Goal: Information Seeking & Learning: Learn about a topic

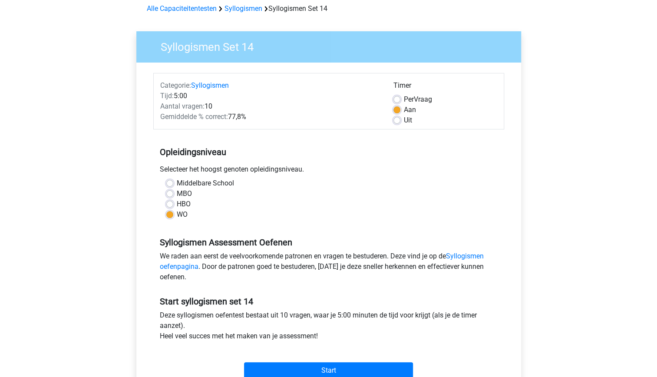
scroll to position [104, 0]
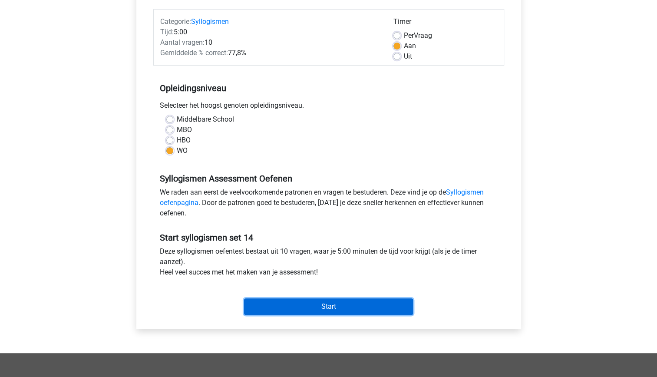
click at [334, 306] on input "Start" at bounding box center [328, 306] width 169 height 16
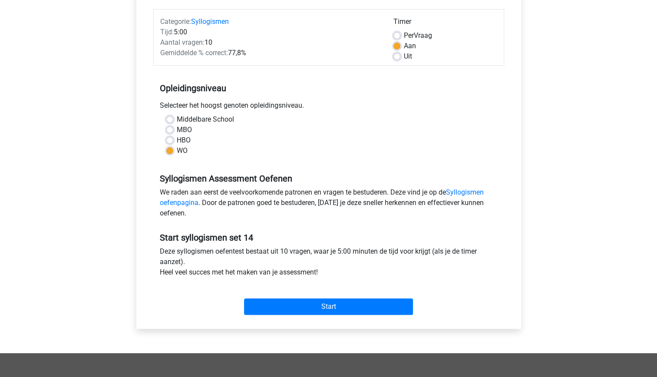
scroll to position [0, 0]
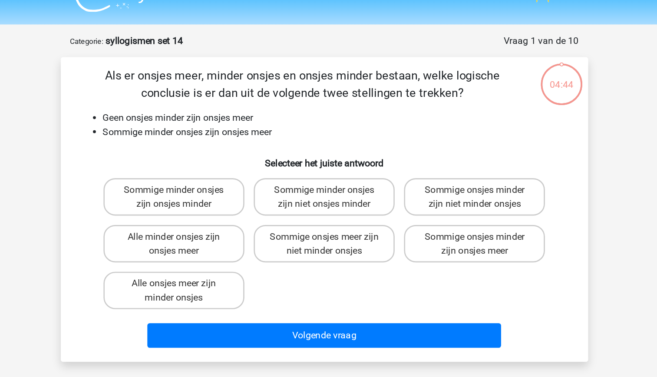
click at [278, 124] on div "Als er onsjes meer, minder onsjes en onsjes minder bestaan, welke logische conc…" at bounding box center [328, 174] width 385 height 212
drag, startPoint x: 278, startPoint y: 124, endPoint x: 255, endPoint y: 137, distance: 26.4
click at [255, 137] on h6 "Selecteer het juiste antwoord" at bounding box center [329, 135] width 364 height 15
click at [349, 172] on label "Sommige minder onsjes zijn niet onsjes minder" at bounding box center [328, 165] width 105 height 28
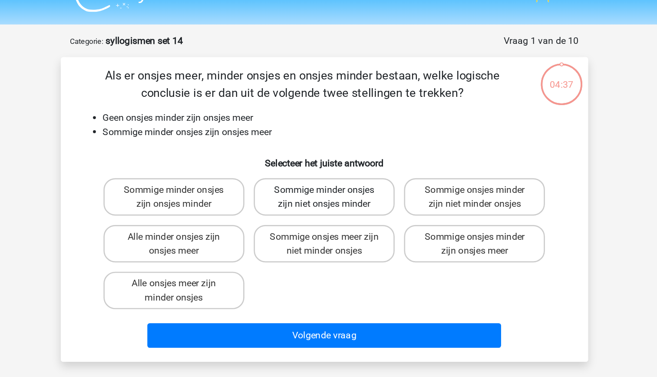
click at [334, 165] on input "Sommige minder onsjes zijn niet onsjes minder" at bounding box center [331, 162] width 6 height 6
radio input "true"
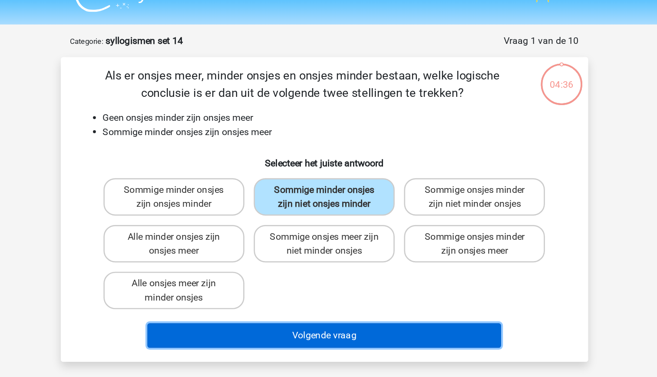
click at [369, 273] on button "Volgende vraag" at bounding box center [328, 267] width 263 height 18
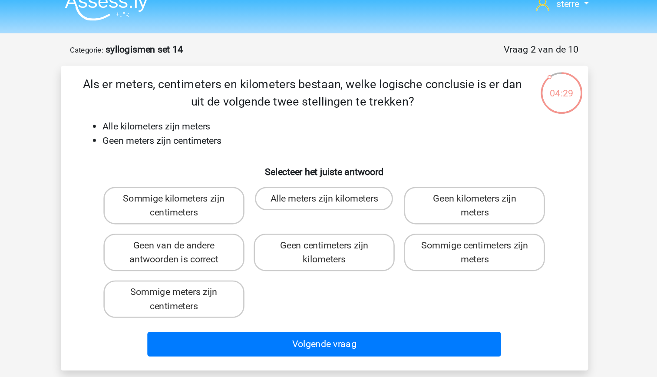
click at [262, 115] on li "Geen meters zijn centimeters" at bounding box center [337, 116] width 346 height 10
click at [243, 116] on li "Geen meters zijn centimeters" at bounding box center [337, 116] width 346 height 10
drag, startPoint x: 243, startPoint y: 116, endPoint x: 244, endPoint y: 131, distance: 14.8
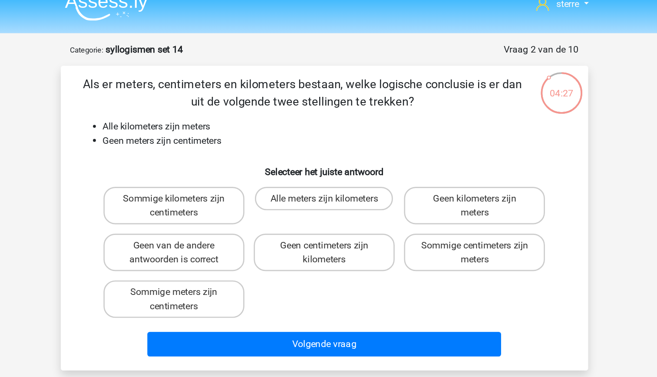
click at [244, 131] on h6 "Selecteer het juiste antwoord" at bounding box center [329, 135] width 364 height 15
drag, startPoint x: 244, startPoint y: 131, endPoint x: 235, endPoint y: 113, distance: 19.6
click at [235, 113] on li "Geen meters zijn centimeters" at bounding box center [337, 116] width 346 height 10
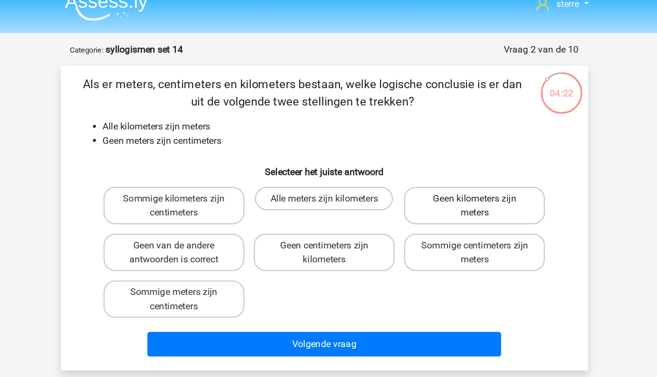
click at [417, 159] on label "Geen kilometers zijn meters" at bounding box center [440, 165] width 105 height 28
click at [440, 159] on input "Geen kilometers zijn meters" at bounding box center [443, 162] width 6 height 6
radio input "true"
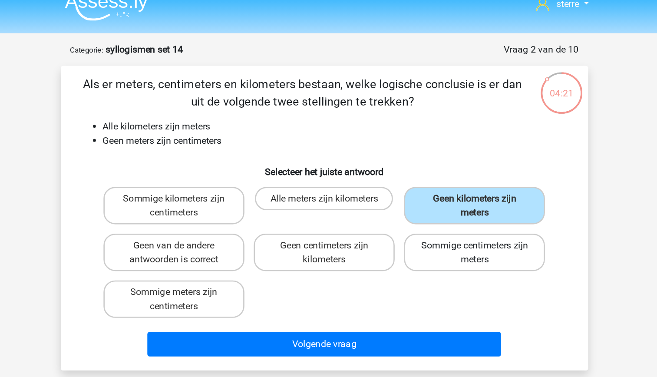
click at [421, 199] on label "Sommige centimeters zijn meters" at bounding box center [440, 199] width 105 height 28
click at [440, 199] on input "Sommige centimeters zijn meters" at bounding box center [443, 197] width 6 height 6
radio input "true"
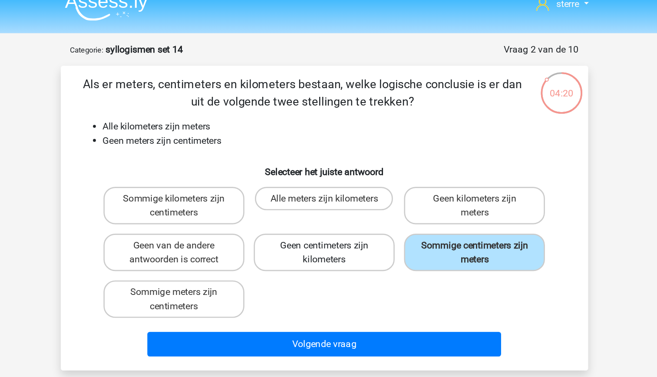
click at [342, 198] on label "Geen centimeters zijn kilometers" at bounding box center [328, 199] width 105 height 28
click at [334, 198] on input "Geen centimeters zijn kilometers" at bounding box center [331, 197] width 6 height 6
radio input "true"
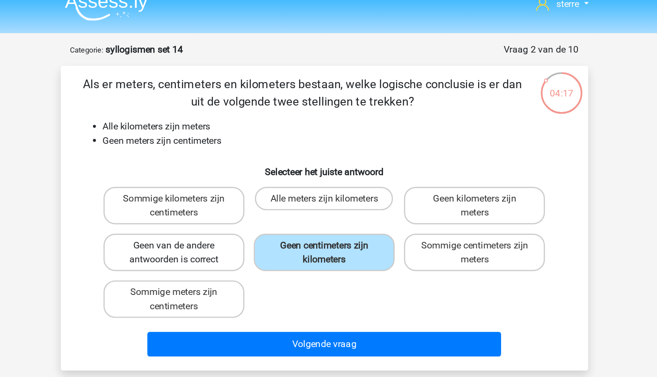
click at [246, 201] on label "Geen van de andere antwoorden is correct" at bounding box center [217, 199] width 105 height 28
click at [222, 200] on input "Geen van de andere antwoorden is correct" at bounding box center [220, 197] width 6 height 6
radio input "true"
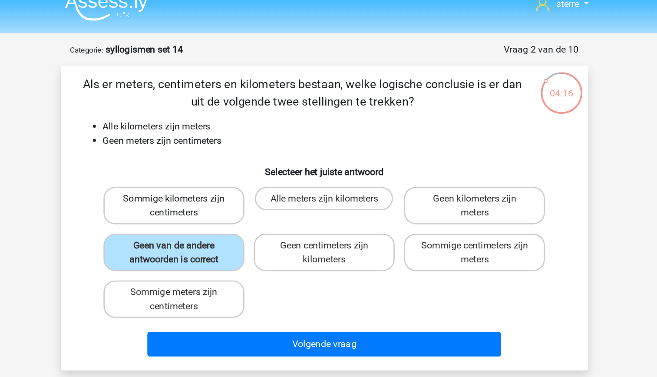
click at [242, 164] on label "Sommige kilometers zijn centimeters" at bounding box center [217, 165] width 105 height 28
click at [222, 164] on input "Sommige kilometers zijn centimeters" at bounding box center [220, 162] width 6 height 6
radio input "true"
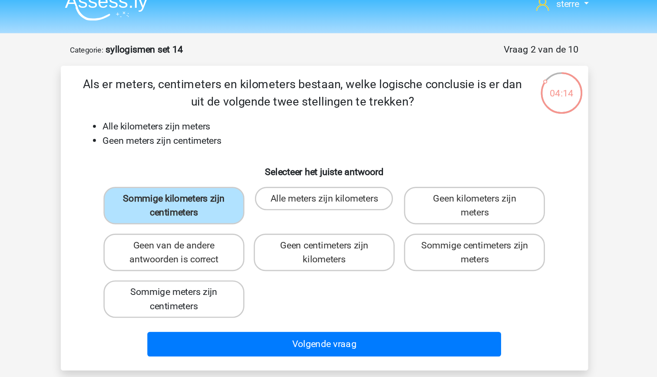
click at [244, 235] on label "Sommige meters zijn centimeters" at bounding box center [217, 234] width 105 height 28
click at [222, 234] on input "Sommige meters zijn centimeters" at bounding box center [220, 232] width 6 height 6
radio input "true"
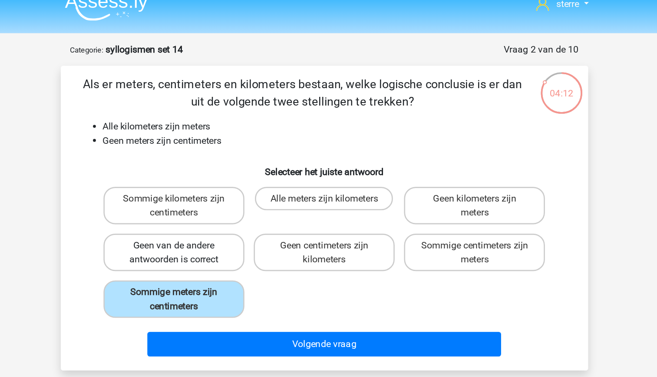
click at [236, 203] on label "Geen van de andere antwoorden is correct" at bounding box center [217, 199] width 105 height 28
click at [222, 200] on input "Geen van de andere antwoorden is correct" at bounding box center [220, 197] width 6 height 6
radio input "true"
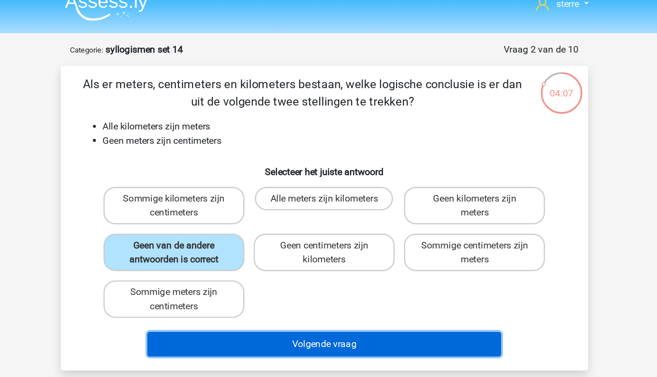
click at [336, 269] on button "Volgende vraag" at bounding box center [328, 267] width 263 height 18
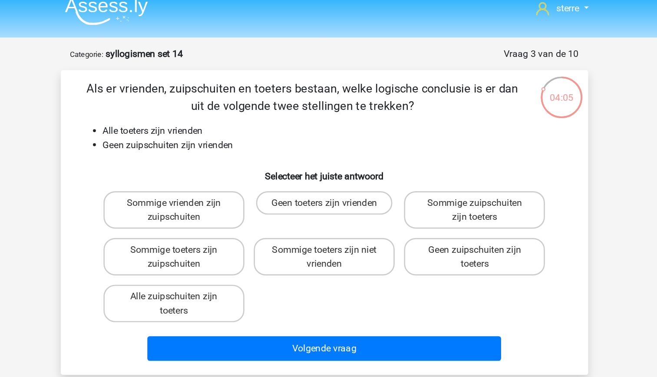
click at [240, 118] on li "Geen zuipschuiten zijn vrienden" at bounding box center [337, 116] width 346 height 10
click at [215, 132] on h6 "Selecteer het juiste antwoord" at bounding box center [329, 135] width 364 height 15
click at [207, 118] on li "Geen zuipschuiten zijn vrienden" at bounding box center [337, 116] width 346 height 10
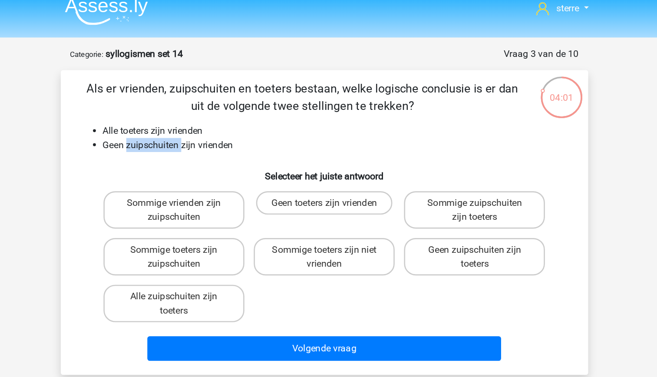
click at [207, 118] on li "Geen zuipschuiten zijn vrienden" at bounding box center [337, 116] width 346 height 10
drag, startPoint x: 207, startPoint y: 118, endPoint x: 204, endPoint y: 128, distance: 10.0
click at [204, 128] on div "Als er vrienden, zuipschuiten en toeters bestaan, welke logische conclusie is e…" at bounding box center [328, 174] width 385 height 212
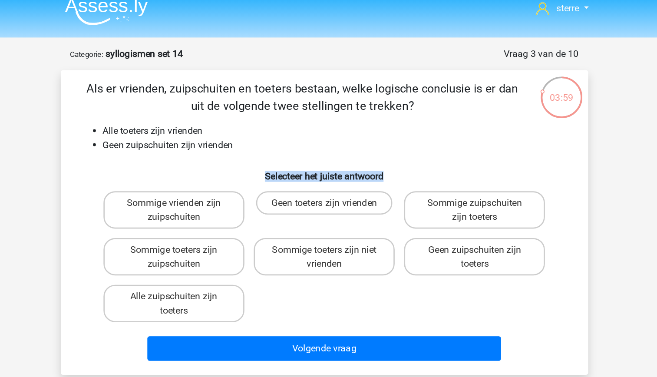
click at [204, 128] on div "Als er vrienden, zuipschuiten en toeters bestaan, welke logische conclusie is e…" at bounding box center [328, 174] width 385 height 212
drag, startPoint x: 204, startPoint y: 128, endPoint x: 196, endPoint y: 115, distance: 14.2
click at [196, 115] on li "Geen zuipschuiten zijn vrienden" at bounding box center [337, 116] width 346 height 10
click at [251, 168] on label "Sommige vrienden zijn zuipschuiten" at bounding box center [217, 165] width 105 height 28
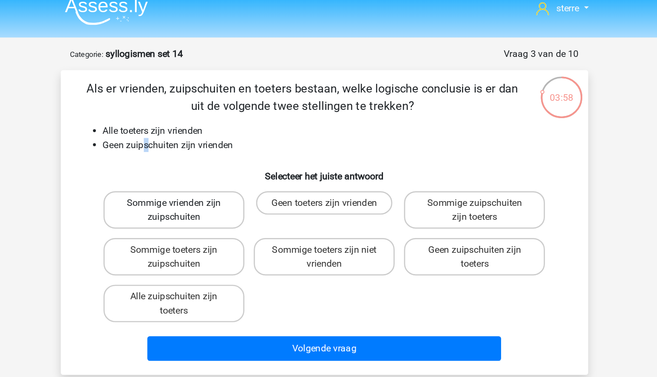
click at [222, 165] on input "Sommige vrienden zijn zuipschuiten" at bounding box center [220, 162] width 6 height 6
radio input "true"
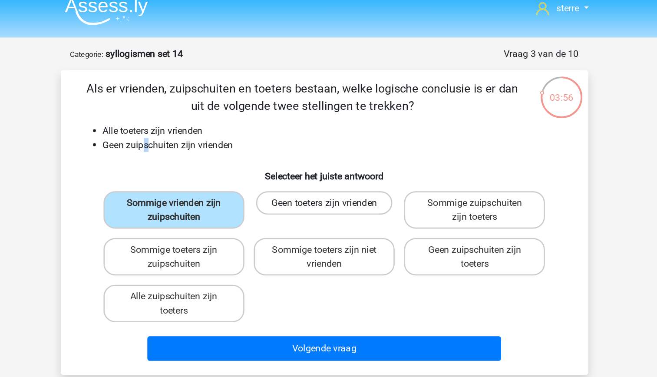
click at [316, 167] on label "Geen toeters zijn vrienden" at bounding box center [328, 159] width 101 height 17
click at [328, 165] on input "Geen toeters zijn vrienden" at bounding box center [331, 162] width 6 height 6
radio input "true"
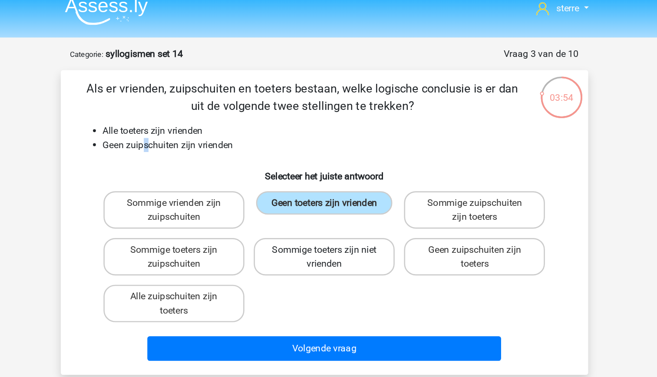
click at [356, 204] on label "Sommige toeters zijn niet vrienden" at bounding box center [328, 199] width 105 height 28
click at [334, 200] on input "Sommige toeters zijn niet vrienden" at bounding box center [331, 197] width 6 height 6
radio input "true"
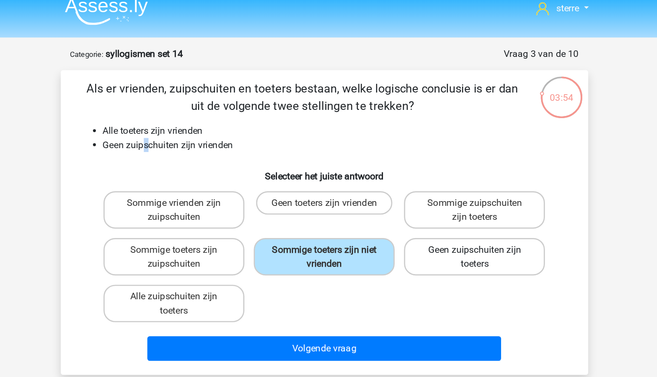
click at [421, 204] on label "Geen zuipschuiten zijn toeters" at bounding box center [440, 199] width 105 height 28
click at [440, 200] on input "Geen zuipschuiten zijn toeters" at bounding box center [443, 197] width 6 height 6
radio input "true"
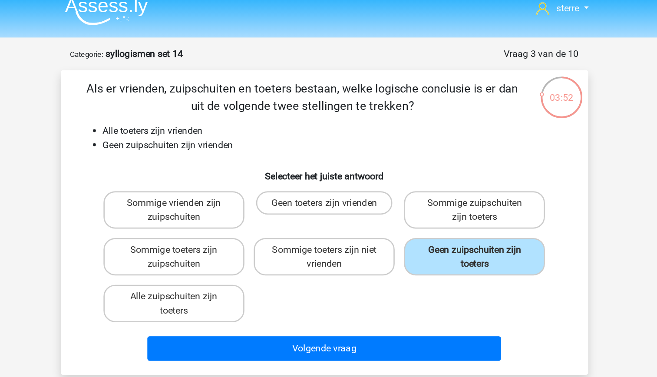
click at [360, 236] on div "Sommige vrienden zijn zuipschuiten Geen toeters zijn vrienden Sommige zuipschui…" at bounding box center [328, 199] width 335 height 104
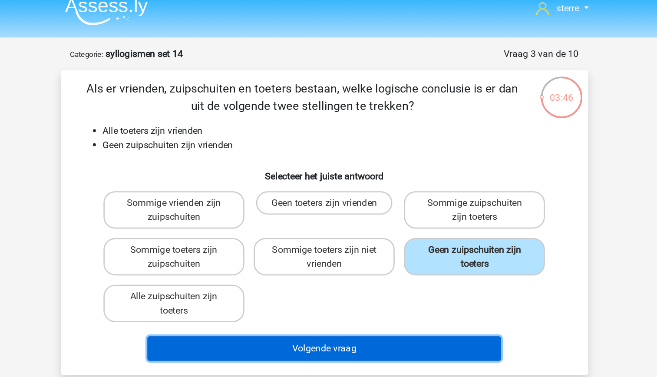
click at [351, 267] on button "Volgende vraag" at bounding box center [328, 267] width 263 height 18
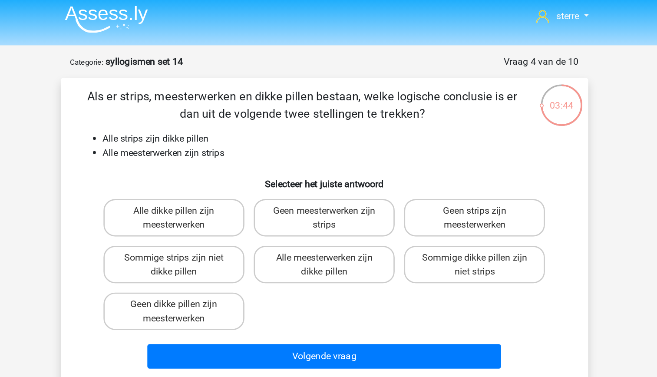
click at [237, 117] on li "Alle meesterwerken zijn strips" at bounding box center [337, 116] width 346 height 10
click at [225, 132] on h6 "Selecteer het juiste antwoord" at bounding box center [329, 135] width 364 height 15
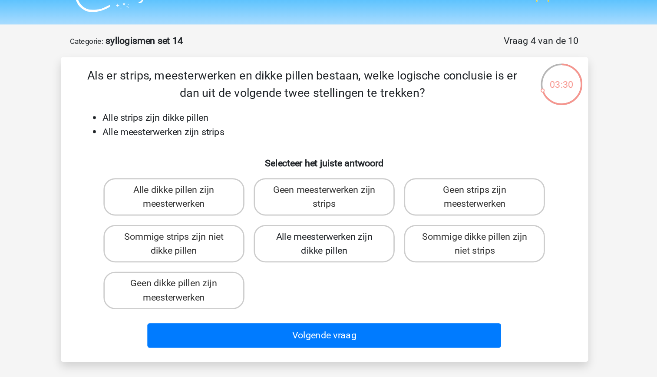
click at [360, 205] on label "Alle meesterwerken zijn dikke pillen" at bounding box center [328, 199] width 105 height 28
click at [334, 200] on input "Alle meesterwerken zijn dikke pillen" at bounding box center [331, 197] width 6 height 6
radio input "true"
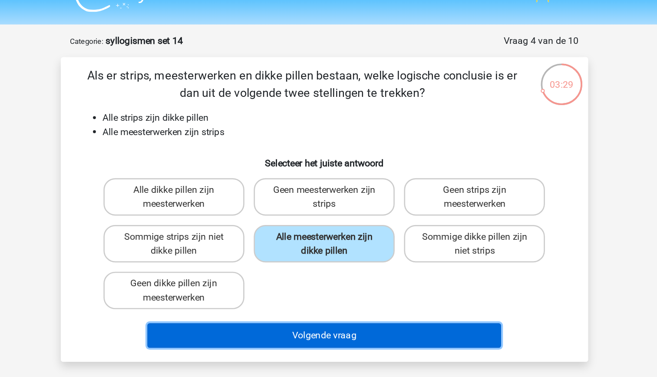
click at [372, 267] on button "Volgende vraag" at bounding box center [328, 267] width 263 height 18
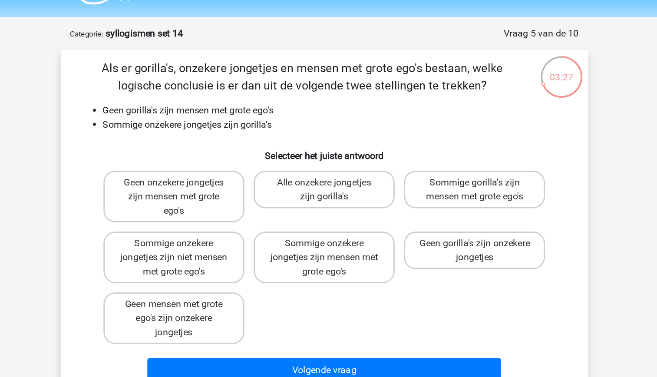
click at [246, 102] on li "Geen gorilla's zijn mensen met grote ego's" at bounding box center [337, 106] width 346 height 10
drag, startPoint x: 246, startPoint y: 102, endPoint x: 244, endPoint y: 121, distance: 19.6
click at [244, 121] on li "Sommige onzekere jongetjes zijn gorilla's" at bounding box center [337, 116] width 346 height 10
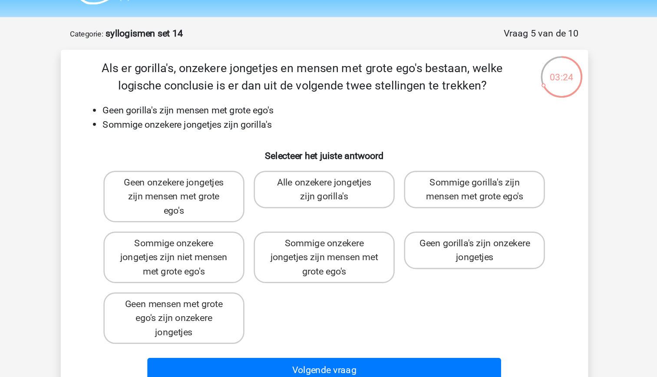
click at [244, 121] on li "Sommige onzekere jongetjes zijn gorilla's" at bounding box center [337, 116] width 346 height 10
drag, startPoint x: 244, startPoint y: 121, endPoint x: 238, endPoint y: 131, distance: 11.9
click at [238, 131] on h6 "Selecteer het juiste antwoord" at bounding box center [329, 135] width 364 height 15
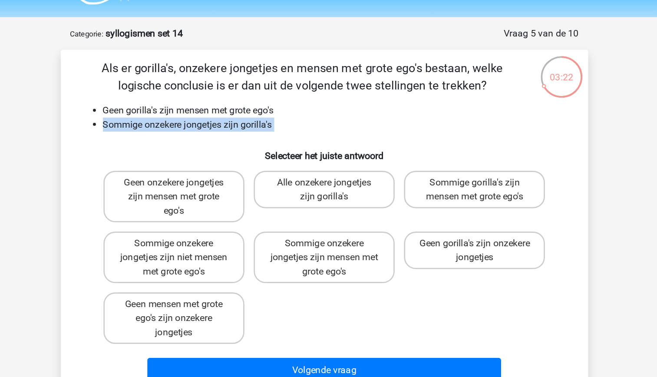
click at [228, 118] on li "Sommige onzekere jongetjes zijn gorilla's" at bounding box center [337, 116] width 346 height 10
click at [231, 126] on div "Als er gorilla's, onzekere jongetjes en mensen met grote ego's bestaan, welke l…" at bounding box center [328, 190] width 385 height 244
click at [262, 223] on label "Sommige onzekere jongetjes zijn niet mensen met grote ego's" at bounding box center [217, 215] width 105 height 38
click at [222, 210] on input "Sommige onzekere jongetjes zijn niet mensen met grote ego's" at bounding box center [220, 207] width 6 height 6
radio input "true"
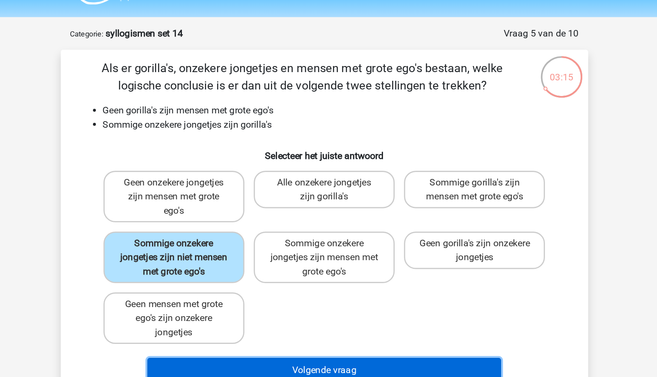
click at [318, 297] on button "Volgende vraag" at bounding box center [328, 299] width 263 height 18
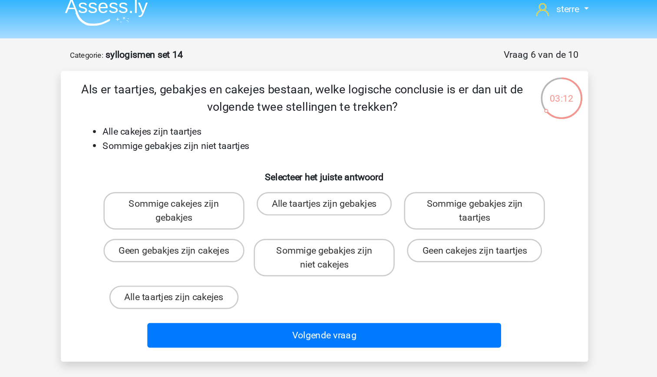
click at [258, 115] on li "Sommige gebakjes zijn niet taartjes" at bounding box center [337, 116] width 346 height 10
drag, startPoint x: 258, startPoint y: 115, endPoint x: 240, endPoint y: 127, distance: 21.6
click at [240, 127] on div "Als er taartjes, gebakjes en cakejes bestaan, welke logische conclusie is er da…" at bounding box center [328, 169] width 385 height 202
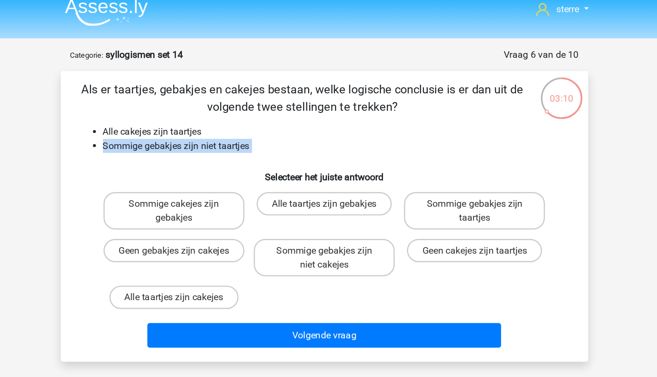
click at [211, 127] on div "Als er taartjes, gebakjes en cakejes bestaan, welke logische conclusie is er da…" at bounding box center [328, 169] width 385 height 202
click at [364, 204] on label "Sommige gebakjes zijn niet cakejes" at bounding box center [328, 199] width 105 height 28
click at [334, 200] on input "Sommige gebakjes zijn niet cakejes" at bounding box center [331, 197] width 6 height 6
radio input "true"
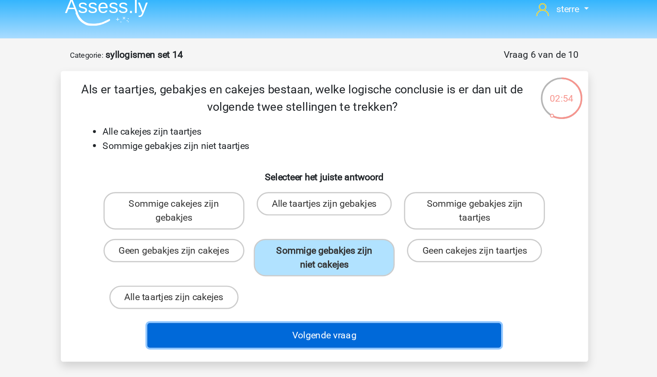
click at [376, 257] on button "Volgende vraag" at bounding box center [328, 257] width 263 height 18
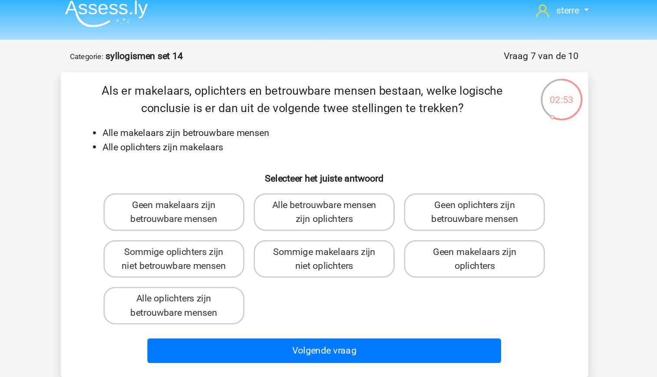
click at [248, 111] on li "Alle oplichters zijn makelaars" at bounding box center [337, 116] width 346 height 10
click at [248, 111] on ul "Alle makelaars zijn betrouwbare mensen Alle oplichters zijn makelaars" at bounding box center [329, 111] width 364 height 21
drag, startPoint x: 248, startPoint y: 111, endPoint x: 249, endPoint y: 115, distance: 4.9
click at [249, 115] on li "Alle oplichters zijn makelaars" at bounding box center [337, 116] width 346 height 10
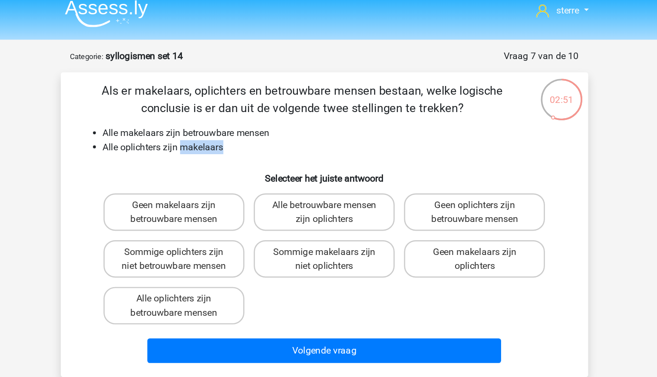
click at [249, 115] on li "Alle oplichters zijn makelaars" at bounding box center [337, 116] width 346 height 10
drag, startPoint x: 249, startPoint y: 115, endPoint x: 250, endPoint y: 129, distance: 13.9
click at [250, 129] on h6 "Selecteer het juiste antwoord" at bounding box center [329, 135] width 364 height 15
click at [225, 130] on h6 "Selecteer het juiste antwoord" at bounding box center [329, 135] width 364 height 15
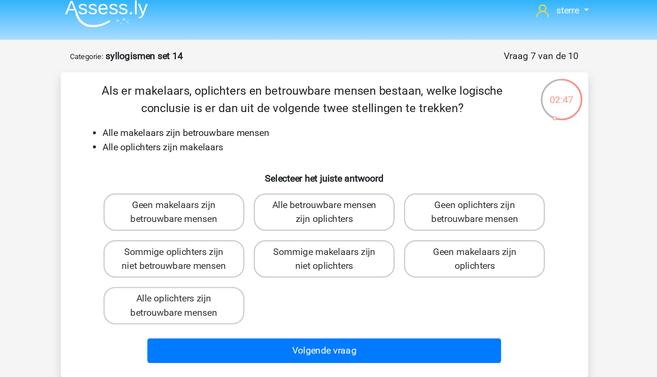
click at [244, 116] on li "Alle oplichters zijn makelaars" at bounding box center [337, 116] width 346 height 10
click at [224, 131] on h6 "Selecteer het juiste antwoord" at bounding box center [329, 135] width 364 height 15
click at [216, 120] on li "Alle oplichters zijn makelaars" at bounding box center [337, 116] width 346 height 10
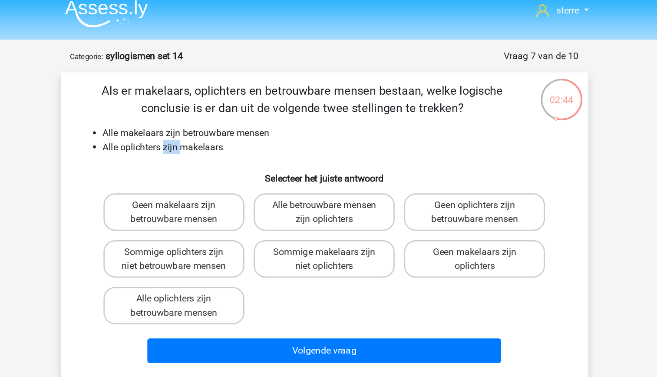
click at [216, 120] on li "Alle oplichters zijn makelaars" at bounding box center [337, 116] width 346 height 10
drag, startPoint x: 216, startPoint y: 120, endPoint x: 215, endPoint y: 128, distance: 7.9
click at [215, 128] on div "Als er makelaars, oplichters en betrouwbare mensen bestaan, welke logische conc…" at bounding box center [328, 174] width 385 height 212
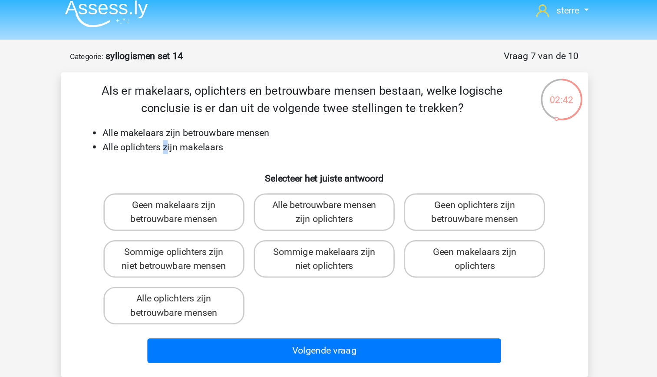
drag, startPoint x: 215, startPoint y: 128, endPoint x: 211, endPoint y: 113, distance: 15.4
click at [211, 113] on li "Alle oplichters zijn makelaars" at bounding box center [337, 116] width 346 height 10
drag, startPoint x: 211, startPoint y: 113, endPoint x: 216, endPoint y: 128, distance: 15.7
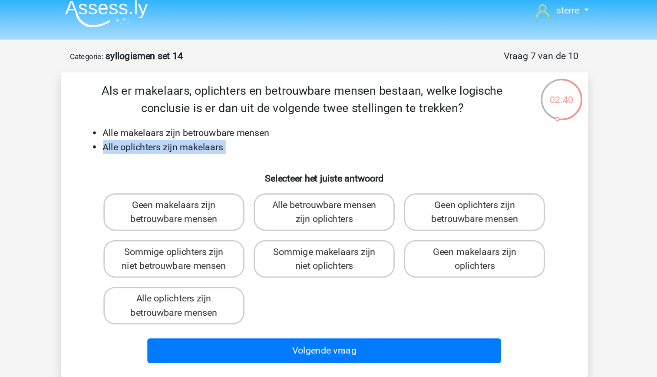
click at [216, 128] on div "Als er makelaars, oplichters en betrouwbare mensen bestaan, welke logische conc…" at bounding box center [328, 174] width 385 height 212
click at [216, 128] on h6 "Selecteer het juiste antwoord" at bounding box center [329, 135] width 364 height 15
click at [198, 128] on div "Als er makelaars, oplichters en betrouwbare mensen bestaan, welke logische conc…" at bounding box center [328, 174] width 385 height 212
click at [249, 243] on label "Alle oplichters zijn betrouwbare mensen" at bounding box center [217, 234] width 105 height 28
click at [222, 234] on input "Alle oplichters zijn betrouwbare mensen" at bounding box center [220, 232] width 6 height 6
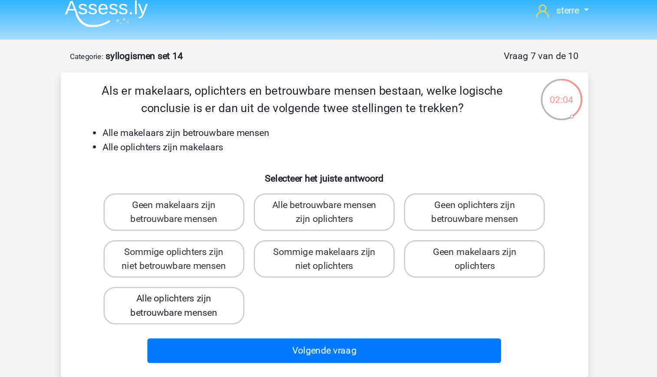
radio input "true"
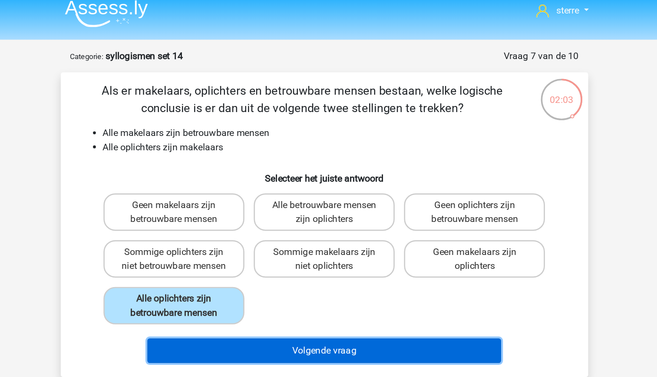
click at [296, 270] on button "Volgende vraag" at bounding box center [328, 267] width 263 height 18
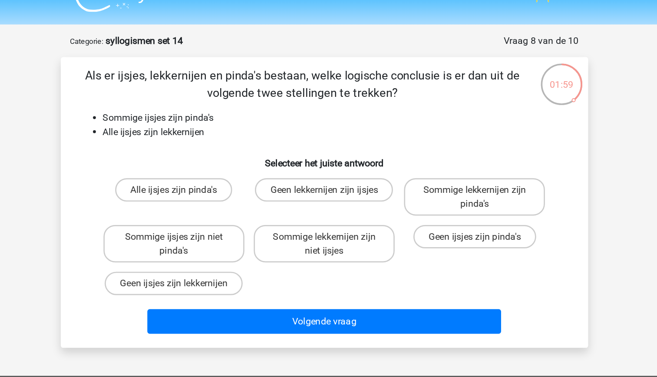
click at [267, 123] on div "Als er ijsjes, lekkernijen en pinda's bestaan, welke logische conclusie is er d…" at bounding box center [328, 169] width 385 height 202
click at [232, 108] on li "Sommige ijsjes zijn pinda's" at bounding box center [337, 106] width 346 height 10
click at [228, 101] on li "Sommige ijsjes zijn pinda's" at bounding box center [337, 106] width 346 height 10
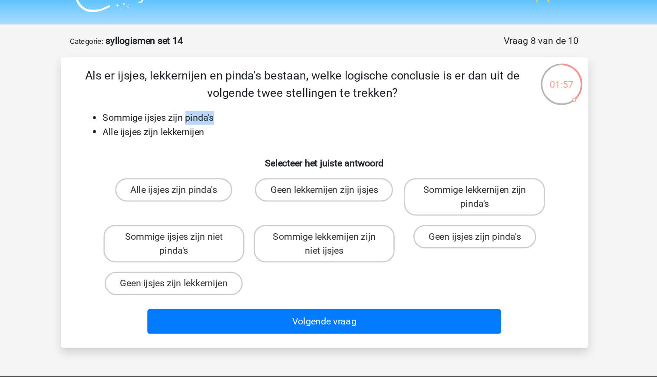
click at [228, 101] on li "Sommige ijsjes zijn pinda's" at bounding box center [337, 106] width 346 height 10
drag, startPoint x: 228, startPoint y: 101, endPoint x: 238, endPoint y: 115, distance: 17.1
click at [238, 115] on li "Alle ijsjes zijn lekkernijen" at bounding box center [337, 116] width 346 height 10
click at [416, 169] on label "Sommige lekkernijen zijn pinda's" at bounding box center [440, 165] width 105 height 28
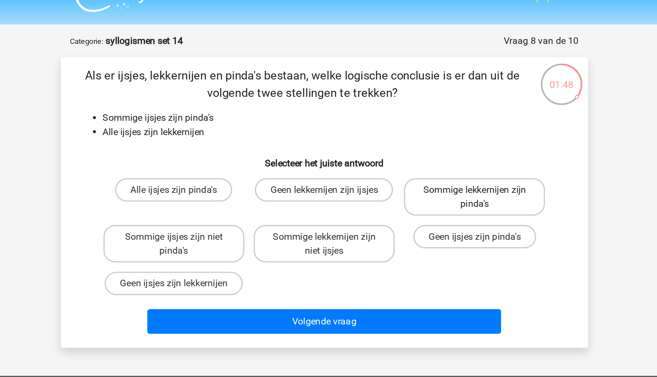
click at [440, 165] on input "Sommige lekkernijen zijn pinda's" at bounding box center [443, 162] width 6 height 6
radio input "true"
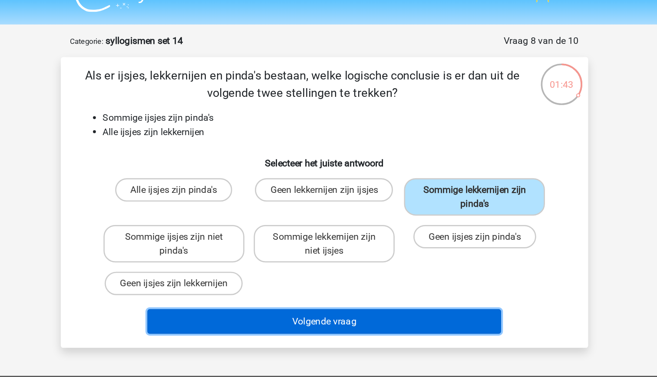
click at [381, 259] on button "Volgende vraag" at bounding box center [328, 257] width 263 height 18
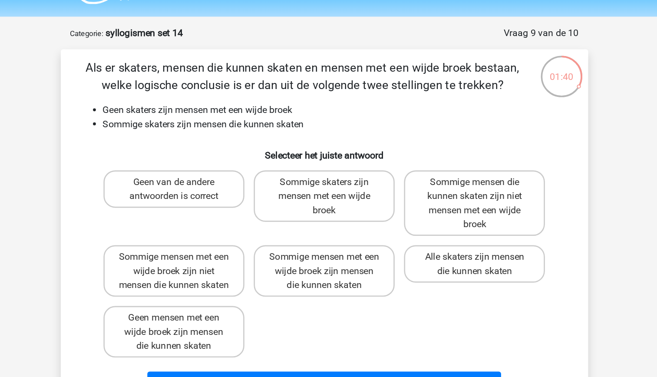
click at [198, 98] on div "Als er skaters, mensen die kunnen skaten en mensen met een wijde broek bestaan,…" at bounding box center [328, 195] width 385 height 254
drag, startPoint x: 198, startPoint y: 98, endPoint x: 203, endPoint y: 112, distance: 15.2
click at [203, 112] on li "Sommige skaters zijn mensen die kunnen skaten" at bounding box center [337, 116] width 346 height 10
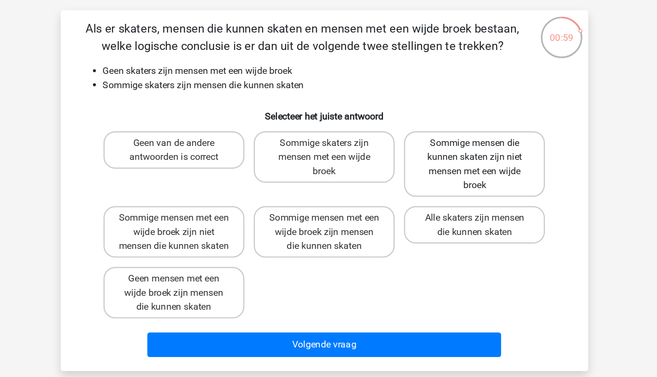
click at [444, 188] on label "Sommige mensen die kunnen skaten zijn niet mensen met een wijde broek" at bounding box center [440, 175] width 105 height 49
click at [444, 165] on input "Sommige mensen die kunnen skaten zijn niet mensen met een wijde broek" at bounding box center [443, 162] width 6 height 6
radio input "true"
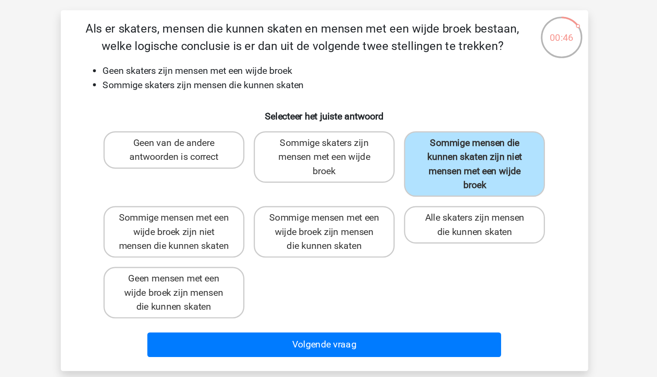
click at [368, 322] on div "Volgende vraag" at bounding box center [328, 311] width 335 height 22
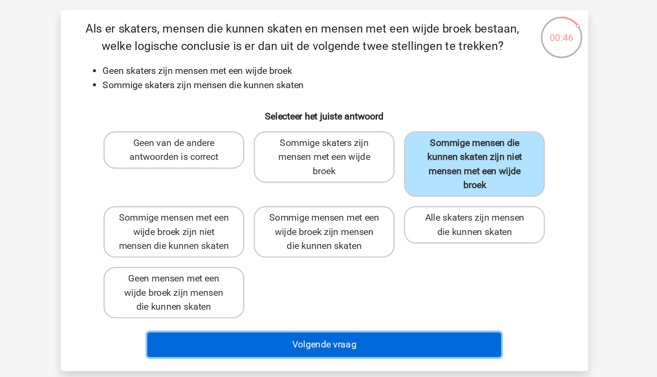
click at [363, 317] on button "Volgende vraag" at bounding box center [328, 309] width 263 height 18
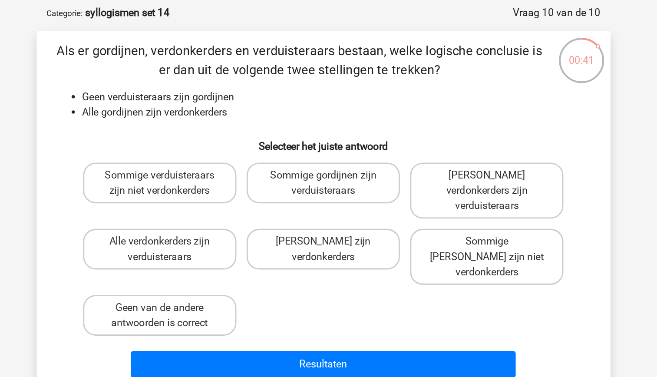
click at [282, 126] on div "Als er gordijnen, verdonkerders en verduisteraars bestaan, welke logische concl…" at bounding box center [328, 184] width 385 height 233
drag, startPoint x: 282, startPoint y: 126, endPoint x: 271, endPoint y: 119, distance: 13.4
click at [271, 119] on li "Alle gordijnen zijn verdonkerders" at bounding box center [337, 116] width 346 height 10
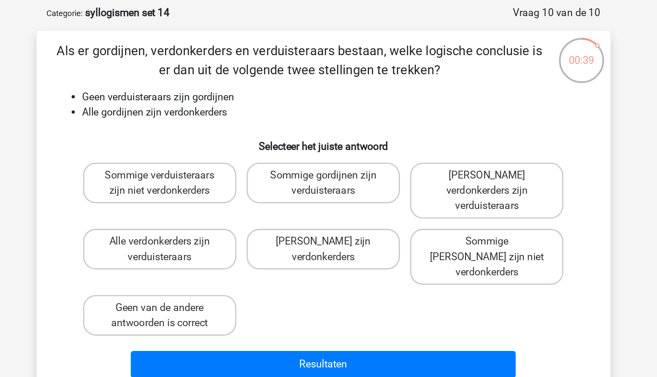
click at [266, 115] on li "Alle gordijnen zijn verdonkerders" at bounding box center [337, 116] width 346 height 10
click at [432, 167] on label "Geen verdonkerders zijn verduisteraars" at bounding box center [440, 170] width 105 height 38
click at [440, 165] on input "Geen verdonkerders zijn verduisteraars" at bounding box center [443, 162] width 6 height 6
radio input "true"
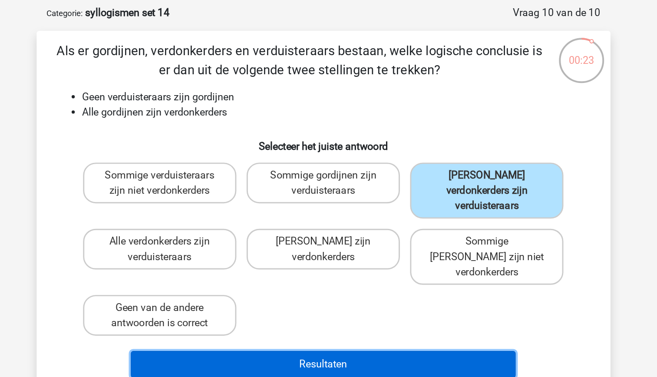
click at [397, 279] on button "Resultaten" at bounding box center [328, 288] width 263 height 18
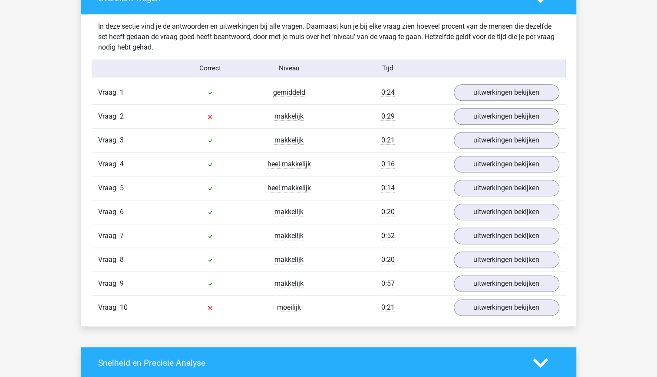
scroll to position [496, 0]
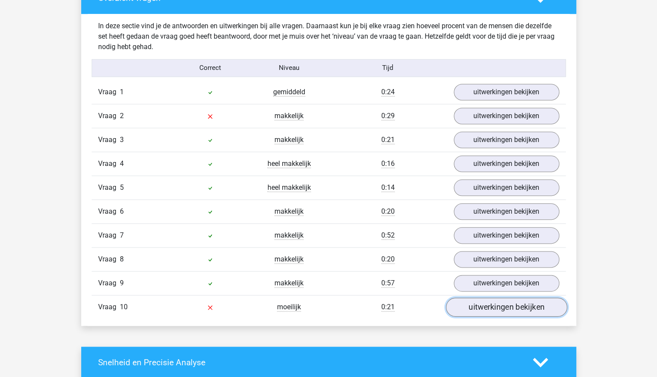
click at [510, 306] on link "uitwerkingen bekijken" at bounding box center [505, 306] width 121 height 19
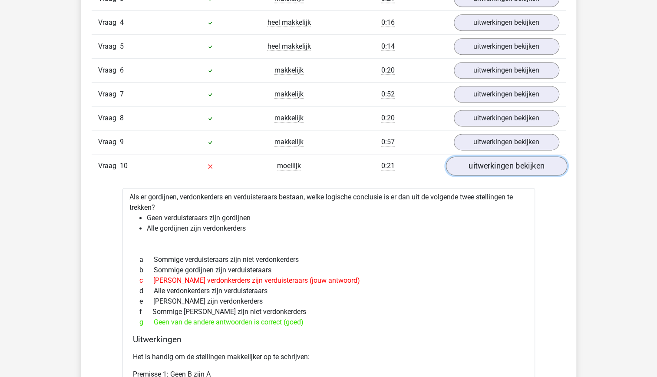
scroll to position [640, 0]
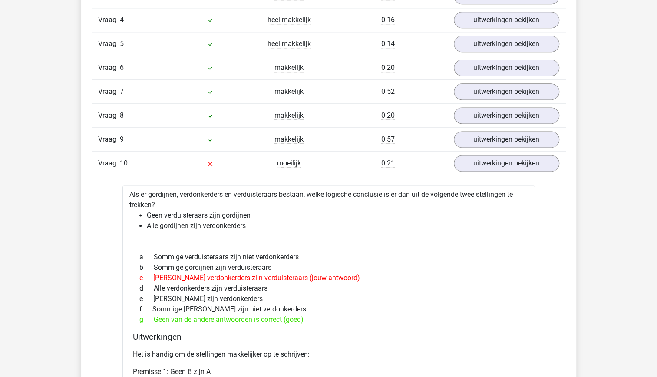
click at [465, 287] on div "d Alle verdonkerders zijn verduisteraars" at bounding box center [329, 288] width 392 height 10
click at [363, 263] on div "b Sommige gordijnen zijn verduisteraars" at bounding box center [329, 267] width 392 height 10
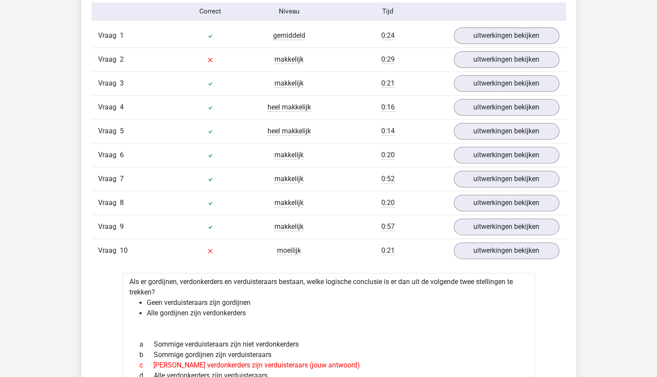
scroll to position [550, 0]
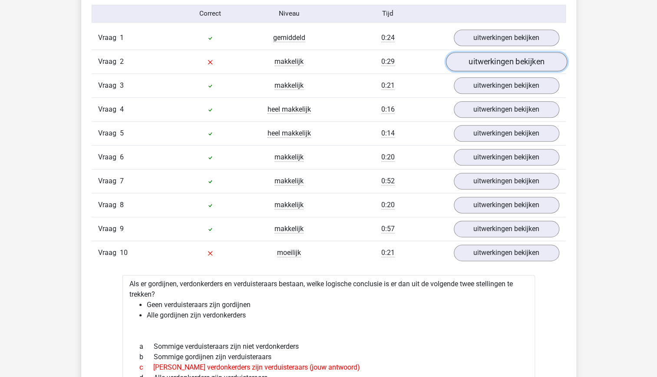
click at [475, 59] on link "uitwerkingen bekijken" at bounding box center [505, 61] width 121 height 19
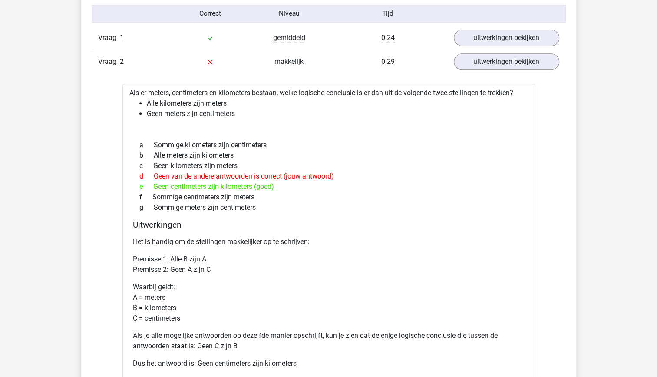
click at [303, 197] on div "f Sommige centimeters zijn meters" at bounding box center [329, 197] width 392 height 10
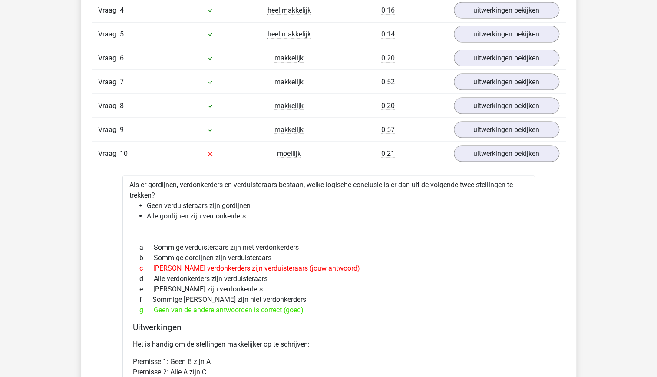
scroll to position [1006, 0]
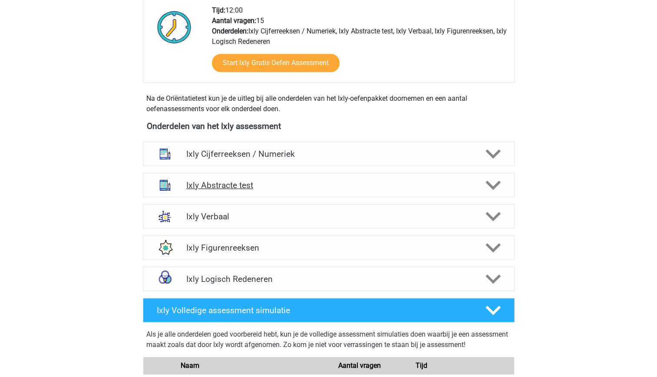
scroll to position [237, 0]
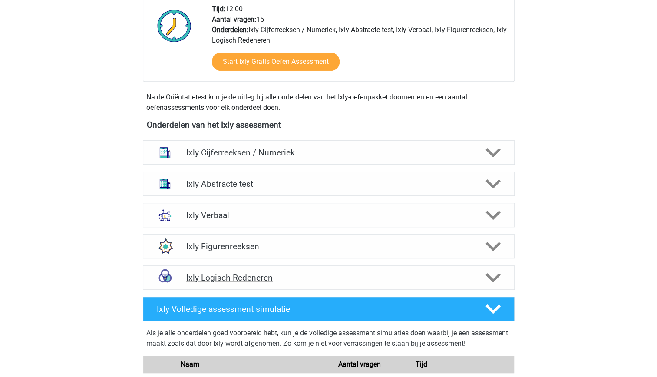
click at [319, 276] on h4 "Ixly Logisch Redeneren" at bounding box center [328, 278] width 284 height 10
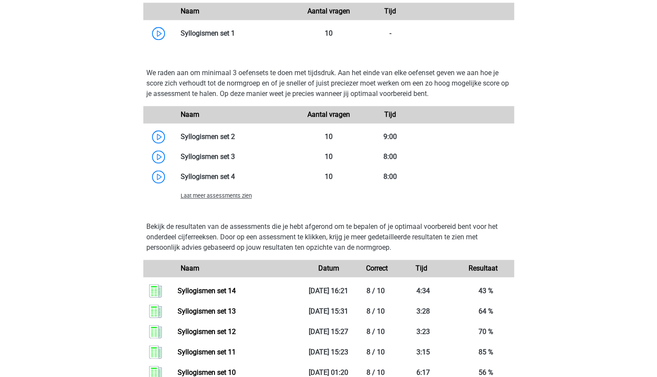
scroll to position [603, 0]
click at [229, 199] on span "Laat meer assessments zien" at bounding box center [216, 196] width 71 height 7
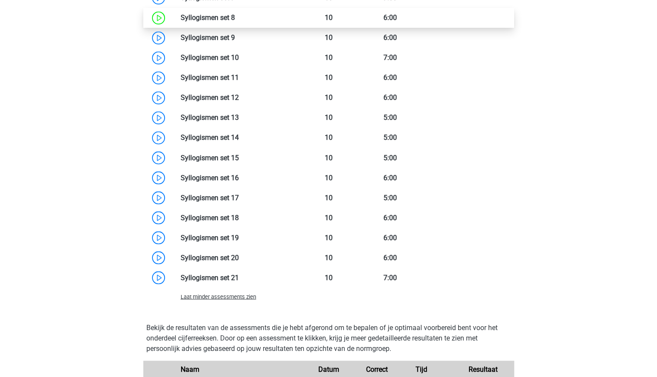
scroll to position [843, 0]
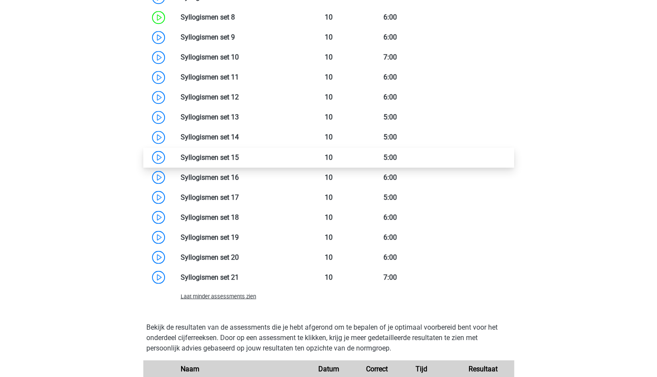
click at [239, 161] on link at bounding box center [239, 157] width 0 height 8
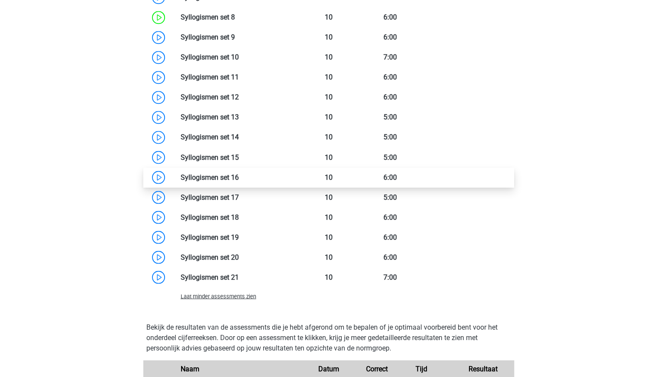
click at [239, 181] on link at bounding box center [239, 177] width 0 height 8
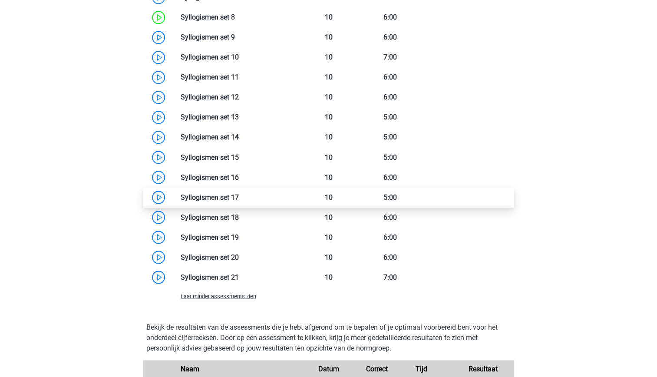
click at [239, 201] on link at bounding box center [239, 197] width 0 height 8
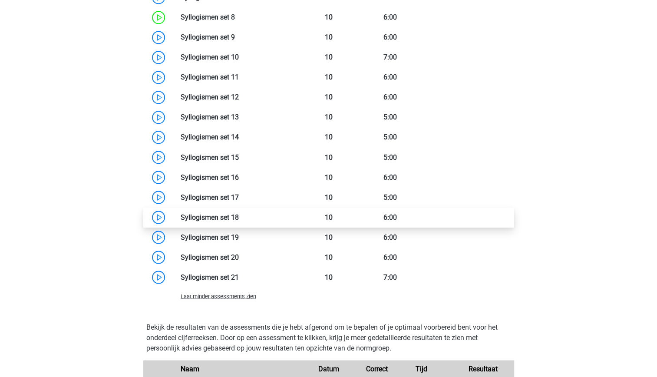
click at [239, 221] on link at bounding box center [239, 217] width 0 height 8
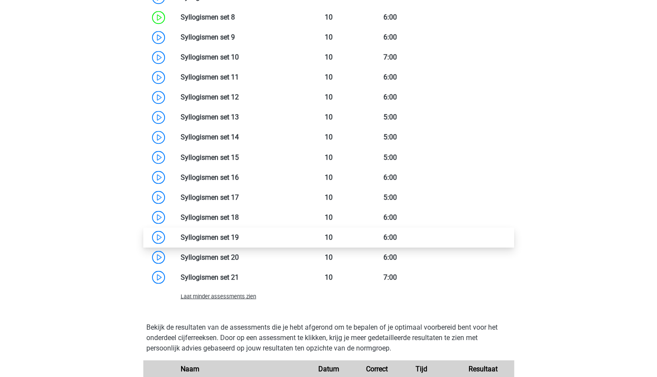
click at [239, 241] on link at bounding box center [239, 237] width 0 height 8
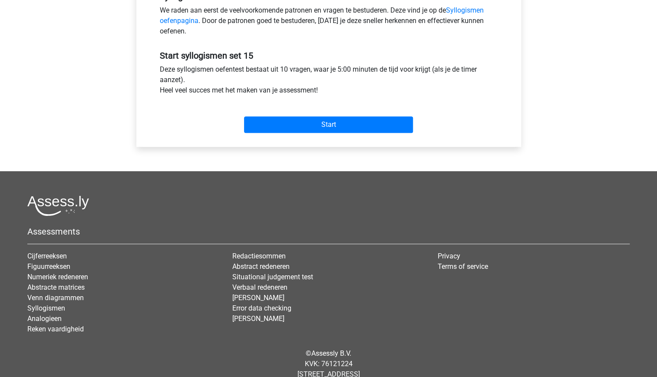
scroll to position [286, 0]
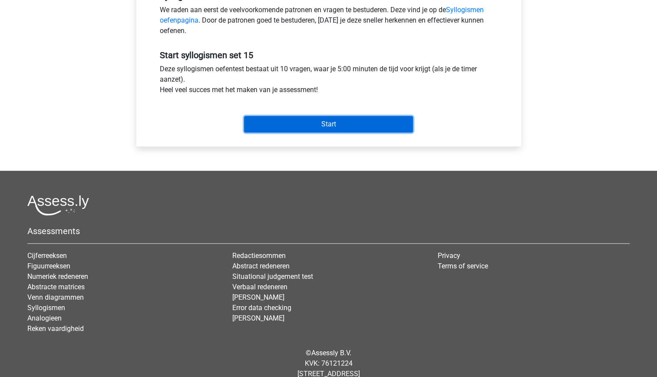
click at [327, 126] on input "Start" at bounding box center [328, 124] width 169 height 16
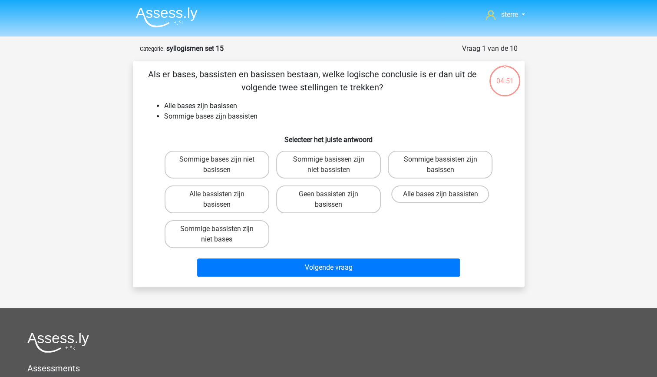
click at [200, 102] on li "Alle bases zijn basissen" at bounding box center [337, 106] width 346 height 10
drag, startPoint x: 200, startPoint y: 102, endPoint x: 277, endPoint y: 103, distance: 77.3
click at [277, 103] on li "Alle bases zijn basissen" at bounding box center [337, 106] width 346 height 10
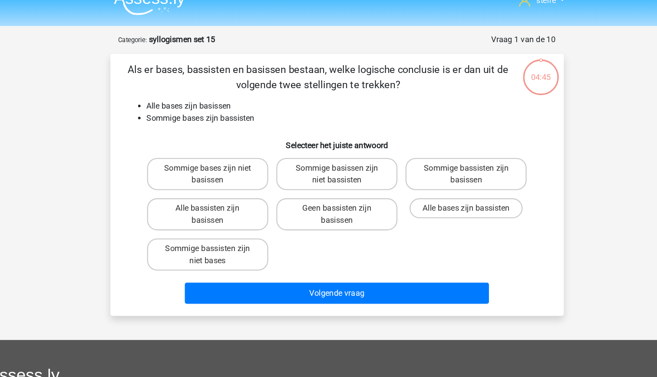
click at [251, 103] on li "Alle bases zijn basissen" at bounding box center [337, 106] width 346 height 10
drag, startPoint x: 251, startPoint y: 103, endPoint x: 257, endPoint y: 122, distance: 19.1
click at [257, 122] on div "Als er bases, bassisten en basissen bestaan, welke logische conclusie is er dan…" at bounding box center [328, 174] width 385 height 212
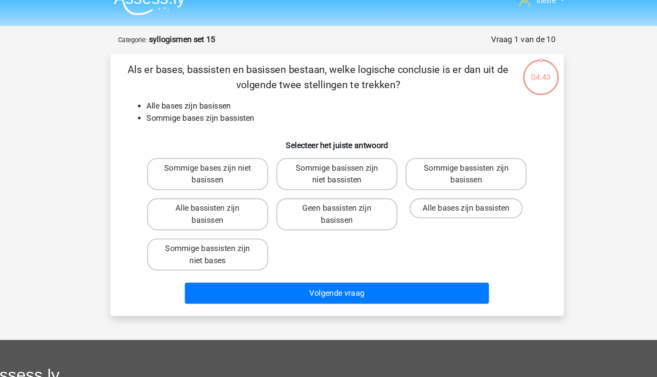
click at [257, 122] on div "Als er bases, bassisten en basissen bestaan, welke logische conclusie is er dan…" at bounding box center [328, 174] width 385 height 212
drag, startPoint x: 257, startPoint y: 122, endPoint x: 232, endPoint y: 105, distance: 29.4
click at [232, 105] on li "Alle bases zijn basissen" at bounding box center [337, 106] width 346 height 10
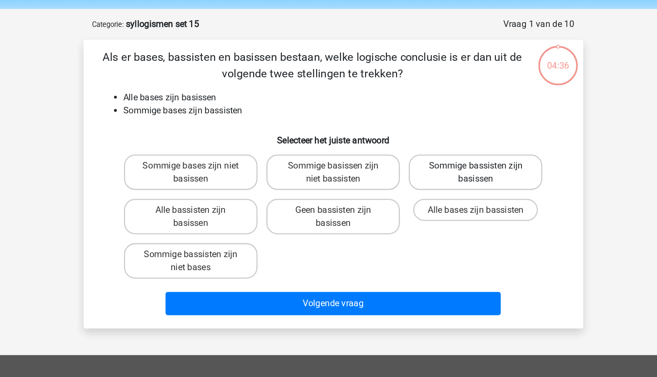
click at [413, 167] on label "Sommige bassisten zijn basissen" at bounding box center [440, 165] width 105 height 28
click at [440, 165] on input "Sommige bassisten zijn basissen" at bounding box center [443, 162] width 6 height 6
radio input "true"
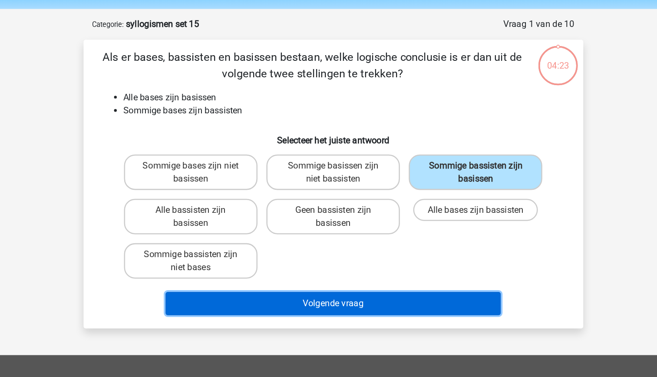
click at [366, 268] on button "Volgende vraag" at bounding box center [328, 267] width 263 height 18
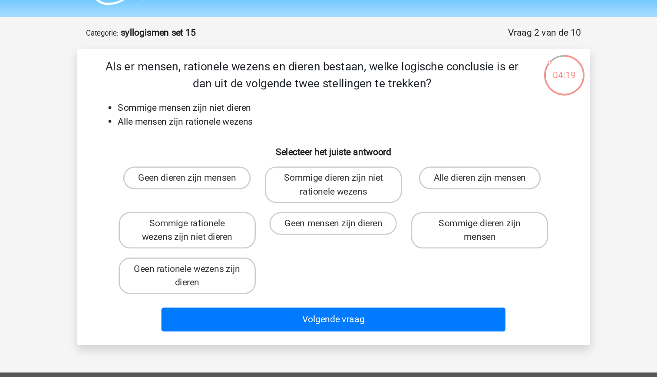
click at [257, 107] on li "Sommige mensen zijn niet dieren" at bounding box center [337, 106] width 346 height 10
drag, startPoint x: 257, startPoint y: 107, endPoint x: 247, endPoint y: 124, distance: 19.1
click at [247, 124] on div "Als er mensen, rationele wezens en dieren bestaan, welke logische conclusie is …" at bounding box center [328, 174] width 385 height 212
click at [245, 111] on li "Sommige mensen zijn niet dieren" at bounding box center [337, 106] width 346 height 10
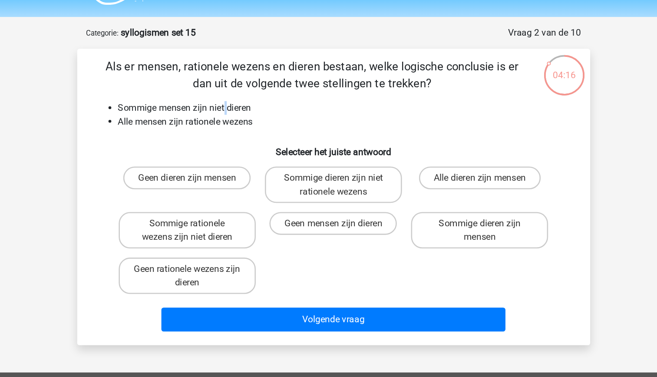
click at [245, 111] on li "Sommige mensen zijn niet dieren" at bounding box center [337, 106] width 346 height 10
drag, startPoint x: 245, startPoint y: 111, endPoint x: 244, endPoint y: 119, distance: 7.9
click at [244, 119] on li "Alle mensen zijn rationele wezens" at bounding box center [337, 116] width 346 height 10
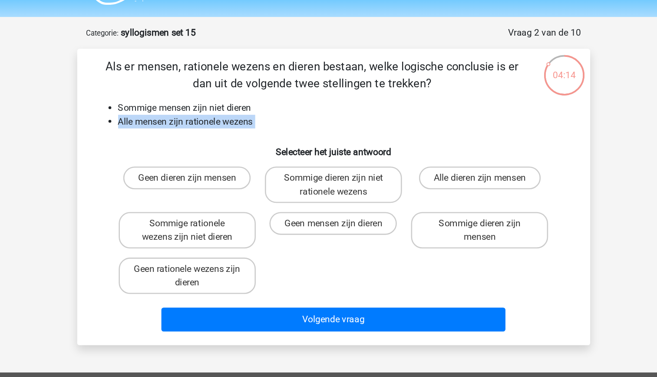
click at [244, 119] on li "Alle mensen zijn rationele wezens" at bounding box center [337, 116] width 346 height 10
drag, startPoint x: 244, startPoint y: 119, endPoint x: 242, endPoint y: 125, distance: 7.1
click at [242, 125] on div "Als er mensen, rationele wezens en dieren bestaan, welke logische conclusie is …" at bounding box center [328, 174] width 385 height 212
drag, startPoint x: 242, startPoint y: 125, endPoint x: 220, endPoint y: 113, distance: 25.3
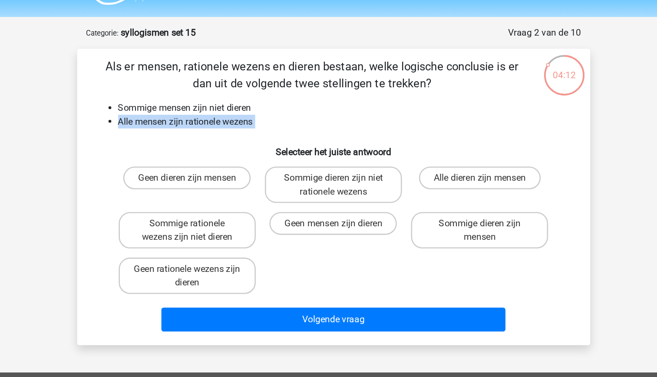
click at [220, 113] on li "Alle mensen zijn rationele wezens" at bounding box center [337, 116] width 346 height 10
click at [213, 103] on li "Sommige mensen zijn niet dieren" at bounding box center [337, 106] width 346 height 10
drag, startPoint x: 213, startPoint y: 103, endPoint x: 215, endPoint y: 120, distance: 17.5
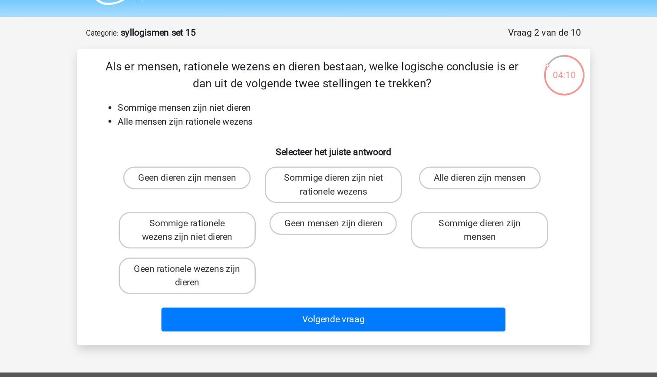
click at [215, 120] on li "Alle mensen zijn rationele wezens" at bounding box center [337, 116] width 346 height 10
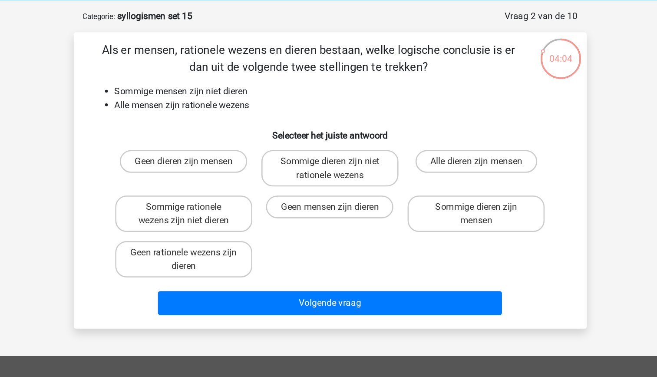
click at [251, 115] on li "Alle mensen zijn rationele wezens" at bounding box center [337, 116] width 346 height 10
drag, startPoint x: 251, startPoint y: 115, endPoint x: 240, endPoint y: 125, distance: 14.7
click at [240, 125] on div "Als er mensen, rationele wezens en dieren bestaan, welke logische conclusie is …" at bounding box center [328, 174] width 385 height 212
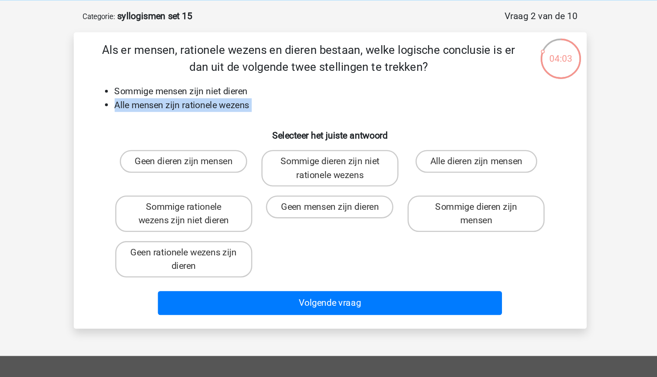
click at [240, 125] on div "Als er mensen, rationele wezens en dieren bestaan, welke logische conclusie is …" at bounding box center [328, 174] width 385 height 212
drag, startPoint x: 240, startPoint y: 125, endPoint x: 211, endPoint y: 127, distance: 29.6
click at [211, 127] on div "Als er mensen, rationele wezens en dieren bestaan, welke logische conclusie is …" at bounding box center [328, 174] width 385 height 212
click at [207, 136] on h6 "Selecteer het juiste antwoord" at bounding box center [329, 135] width 364 height 15
click at [242, 195] on label "Sommige rationele wezens zijn niet dieren" at bounding box center [217, 199] width 105 height 28
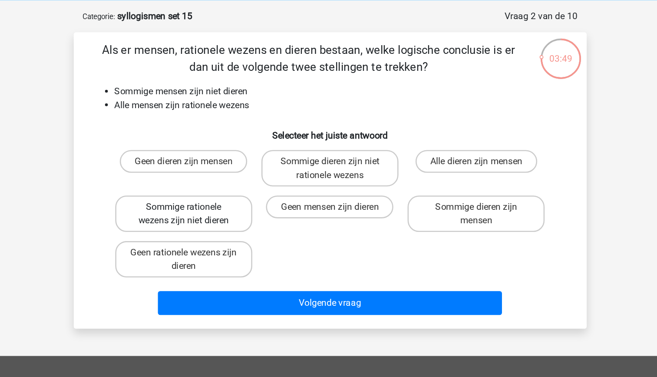
click at [222, 195] on input "Sommige rationele wezens zijn niet dieren" at bounding box center [220, 197] width 6 height 6
radio input "true"
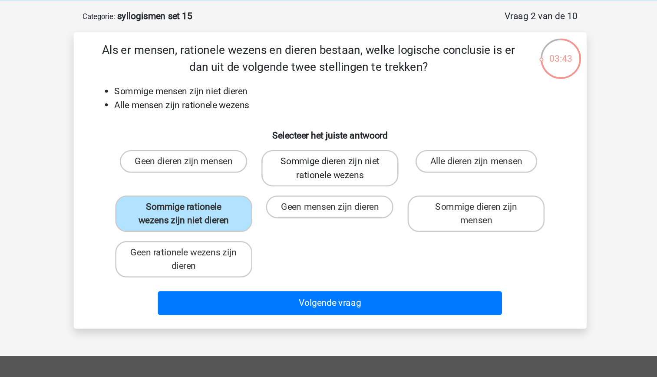
click at [324, 165] on label "Sommige dieren zijn niet rationele wezens" at bounding box center [328, 165] width 105 height 28
click at [328, 165] on input "Sommige dieren zijn niet rationele wezens" at bounding box center [331, 162] width 6 height 6
radio input "true"
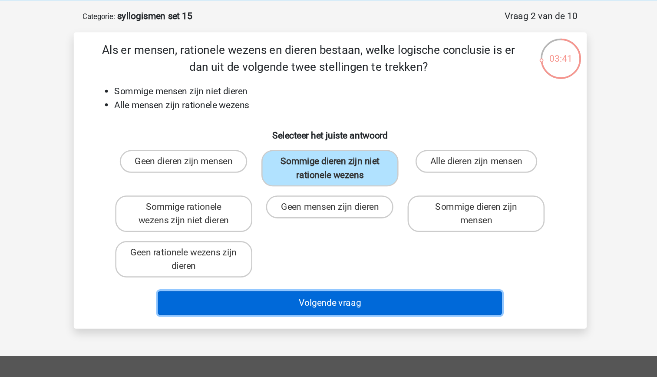
click at [361, 264] on button "Volgende vraag" at bounding box center [328, 267] width 263 height 18
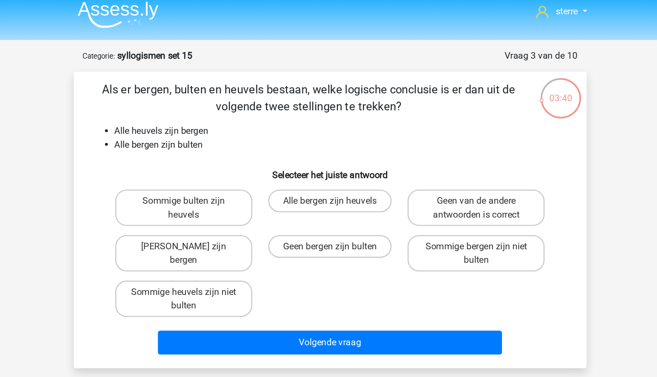
click at [257, 119] on li "Alle bergen zijn bulten" at bounding box center [337, 116] width 346 height 10
drag, startPoint x: 257, startPoint y: 119, endPoint x: 236, endPoint y: 98, distance: 29.5
click at [236, 98] on div "Als er bergen, bulten en heuvels bestaan, welke logische conclusie is er dan ui…" at bounding box center [328, 174] width 385 height 212
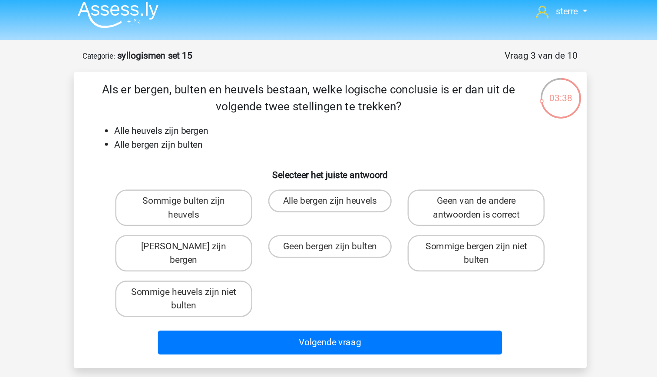
click at [241, 115] on li "Alle bergen zijn bulten" at bounding box center [337, 116] width 346 height 10
drag, startPoint x: 241, startPoint y: 115, endPoint x: 214, endPoint y: 85, distance: 40.6
click at [214, 85] on p "Als er bergen, bulten en heuvels bestaan, welke logische conclusie is er dan ui…" at bounding box center [312, 81] width 331 height 26
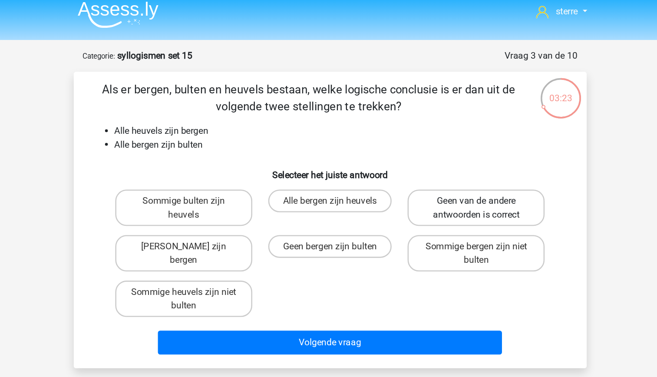
click at [424, 168] on label "Geen van de andere antwoorden is correct" at bounding box center [440, 165] width 105 height 28
click at [440, 165] on input "Geen van de andere antwoorden is correct" at bounding box center [443, 162] width 6 height 6
radio input "true"
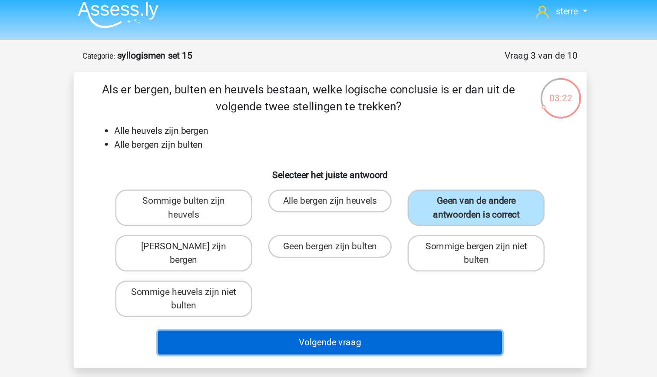
click at [345, 271] on button "Volgende vraag" at bounding box center [328, 267] width 263 height 18
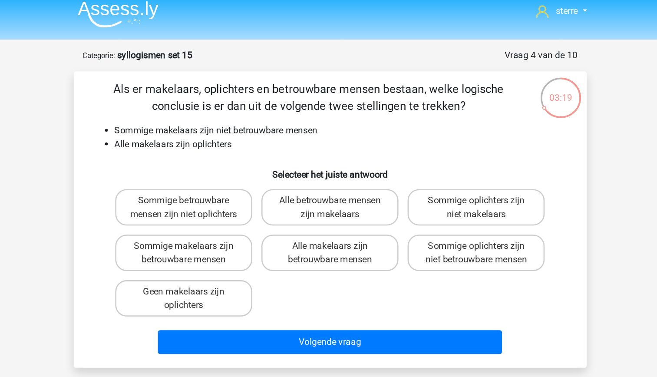
click at [253, 111] on li "Alle makelaars zijn oplichters" at bounding box center [337, 116] width 346 height 10
drag, startPoint x: 253, startPoint y: 111, endPoint x: 257, endPoint y: 132, distance: 21.6
click at [257, 132] on h6 "Selecteer het juiste antwoord" at bounding box center [329, 135] width 364 height 15
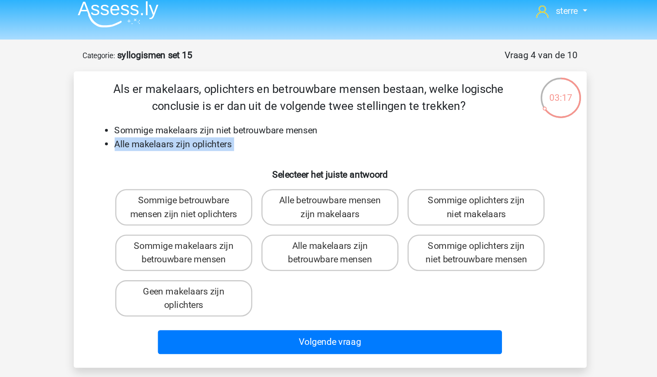
click at [214, 132] on h6 "Selecteer het juiste antwoord" at bounding box center [329, 135] width 364 height 15
click at [407, 209] on label "Sommige oplichters zijn niet betrouwbare mensen" at bounding box center [440, 199] width 105 height 28
click at [440, 200] on input "Sommige oplichters zijn niet betrouwbare mensen" at bounding box center [443, 197] width 6 height 6
radio input "true"
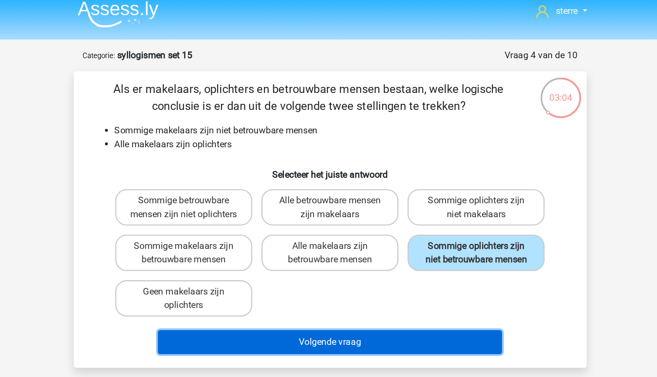
click at [378, 275] on button "Volgende vraag" at bounding box center [328, 267] width 263 height 18
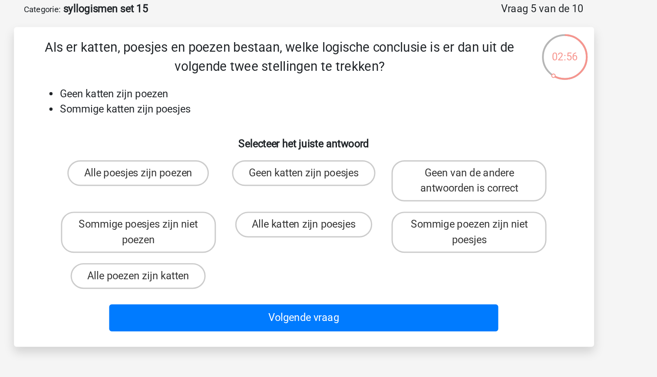
click at [253, 121] on li "Sommige katten zijn poesjes" at bounding box center [337, 116] width 346 height 10
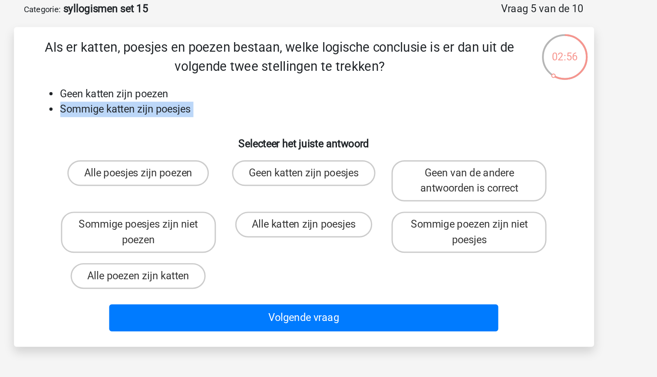
click at [253, 121] on li "Sommige katten zijn poesjes" at bounding box center [337, 116] width 346 height 10
click at [242, 136] on h6 "Selecteer het juiste antwoord" at bounding box center [329, 135] width 364 height 15
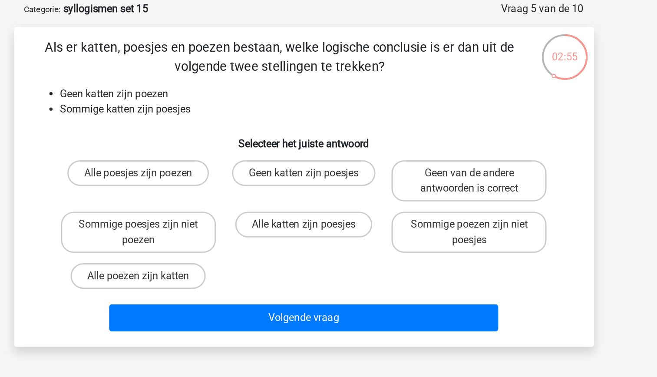
click at [233, 125] on div "Als er katten, poesjes en poezen bestaan, welke logische conclusie is er dan ui…" at bounding box center [328, 169] width 385 height 202
click at [227, 115] on li "Sommige katten zijn poesjes" at bounding box center [337, 116] width 346 height 10
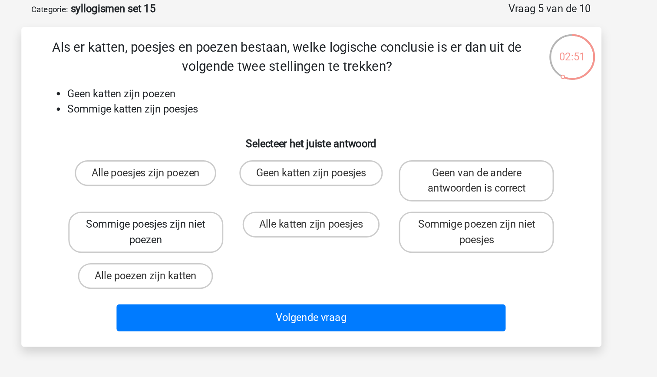
click at [250, 197] on label "Sommige poesjes zijn niet poezen" at bounding box center [217, 199] width 105 height 28
click at [222, 197] on input "Sommige poesjes zijn niet poezen" at bounding box center [220, 197] width 6 height 6
radio input "true"
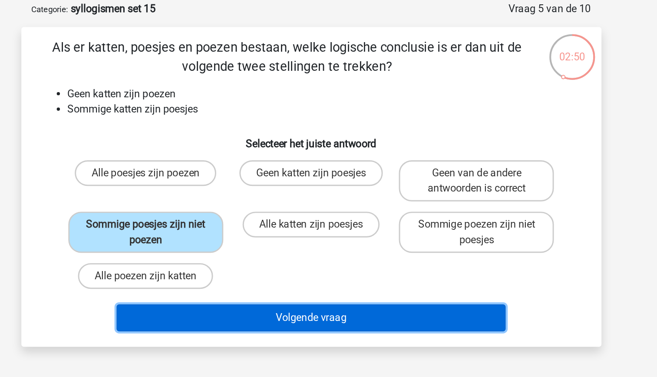
click at [310, 254] on button "Volgende vraag" at bounding box center [328, 257] width 263 height 18
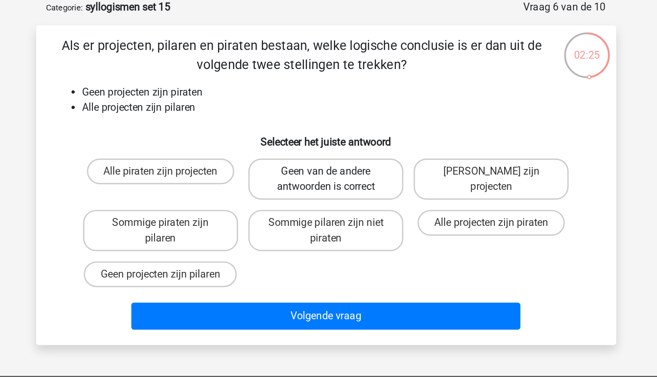
click at [314, 161] on label "Geen van de andere antwoorden is correct" at bounding box center [328, 165] width 105 height 28
click at [328, 161] on input "Geen van de andere antwoorden is correct" at bounding box center [331, 162] width 6 height 6
radio input "true"
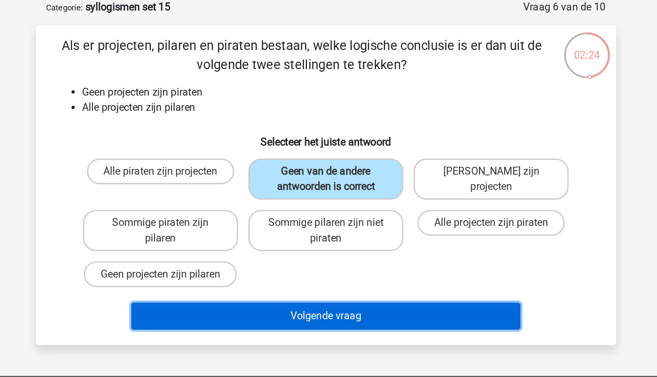
click at [329, 257] on button "Volgende vraag" at bounding box center [328, 257] width 263 height 18
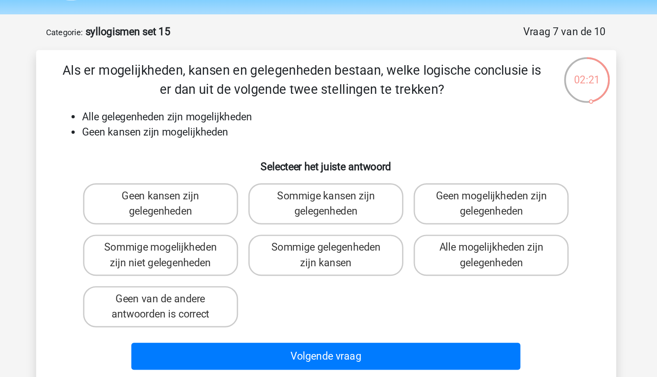
click at [277, 119] on li "Geen kansen zijn mogelijkheden" at bounding box center [337, 116] width 346 height 10
click at [232, 99] on div "Als er mogelijkheden, kansen en gelegenheden bestaan, welke logische conclusie …" at bounding box center [328, 174] width 385 height 212
click at [260, 117] on li "Geen kansen zijn mogelijkheden" at bounding box center [337, 116] width 346 height 10
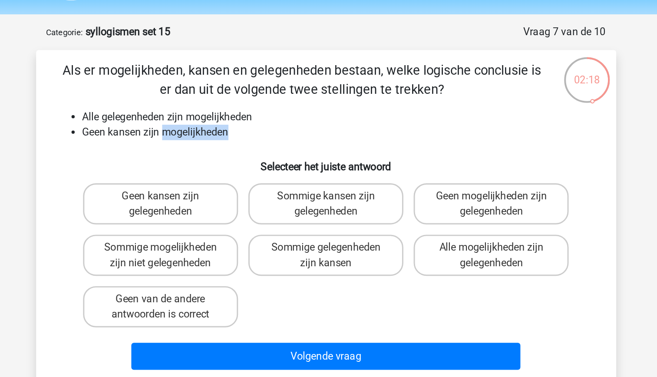
click at [260, 117] on li "Geen kansen zijn mogelijkheden" at bounding box center [337, 116] width 346 height 10
drag, startPoint x: 260, startPoint y: 117, endPoint x: 244, endPoint y: 103, distance: 22.2
click at [244, 103] on li "Alle gelegenheden zijn mogelijkheden" at bounding box center [337, 106] width 346 height 10
click at [249, 161] on label "Geen kansen zijn gelegenheden" at bounding box center [217, 165] width 105 height 28
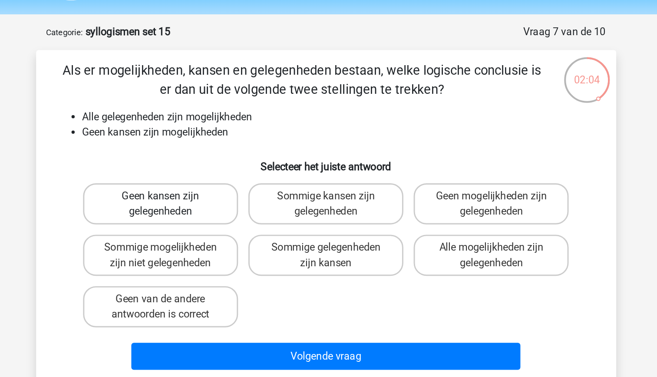
click at [222, 161] on input "Geen kansen zijn gelegenheden" at bounding box center [220, 162] width 6 height 6
radio input "true"
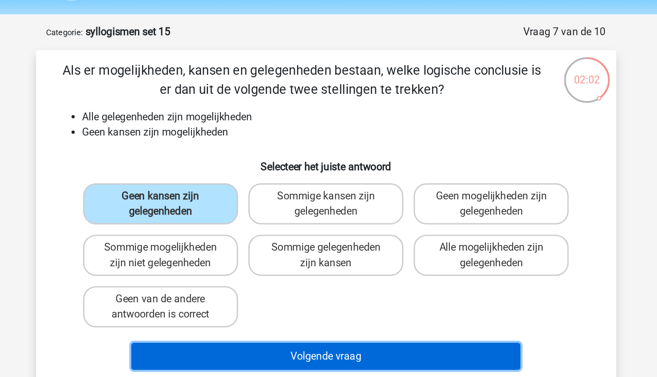
click at [310, 267] on button "Volgende vraag" at bounding box center [328, 267] width 263 height 18
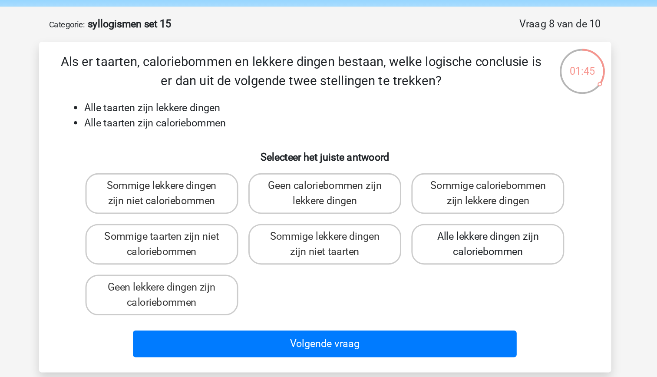
click at [424, 202] on label "Alle lekkere dingen zijn caloriebommen" at bounding box center [440, 199] width 105 height 28
click at [440, 200] on input "Alle lekkere dingen zijn caloriebommen" at bounding box center [443, 197] width 6 height 6
radio input "true"
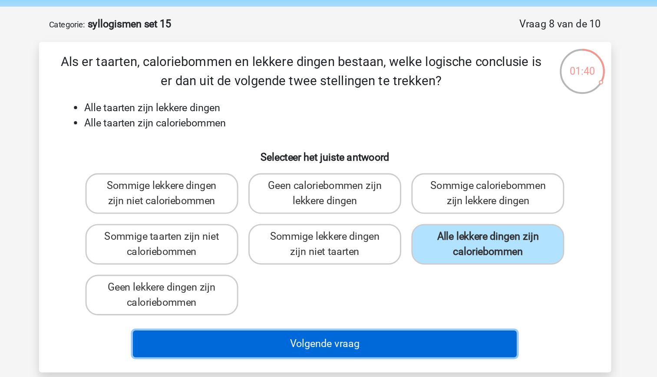
click at [373, 270] on button "Volgende vraag" at bounding box center [328, 267] width 263 height 18
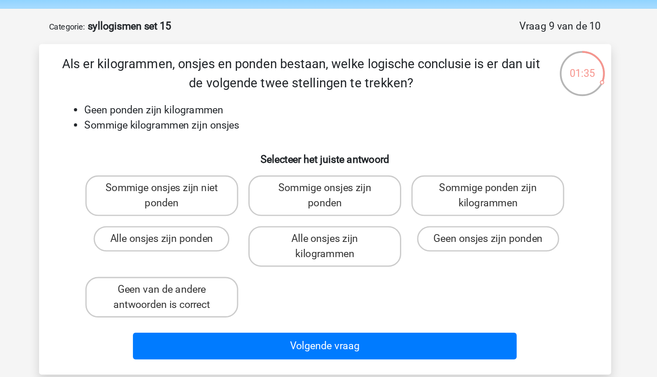
click at [270, 118] on li "Sommige kilogrammen zijn onsjes" at bounding box center [337, 116] width 346 height 10
drag, startPoint x: 270, startPoint y: 118, endPoint x: 247, endPoint y: 107, distance: 25.4
click at [247, 107] on li "Geen ponden zijn kilogrammen" at bounding box center [337, 106] width 346 height 10
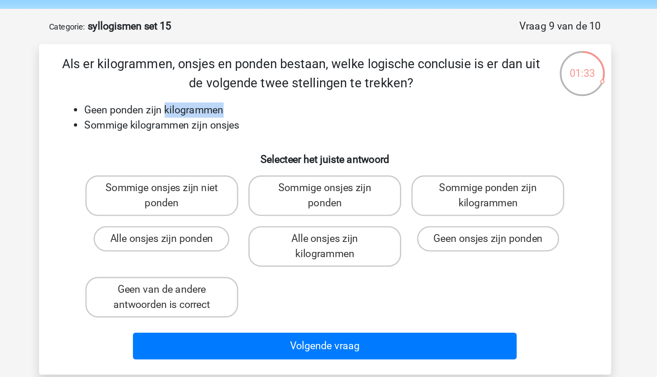
click at [247, 107] on li "Geen ponden zijn kilogrammen" at bounding box center [337, 106] width 346 height 10
drag, startPoint x: 247, startPoint y: 107, endPoint x: 244, endPoint y: 115, distance: 8.5
click at [244, 115] on li "Sommige kilogrammen zijn onsjes" at bounding box center [337, 116] width 346 height 10
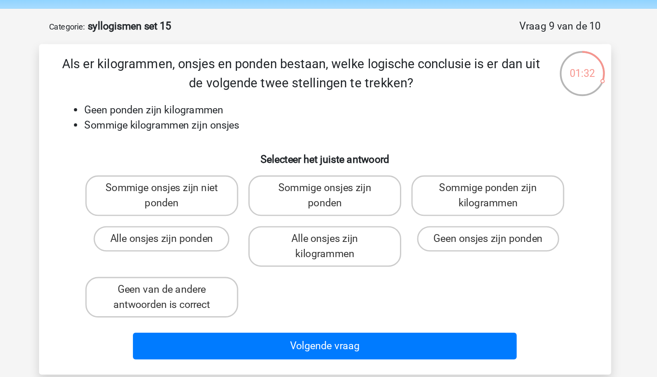
drag, startPoint x: 244, startPoint y: 115, endPoint x: 236, endPoint y: 101, distance: 16.8
click at [236, 101] on li "Geen ponden zijn kilogrammen" at bounding box center [337, 106] width 346 height 10
drag, startPoint x: 236, startPoint y: 101, endPoint x: 239, endPoint y: 115, distance: 14.7
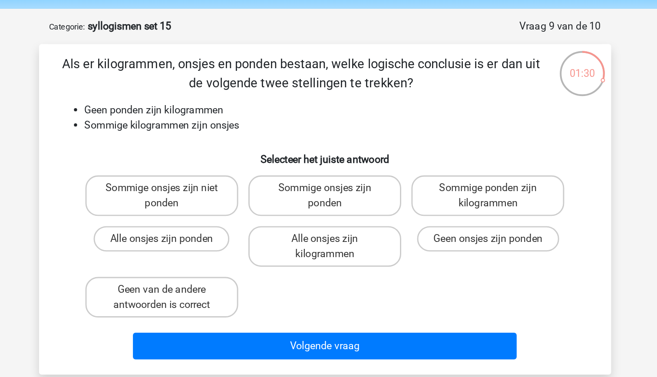
click at [239, 115] on li "Sommige kilogrammen zijn onsjes" at bounding box center [337, 116] width 346 height 10
drag, startPoint x: 239, startPoint y: 115, endPoint x: 236, endPoint y: 105, distance: 10.2
click at [236, 105] on li "Geen ponden zijn kilogrammen" at bounding box center [337, 106] width 346 height 10
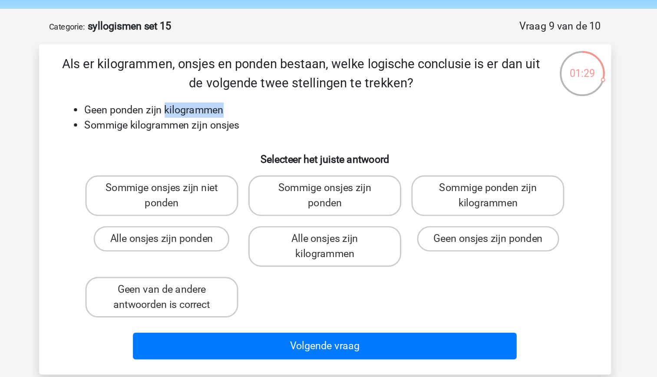
click at [236, 105] on li "Geen ponden zijn kilogrammen" at bounding box center [337, 106] width 346 height 10
drag, startPoint x: 236, startPoint y: 105, endPoint x: 235, endPoint y: 118, distance: 12.2
click at [235, 118] on li "Sommige kilogrammen zijn onsjes" at bounding box center [337, 116] width 346 height 10
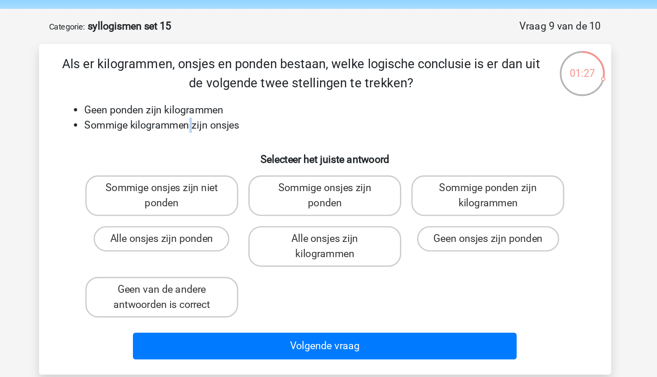
click at [235, 118] on li "Sommige kilogrammen zijn onsjes" at bounding box center [337, 116] width 346 height 10
drag, startPoint x: 235, startPoint y: 118, endPoint x: 225, endPoint y: 104, distance: 17.4
click at [225, 104] on li "Geen ponden zijn kilogrammen" at bounding box center [337, 106] width 346 height 10
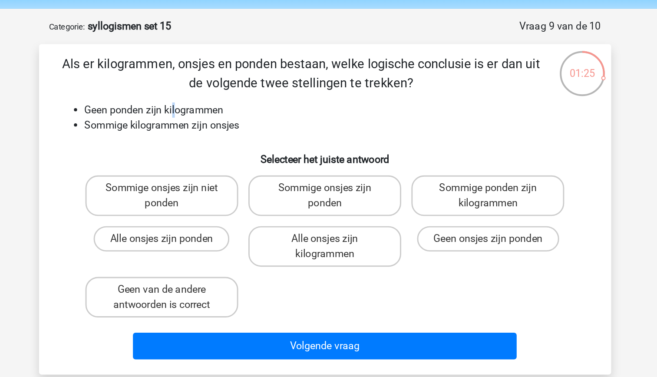
click at [225, 108] on li "Geen ponden zijn kilogrammen" at bounding box center [337, 106] width 346 height 10
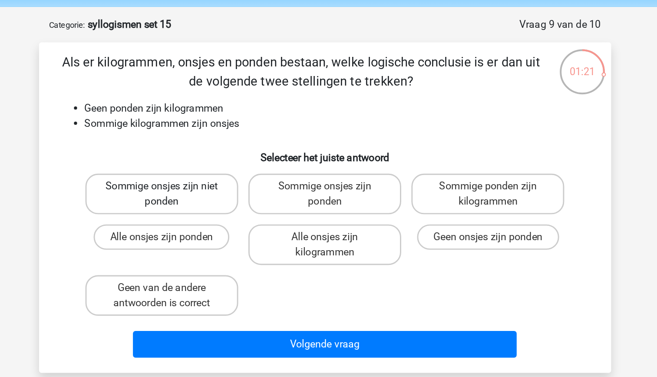
click at [254, 172] on label "Sommige onsjes zijn niet ponden" at bounding box center [217, 165] width 105 height 28
click at [222, 165] on input "Sommige onsjes zijn niet ponden" at bounding box center [220, 162] width 6 height 6
radio input "true"
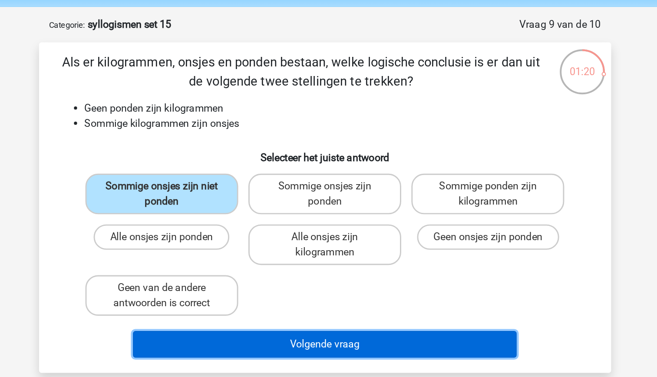
click at [336, 267] on button "Volgende vraag" at bounding box center [328, 267] width 263 height 18
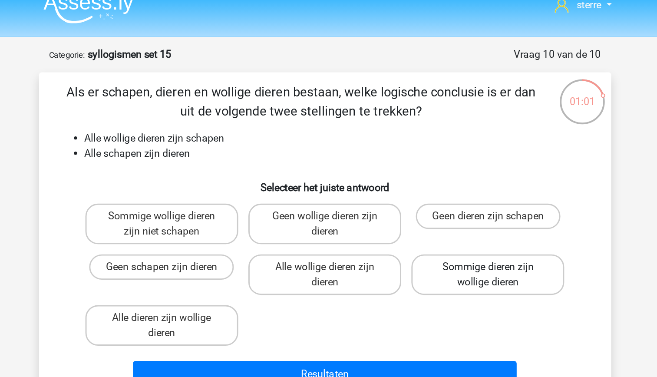
click at [428, 203] on label "Sommige dieren zijn wollige dieren" at bounding box center [440, 199] width 105 height 28
click at [440, 200] on input "Sommige dieren zijn wollige dieren" at bounding box center [443, 197] width 6 height 6
radio input "true"
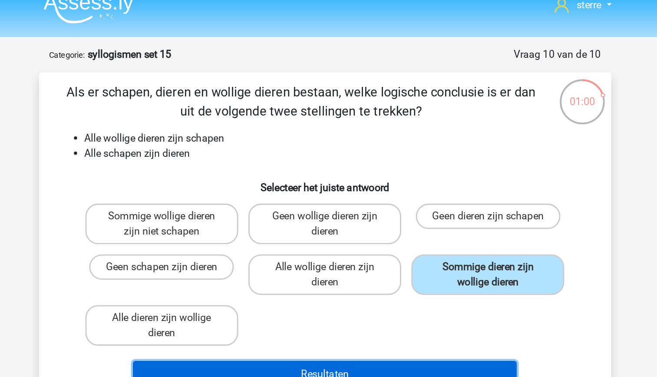
click at [385, 266] on button "Resultaten" at bounding box center [328, 267] width 263 height 18
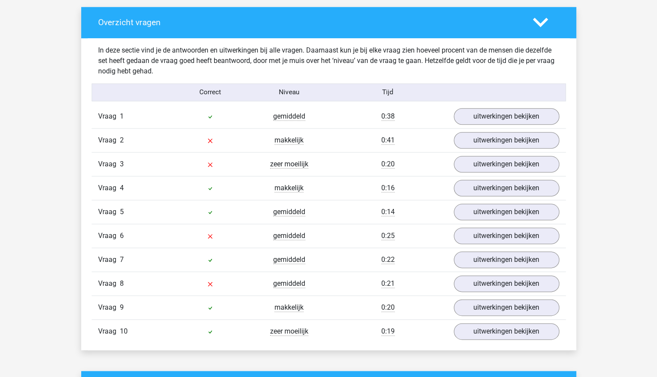
scroll to position [472, 0]
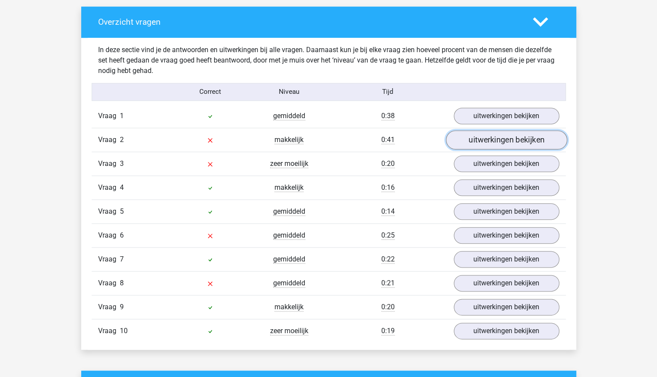
click at [508, 141] on link "uitwerkingen bekijken" at bounding box center [505, 139] width 121 height 19
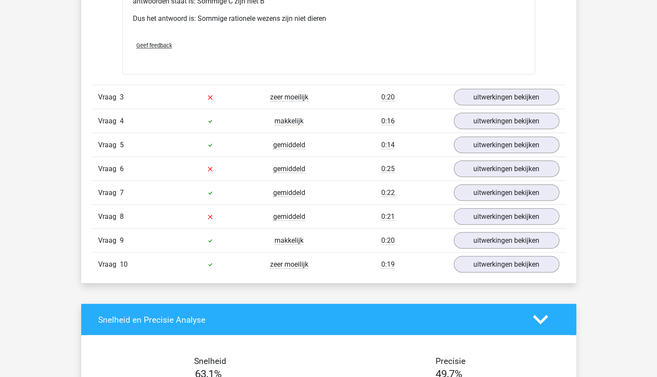
scroll to position [896, 0]
click at [531, 97] on link "uitwerkingen bekijken" at bounding box center [505, 96] width 121 height 19
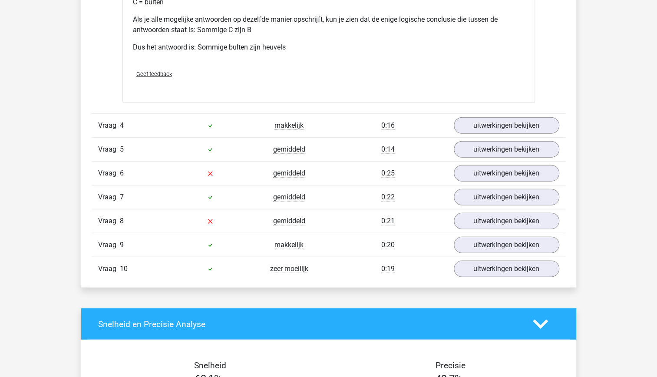
scroll to position [1257, 0]
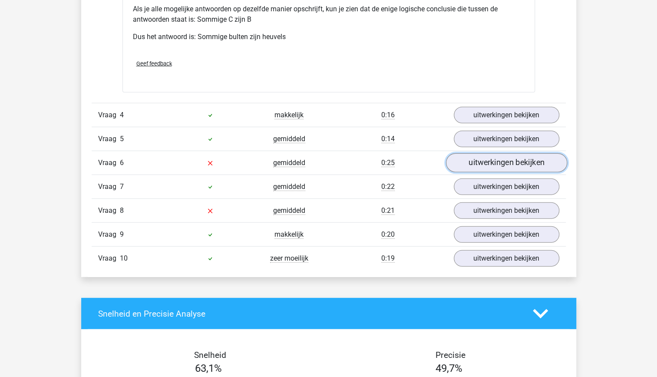
click at [527, 164] on link "uitwerkingen bekijken" at bounding box center [505, 163] width 121 height 19
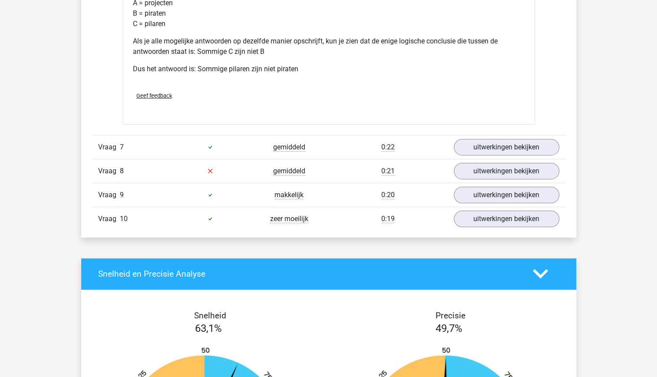
scroll to position [1654, 0]
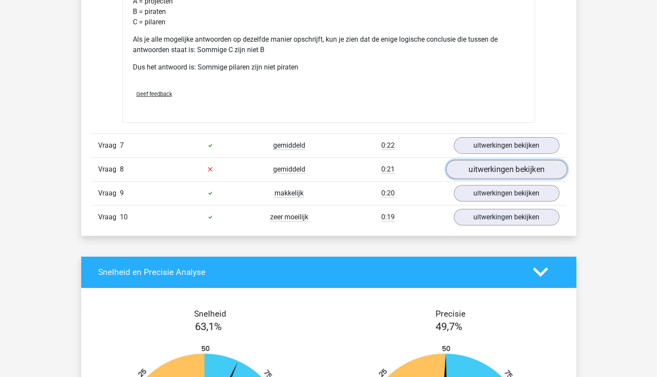
click at [494, 171] on link "uitwerkingen bekijken" at bounding box center [505, 169] width 121 height 19
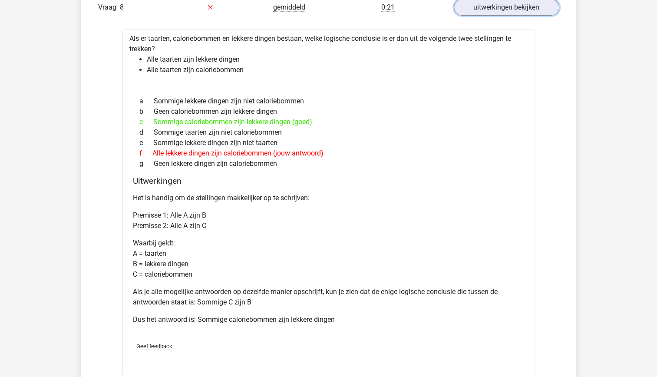
scroll to position [1818, 0]
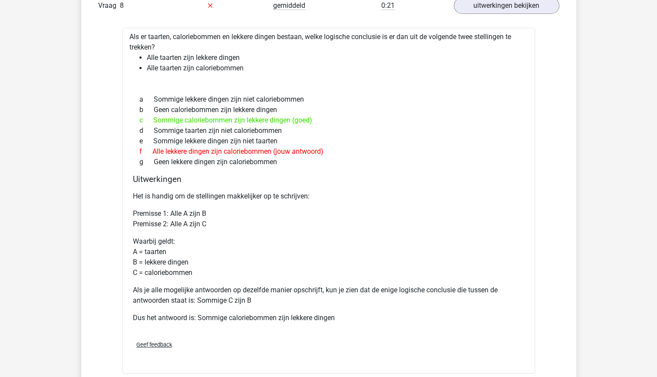
click at [368, 161] on div "g Geen lekkere dingen zijn caloriebommen" at bounding box center [329, 162] width 392 height 10
drag, startPoint x: 368, startPoint y: 161, endPoint x: 321, endPoint y: 126, distance: 57.7
click at [321, 126] on div "d Sommige taarten zijn niet caloriebommen" at bounding box center [329, 130] width 392 height 10
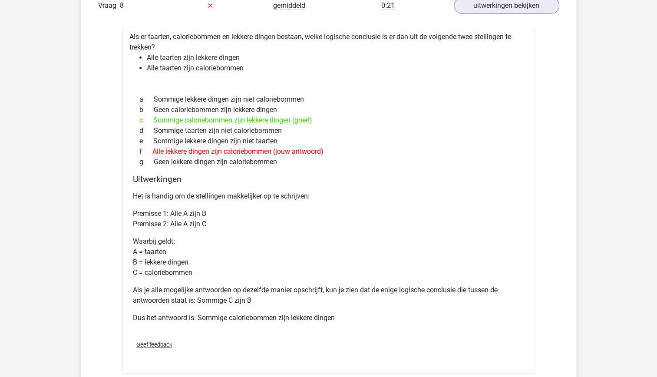
click at [321, 126] on div "d Sommige taarten zijn niet caloriebommen" at bounding box center [329, 130] width 392 height 10
drag, startPoint x: 321, startPoint y: 126, endPoint x: 335, endPoint y: 159, distance: 35.8
click at [335, 159] on div "g Geen lekkere dingen zijn caloriebommen" at bounding box center [329, 162] width 392 height 10
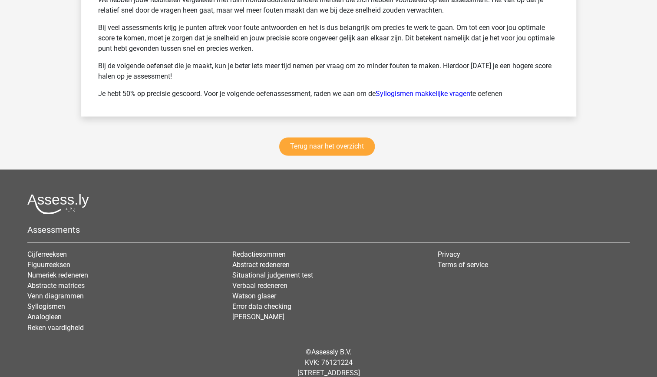
scroll to position [2628, 0]
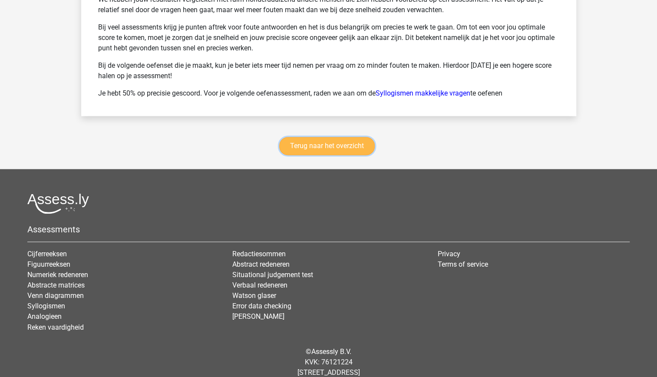
click at [323, 141] on link "Terug naar het overzicht" at bounding box center [326, 146] width 95 height 18
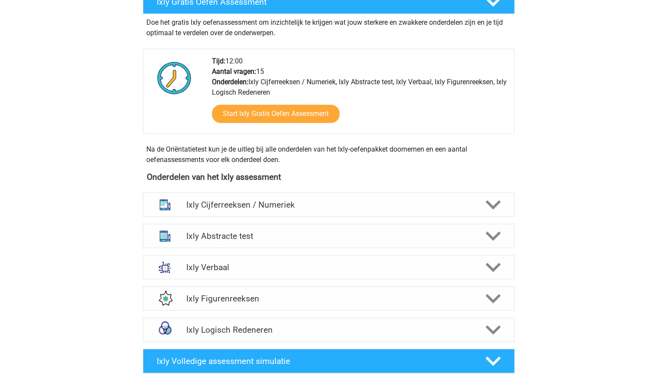
scroll to position [185, 0]
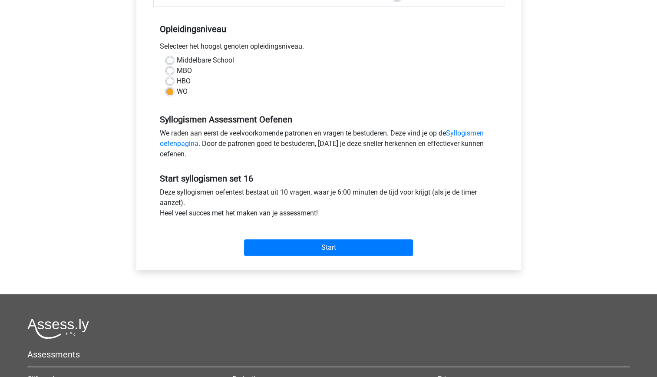
scroll to position [171, 0]
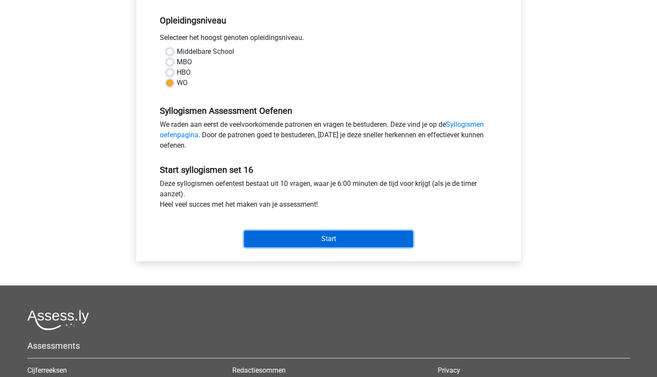
click at [316, 238] on input "Start" at bounding box center [328, 238] width 169 height 16
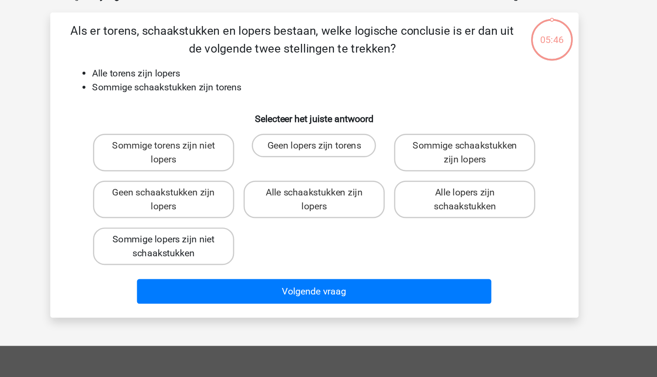
click at [247, 236] on label "Sommige lopers zijn niet schaakstukken" at bounding box center [217, 234] width 105 height 28
click at [222, 234] on input "Sommige lopers zijn niet schaakstukken" at bounding box center [220, 232] width 6 height 6
radio input "true"
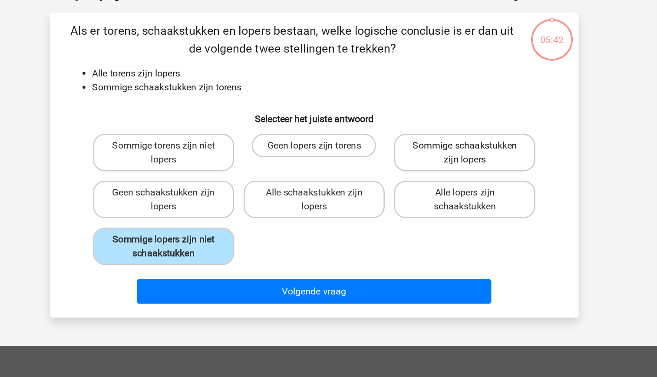
click at [457, 170] on label "Sommige schaakstukken zijn lopers" at bounding box center [440, 165] width 105 height 28
click at [446, 165] on input "Sommige schaakstukken zijn lopers" at bounding box center [443, 162] width 6 height 6
radio input "true"
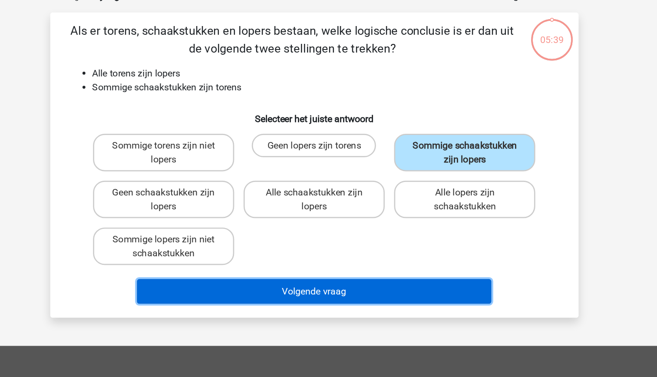
click at [382, 266] on button "Volgende vraag" at bounding box center [328, 267] width 263 height 18
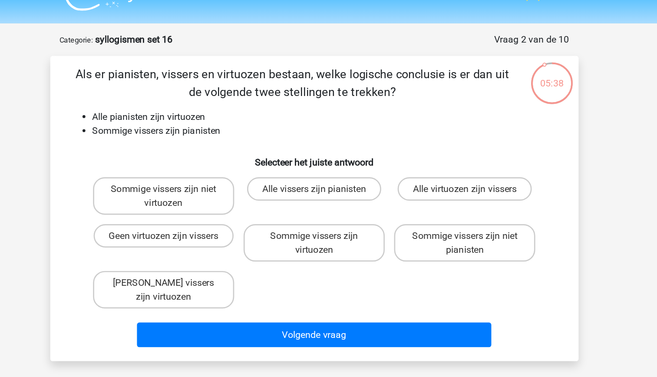
click at [265, 117] on li "Sommige vissers zijn pianisten" at bounding box center [337, 116] width 346 height 10
click at [257, 113] on li "Sommige vissers zijn pianisten" at bounding box center [337, 116] width 346 height 10
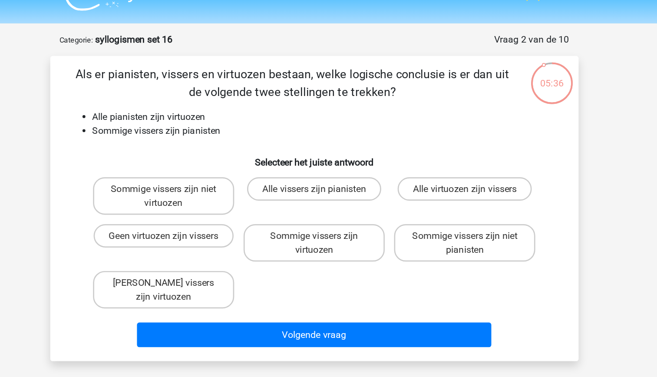
click at [228, 105] on li "Alle pianisten zijn virtuozen" at bounding box center [337, 106] width 346 height 10
drag, startPoint x: 228, startPoint y: 105, endPoint x: 237, endPoint y: 116, distance: 14.2
click at [237, 116] on li "Sommige vissers zijn pianisten" at bounding box center [337, 116] width 346 height 10
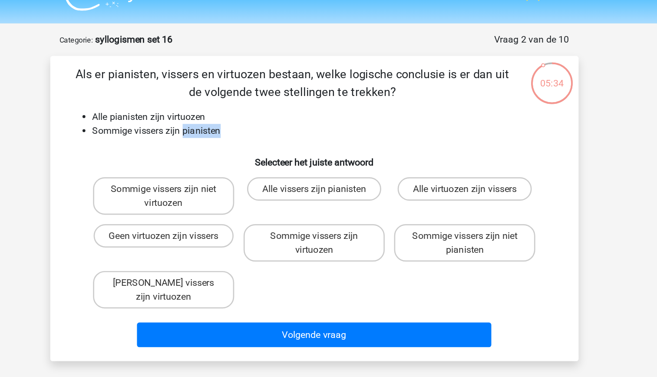
click at [237, 116] on li "Sommige vissers zijn pianisten" at bounding box center [337, 116] width 346 height 10
drag, startPoint x: 237, startPoint y: 116, endPoint x: 224, endPoint y: 105, distance: 16.6
click at [224, 105] on li "Alle pianisten zijn virtuozen" at bounding box center [337, 106] width 346 height 10
click at [362, 204] on label "Sommige vissers zijn virtuozen" at bounding box center [328, 199] width 105 height 28
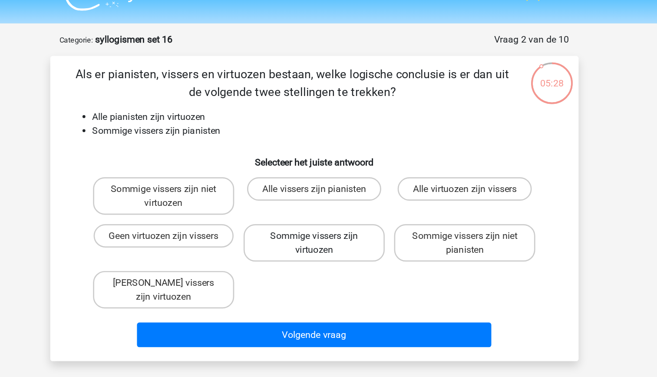
click at [334, 200] on input "Sommige vissers zijn virtuozen" at bounding box center [331, 197] width 6 height 6
radio input "true"
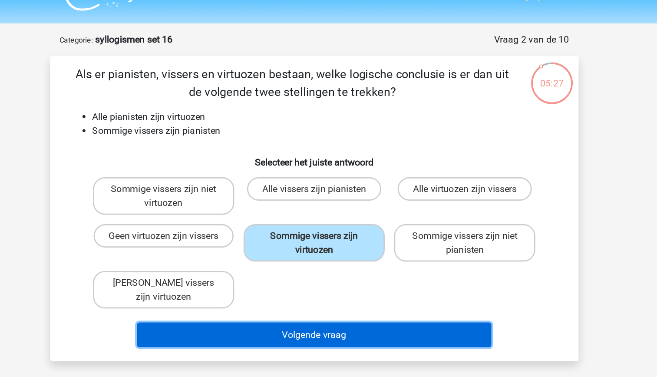
click at [371, 258] on button "Volgende vraag" at bounding box center [328, 267] width 263 height 18
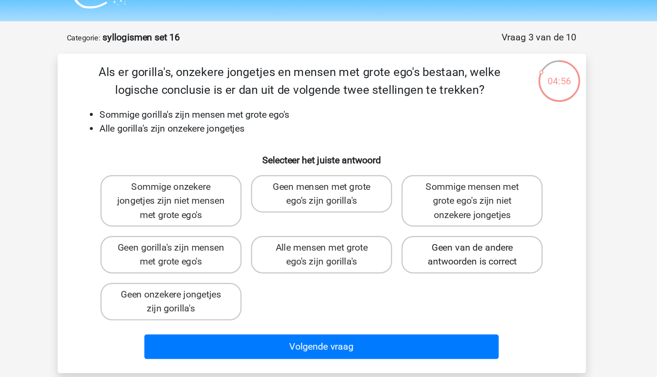
click at [450, 217] on label "Geen van de andere antwoorden is correct" at bounding box center [440, 210] width 105 height 28
click at [446, 210] on input "Geen van de andere antwoorden is correct" at bounding box center [443, 207] width 6 height 6
radio input "true"
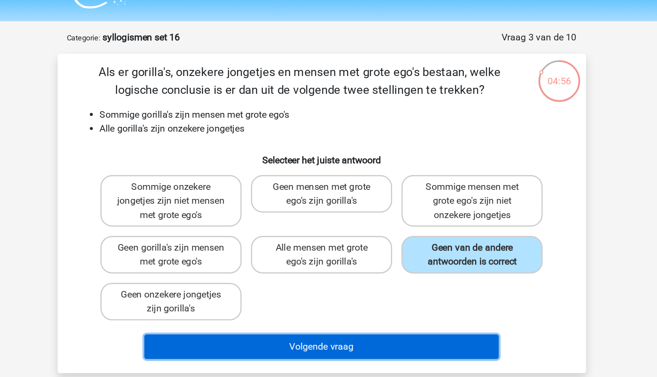
click at [392, 279] on button "Volgende vraag" at bounding box center [328, 278] width 263 height 18
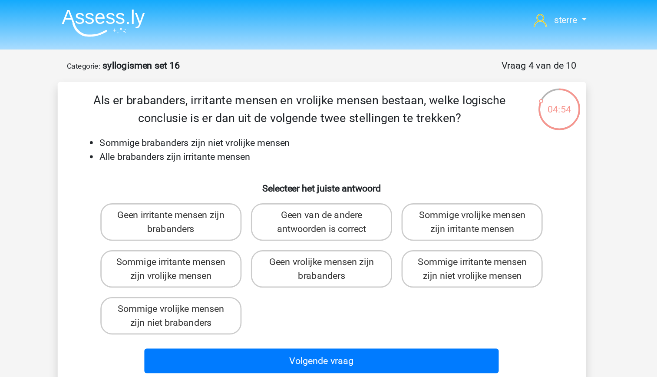
click at [232, 109] on li "Sommige brabanders zijn niet vrolijke mensen" at bounding box center [337, 106] width 346 height 10
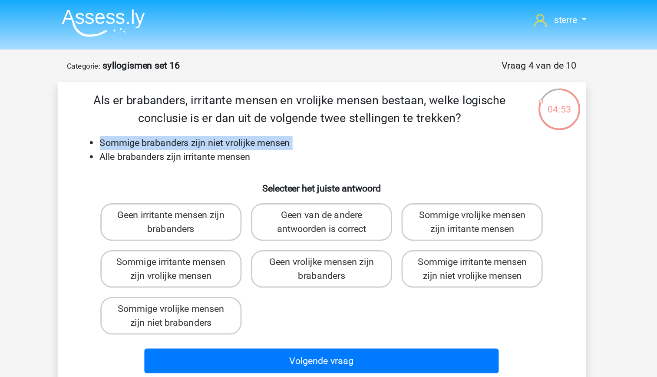
click at [232, 109] on li "Sommige brabanders zijn niet vrolijke mensen" at bounding box center [337, 106] width 346 height 10
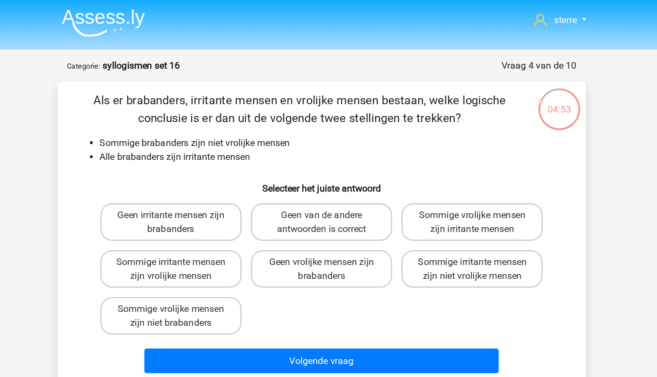
click at [220, 132] on h6 "Selecteer het juiste antwoord" at bounding box center [329, 135] width 364 height 15
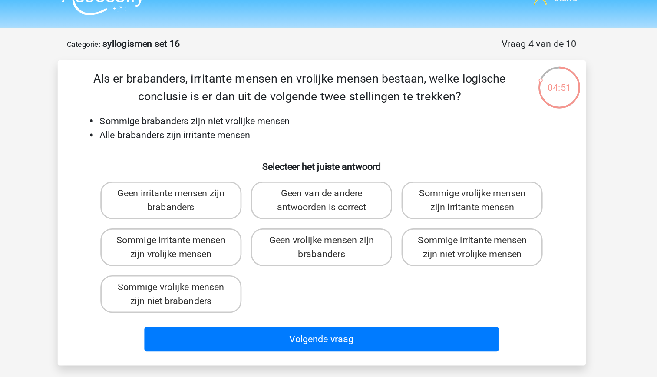
click at [232, 119] on li "Alle brabanders zijn irritante mensen" at bounding box center [337, 116] width 346 height 10
drag, startPoint x: 232, startPoint y: 119, endPoint x: 219, endPoint y: 129, distance: 17.0
click at [219, 129] on h6 "Selecteer het juiste antwoord" at bounding box center [329, 135] width 364 height 15
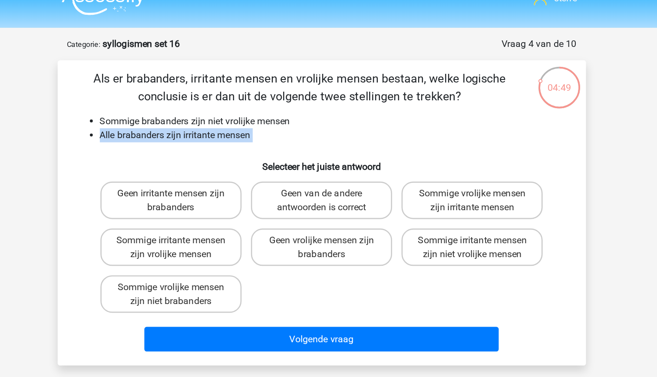
click at [202, 131] on h6 "Selecteer het juiste antwoord" at bounding box center [329, 135] width 364 height 15
click at [237, 117] on li "Alle brabanders zijn irritante mensen" at bounding box center [337, 116] width 346 height 10
drag, startPoint x: 237, startPoint y: 117, endPoint x: 224, endPoint y: 134, distance: 21.6
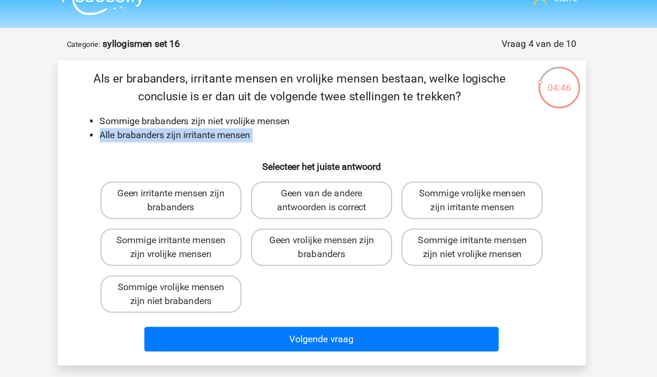
click at [224, 134] on h6 "Selecteer het juiste antwoord" at bounding box center [329, 135] width 364 height 15
click at [201, 133] on h6 "Selecteer het juiste antwoord" at bounding box center [329, 135] width 364 height 15
click at [439, 200] on label "Sommige irritante mensen zijn niet vrolijke mensen" at bounding box center [440, 199] width 105 height 28
click at [440, 200] on input "Sommige irritante mensen zijn niet vrolijke mensen" at bounding box center [443, 197] width 6 height 6
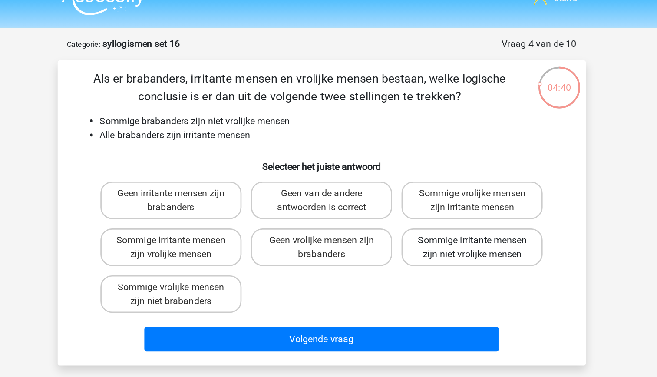
radio input "true"
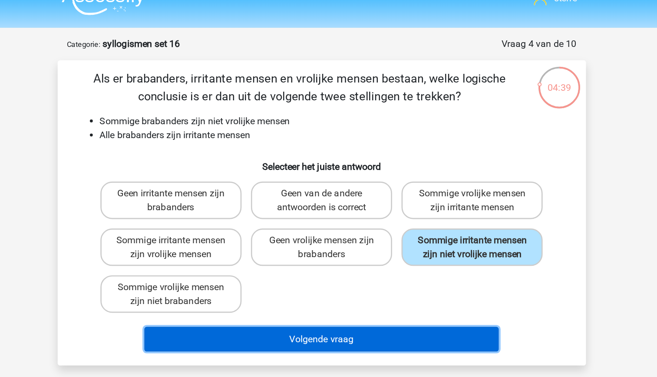
click at [403, 266] on button "Volgende vraag" at bounding box center [328, 267] width 263 height 18
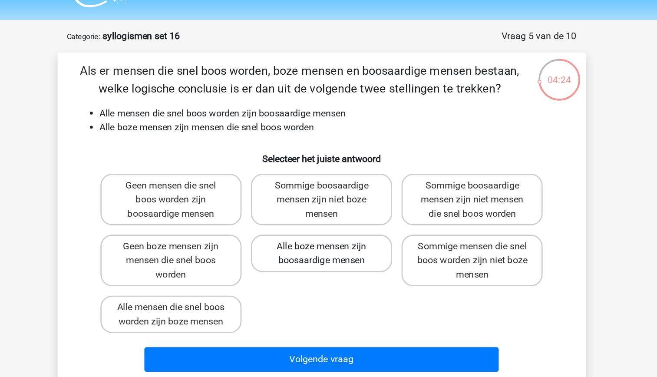
click at [357, 214] on label "Alle boze mensen zijn boosaardige mensen" at bounding box center [328, 210] width 105 height 28
click at [334, 210] on input "Alle boze mensen zijn boosaardige mensen" at bounding box center [331, 207] width 6 height 6
radio input "true"
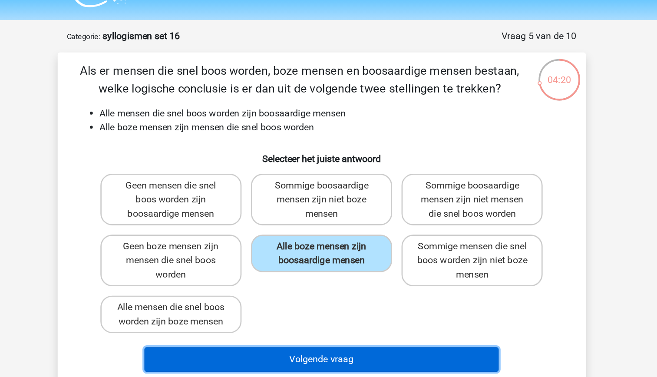
click at [372, 286] on button "Volgende vraag" at bounding box center [328, 288] width 263 height 18
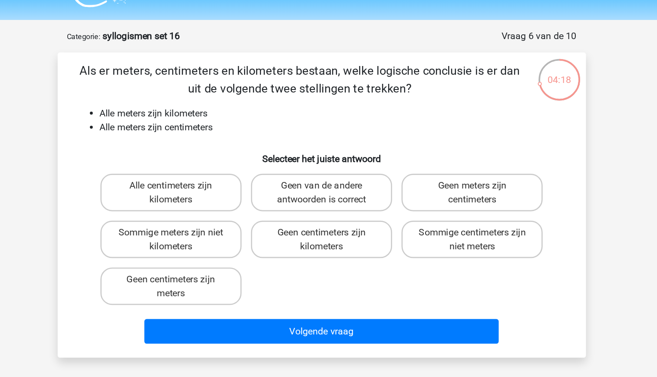
click at [251, 120] on li "Alle meters zijn centimeters" at bounding box center [337, 116] width 346 height 10
drag, startPoint x: 251, startPoint y: 120, endPoint x: 227, endPoint y: 104, distance: 28.4
click at [227, 104] on li "Alle meters zijn kilometers" at bounding box center [337, 106] width 346 height 10
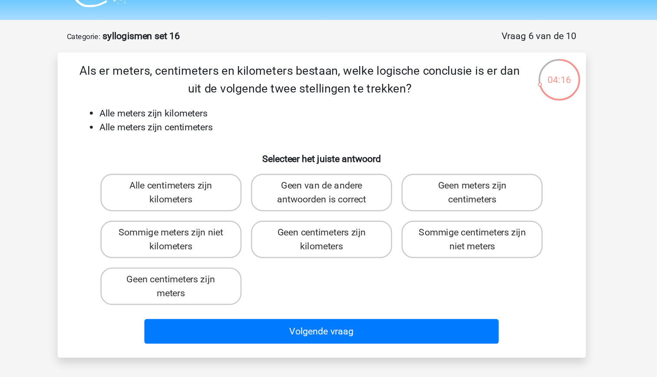
click at [233, 111] on li "Alle meters zijn centimeters" at bounding box center [337, 116] width 346 height 10
drag, startPoint x: 233, startPoint y: 111, endPoint x: 226, endPoint y: 105, distance: 8.9
click at [226, 105] on li "Alle meters zijn kilometers" at bounding box center [337, 106] width 346 height 10
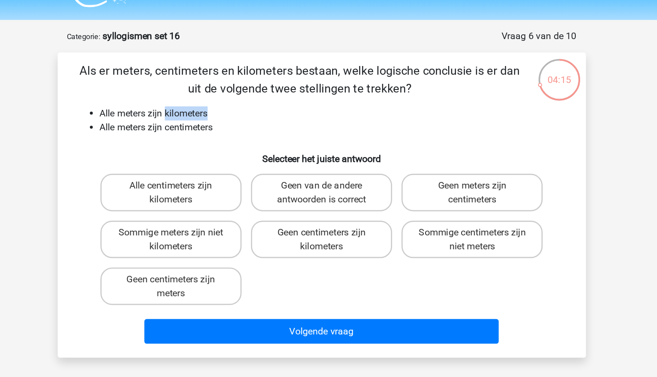
click at [226, 105] on li "Alle meters zijn kilometers" at bounding box center [337, 106] width 346 height 10
drag, startPoint x: 226, startPoint y: 105, endPoint x: 228, endPoint y: 118, distance: 13.2
click at [228, 118] on li "Alle meters zijn centimeters" at bounding box center [337, 116] width 346 height 10
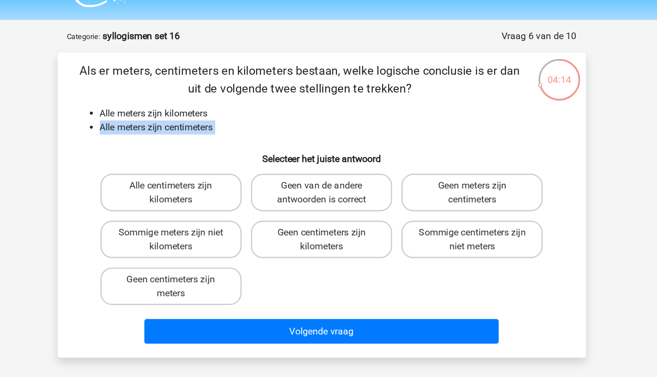
click at [228, 118] on li "Alle meters zijn centimeters" at bounding box center [337, 116] width 346 height 10
drag, startPoint x: 228, startPoint y: 118, endPoint x: 229, endPoint y: 130, distance: 12.2
click at [229, 130] on h6 "Selecteer het juiste antwoord" at bounding box center [329, 135] width 364 height 15
click at [217, 106] on li "Alle meters zijn kilometers" at bounding box center [337, 106] width 346 height 10
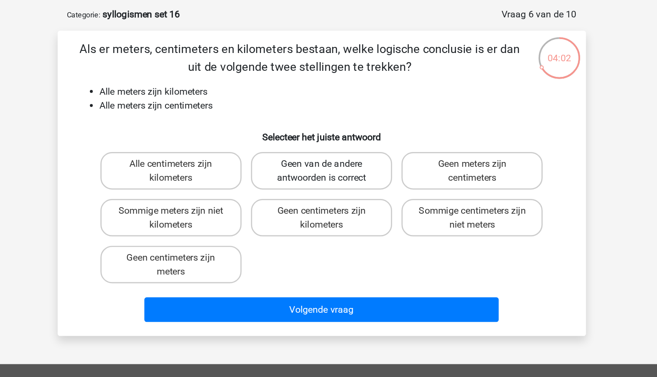
click at [338, 158] on label "Geen van de andere antwoorden is correct" at bounding box center [328, 165] width 105 height 28
click at [334, 159] on input "Geen van de andere antwoorden is correct" at bounding box center [331, 162] width 6 height 6
radio input "true"
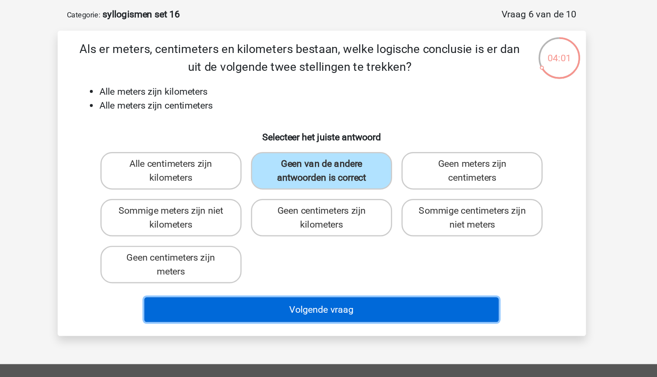
click at [347, 262] on button "Volgende vraag" at bounding box center [328, 267] width 263 height 18
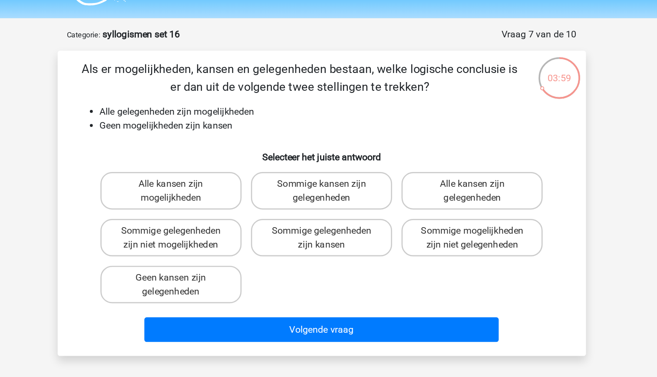
click at [255, 109] on li "Alle gelegenheden zijn mogelijkheden" at bounding box center [337, 106] width 346 height 10
drag, startPoint x: 255, startPoint y: 109, endPoint x: 257, endPoint y: 124, distance: 15.3
click at [257, 124] on div "Als er mogelijkheden, kansen en gelegenheden bestaan, welke logische conclusie …" at bounding box center [328, 174] width 385 height 212
click at [220, 115] on li "Geen mogelijkheden zijn kansen" at bounding box center [337, 116] width 346 height 10
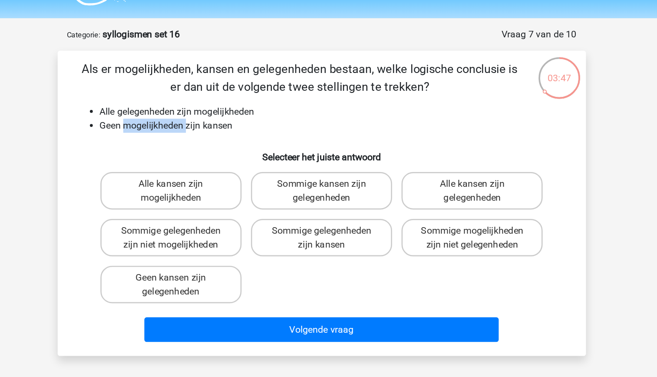
click at [220, 115] on li "Geen mogelijkheden zijn kansen" at bounding box center [337, 116] width 346 height 10
drag, startPoint x: 220, startPoint y: 115, endPoint x: 225, endPoint y: 128, distance: 14.4
click at [225, 128] on div "Als er mogelijkheden, kansen en gelegenheden bestaan, welke logische conclusie …" at bounding box center [328, 174] width 385 height 212
click at [205, 131] on h6 "Selecteer het juiste antwoord" at bounding box center [329, 135] width 364 height 15
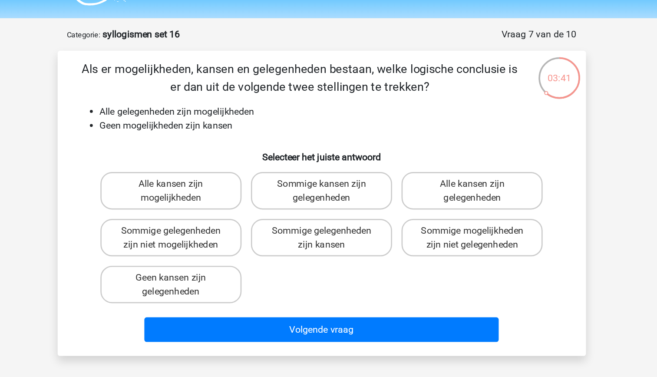
click at [247, 117] on li "Geen mogelijkheden zijn kansen" at bounding box center [337, 116] width 346 height 10
drag, startPoint x: 247, startPoint y: 117, endPoint x: 234, endPoint y: 132, distance: 19.7
click at [234, 132] on h6 "Selecteer het juiste antwoord" at bounding box center [329, 135] width 364 height 15
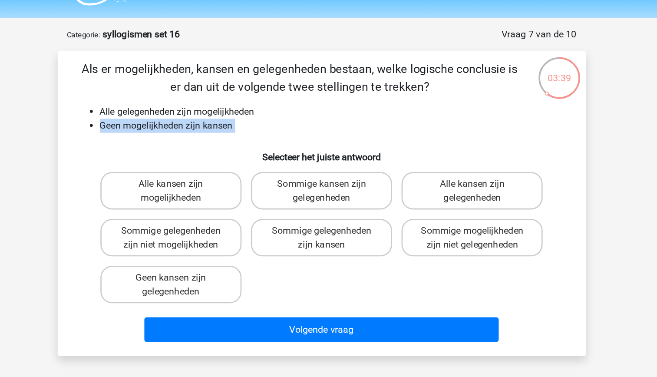
click at [213, 125] on div "Als er mogelijkheden, kansen en gelegenheden bestaan, welke logische conclusie …" at bounding box center [328, 174] width 385 height 212
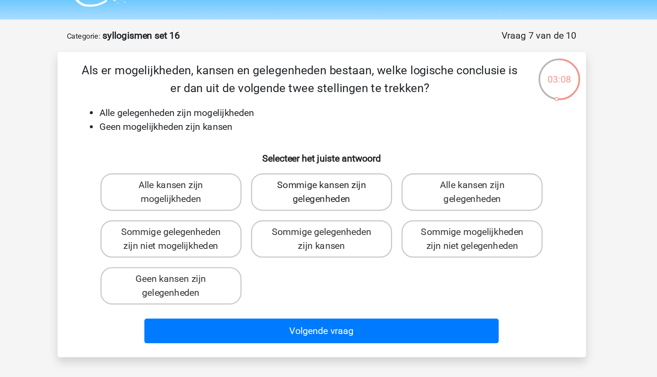
click at [341, 170] on label "Sommige kansen zijn gelegenheden" at bounding box center [328, 165] width 105 height 28
click at [334, 165] on input "Sommige kansen zijn gelegenheden" at bounding box center [331, 162] width 6 height 6
radio input "true"
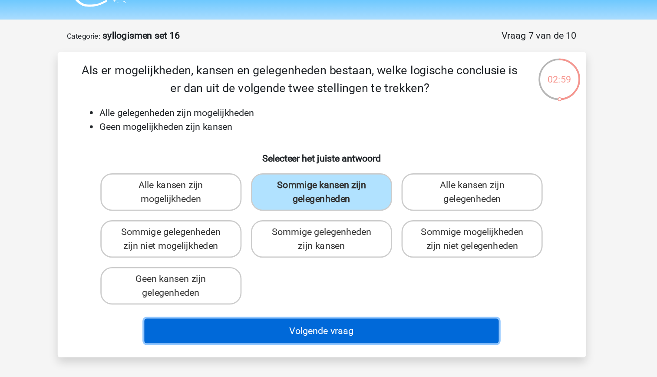
click at [346, 267] on button "Volgende vraag" at bounding box center [328, 267] width 263 height 18
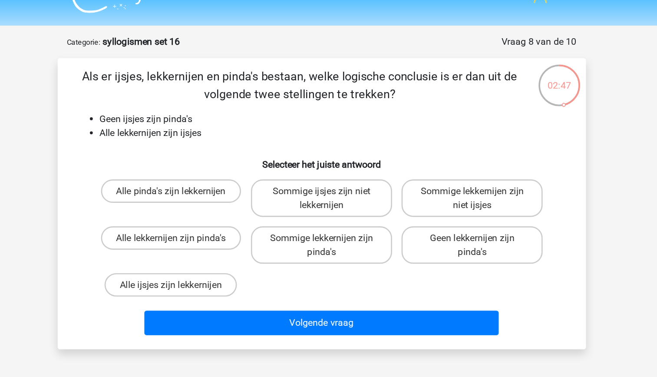
click at [231, 119] on li "Alle lekkernijen zijn ijsjes" at bounding box center [337, 116] width 346 height 10
drag, startPoint x: 231, startPoint y: 119, endPoint x: 224, endPoint y: 130, distance: 13.8
click at [224, 130] on h6 "Selecteer het juiste antwoord" at bounding box center [329, 135] width 364 height 15
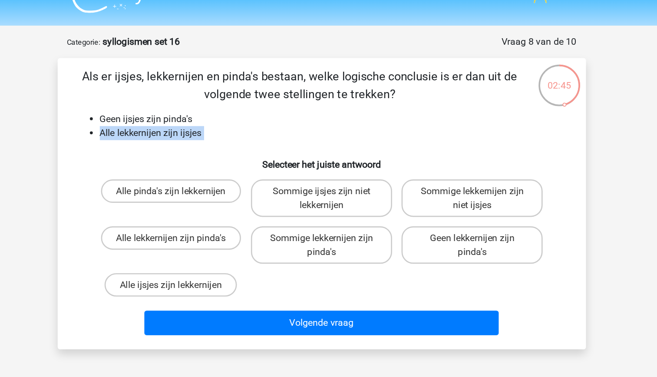
click at [213, 119] on li "Alle lekkernijen zijn ijsjes" at bounding box center [337, 116] width 346 height 10
click at [404, 207] on label "Geen lekkernijen zijn pinda's" at bounding box center [440, 199] width 105 height 28
click at [440, 200] on input "Geen lekkernijen zijn pinda's" at bounding box center [443, 197] width 6 height 6
radio input "true"
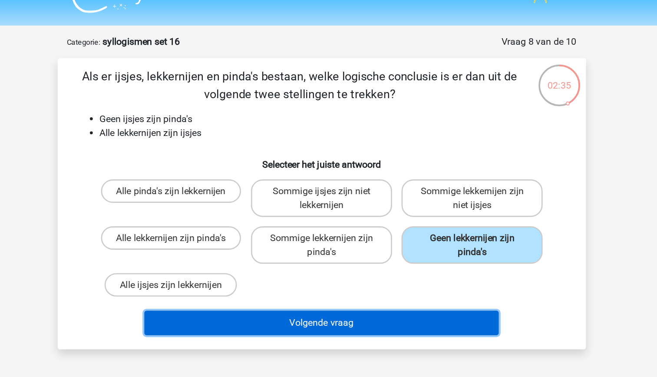
click at [377, 254] on button "Volgende vraag" at bounding box center [328, 257] width 263 height 18
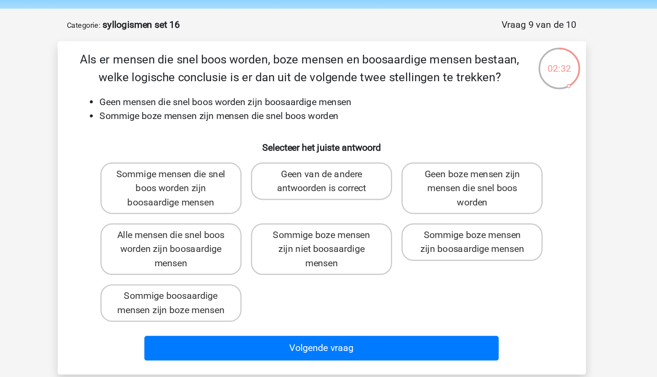
click at [262, 105] on li "Geen mensen die snel boos worden zijn boosaardige mensen" at bounding box center [337, 106] width 346 height 10
drag, startPoint x: 262, startPoint y: 105, endPoint x: 243, endPoint y: 128, distance: 29.2
click at [243, 128] on div "Als er mensen die snel boos worden, boze mensen en boosaardige mensen bestaan, …" at bounding box center [328, 184] width 385 height 233
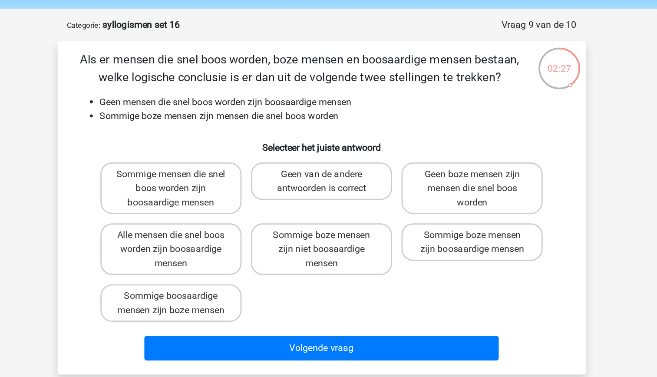
click at [252, 118] on li "Sommige boze mensen zijn mensen die snel boos worden" at bounding box center [337, 116] width 346 height 10
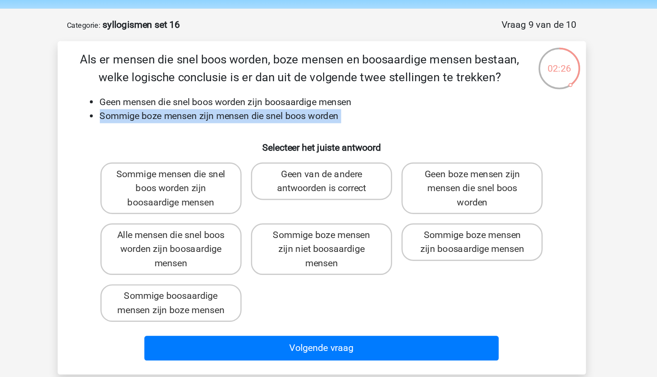
drag, startPoint x: 252, startPoint y: 118, endPoint x: 245, endPoint y: 129, distance: 13.6
click at [245, 129] on h6 "Selecteer het juiste antwoord" at bounding box center [329, 135] width 364 height 15
click at [235, 120] on li "Sommige boze mensen zijn mensen die snel boos worden" at bounding box center [337, 116] width 346 height 10
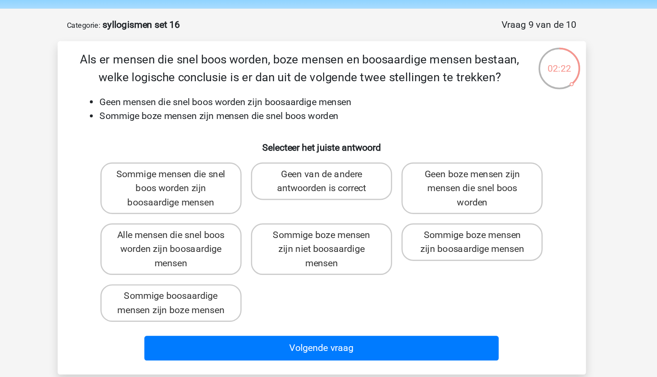
click at [235, 120] on li "Sommige boze mensen zijn mensen die snel boos worden" at bounding box center [337, 116] width 346 height 10
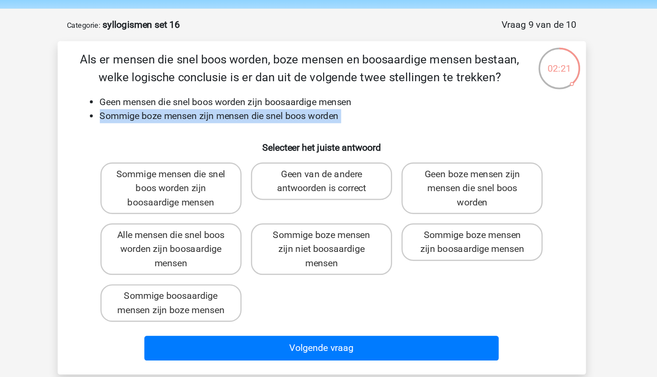
click at [235, 120] on li "Sommige boze mensen zijn mensen die snel boos worden" at bounding box center [337, 116] width 346 height 10
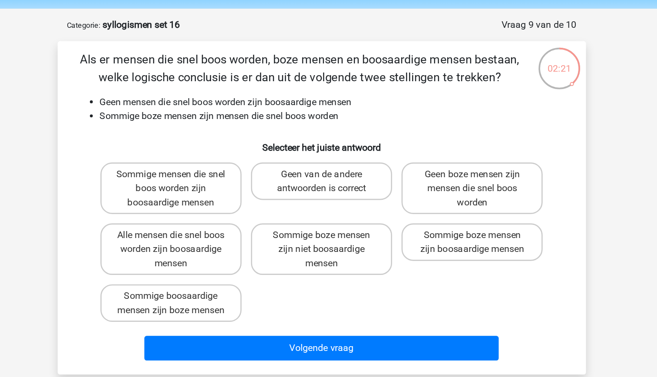
drag, startPoint x: 235, startPoint y: 120, endPoint x: 230, endPoint y: 148, distance: 28.2
click at [230, 148] on div "Sommige mensen die snel boos worden zijn boosaardige mensen" at bounding box center [217, 169] width 112 height 45
click at [223, 118] on li "Sommige boze mensen zijn mensen die snel boos worden" at bounding box center [337, 116] width 346 height 10
drag, startPoint x: 223, startPoint y: 118, endPoint x: 221, endPoint y: 132, distance: 14.0
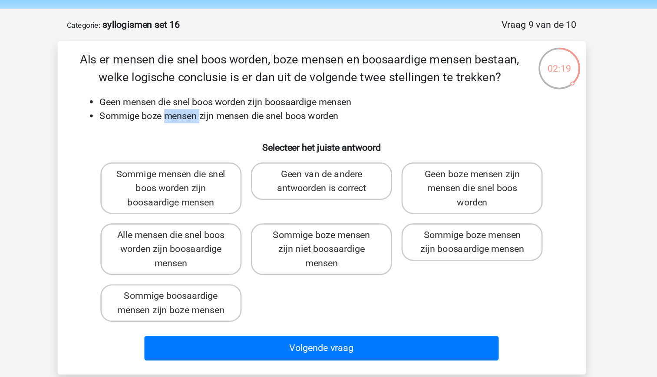
click at [221, 132] on h6 "Selecteer het juiste antwoord" at bounding box center [329, 135] width 364 height 15
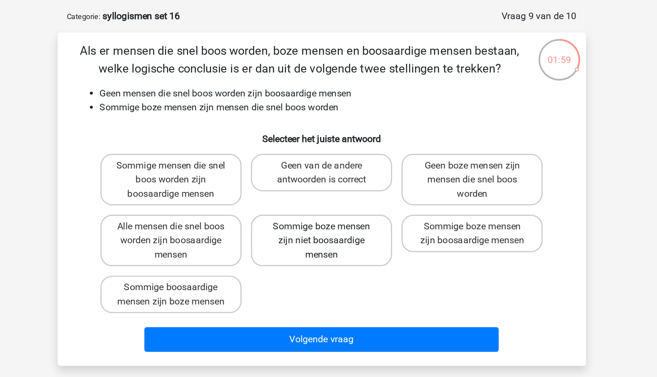
click at [359, 220] on label "Sommige boze mensen zijn niet boosaardige mensen" at bounding box center [328, 215] width 105 height 38
click at [334, 210] on input "Sommige boze mensen zijn niet boosaardige mensen" at bounding box center [331, 207] width 6 height 6
radio input "true"
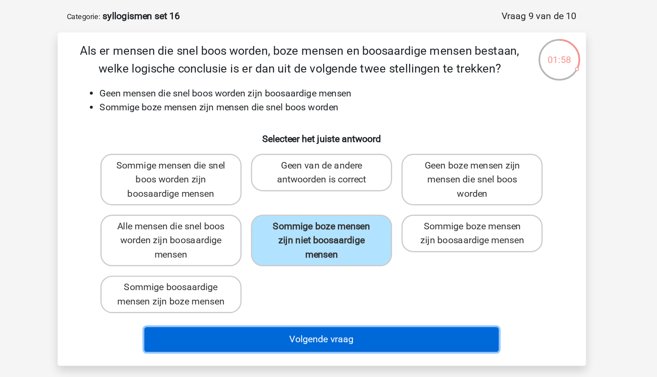
click at [363, 287] on button "Volgende vraag" at bounding box center [328, 288] width 263 height 18
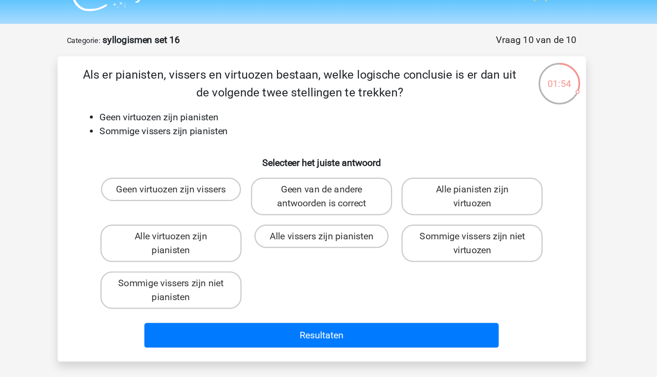
click at [278, 127] on div "Als er pianisten, vissers en virtuozen bestaan, welke logische conclusie is er …" at bounding box center [328, 174] width 385 height 212
drag, startPoint x: 278, startPoint y: 127, endPoint x: 257, endPoint y: 110, distance: 27.2
click at [257, 110] on li "Geen virtuozen zijn pianisten" at bounding box center [337, 106] width 346 height 10
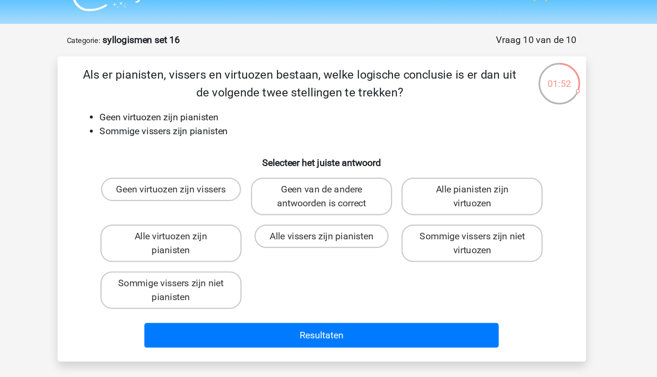
click at [257, 116] on li "Sommige vissers zijn pianisten" at bounding box center [337, 116] width 346 height 10
drag, startPoint x: 257, startPoint y: 116, endPoint x: 231, endPoint y: 104, distance: 28.6
click at [231, 104] on li "Geen virtuozen zijn pianisten" at bounding box center [337, 106] width 346 height 10
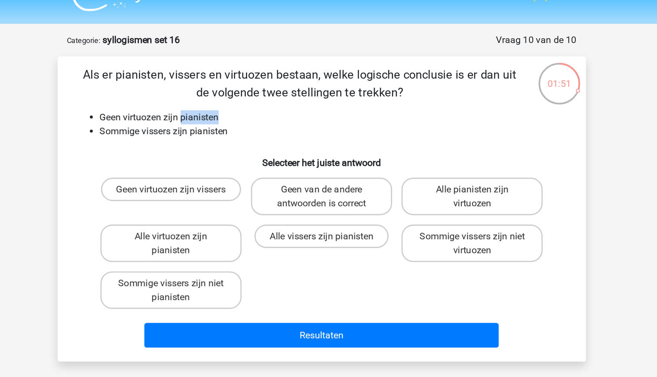
click at [231, 104] on li "Geen virtuozen zijn pianisten" at bounding box center [337, 106] width 346 height 10
drag, startPoint x: 231, startPoint y: 104, endPoint x: 233, endPoint y: 119, distance: 14.5
click at [233, 119] on li "Sommige vissers zijn pianisten" at bounding box center [337, 116] width 346 height 10
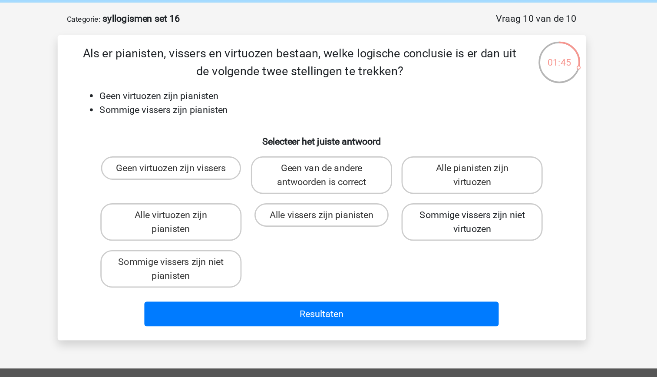
click at [418, 202] on label "Sommige vissers zijn niet virtuozen" at bounding box center [440, 199] width 105 height 28
click at [440, 200] on input "Sommige vissers zijn niet virtuozen" at bounding box center [443, 197] width 6 height 6
radio input "true"
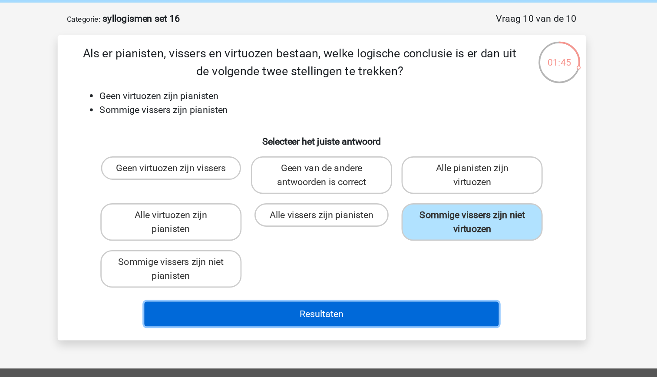
click at [387, 273] on button "Resultaten" at bounding box center [328, 267] width 263 height 18
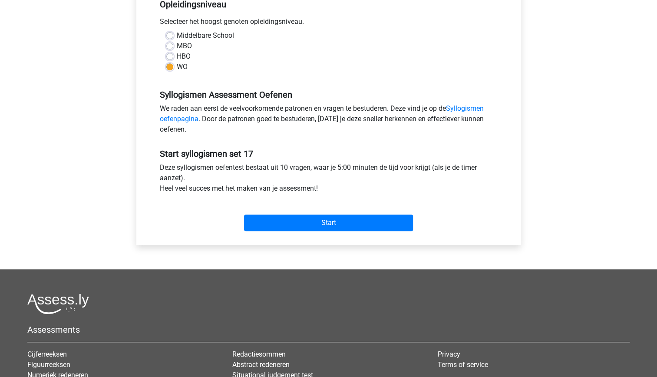
scroll to position [189, 0]
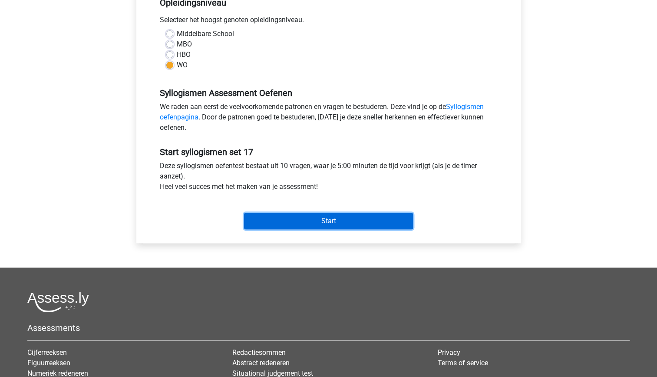
click at [324, 221] on input "Start" at bounding box center [328, 221] width 169 height 16
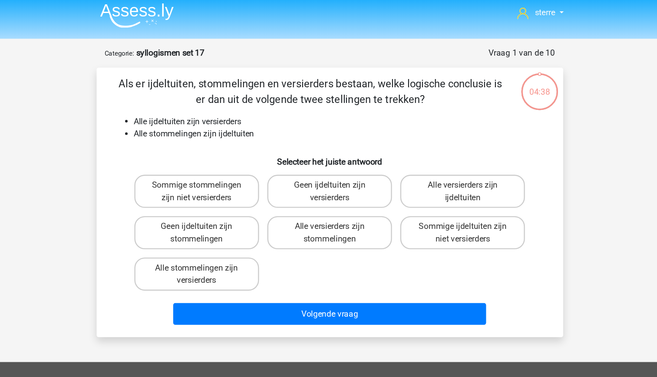
click at [253, 110] on li "Alle ijdeltuiten zijn versierders" at bounding box center [337, 106] width 346 height 10
drag, startPoint x: 253, startPoint y: 110, endPoint x: 260, endPoint y: 121, distance: 13.4
click at [260, 121] on li "Alle stommelingen zijn ijdeltuiten" at bounding box center [337, 116] width 346 height 10
click at [251, 236] on label "Alle stommelingen zijn versierders" at bounding box center [217, 234] width 105 height 28
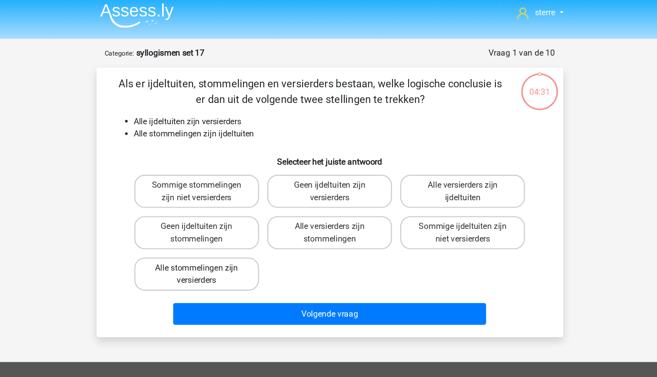
click at [222, 234] on input "Alle stommelingen zijn versierders" at bounding box center [220, 232] width 6 height 6
radio input "true"
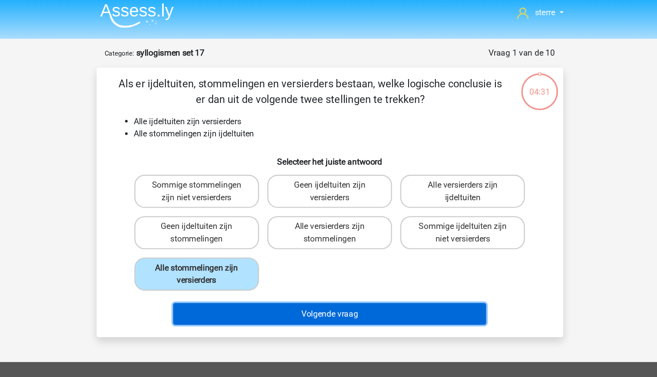
click at [296, 267] on button "Volgende vraag" at bounding box center [328, 267] width 263 height 18
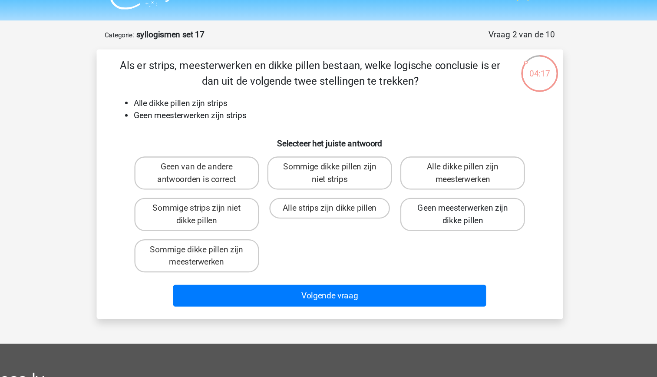
click at [445, 207] on label "Geen meesterwerken zijn dikke pillen" at bounding box center [440, 199] width 105 height 28
click at [445, 200] on input "Geen meesterwerken zijn dikke pillen" at bounding box center [443, 197] width 6 height 6
radio input "true"
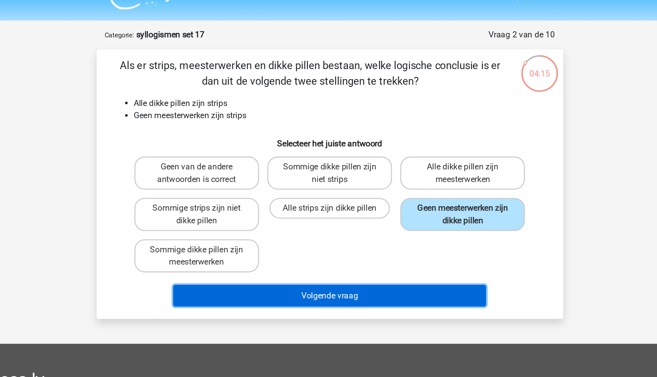
click at [386, 269] on button "Volgende vraag" at bounding box center [328, 267] width 263 height 18
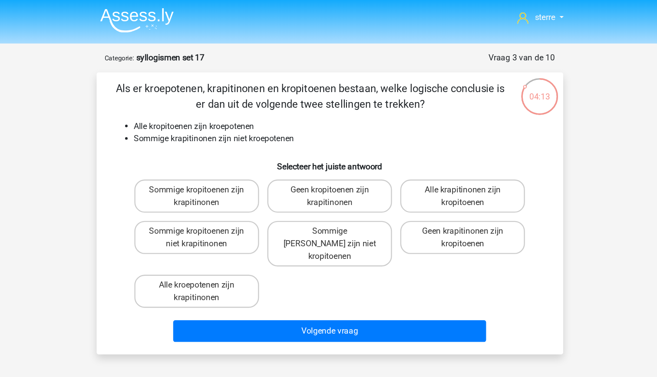
click at [276, 119] on li "Sommige krapitinonen zijn niet kroepotenen" at bounding box center [337, 116] width 346 height 10
drag, startPoint x: 275, startPoint y: 119, endPoint x: 230, endPoint y: 124, distance: 45.8
click at [230, 124] on div "Als er kroepotenen, krapitinonen en kropitoenen bestaan, welke logische conclus…" at bounding box center [328, 179] width 385 height 223
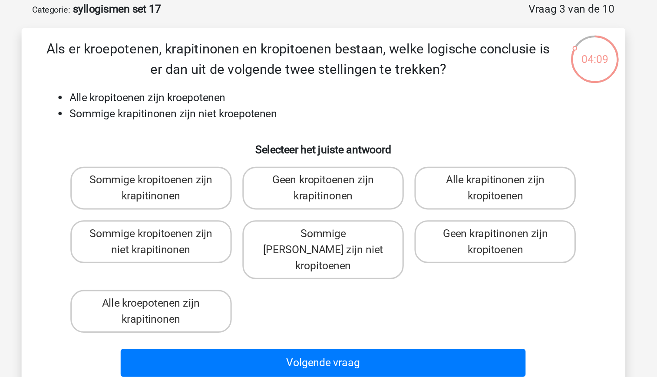
click at [246, 105] on li "Alle kropitoenen zijn kroepotenen" at bounding box center [337, 106] width 346 height 10
drag, startPoint x: 246, startPoint y: 105, endPoint x: 241, endPoint y: 116, distance: 11.7
click at [241, 116] on li "Sommige krapitinonen zijn niet kroepotenen" at bounding box center [337, 116] width 346 height 10
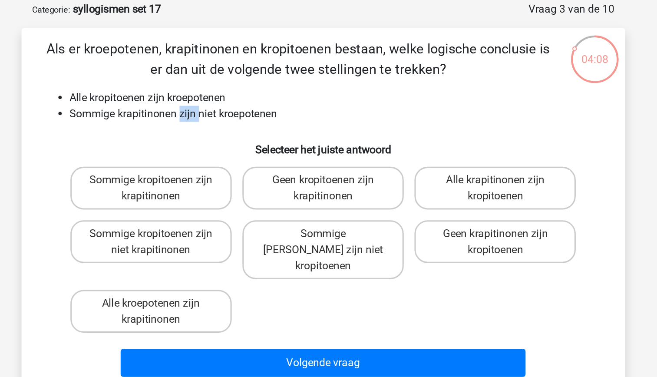
click at [241, 116] on li "Sommige krapitinonen zijn niet kroepotenen" at bounding box center [337, 116] width 346 height 10
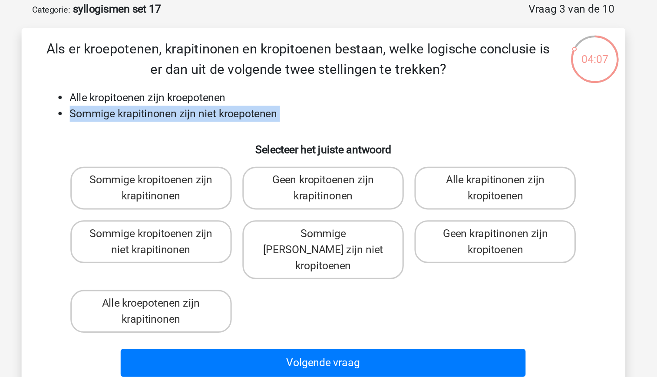
click at [241, 116] on li "Sommige krapitinonen zijn niet kroepotenen" at bounding box center [337, 116] width 346 height 10
click at [219, 118] on li "Sommige krapitinonen zijn niet kroepotenen" at bounding box center [337, 116] width 346 height 10
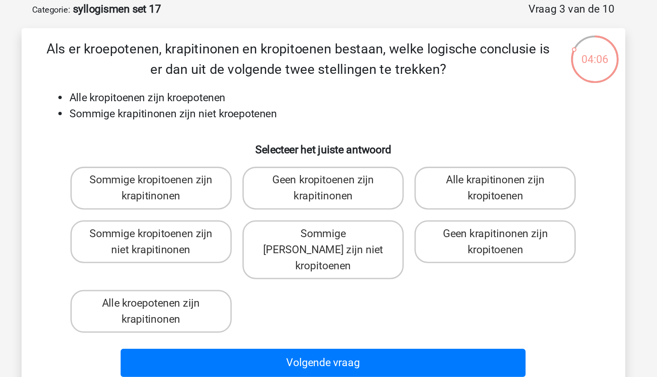
click at [211, 118] on li "Sommige krapitinonen zijn niet kroepotenen" at bounding box center [337, 116] width 346 height 10
drag, startPoint x: 211, startPoint y: 118, endPoint x: 217, endPoint y: 133, distance: 16.1
click at [217, 133] on h6 "Selecteer het juiste antwoord" at bounding box center [329, 135] width 364 height 15
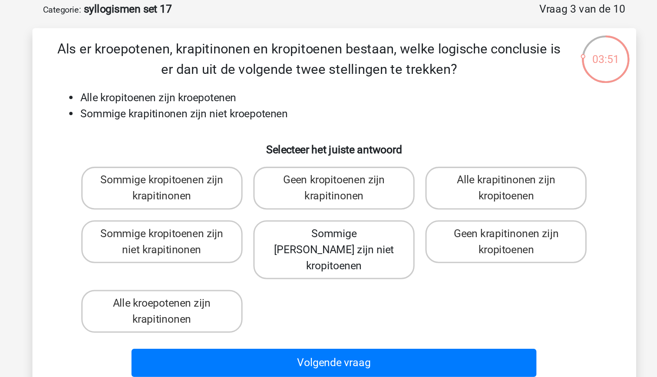
click at [323, 194] on label "Sommige krapitinonen zijn niet kropitoenen" at bounding box center [328, 204] width 105 height 38
click at [328, 194] on input "Sommige krapitinonen zijn niet kropitoenen" at bounding box center [331, 197] width 6 height 6
radio input "true"
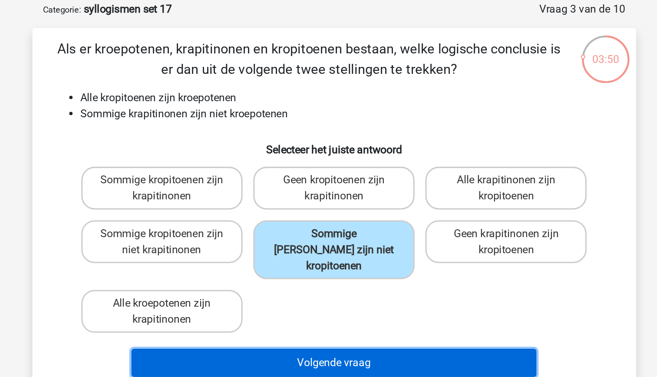
click at [344, 269] on button "Volgende vraag" at bounding box center [328, 278] width 263 height 18
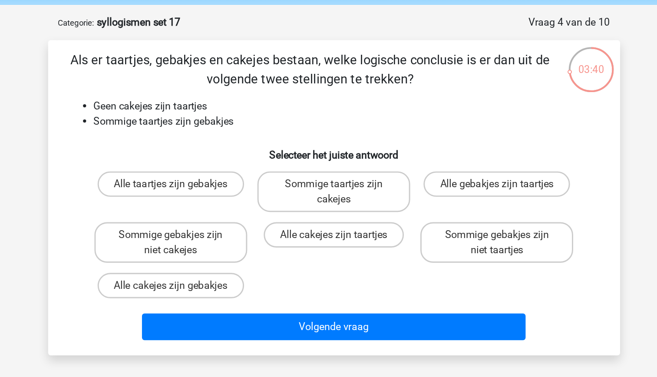
click at [256, 118] on li "Sommige taartjes zijn gebakjes" at bounding box center [337, 116] width 346 height 10
drag, startPoint x: 256, startPoint y: 118, endPoint x: 247, endPoint y: 124, distance: 11.0
click at [247, 124] on div "Als er taartjes, gebakjes en cakejes bestaan, welke logische conclusie is er da…" at bounding box center [328, 169] width 385 height 202
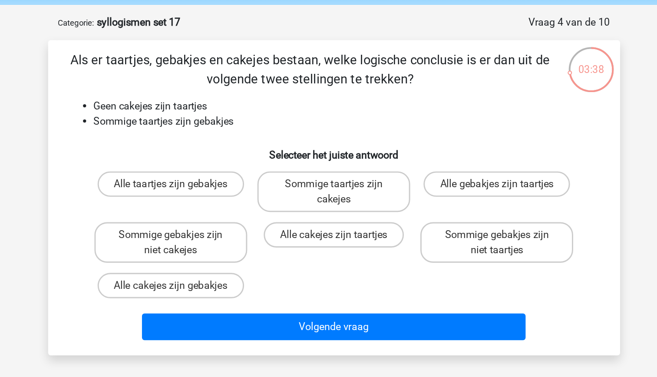
click at [224, 108] on li "Geen cakejes zijn taartjes" at bounding box center [337, 106] width 346 height 10
click at [241, 114] on li "Sommige taartjes zijn gebakjes" at bounding box center [337, 116] width 346 height 10
drag, startPoint x: 241, startPoint y: 114, endPoint x: 245, endPoint y: 125, distance: 11.9
click at [245, 125] on div "Als er taartjes, gebakjes en cakejes bestaan, welke logische conclusie is er da…" at bounding box center [328, 169] width 385 height 202
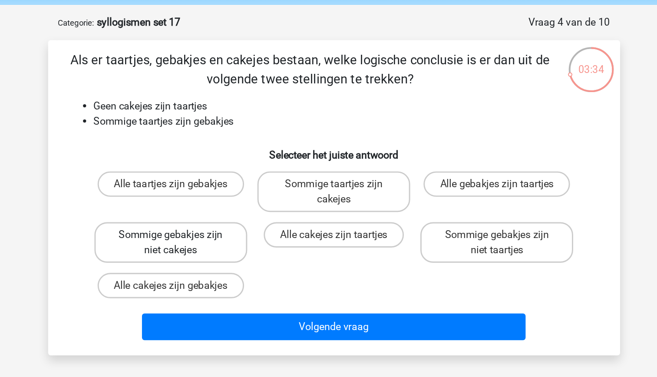
click at [252, 198] on label "Sommige gebakjes zijn niet cakejes" at bounding box center [217, 199] width 105 height 28
click at [222, 198] on input "Sommige gebakjes zijn niet cakejes" at bounding box center [220, 197] width 6 height 6
radio input "true"
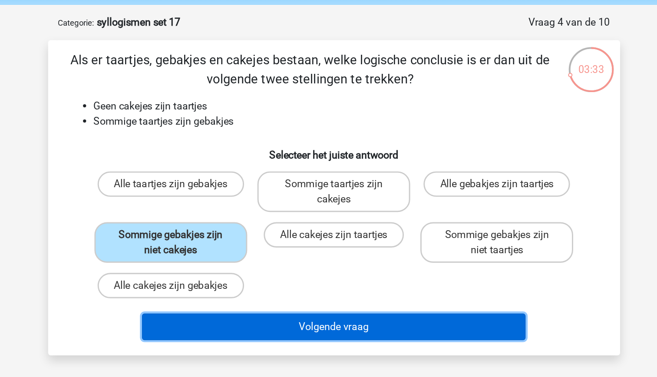
click at [328, 258] on button "Volgende vraag" at bounding box center [328, 257] width 263 height 18
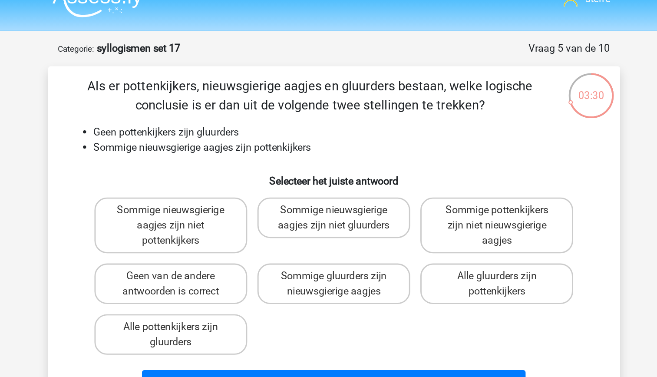
click at [265, 128] on h6 "Selecteer het juiste antwoord" at bounding box center [329, 135] width 364 height 15
drag, startPoint x: 265, startPoint y: 128, endPoint x: 244, endPoint y: 107, distance: 29.8
click at [244, 107] on li "Geen pottenkijkers zijn gluurders" at bounding box center [337, 106] width 346 height 10
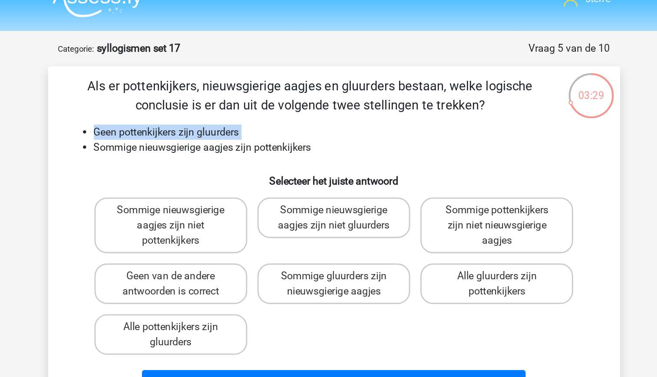
click at [244, 107] on li "Geen pottenkijkers zijn gluurders" at bounding box center [337, 106] width 346 height 10
drag, startPoint x: 244, startPoint y: 107, endPoint x: 247, endPoint y: 119, distance: 11.6
click at [247, 119] on li "Sommige nieuwsgierige aagjes zijn pottenkijkers" at bounding box center [337, 116] width 346 height 10
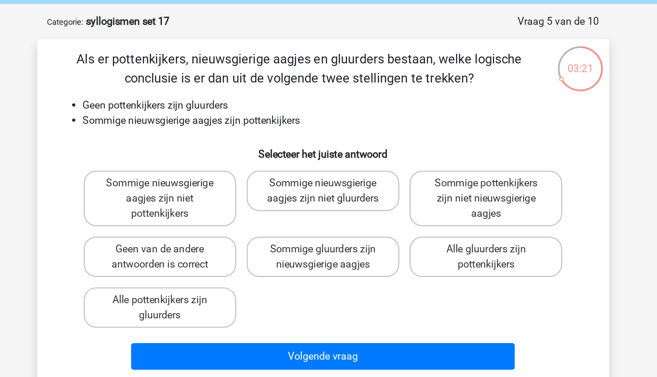
click at [247, 115] on li "Sommige nieuwsgierige aagjes zijn pottenkijkers" at bounding box center [337, 116] width 346 height 10
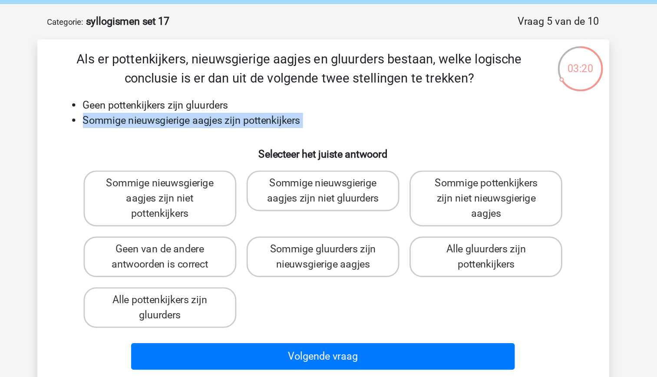
drag, startPoint x: 247, startPoint y: 115, endPoint x: 247, endPoint y: 125, distance: 10.0
click at [247, 125] on div "Als er pottenkijkers, nieuwsgierige aagjes en gluurders bestaan, welke logische…" at bounding box center [328, 179] width 385 height 223
click at [237, 116] on li "Sommige nieuwsgierige aagjes zijn pottenkijkers" at bounding box center [337, 116] width 346 height 10
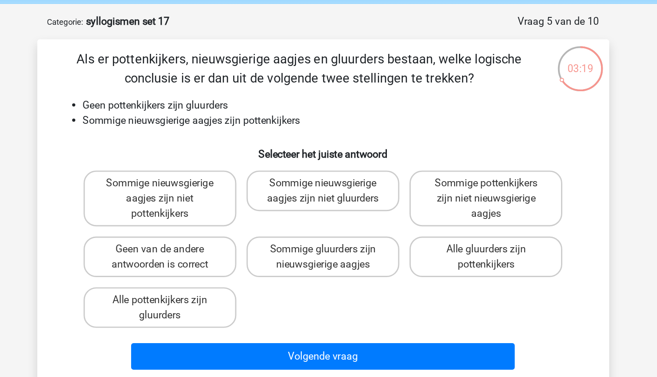
click at [238, 119] on li "Sommige nieuwsgierige aagjes zijn pottenkijkers" at bounding box center [337, 116] width 346 height 10
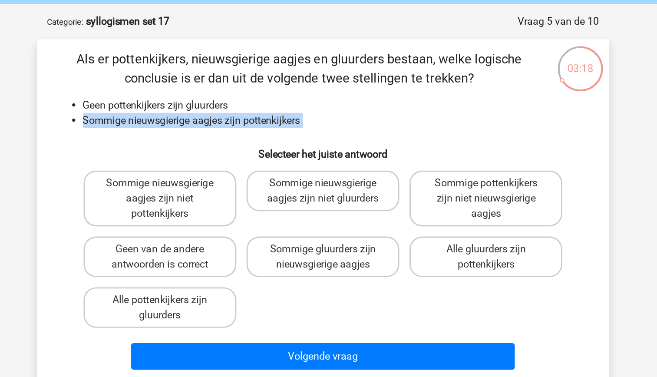
click at [238, 119] on li "Sommige nieuwsgierige aagjes zijn pottenkijkers" at bounding box center [337, 116] width 346 height 10
drag, startPoint x: 238, startPoint y: 119, endPoint x: 241, endPoint y: 136, distance: 17.7
click at [241, 136] on h6 "Selecteer het juiste antwoord" at bounding box center [329, 135] width 364 height 15
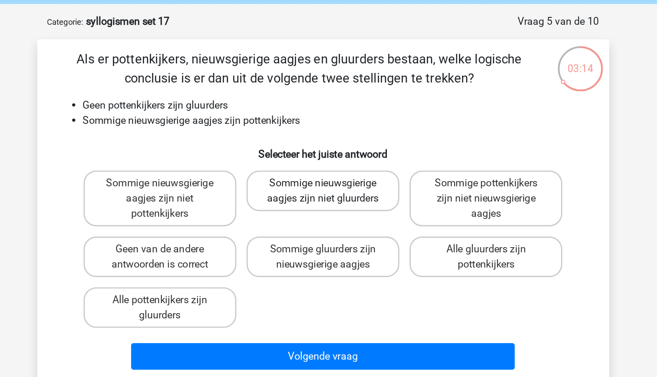
click at [317, 173] on label "Sommige nieuwsgierige aagjes zijn niet gluurders" at bounding box center [328, 165] width 105 height 28
click at [328, 165] on input "Sommige nieuwsgierige aagjes zijn niet gluurders" at bounding box center [331, 162] width 6 height 6
radio input "true"
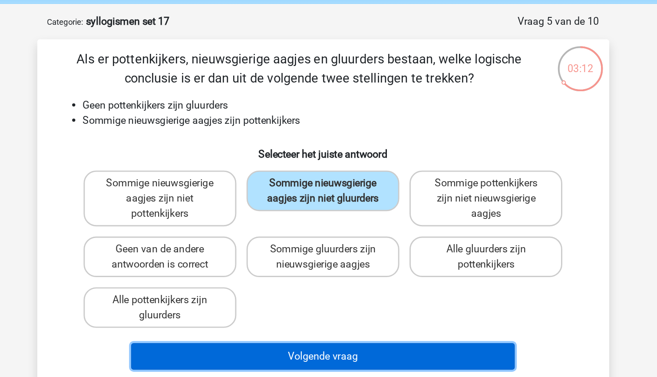
click at [351, 280] on button "Volgende vraag" at bounding box center [328, 278] width 263 height 18
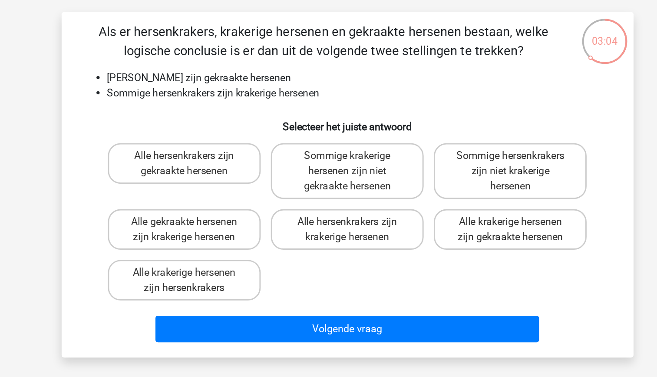
click at [252, 115] on li "Sommige hersenkrakers zijn krakerige hersenen" at bounding box center [337, 116] width 346 height 10
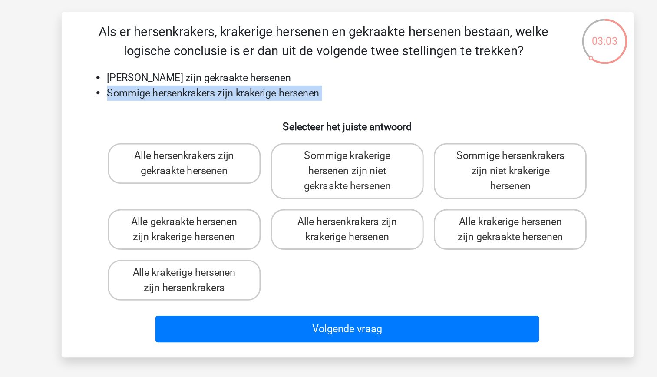
drag, startPoint x: 252, startPoint y: 115, endPoint x: 233, endPoint y: 119, distance: 20.0
click at [233, 119] on li "Sommige hersenkrakers zijn krakerige hersenen" at bounding box center [337, 116] width 346 height 10
click at [218, 113] on li "Sommige hersenkrakers zijn krakerige hersenen" at bounding box center [337, 116] width 346 height 10
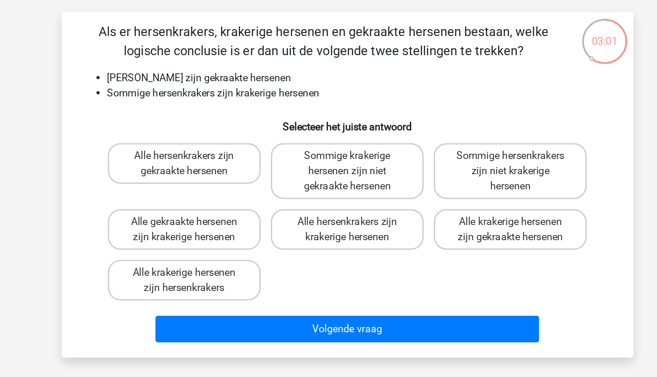
click at [245, 118] on li "Sommige hersenkrakers zijn krakerige hersenen" at bounding box center [337, 116] width 346 height 10
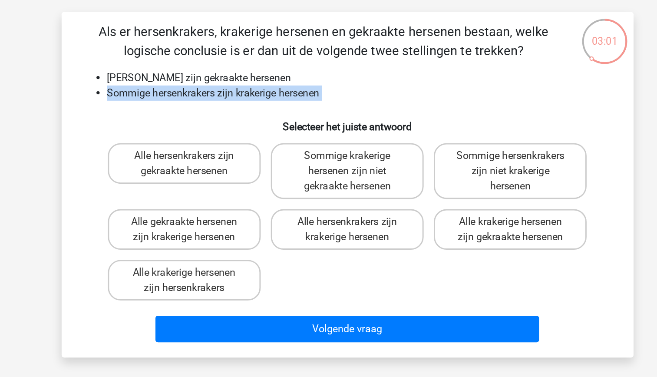
click at [245, 118] on li "Sommige hersenkrakers zijn krakerige hersenen" at bounding box center [337, 116] width 346 height 10
drag, startPoint x: 245, startPoint y: 118, endPoint x: 247, endPoint y: 128, distance: 10.9
click at [247, 128] on h6 "Selecteer het juiste antwoord" at bounding box center [329, 135] width 364 height 15
click at [318, 173] on label "Sommige krakerige hersenen zijn niet gekraakte hersenen" at bounding box center [328, 170] width 105 height 38
click at [328, 165] on input "Sommige krakerige hersenen zijn niet gekraakte hersenen" at bounding box center [331, 162] width 6 height 6
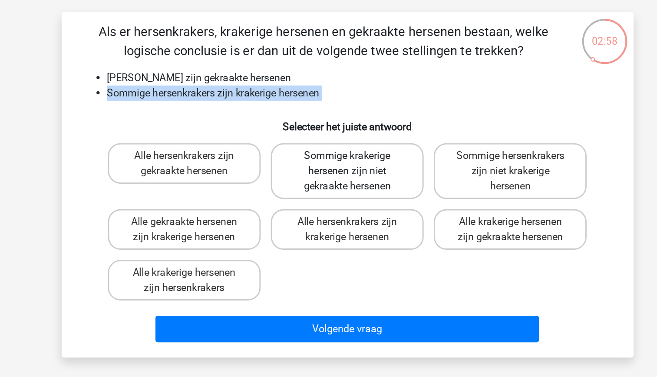
radio input "true"
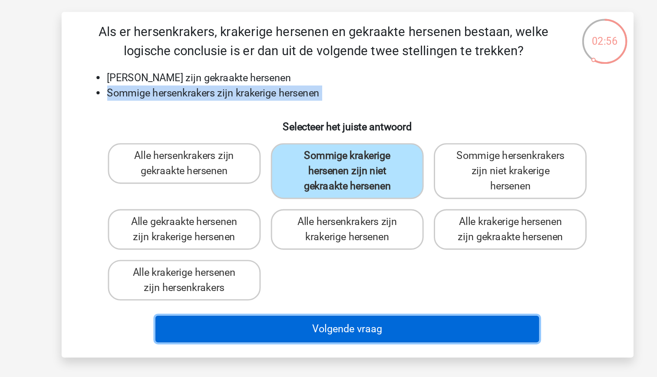
click at [335, 276] on button "Volgende vraag" at bounding box center [328, 278] width 263 height 18
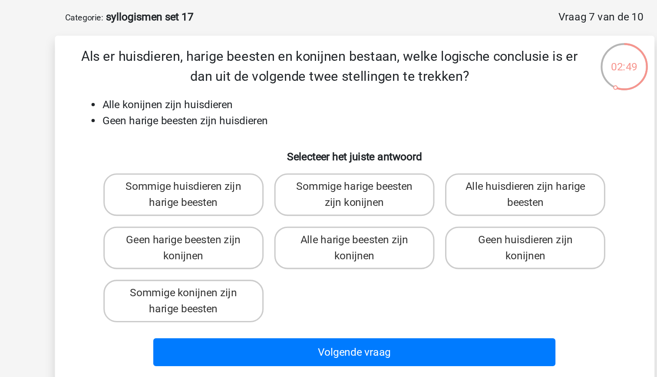
click at [214, 117] on li "Geen harige beesten zijn huisdieren" at bounding box center [337, 116] width 346 height 10
drag, startPoint x: 214, startPoint y: 117, endPoint x: 202, endPoint y: 105, distance: 16.9
click at [202, 105] on li "Alle konijnen zijn huisdieren" at bounding box center [337, 106] width 346 height 10
click at [203, 109] on li "Alle konijnen zijn huisdieren" at bounding box center [337, 106] width 346 height 10
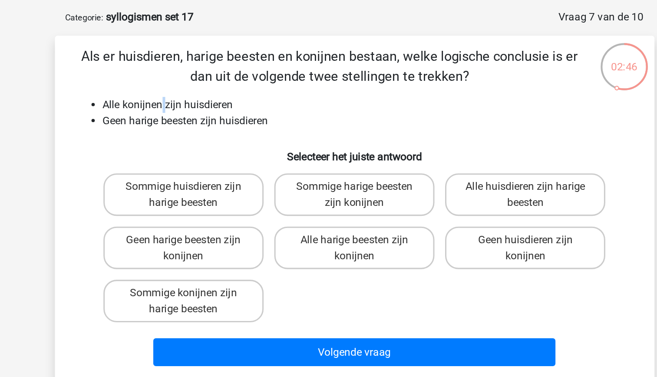
click at [203, 109] on li "Alle konijnen zijn huisdieren" at bounding box center [337, 106] width 346 height 10
click at [207, 119] on li "Geen harige beesten zijn huisdieren" at bounding box center [337, 116] width 346 height 10
drag, startPoint x: 207, startPoint y: 119, endPoint x: 199, endPoint y: 118, distance: 8.3
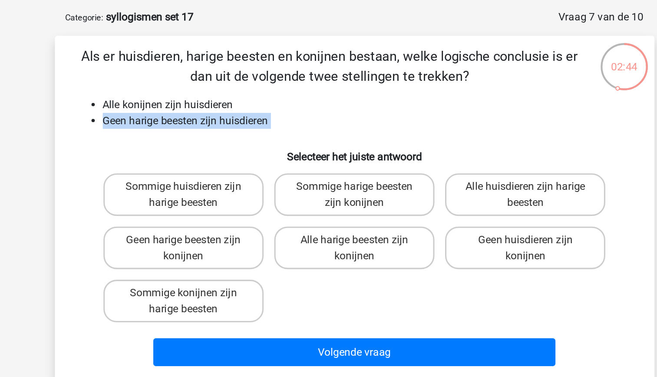
click at [199, 118] on li "Geen harige beesten zijn huisdieren" at bounding box center [337, 116] width 346 height 10
click at [196, 105] on li "Alle konijnen zijn huisdieren" at bounding box center [337, 106] width 346 height 10
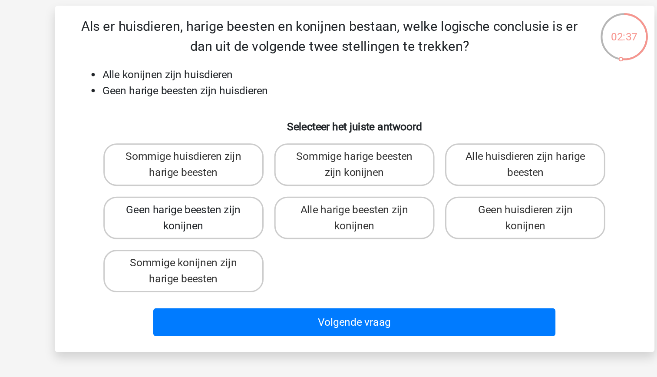
click at [230, 197] on label "Geen harige beesten zijn konijnen" at bounding box center [217, 199] width 105 height 28
click at [222, 197] on input "Geen harige beesten zijn konijnen" at bounding box center [220, 197] width 6 height 6
radio input "true"
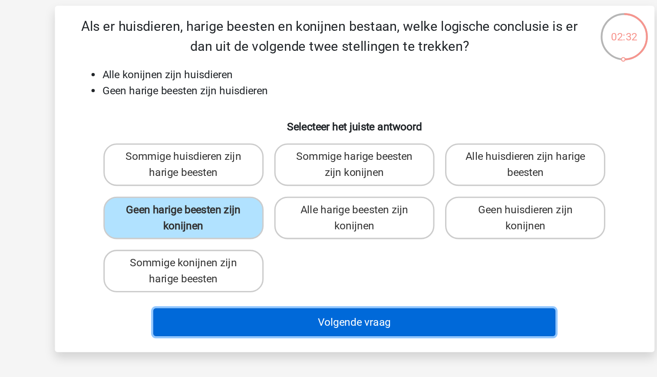
click at [306, 266] on button "Volgende vraag" at bounding box center [328, 267] width 263 height 18
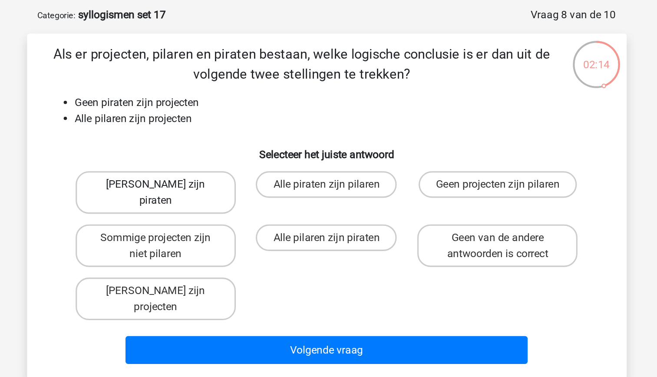
click at [242, 158] on label "Geen pilaren zijn piraten" at bounding box center [217, 165] width 105 height 28
click at [222, 159] on input "Geen pilaren zijn piraten" at bounding box center [220, 162] width 6 height 6
radio input "true"
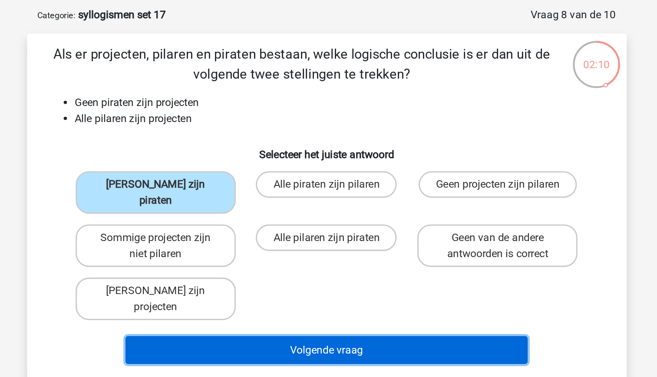
click at [317, 258] on button "Volgende vraag" at bounding box center [328, 267] width 263 height 18
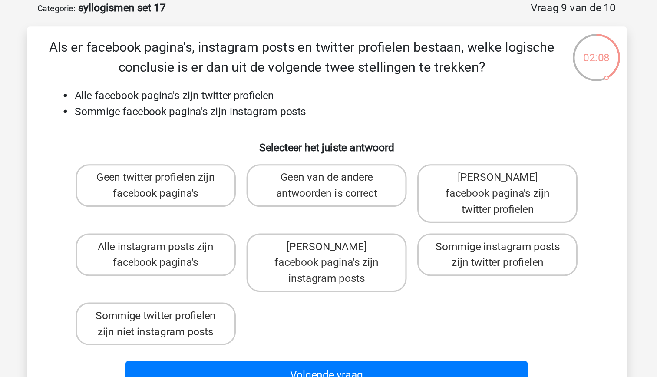
click at [264, 110] on li "Alle facebook pagina's zijn twitter profielen" at bounding box center [337, 106] width 346 height 10
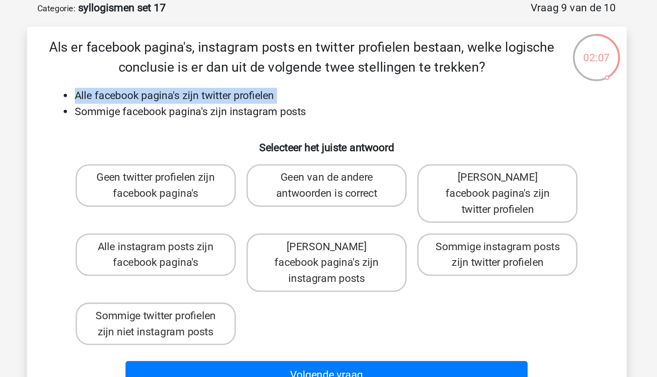
click at [264, 110] on li "Alle facebook pagina's zijn twitter profielen" at bounding box center [337, 106] width 346 height 10
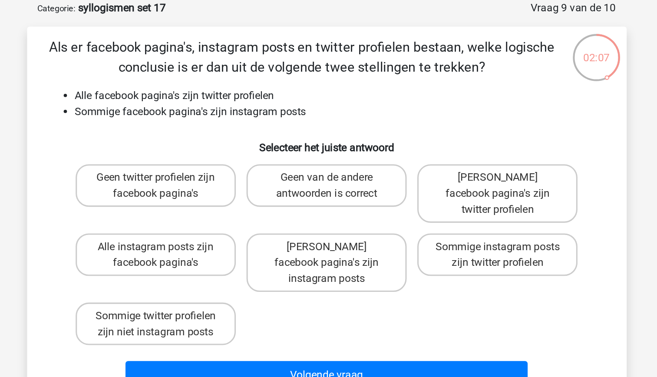
drag, startPoint x: 264, startPoint y: 110, endPoint x: 262, endPoint y: 121, distance: 11.0
click at [262, 121] on li "Sommige facebook pagina's zijn instagram posts" at bounding box center [337, 116] width 346 height 10
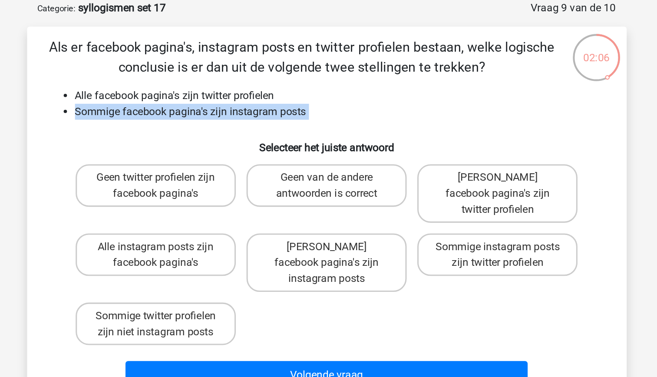
click at [262, 121] on li "Sommige facebook pagina's zijn instagram posts" at bounding box center [337, 116] width 346 height 10
drag, startPoint x: 262, startPoint y: 121, endPoint x: 241, endPoint y: 126, distance: 21.9
click at [241, 126] on div "Als er facebook pagina's, instagram posts en twitter profielen bestaan, welke l…" at bounding box center [328, 184] width 385 height 233
click at [219, 130] on h6 "Selecteer het juiste antwoord" at bounding box center [329, 135] width 364 height 15
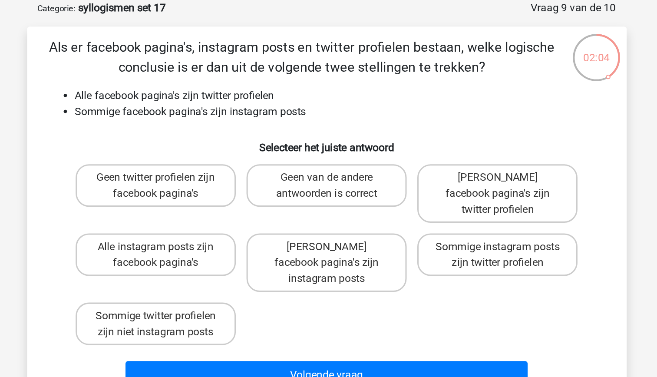
click at [220, 116] on li "Sommige facebook pagina's zijn instagram posts" at bounding box center [337, 116] width 346 height 10
drag, startPoint x: 220, startPoint y: 116, endPoint x: 223, endPoint y: 125, distance: 9.4
click at [223, 125] on div "Als er facebook pagina's, instagram posts en twitter profielen bestaan, welke l…" at bounding box center [328, 184] width 385 height 233
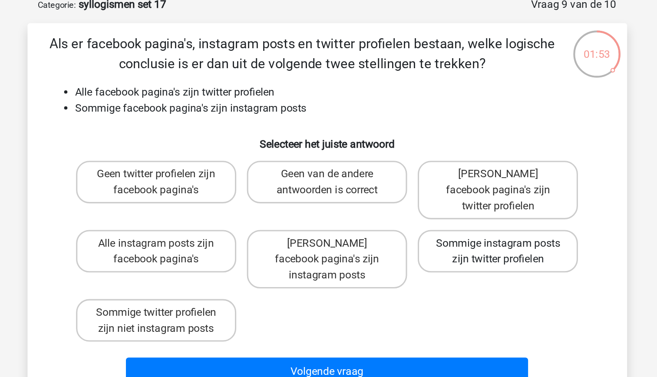
click at [410, 196] on label "Sommige instagram posts zijn twitter profielen" at bounding box center [440, 210] width 105 height 28
click at [440, 204] on input "Sommige instagram posts zijn twitter profielen" at bounding box center [443, 207] width 6 height 6
radio input "true"
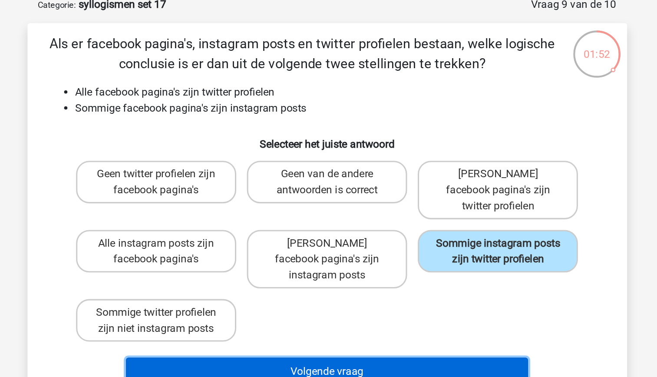
click at [397, 279] on button "Volgende vraag" at bounding box center [328, 288] width 263 height 18
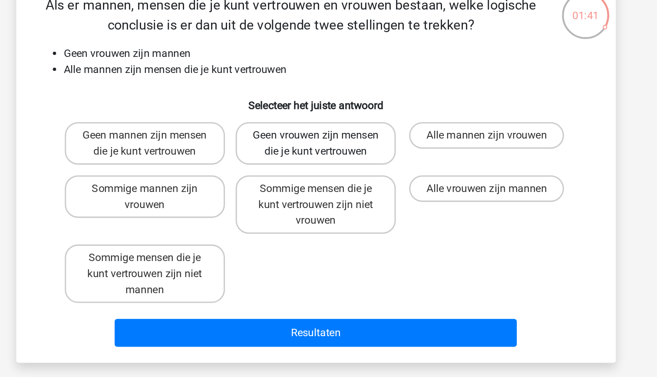
click at [329, 178] on label "Geen vrouwen zijn mensen die je kunt vertrouwen" at bounding box center [328, 165] width 105 height 28
click at [329, 165] on input "Geen vrouwen zijn mensen die je kunt vertrouwen" at bounding box center [331, 162] width 6 height 6
radio input "true"
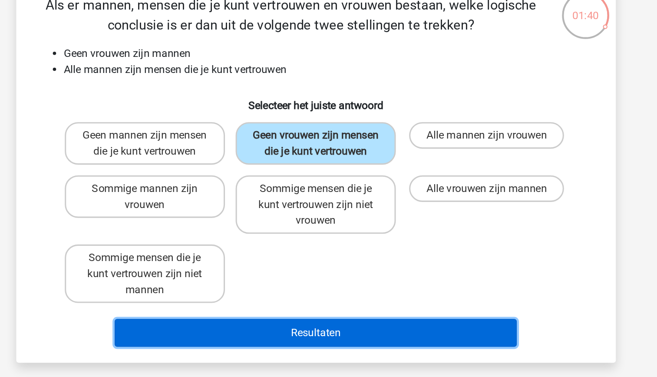
click at [348, 296] on button "Resultaten" at bounding box center [328, 288] width 263 height 18
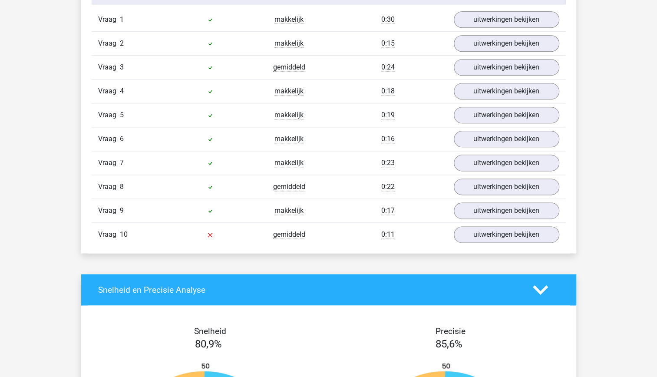
scroll to position [546, 0]
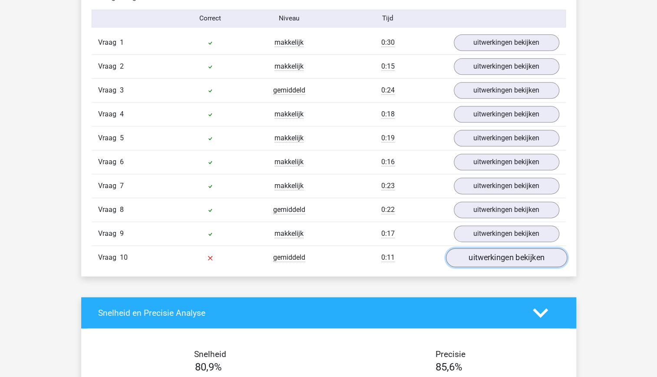
click at [482, 258] on link "uitwerkingen bekijken" at bounding box center [505, 257] width 121 height 19
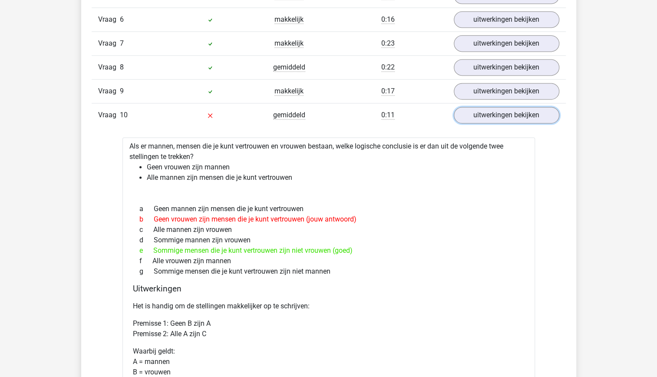
scroll to position [697, 0]
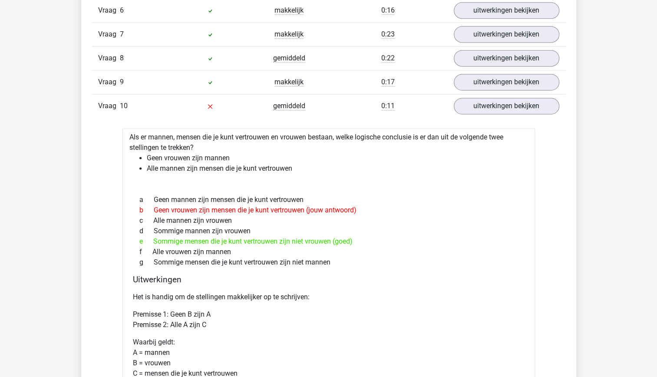
click at [330, 249] on div "f Alle vrouwen zijn mannen" at bounding box center [329, 252] width 392 height 10
drag, startPoint x: 330, startPoint y: 249, endPoint x: 333, endPoint y: 254, distance: 6.0
click at [333, 257] on div "g Sommige mensen die je kunt vertrouwen zijn niet mannen" at bounding box center [329, 262] width 392 height 10
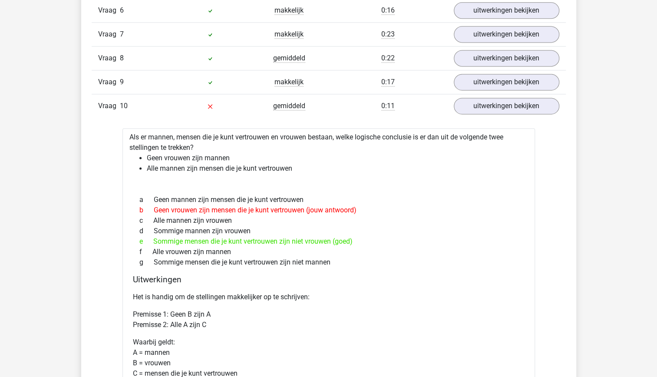
click at [333, 257] on div "g Sommige mensen die je kunt vertrouwen zijn niet mannen" at bounding box center [329, 262] width 392 height 10
drag, startPoint x: 333, startPoint y: 254, endPoint x: 304, endPoint y: 240, distance: 32.4
click at [304, 240] on div "e Sommige mensen die je kunt vertrouwen zijn niet vrouwen (goed)" at bounding box center [329, 241] width 392 height 10
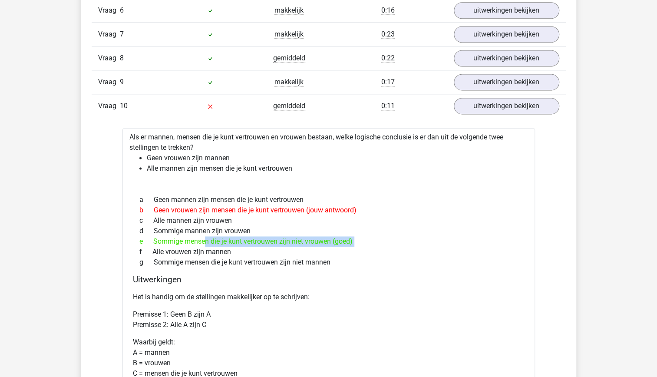
click at [304, 240] on div "e Sommige mensen die je kunt vertrouwen zijn niet vrouwen (goed)" at bounding box center [329, 241] width 392 height 10
drag, startPoint x: 304, startPoint y: 240, endPoint x: 310, endPoint y: 254, distance: 16.1
click at [310, 257] on div "g Sommige mensen die je kunt vertrouwen zijn niet mannen" at bounding box center [329, 262] width 392 height 10
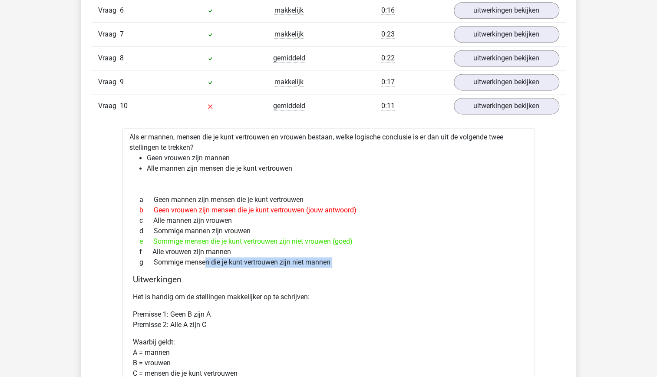
click at [310, 257] on div "g Sommige mensen die je kunt vertrouwen zijn niet mannen" at bounding box center [329, 262] width 392 height 10
drag, startPoint x: 310, startPoint y: 254, endPoint x: 279, endPoint y: 250, distance: 32.0
click at [279, 250] on div "f Alle vrouwen zijn mannen" at bounding box center [329, 252] width 392 height 10
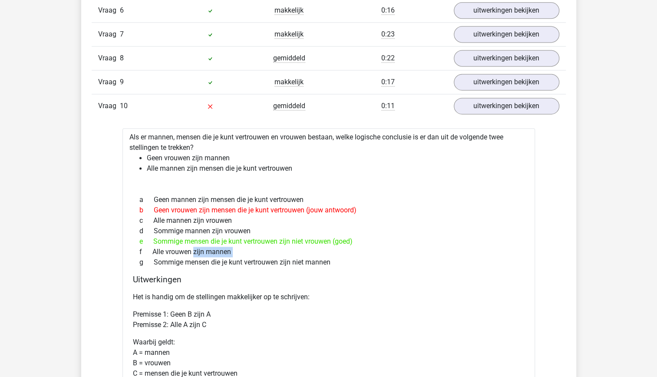
drag, startPoint x: 279, startPoint y: 250, endPoint x: 290, endPoint y: 255, distance: 12.8
click at [290, 257] on div "g Sommige mensen die je kunt vertrouwen zijn niet mannen" at bounding box center [329, 262] width 392 height 10
drag, startPoint x: 290, startPoint y: 255, endPoint x: 238, endPoint y: 243, distance: 54.0
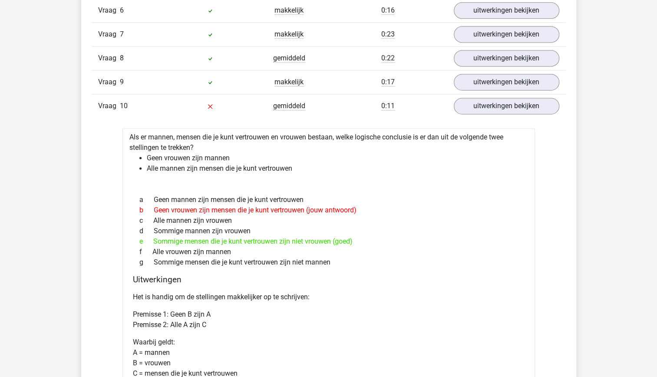
click at [238, 247] on div "f Alle vrouwen zijn mannen" at bounding box center [329, 252] width 392 height 10
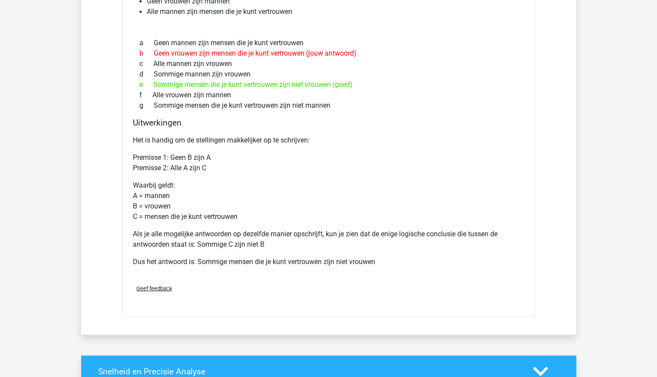
scroll to position [854, 0]
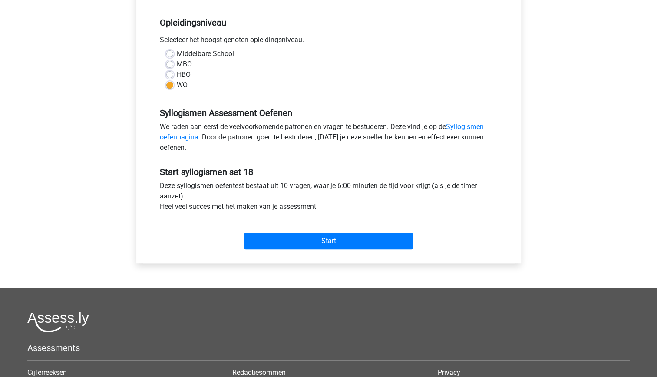
scroll to position [188, 0]
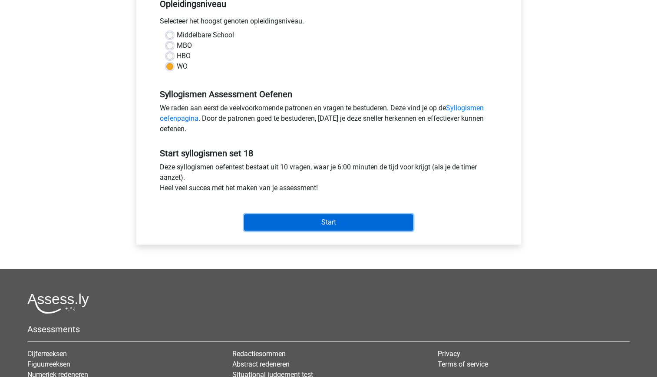
click at [282, 222] on input "Start" at bounding box center [328, 222] width 169 height 16
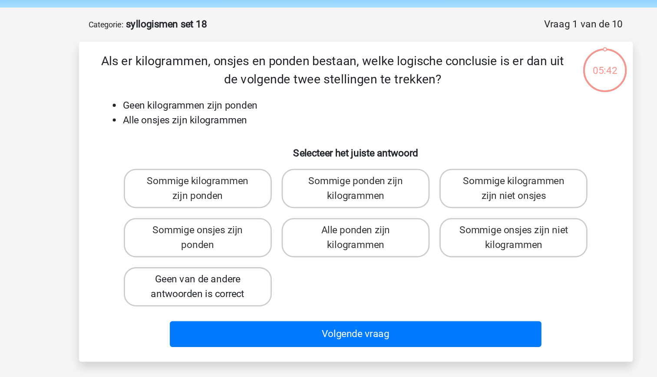
click at [246, 245] on label "Geen van de andere antwoorden is correct" at bounding box center [217, 234] width 105 height 28
click at [222, 234] on input "Geen van de andere antwoorden is correct" at bounding box center [220, 232] width 6 height 6
radio input "true"
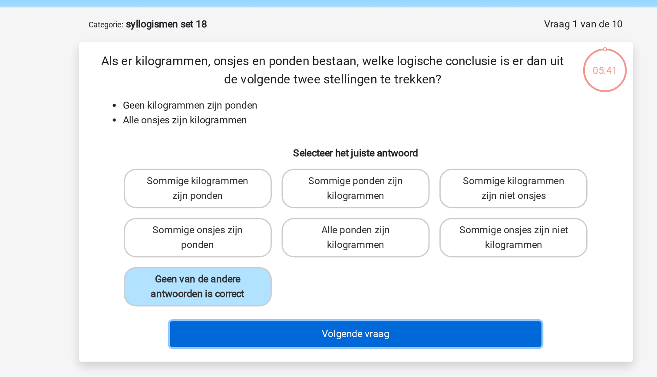
click at [323, 269] on button "Volgende vraag" at bounding box center [328, 267] width 263 height 18
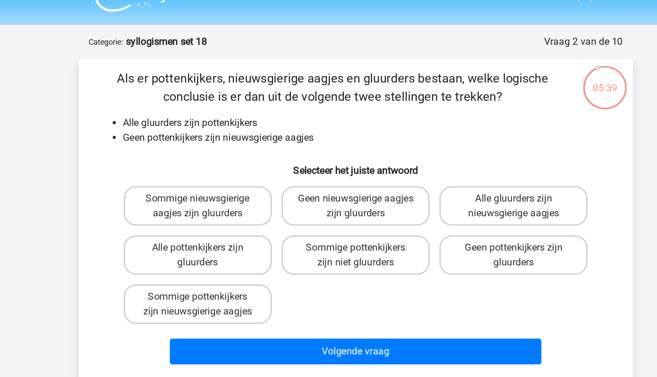
click at [249, 117] on li "Geen pottenkijkers zijn nieuwsgierige aagjes" at bounding box center [337, 116] width 346 height 10
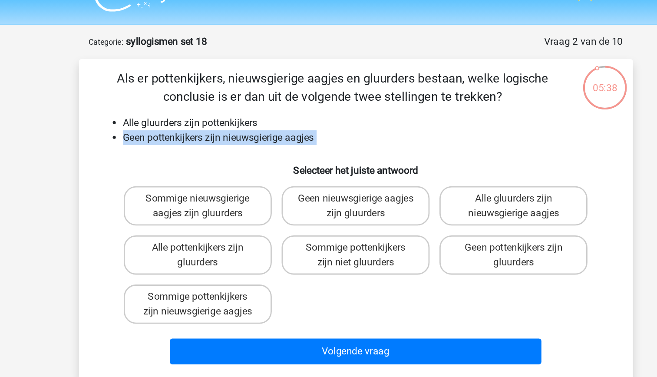
drag, startPoint x: 249, startPoint y: 117, endPoint x: 216, endPoint y: 134, distance: 37.1
click at [216, 134] on h6 "Selecteer het juiste antwoord" at bounding box center [329, 135] width 364 height 15
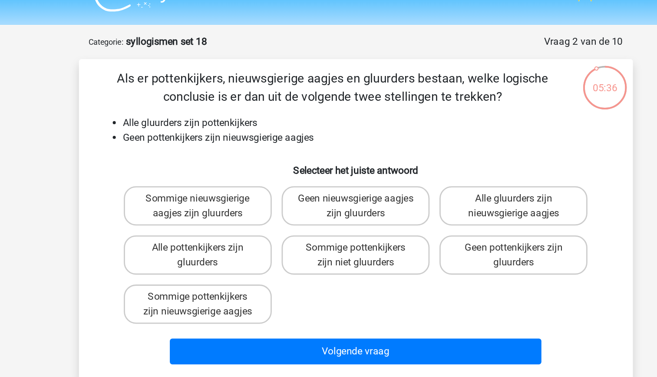
click at [227, 118] on li "Geen pottenkijkers zijn nieuwsgierige aagjes" at bounding box center [337, 116] width 346 height 10
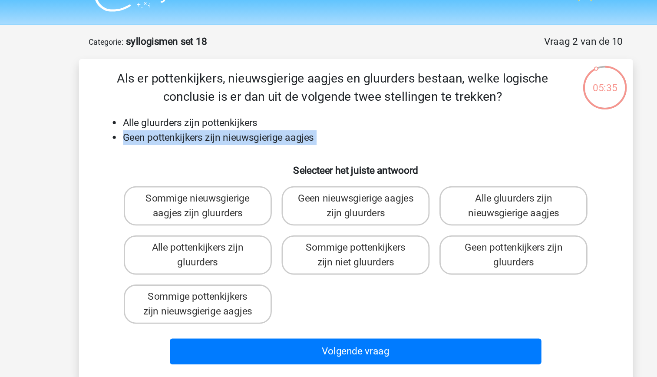
click at [227, 118] on li "Geen pottenkijkers zijn nieuwsgierige aagjes" at bounding box center [337, 116] width 346 height 10
drag, startPoint x: 227, startPoint y: 118, endPoint x: 222, endPoint y: 128, distance: 10.9
click at [222, 128] on h6 "Selecteer het juiste antwoord" at bounding box center [329, 135] width 364 height 15
drag, startPoint x: 222, startPoint y: 128, endPoint x: 206, endPoint y: 115, distance: 20.4
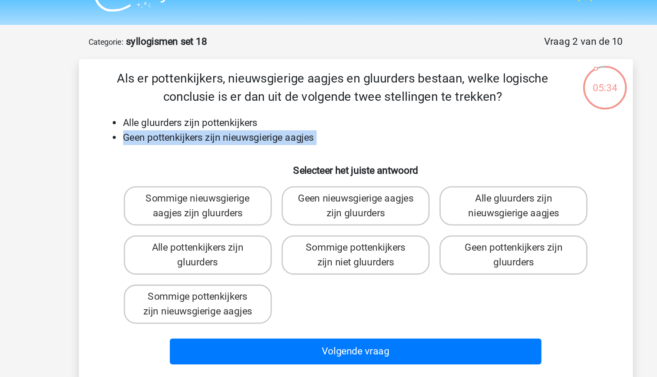
click at [206, 115] on li "Geen pottenkijkers zijn nieuwsgierige aagjes" at bounding box center [337, 116] width 346 height 10
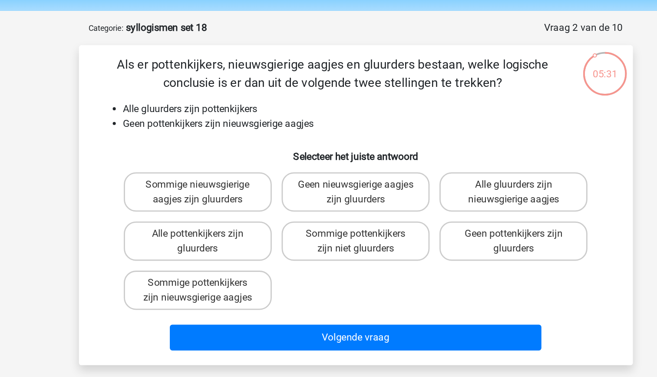
click at [264, 118] on li "Geen pottenkijkers zijn nieuwsgierige aagjes" at bounding box center [337, 116] width 346 height 10
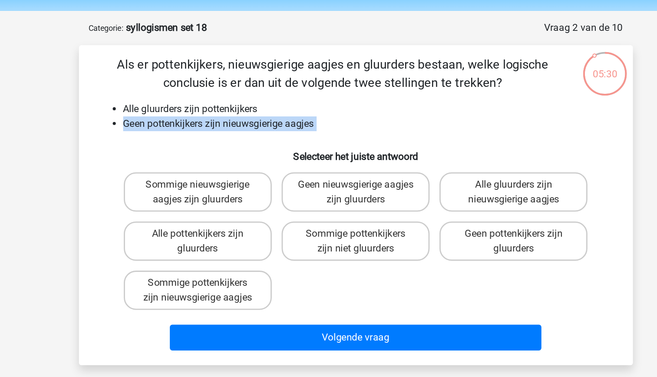
drag, startPoint x: 264, startPoint y: 118, endPoint x: 235, endPoint y: 129, distance: 31.0
click at [235, 129] on h6 "Selecteer het juiste antwoord" at bounding box center [329, 135] width 364 height 15
click at [234, 140] on h6 "Selecteer het juiste antwoord" at bounding box center [329, 135] width 364 height 15
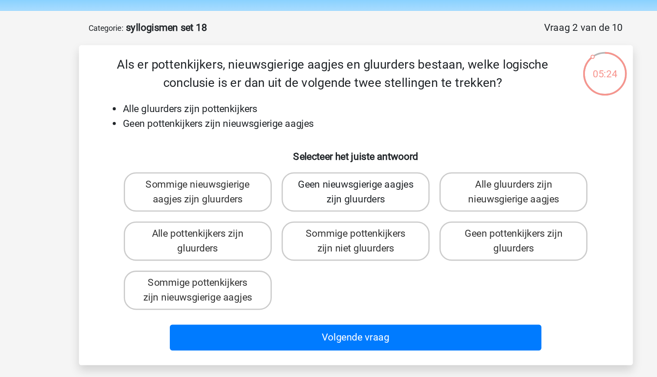
click at [349, 168] on label "Geen nieuwsgierige aagjes zijn gluurders" at bounding box center [328, 165] width 105 height 28
click at [334, 165] on input "Geen nieuwsgierige aagjes zijn gluurders" at bounding box center [331, 162] width 6 height 6
radio input "true"
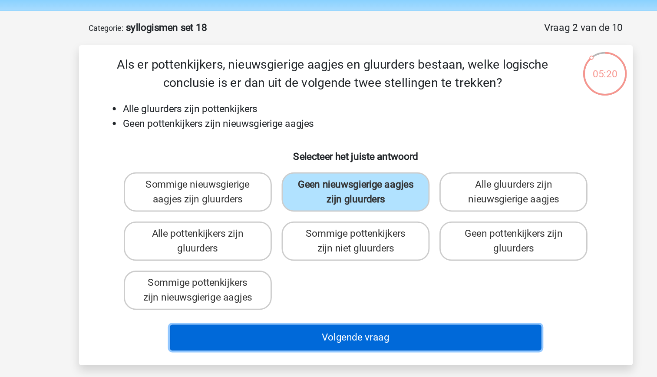
click at [354, 270] on button "Volgende vraag" at bounding box center [328, 267] width 263 height 18
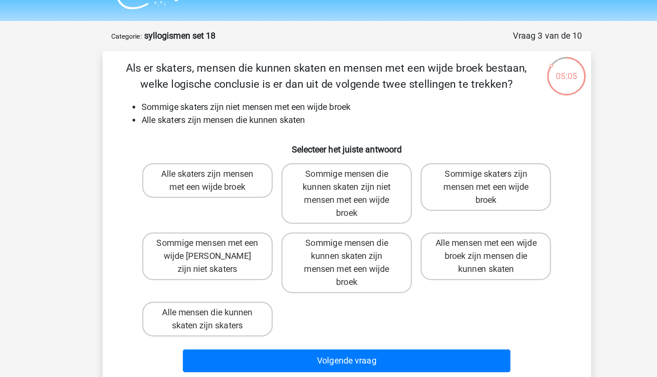
click at [286, 112] on li "Alle skaters zijn mensen die kunnen skaten" at bounding box center [337, 116] width 346 height 10
drag, startPoint x: 286, startPoint y: 112, endPoint x: 275, endPoint y: 125, distance: 16.6
click at [275, 125] on div "Als er skaters, mensen die kunnen skaten en mensen met een wijde broek bestaan,…" at bounding box center [328, 195] width 385 height 254
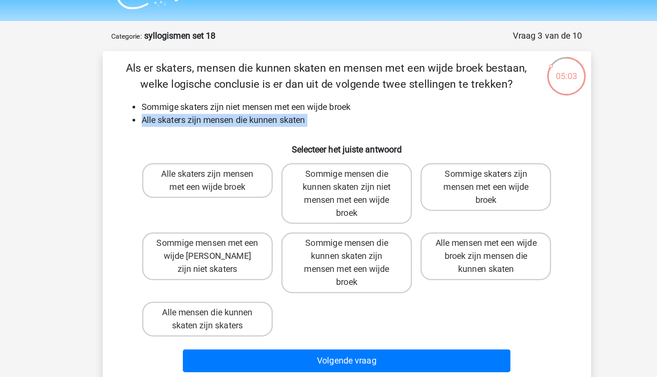
click at [254, 117] on li "Alle skaters zijn mensen die kunnen skaten" at bounding box center [337, 116] width 346 height 10
drag, startPoint x: 254, startPoint y: 117, endPoint x: 251, endPoint y: 136, distance: 19.7
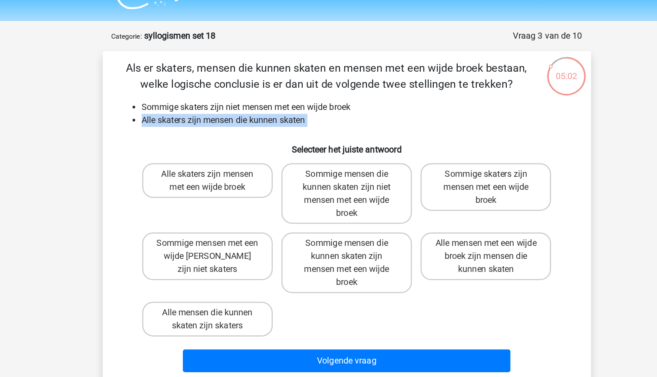
click at [251, 136] on h6 "Selecteer het juiste antwoord" at bounding box center [329, 135] width 364 height 15
click at [272, 135] on h6 "Selecteer het juiste antwoord" at bounding box center [329, 135] width 364 height 15
click at [349, 189] on label "Sommige mensen die kunnen skaten zijn niet mensen met een wijde broek" at bounding box center [328, 175] width 105 height 49
click at [334, 165] on input "Sommige mensen die kunnen skaten zijn niet mensen met een wijde broek" at bounding box center [331, 162] width 6 height 6
radio input "true"
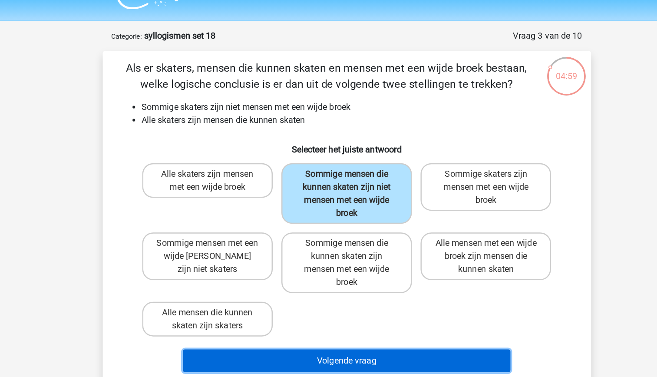
click at [358, 309] on button "Volgende vraag" at bounding box center [328, 309] width 263 height 18
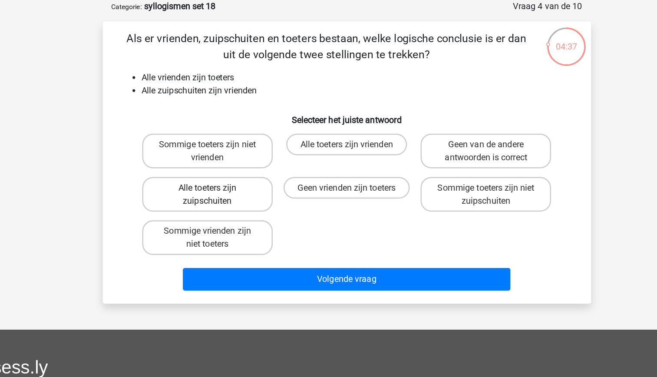
click at [243, 202] on label "Alle toeters zijn zuipschuiten" at bounding box center [217, 199] width 105 height 28
click at [222, 200] on input "Alle toeters zijn zuipschuiten" at bounding box center [220, 197] width 6 height 6
radio input "true"
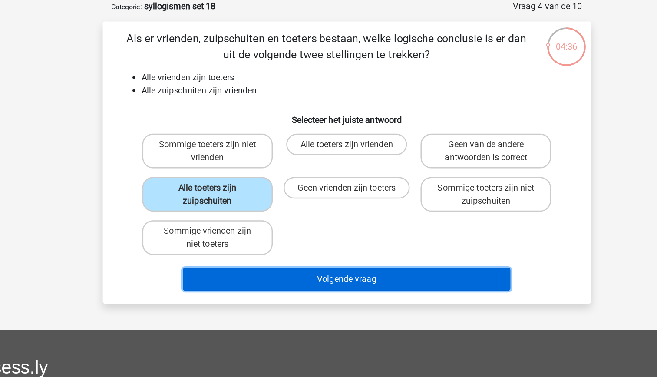
click at [325, 267] on button "Volgende vraag" at bounding box center [328, 267] width 263 height 18
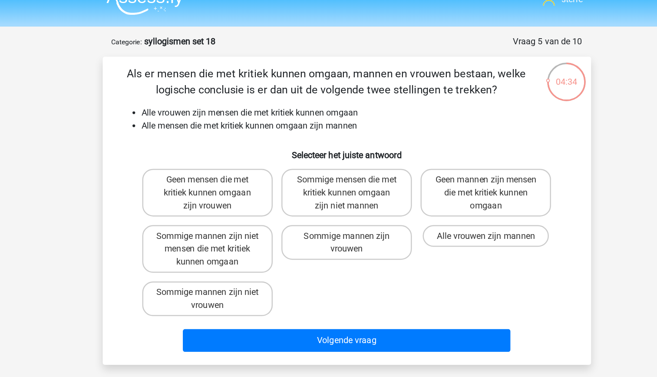
click at [260, 118] on li "Alle mensen die met kritiek kunnen omgaan zijn mannen" at bounding box center [337, 116] width 346 height 10
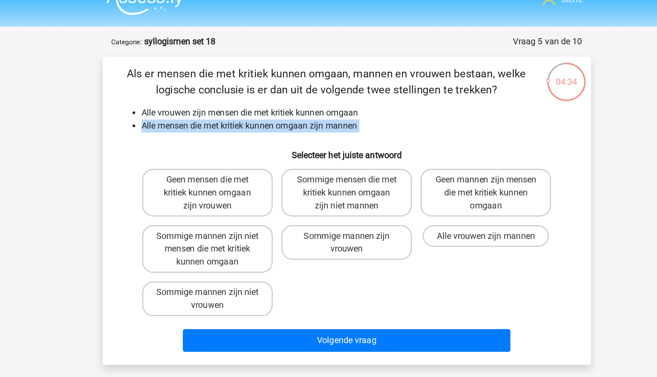
click at [260, 118] on li "Alle mensen die met kritiek kunnen omgaan zijn mannen" at bounding box center [337, 116] width 346 height 10
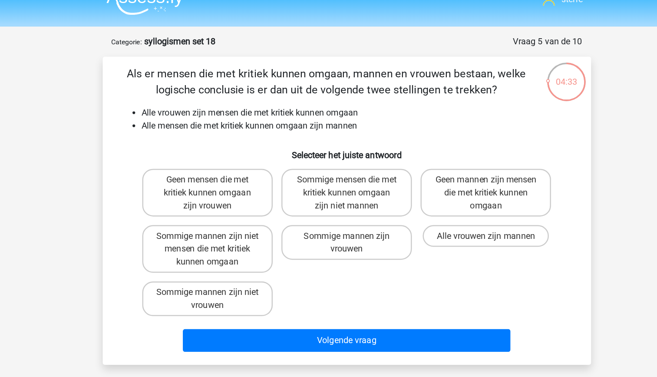
drag, startPoint x: 260, startPoint y: 118, endPoint x: 221, endPoint y: 99, distance: 43.1
click at [221, 99] on div "Als er mensen die met kritiek kunnen omgaan, mannen en vrouwen bestaan, welke l…" at bounding box center [328, 184] width 385 height 233
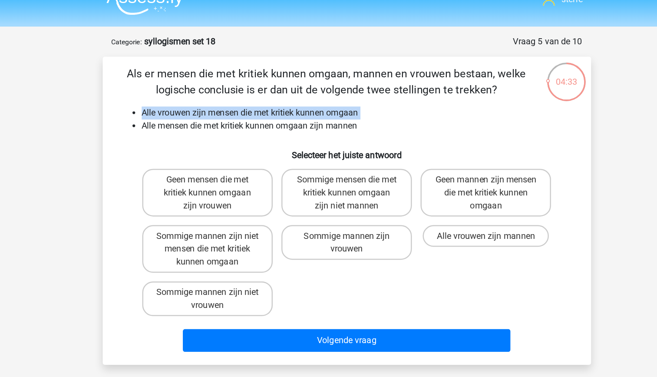
click at [221, 99] on div "Als er mensen die met kritiek kunnen omgaan, mannen en vrouwen bestaan, welke l…" at bounding box center [328, 184] width 385 height 233
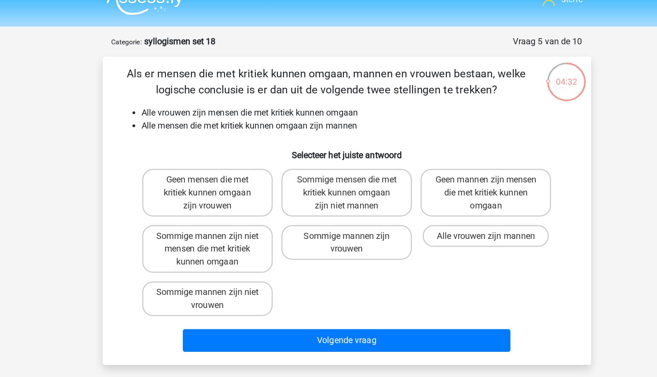
drag, startPoint x: 221, startPoint y: 99, endPoint x: 226, endPoint y: 112, distance: 13.6
click at [226, 112] on li "Alle mensen die met kritiek kunnen omgaan zijn mannen" at bounding box center [337, 116] width 346 height 10
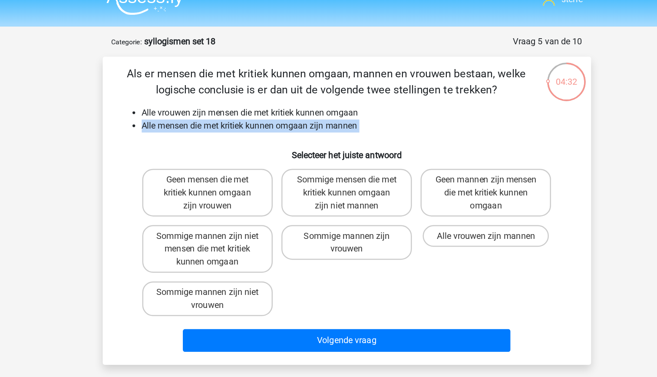
click at [226, 112] on li "Alle mensen die met kritiek kunnen omgaan zijn mannen" at bounding box center [337, 116] width 346 height 10
drag, startPoint x: 226, startPoint y: 112, endPoint x: 227, endPoint y: 122, distance: 9.6
click at [227, 122] on div "Als er mensen die met kritiek kunnen omgaan, mannen en vrouwen bestaan, welke l…" at bounding box center [328, 184] width 385 height 233
click at [224, 132] on h6 "Selecteer het juiste antwoord" at bounding box center [329, 135] width 364 height 15
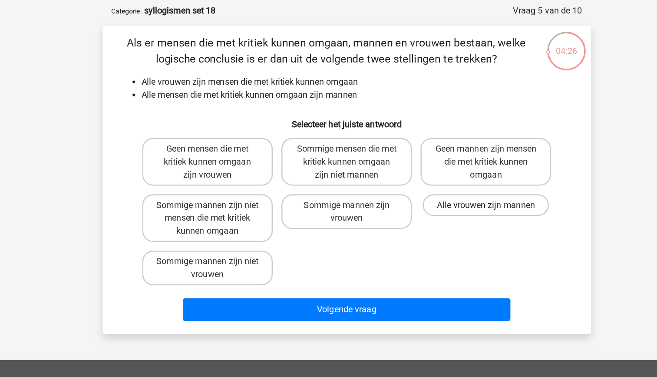
click at [429, 201] on label "Alle vrouwen zijn mannen" at bounding box center [439, 204] width 101 height 17
click at [440, 204] on input "Alle vrouwen zijn mannen" at bounding box center [443, 207] width 6 height 6
radio input "true"
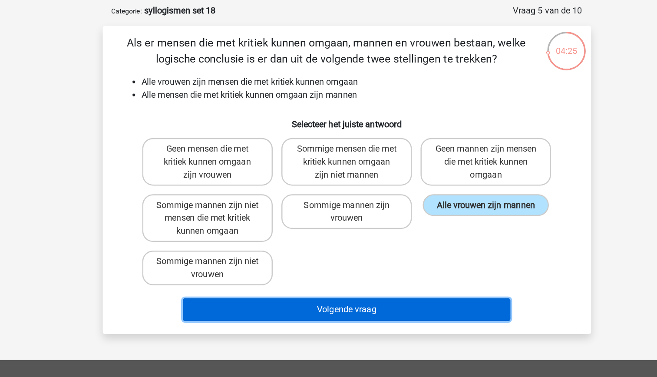
click at [378, 292] on button "Volgende vraag" at bounding box center [328, 288] width 263 height 18
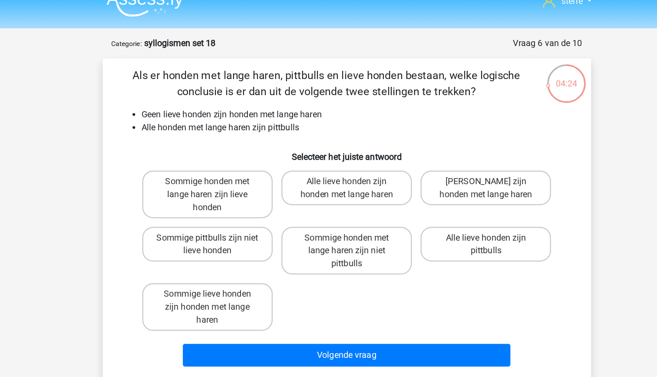
click at [271, 103] on li "Geen lieve honden zijn honden met lange haren" at bounding box center [337, 106] width 346 height 10
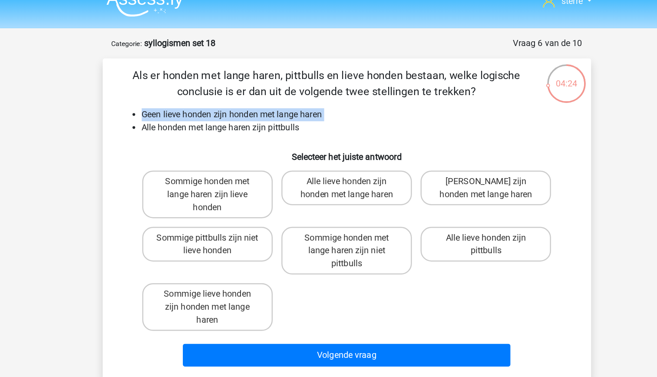
click at [271, 103] on li "Geen lieve honden zijn honden met lange haren" at bounding box center [337, 106] width 346 height 10
drag, startPoint x: 271, startPoint y: 103, endPoint x: 304, endPoint y: 119, distance: 36.1
click at [304, 119] on li "Alle honden met lange haren zijn pittbulls" at bounding box center [337, 116] width 346 height 10
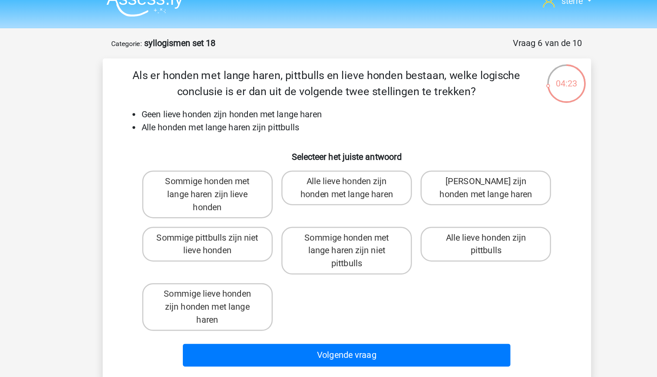
click at [304, 119] on li "Alle honden met lange haren zijn pittbulls" at bounding box center [337, 116] width 346 height 10
drag, startPoint x: 304, startPoint y: 119, endPoint x: 257, endPoint y: 109, distance: 47.8
click at [257, 109] on li "Geen lieve honden zijn honden met lange haren" at bounding box center [337, 106] width 346 height 10
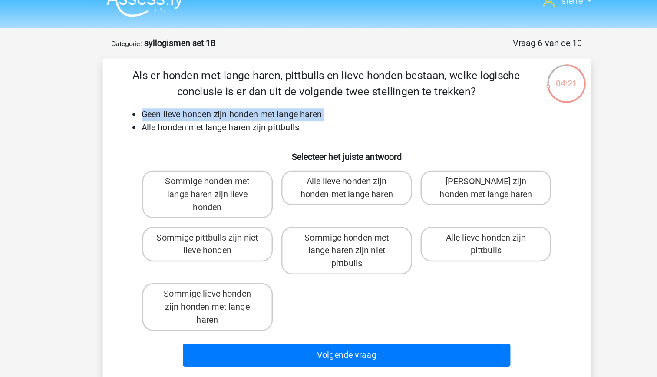
click at [257, 109] on li "Geen lieve honden zijn honden met lange haren" at bounding box center [337, 106] width 346 height 10
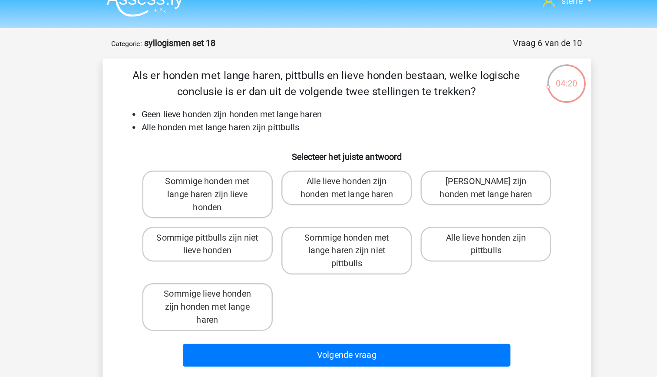
drag, startPoint x: 257, startPoint y: 109, endPoint x: 288, endPoint y: 116, distance: 31.6
click at [288, 116] on li "Alle honden met lange haren zijn pittbulls" at bounding box center [337, 116] width 346 height 10
drag, startPoint x: 288, startPoint y: 116, endPoint x: 260, endPoint y: 109, distance: 29.2
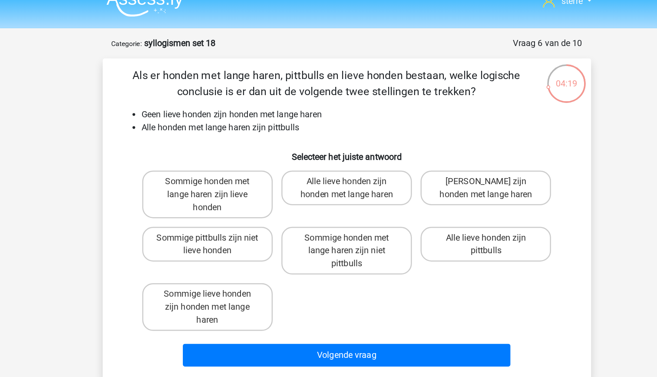
click at [260, 109] on li "Geen lieve honden zijn honden met lange haren" at bounding box center [337, 106] width 346 height 10
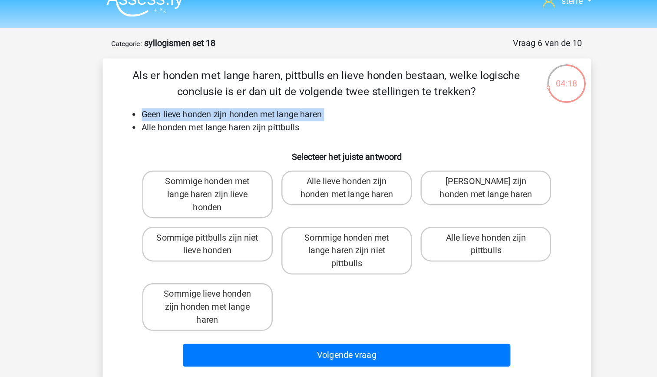
drag, startPoint x: 260, startPoint y: 109, endPoint x: 263, endPoint y: 117, distance: 9.1
click at [263, 117] on li "Alle honden met lange haren zijn pittbulls" at bounding box center [337, 116] width 346 height 10
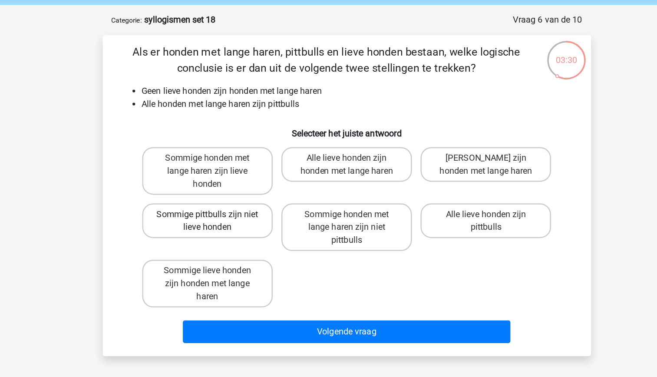
click at [213, 217] on label "Sommige pittbulls zijn niet lieve honden" at bounding box center [217, 210] width 105 height 28
click at [217, 210] on input "Sommige pittbulls zijn niet lieve honden" at bounding box center [220, 207] width 6 height 6
radio input "true"
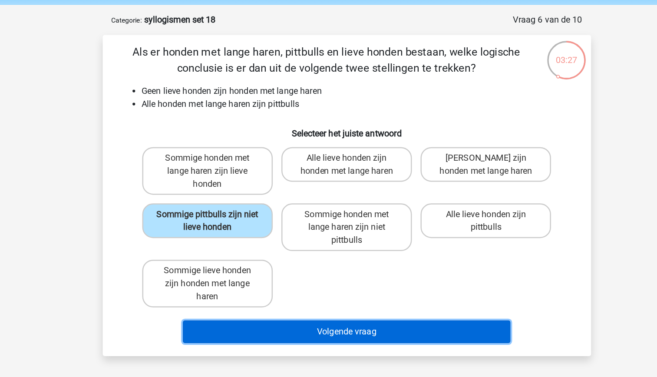
click at [316, 300] on button "Volgende vraag" at bounding box center [328, 299] width 263 height 18
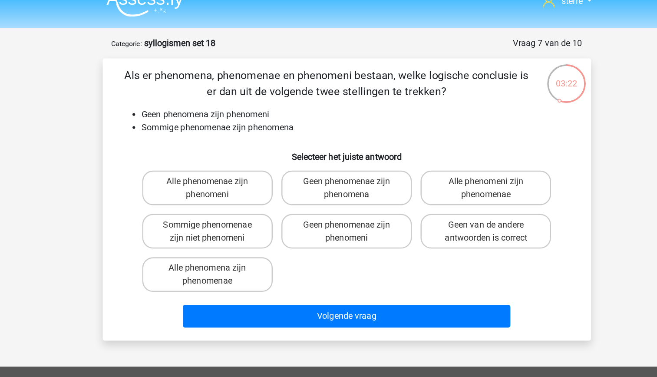
click at [194, 118] on li "Sommige phenomenae zijn phenomena" at bounding box center [337, 116] width 346 height 10
drag, startPoint x: 194, startPoint y: 118, endPoint x: 199, endPoint y: 125, distance: 9.0
click at [199, 125] on div "Als er phenomena, phenomenae en phenomeni bestaan, welke logische conclusie is …" at bounding box center [328, 174] width 385 height 212
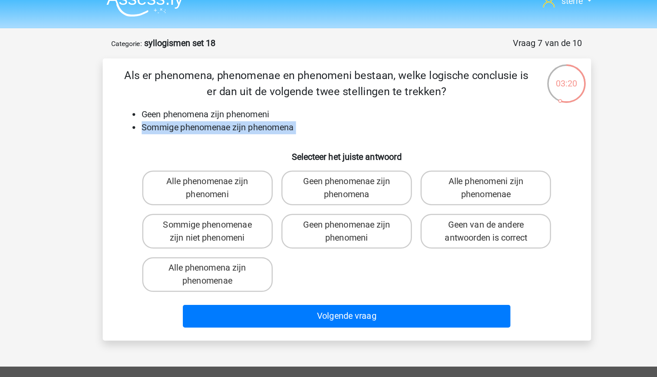
click at [198, 136] on h6 "Selecteer het juiste antwoord" at bounding box center [329, 135] width 364 height 15
click at [236, 120] on li "Sommige phenomenae zijn phenomena" at bounding box center [337, 116] width 346 height 10
drag, startPoint x: 236, startPoint y: 120, endPoint x: 235, endPoint y: 131, distance: 10.9
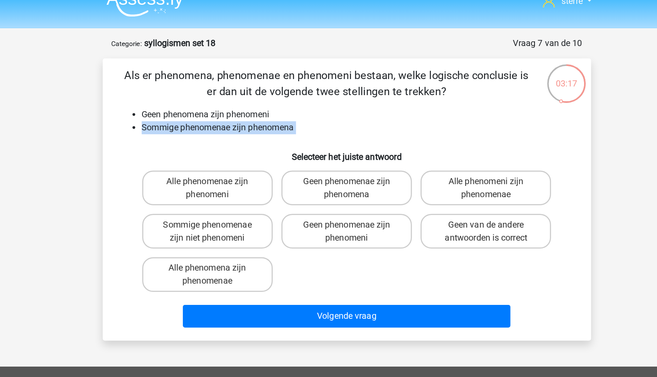
click at [235, 131] on h6 "Selecteer het juiste antwoord" at bounding box center [329, 135] width 364 height 15
click at [207, 139] on h6 "Selecteer het juiste antwoord" at bounding box center [329, 135] width 364 height 15
click at [256, 202] on label "Sommige phenomenae zijn niet phenomeni" at bounding box center [217, 199] width 105 height 28
click at [222, 200] on input "Sommige phenomenae zijn niet phenomeni" at bounding box center [220, 197] width 6 height 6
radio input "true"
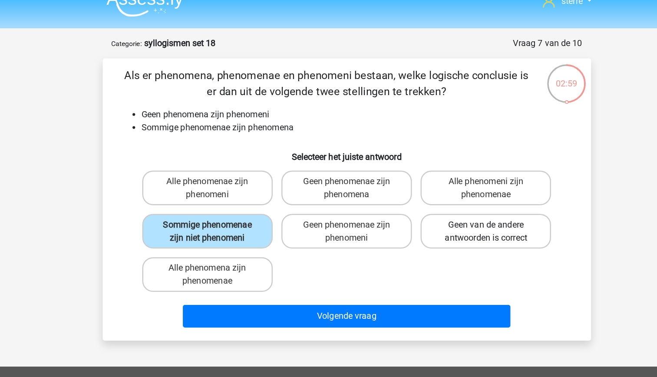
click at [441, 193] on label "Geen van de andere antwoorden is correct" at bounding box center [440, 199] width 105 height 28
click at [441, 194] on input "Geen van de andere antwoorden is correct" at bounding box center [443, 197] width 6 height 6
radio input "true"
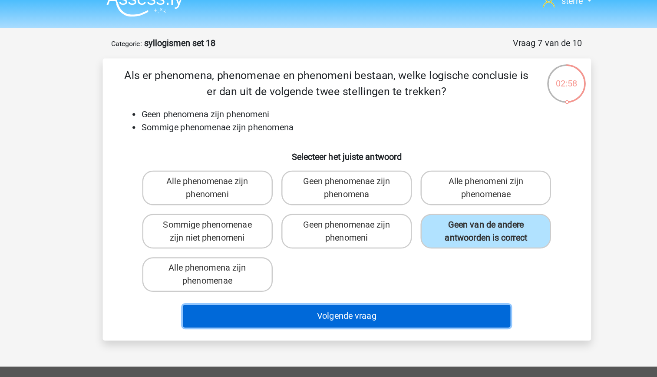
click at [402, 267] on button "Volgende vraag" at bounding box center [328, 267] width 263 height 18
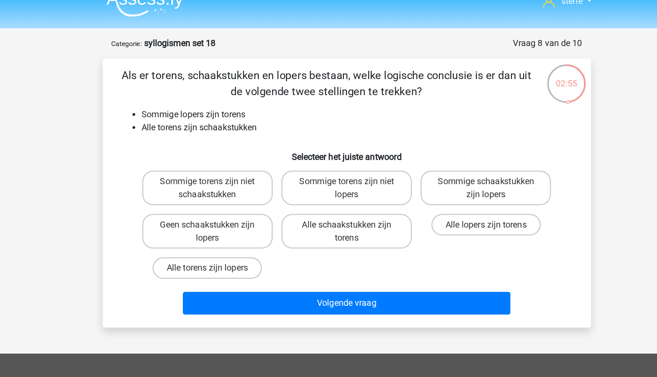
click at [292, 111] on li "Alle torens zijn schaakstukken" at bounding box center [337, 116] width 346 height 10
drag, startPoint x: 292, startPoint y: 111, endPoint x: 254, endPoint y: 104, distance: 38.4
click at [254, 104] on li "Sommige lopers zijn torens" at bounding box center [337, 106] width 346 height 10
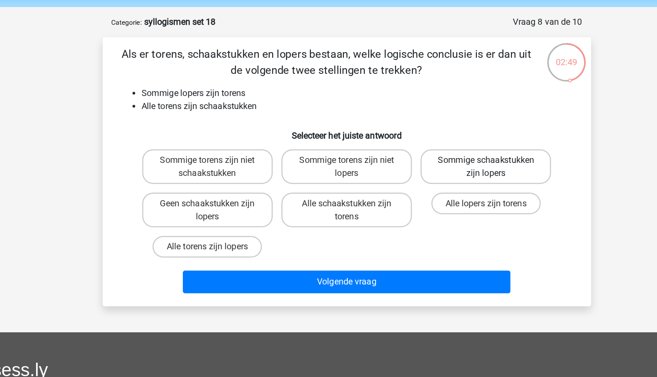
click at [420, 170] on label "Sommige schaakstukken zijn lopers" at bounding box center [440, 165] width 105 height 28
click at [440, 165] on input "Sommige schaakstukken zijn lopers" at bounding box center [443, 162] width 6 height 6
radio input "true"
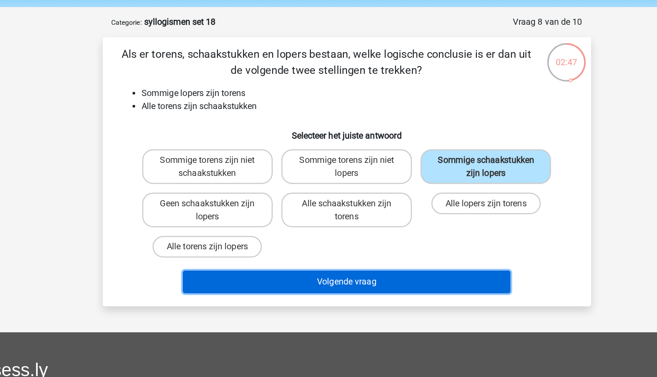
click at [347, 260] on button "Volgende vraag" at bounding box center [328, 257] width 263 height 18
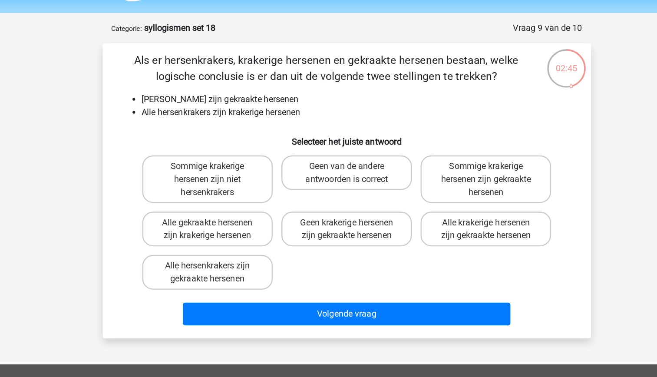
click at [260, 108] on li "[PERSON_NAME] zijn gekraakte hersenen" at bounding box center [337, 106] width 346 height 10
drag, startPoint x: 260, startPoint y: 108, endPoint x: 256, endPoint y: 125, distance: 18.0
click at [256, 125] on div "Als er hersenkrakers, krakerige hersenen en gekraakte hersenen bestaan, welke l…" at bounding box center [328, 179] width 385 height 223
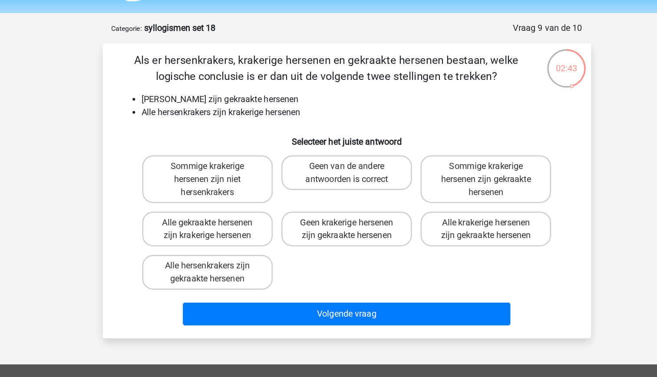
click at [256, 125] on div "Als er hersenkrakers, krakerige hersenen en gekraakte hersenen bestaan, welke l…" at bounding box center [328, 179] width 385 height 223
drag, startPoint x: 256, startPoint y: 125, endPoint x: 226, endPoint y: 118, distance: 31.0
click at [226, 118] on li "Alle hersenkrakers zijn krakerige hersenen" at bounding box center [337, 116] width 346 height 10
click at [234, 117] on li "Alle hersenkrakers zijn krakerige hersenen" at bounding box center [337, 116] width 346 height 10
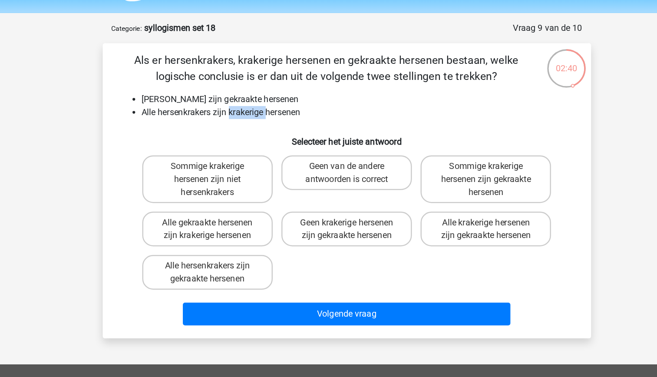
click at [234, 117] on li "Alle hersenkrakers zijn krakerige hersenen" at bounding box center [337, 116] width 346 height 10
drag, startPoint x: 234, startPoint y: 117, endPoint x: 219, endPoint y: 125, distance: 16.9
click at [219, 125] on div "Als er hersenkrakers, krakerige hersenen en gekraakte hersenen bestaan, welke l…" at bounding box center [328, 179] width 385 height 223
click at [217, 134] on h6 "Selecteer het juiste antwoord" at bounding box center [329, 135] width 364 height 15
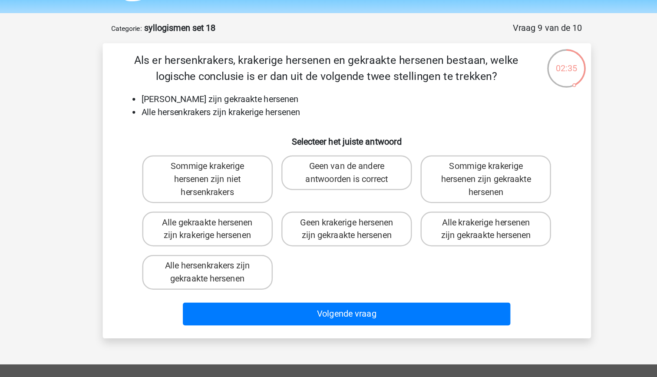
click at [257, 120] on li "Alle hersenkrakers zijn krakerige hersenen" at bounding box center [337, 116] width 346 height 10
drag, startPoint x: 257, startPoint y: 120, endPoint x: 219, endPoint y: 121, distance: 38.2
click at [219, 121] on li "Alle hersenkrakers zijn krakerige hersenen" at bounding box center [337, 116] width 346 height 10
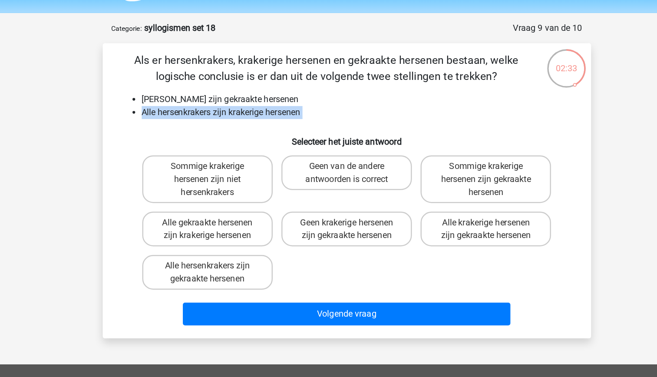
click at [216, 129] on h6 "Selecteer het juiste antwoord" at bounding box center [329, 135] width 364 height 15
click at [345, 221] on label "Geen krakerige hersenen zijn gekraakte hersenen" at bounding box center [328, 210] width 105 height 28
click at [334, 210] on input "Geen krakerige hersenen zijn gekraakte hersenen" at bounding box center [331, 207] width 6 height 6
radio input "true"
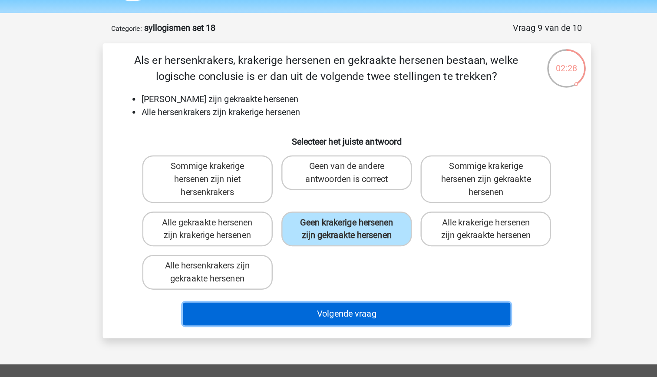
click at [367, 278] on button "Volgende vraag" at bounding box center [328, 278] width 263 height 18
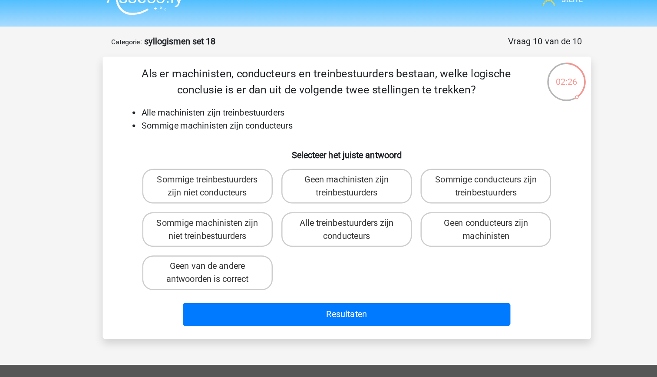
click at [225, 107] on li "Alle machinisten zijn treinbestuurders" at bounding box center [337, 106] width 346 height 10
drag, startPoint x: 225, startPoint y: 107, endPoint x: 226, endPoint y: 121, distance: 13.9
click at [226, 121] on li "Sommige machinisten zijn conducteurs" at bounding box center [337, 116] width 346 height 10
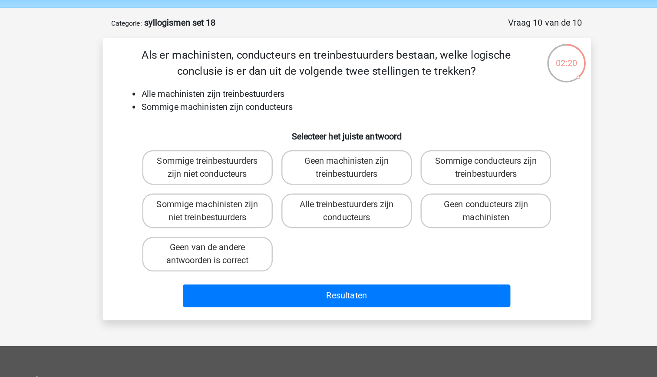
click at [227, 116] on li "Sommige machinisten zijn conducteurs" at bounding box center [337, 116] width 346 height 10
drag, startPoint x: 227, startPoint y: 116, endPoint x: 222, endPoint y: 126, distance: 11.5
click at [222, 126] on div "Als er machinisten, conducteurs en treinbestuurders bestaan, welke logische con…" at bounding box center [328, 174] width 385 height 212
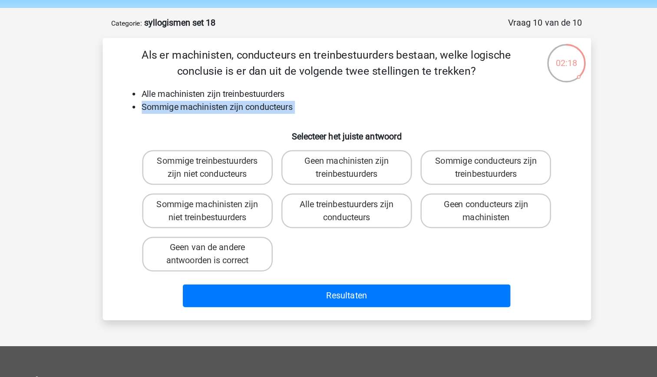
click at [205, 105] on li "Alle machinisten zijn treinbestuurders" at bounding box center [337, 106] width 346 height 10
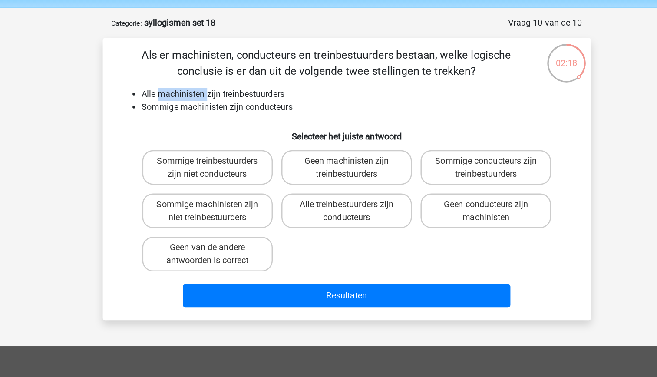
click at [205, 105] on li "Alle machinisten zijn treinbestuurders" at bounding box center [337, 106] width 346 height 10
drag, startPoint x: 205, startPoint y: 105, endPoint x: 210, endPoint y: 119, distance: 15.2
click at [210, 119] on li "Sommige machinisten zijn conducteurs" at bounding box center [337, 116] width 346 height 10
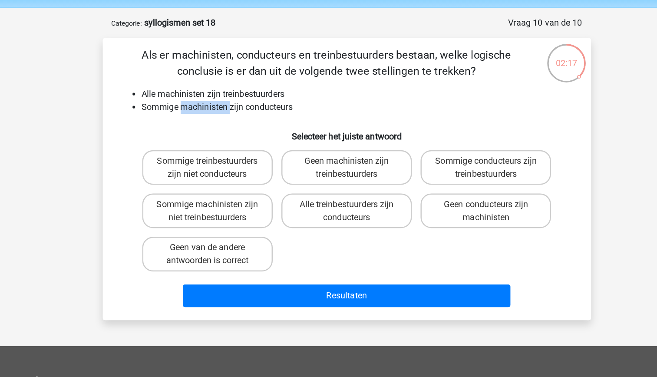
click at [210, 119] on li "Sommige machinisten zijn conducteurs" at bounding box center [337, 116] width 346 height 10
drag, startPoint x: 210, startPoint y: 119, endPoint x: 211, endPoint y: 129, distance: 9.6
click at [211, 129] on h6 "Selecteer het juiste antwoord" at bounding box center [329, 135] width 364 height 15
click at [199, 105] on li "Alle machinisten zijn treinbestuurders" at bounding box center [337, 106] width 346 height 10
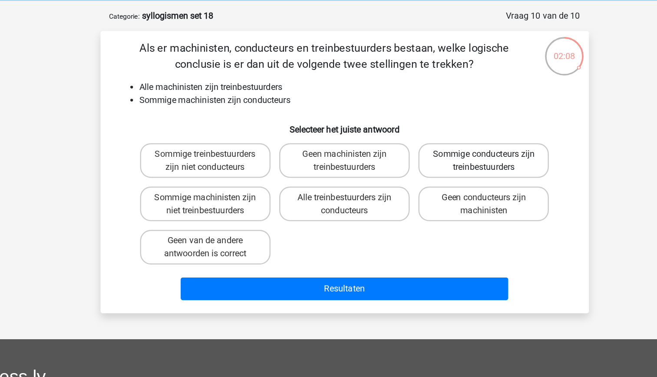
click at [435, 173] on label "Sommige conducteurs zijn treinbestuurders" at bounding box center [440, 165] width 105 height 28
click at [440, 165] on input "Sommige conducteurs zijn treinbestuurders" at bounding box center [443, 162] width 6 height 6
radio input "true"
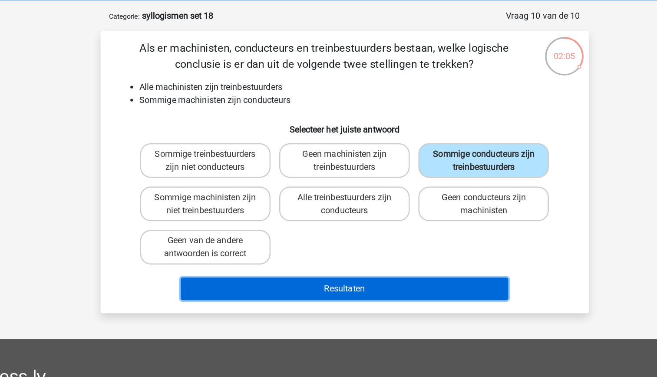
click at [375, 267] on button "Resultaten" at bounding box center [328, 267] width 263 height 18
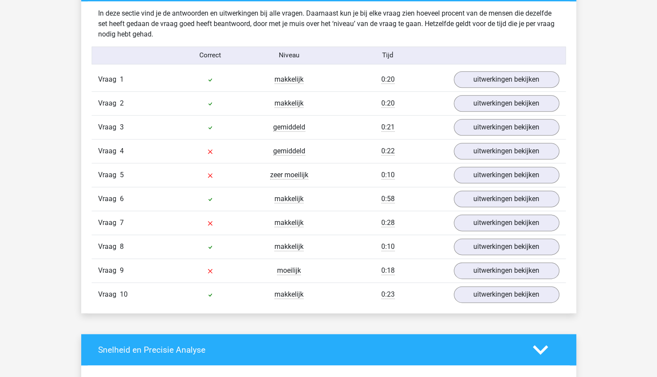
scroll to position [509, 0]
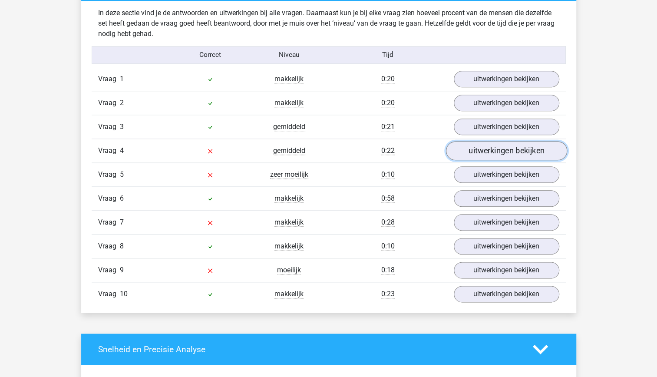
click at [485, 149] on link "uitwerkingen bekijken" at bounding box center [505, 150] width 121 height 19
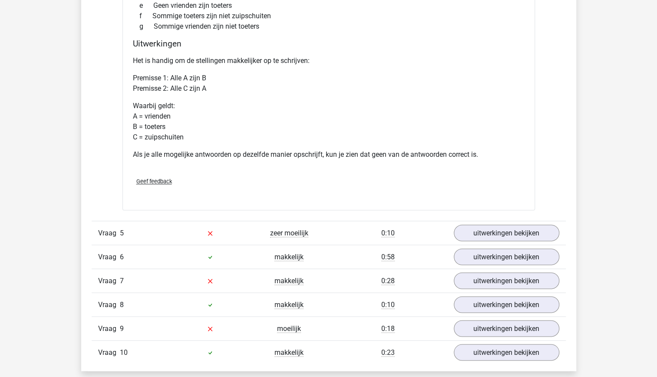
scroll to position [783, 0]
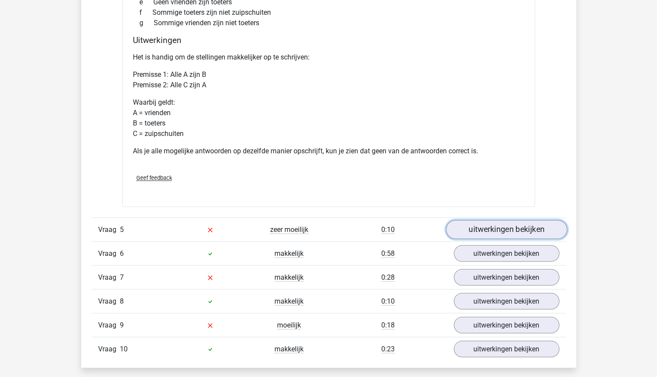
click at [503, 228] on link "uitwerkingen bekijken" at bounding box center [505, 229] width 121 height 19
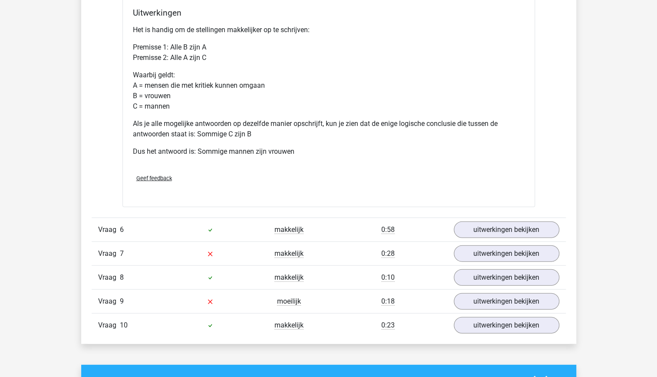
scroll to position [1191, 0]
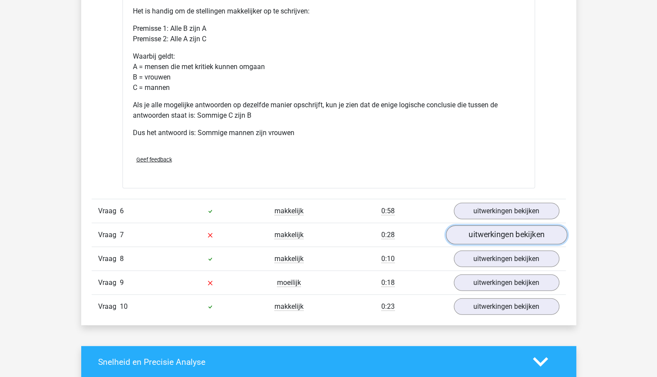
click at [486, 232] on link "uitwerkingen bekijken" at bounding box center [505, 235] width 121 height 19
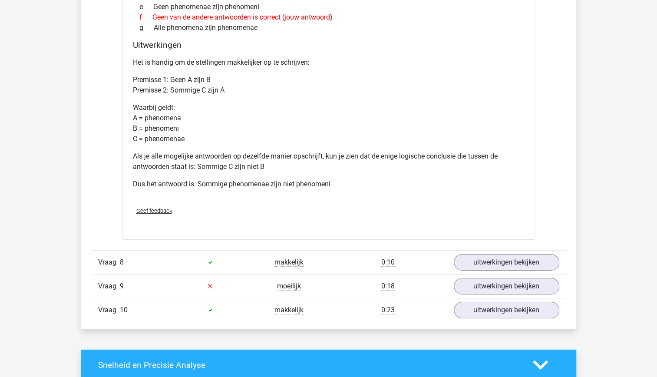
scroll to position [1559, 0]
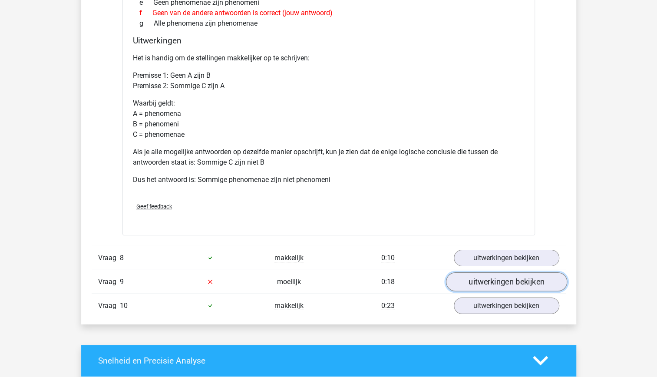
click at [497, 277] on link "uitwerkingen bekijken" at bounding box center [505, 281] width 121 height 19
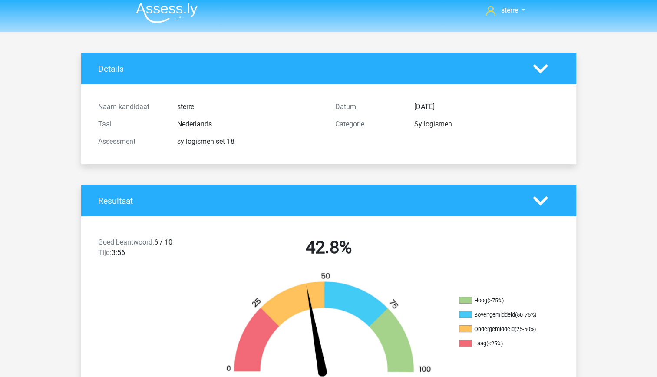
scroll to position [0, 0]
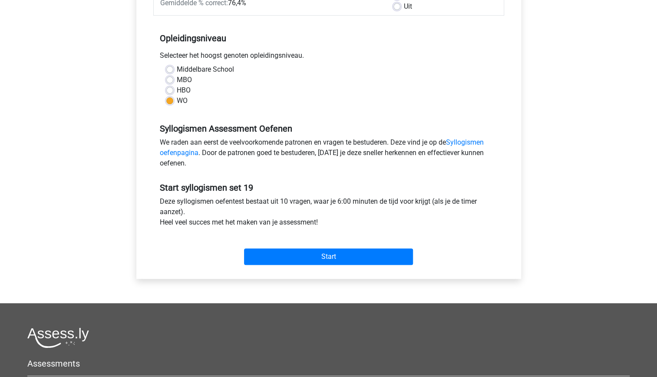
scroll to position [156, 0]
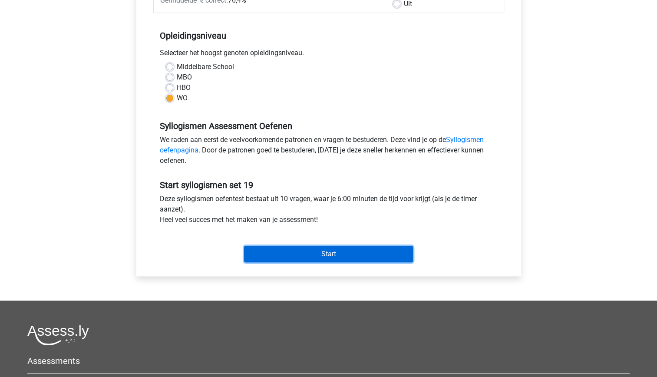
click at [300, 250] on input "Start" at bounding box center [328, 254] width 169 height 16
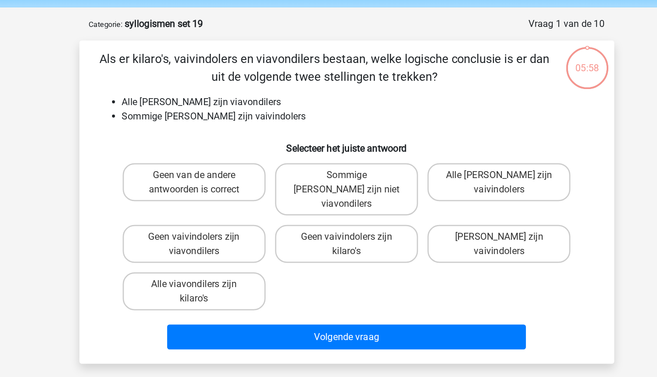
click at [257, 101] on li "Alle [PERSON_NAME] zijn viavondilers" at bounding box center [337, 106] width 346 height 10
click at [270, 119] on li "Sommige [PERSON_NAME] zijn vaivindolers" at bounding box center [337, 116] width 346 height 10
click at [270, 119] on li "Sommige kilaro's zijn vaivindolers" at bounding box center [337, 116] width 346 height 10
click at [263, 119] on li "Sommige kilaro's zijn vaivindolers" at bounding box center [337, 116] width 346 height 10
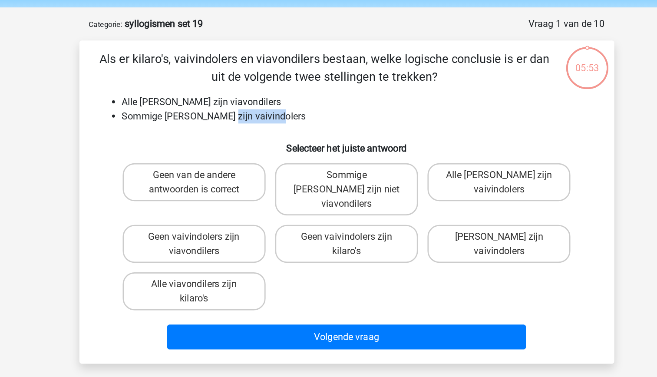
click at [263, 119] on li "Sommige kilaro's zijn vaivindolers" at bounding box center [337, 116] width 346 height 10
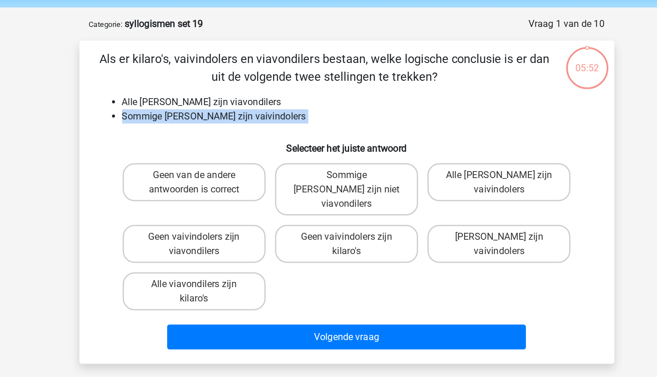
drag, startPoint x: 263, startPoint y: 119, endPoint x: 243, endPoint y: 118, distance: 20.4
click at [243, 118] on li "Sommige kilaro's zijn vaivindolers" at bounding box center [337, 116] width 346 height 10
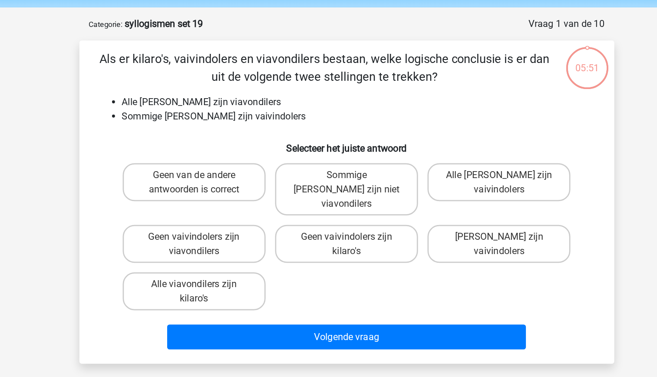
click at [237, 108] on li "Alle kilaro's zijn viavondilers" at bounding box center [337, 106] width 346 height 10
click at [250, 162] on label "Geen van de andere antwoorden is correct" at bounding box center [217, 165] width 105 height 28
click at [222, 162] on input "Geen van de andere antwoorden is correct" at bounding box center [220, 162] width 6 height 6
radio input "true"
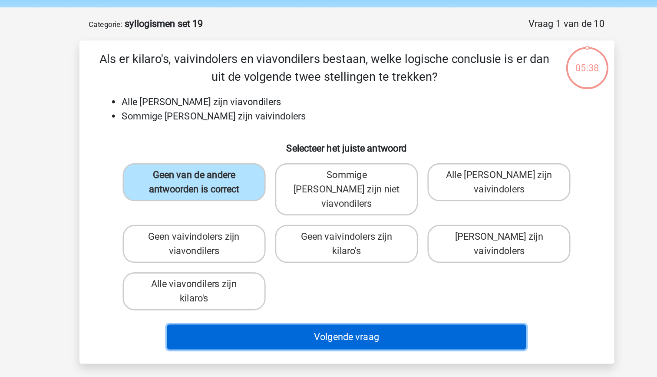
click at [356, 269] on button "Volgende vraag" at bounding box center [328, 278] width 263 height 18
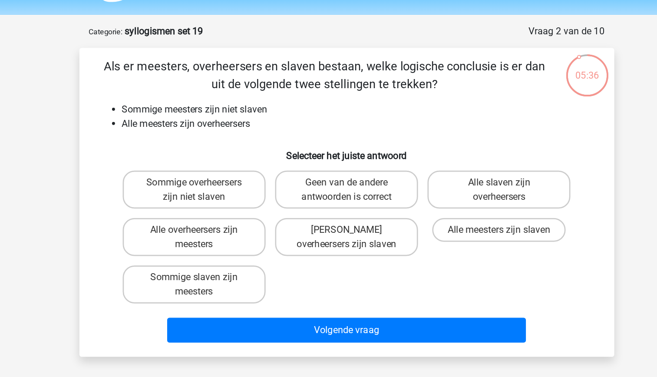
click at [260, 108] on li "Sommige meesters zijn niet slaven" at bounding box center [337, 106] width 346 height 10
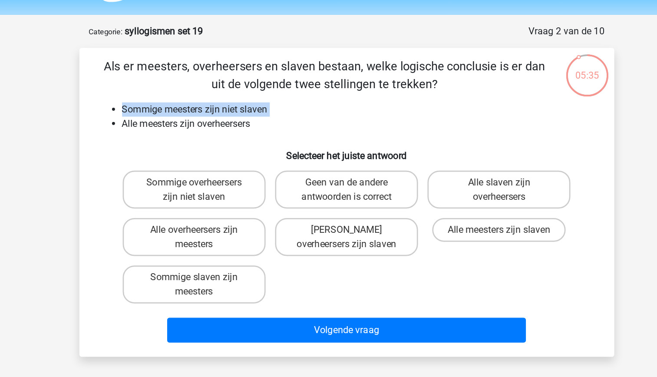
click at [260, 108] on li "Sommige meesters zijn niet slaven" at bounding box center [337, 106] width 346 height 10
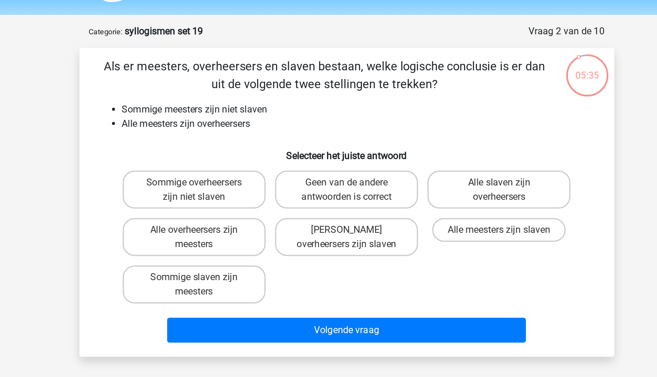
drag, startPoint x: 260, startPoint y: 108, endPoint x: 263, endPoint y: 121, distance: 13.3
click at [263, 121] on li "Alle meesters zijn overheersers" at bounding box center [337, 116] width 346 height 10
click at [258, 113] on li "Alle meesters zijn overheersers" at bounding box center [337, 116] width 346 height 10
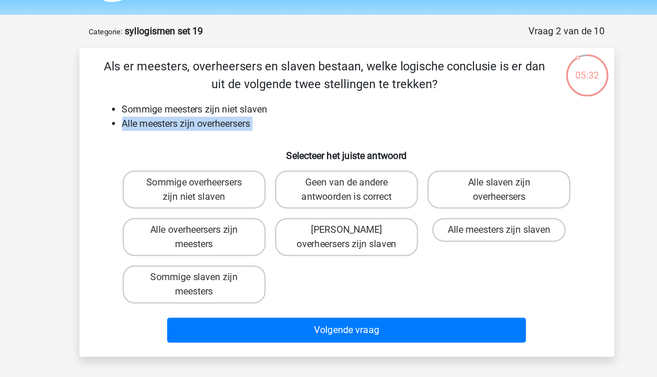
drag, startPoint x: 258, startPoint y: 113, endPoint x: 238, endPoint y: 104, distance: 22.0
click at [238, 104] on li "Sommige meesters zijn niet slaven" at bounding box center [337, 106] width 346 height 10
drag, startPoint x: 238, startPoint y: 104, endPoint x: 244, endPoint y: 115, distance: 13.0
click at [244, 115] on li "Alle meesters zijn overheersers" at bounding box center [337, 116] width 346 height 10
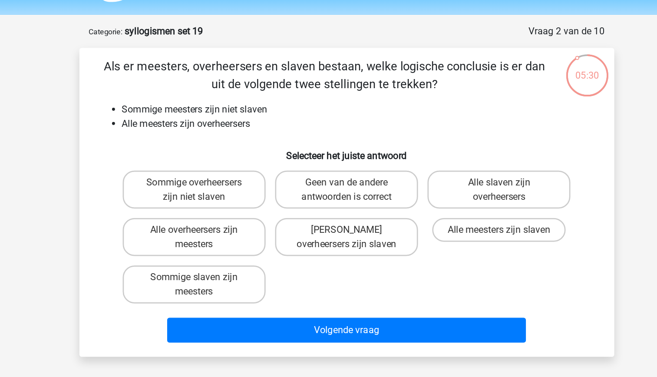
click at [244, 115] on li "Alle meesters zijn overheersers" at bounding box center [337, 116] width 346 height 10
drag, startPoint x: 244, startPoint y: 115, endPoint x: 236, endPoint y: 106, distance: 11.7
click at [236, 106] on li "Sommige meesters zijn niet slaven" at bounding box center [337, 106] width 346 height 10
click at [248, 170] on label "Sommige overheersers zijn niet slaven" at bounding box center [217, 165] width 105 height 28
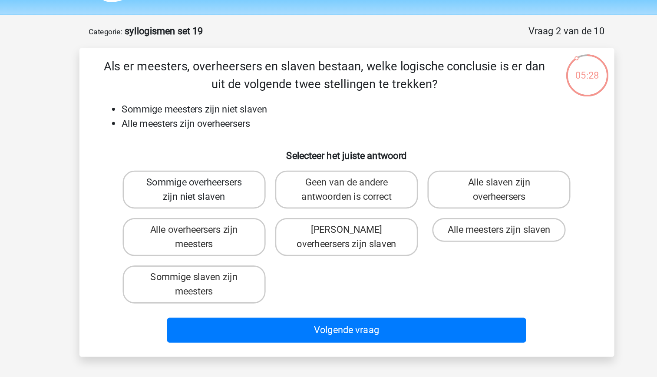
click at [222, 165] on input "Sommige overheersers zijn niet slaven" at bounding box center [220, 162] width 6 height 6
radio input "true"
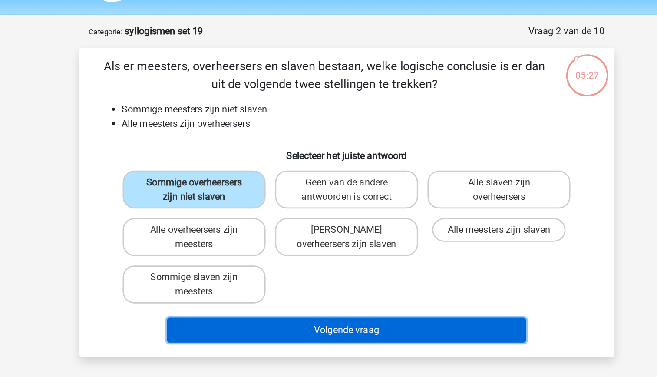
click at [320, 267] on button "Volgende vraag" at bounding box center [328, 267] width 263 height 18
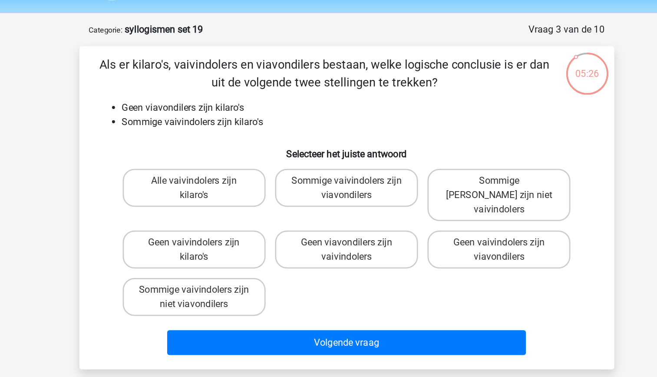
click at [217, 106] on li "Geen viavondilers zijn kilaro's" at bounding box center [337, 106] width 346 height 10
click at [218, 117] on li "Sommige vaivindolers zijn kilaro's" at bounding box center [337, 116] width 346 height 10
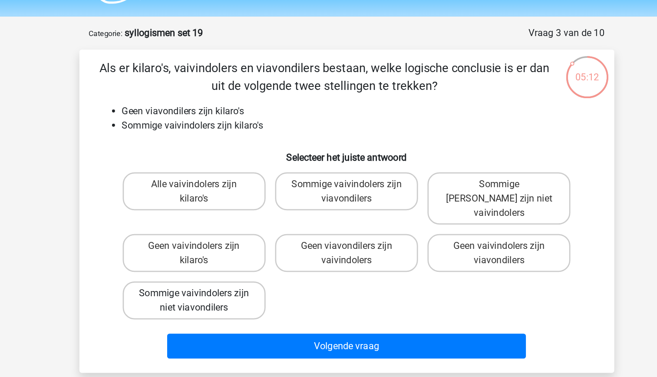
click at [235, 235] on label "Sommige vaivindolers zijn niet viavondilers" at bounding box center [217, 244] width 105 height 28
click at [222, 239] on input "Sommige vaivindolers zijn niet viavondilers" at bounding box center [220, 242] width 6 height 6
radio input "true"
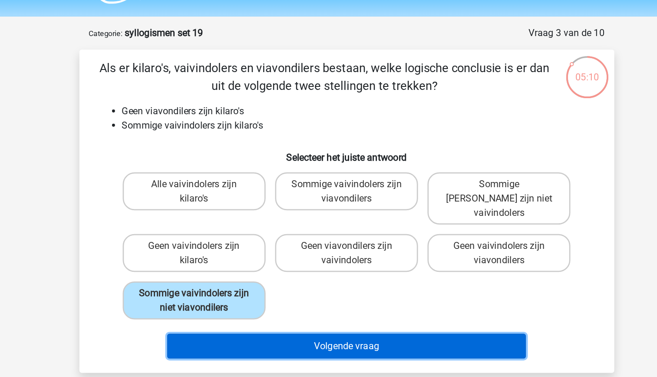
click at [292, 269] on button "Volgende vraag" at bounding box center [328, 278] width 263 height 18
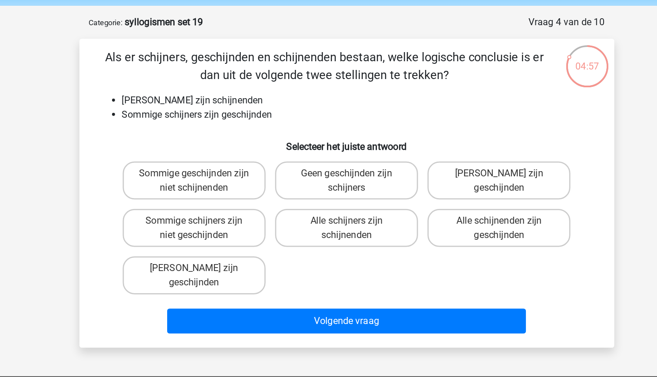
click at [251, 118] on li "Sommige schijners zijn geschijnden" at bounding box center [337, 116] width 346 height 10
drag, startPoint x: 251, startPoint y: 118, endPoint x: 247, endPoint y: 133, distance: 15.2
click at [247, 133] on h6 "Selecteer het juiste antwoord" at bounding box center [329, 135] width 364 height 15
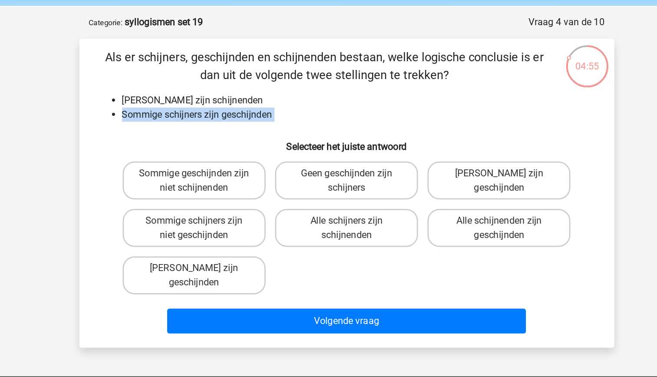
click at [248, 117] on li "Sommige schijners zijn geschijnden" at bounding box center [337, 116] width 346 height 10
click at [238, 166] on label "Sommige geschijnden zijn niet schijnenden" at bounding box center [217, 165] width 105 height 28
click at [222, 165] on input "Sommige geschijnden zijn niet schijnenden" at bounding box center [220, 162] width 6 height 6
radio input "true"
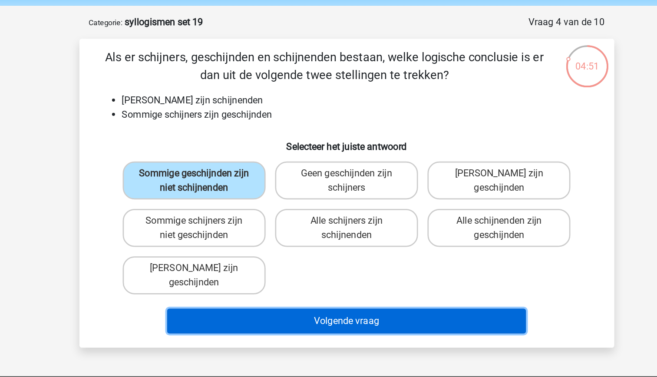
click at [309, 264] on button "Volgende vraag" at bounding box center [328, 267] width 263 height 18
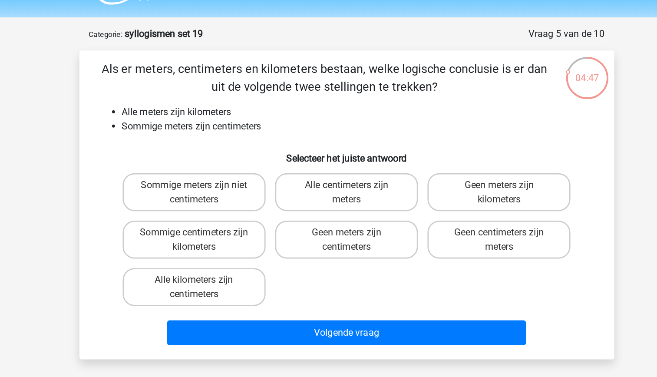
click at [199, 119] on li "Sommige meters zijn centimeters" at bounding box center [337, 116] width 346 height 10
drag, startPoint x: 199, startPoint y: 119, endPoint x: 202, endPoint y: 133, distance: 13.8
click at [202, 133] on h6 "Selecteer het juiste antwoord" at bounding box center [329, 135] width 364 height 15
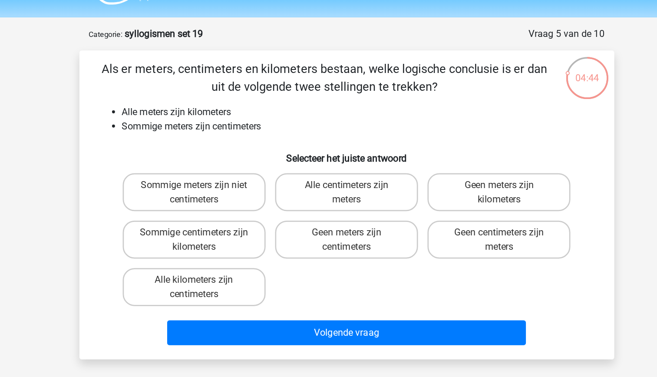
click at [227, 104] on li "Alle meters zijn kilometers" at bounding box center [337, 106] width 346 height 10
drag, startPoint x: 227, startPoint y: 104, endPoint x: 219, endPoint y: 123, distance: 20.2
click at [219, 123] on div "Als er meters, centimeters en kilometers bestaan, welke logische conclusie is e…" at bounding box center [328, 174] width 385 height 212
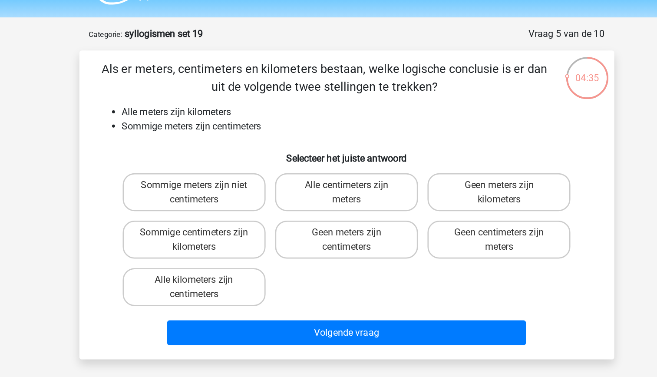
click at [218, 108] on li "Alle meters zijn kilometers" at bounding box center [337, 106] width 346 height 10
drag, startPoint x: 218, startPoint y: 108, endPoint x: 221, endPoint y: 115, distance: 8.4
click at [221, 115] on li "Sommige meters zijn centimeters" at bounding box center [337, 116] width 346 height 10
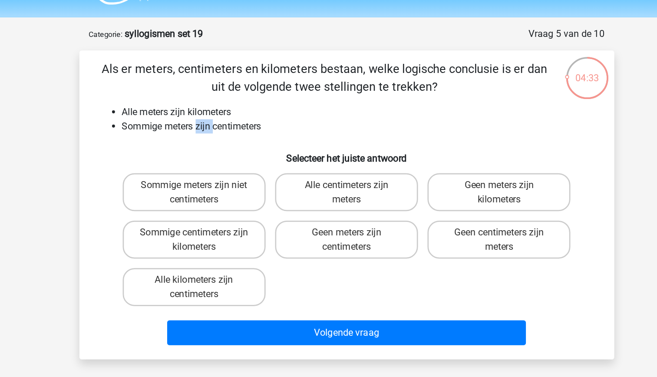
click at [221, 115] on li "Sommige meters zijn centimeters" at bounding box center [337, 116] width 346 height 10
drag, startPoint x: 221, startPoint y: 115, endPoint x: 218, endPoint y: 109, distance: 7.6
click at [218, 109] on li "Alle meters zijn kilometers" at bounding box center [337, 106] width 346 height 10
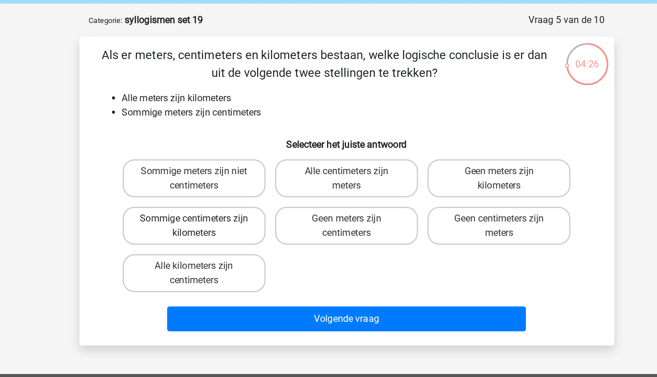
click at [244, 206] on label "Sommige centimeters zijn kilometers" at bounding box center [217, 199] width 105 height 28
click at [222, 200] on input "Sommige centimeters zijn kilometers" at bounding box center [220, 197] width 6 height 6
radio input "true"
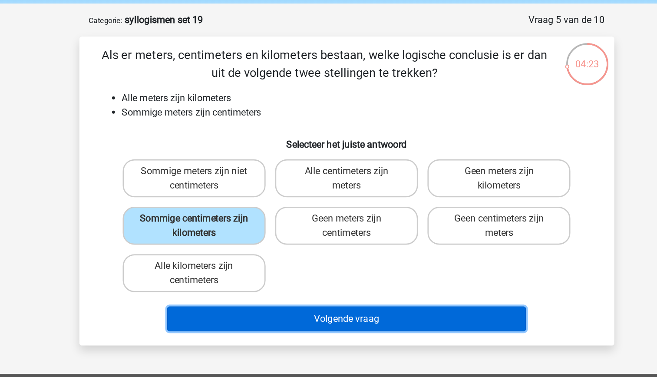
click at [305, 267] on button "Volgende vraag" at bounding box center [328, 267] width 263 height 18
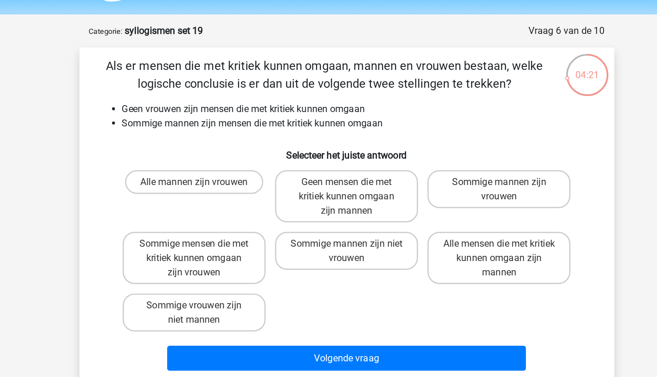
click at [237, 113] on li "Sommige mannen zijn mensen die met kritiek kunnen omgaan" at bounding box center [337, 116] width 346 height 10
drag, startPoint x: 237, startPoint y: 113, endPoint x: 209, endPoint y: 99, distance: 30.5
click at [209, 99] on div "Als er mensen die met kritiek kunnen omgaan, mannen en vrouwen bestaan, welke l…" at bounding box center [328, 184] width 385 height 233
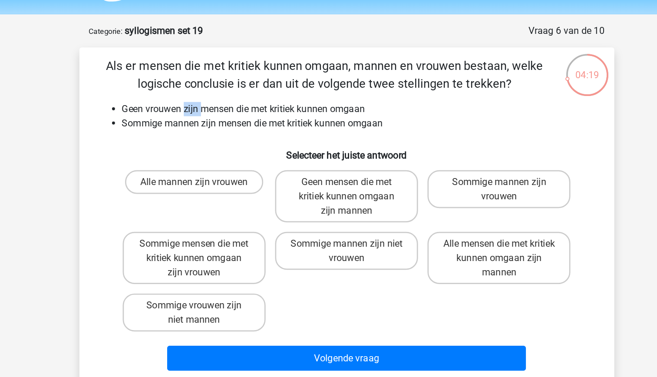
click at [209, 99] on div "Als er mensen die met kritiek kunnen omgaan, mannen en vrouwen bestaan, welke l…" at bounding box center [328, 184] width 385 height 233
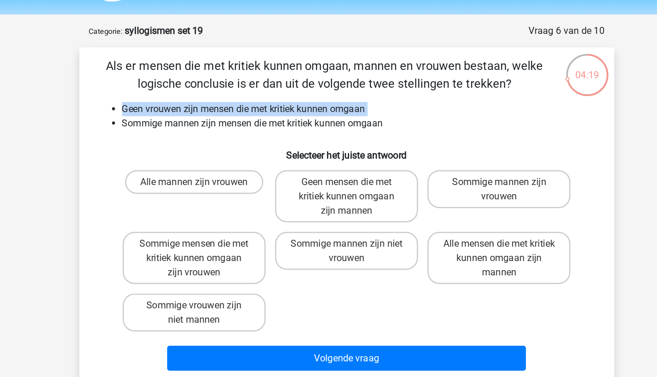
click at [209, 99] on div "Als er mensen die met kritiek kunnen omgaan, mannen en vrouwen bestaan, welke l…" at bounding box center [328, 184] width 385 height 233
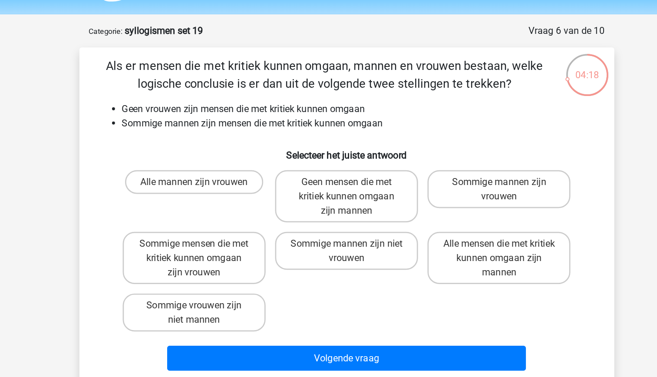
drag, startPoint x: 209, startPoint y: 99, endPoint x: 214, endPoint y: 117, distance: 18.0
click at [214, 117] on li "Sommige mannen zijn mensen die met kritiek kunnen omgaan" at bounding box center [337, 116] width 346 height 10
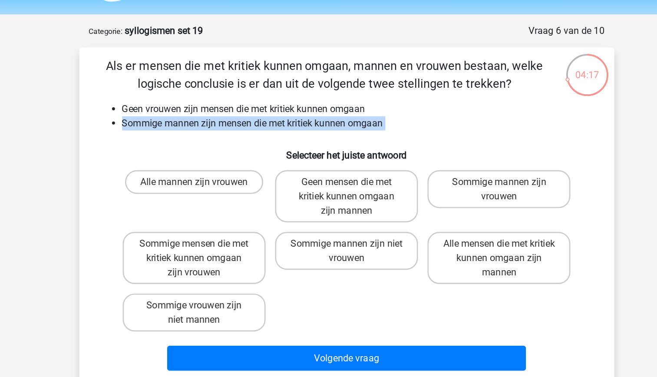
click at [214, 117] on li "Sommige mannen zijn mensen die met kritiek kunnen omgaan" at bounding box center [337, 116] width 346 height 10
drag, startPoint x: 214, startPoint y: 117, endPoint x: 215, endPoint y: 127, distance: 10.1
click at [215, 127] on div "Als er mensen die met kritiek kunnen omgaan, mannen en vrouwen bestaan, welke l…" at bounding box center [328, 184] width 385 height 233
click at [211, 137] on h6 "Selecteer het juiste antwoord" at bounding box center [329, 135] width 364 height 15
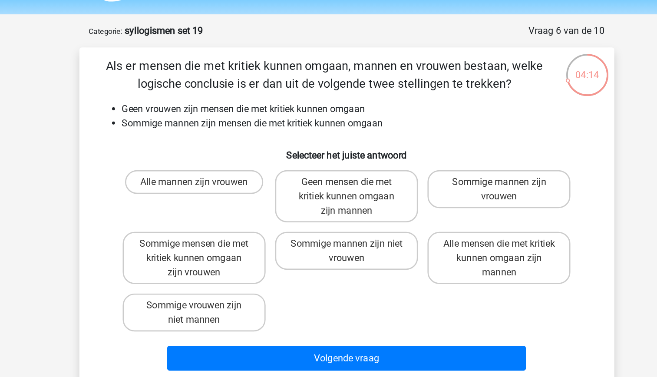
click at [203, 111] on li "Sommige mannen zijn mensen die met kritiek kunnen omgaan" at bounding box center [337, 116] width 346 height 10
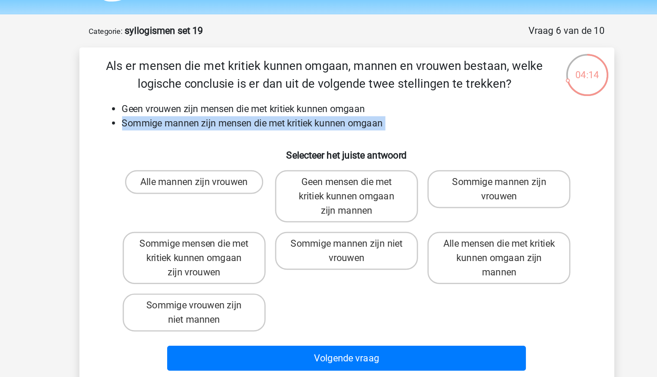
click at [203, 111] on li "Sommige mannen zijn mensen die met kritiek kunnen omgaan" at bounding box center [337, 116] width 346 height 10
drag, startPoint x: 203, startPoint y: 111, endPoint x: 208, endPoint y: 129, distance: 18.8
click at [208, 129] on h6 "Selecteer het juiste antwoord" at bounding box center [329, 135] width 364 height 15
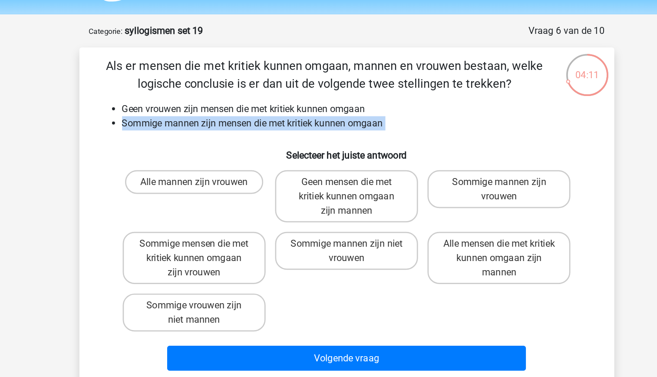
click at [185, 135] on h6 "Selecteer het juiste antwoord" at bounding box center [329, 135] width 364 height 15
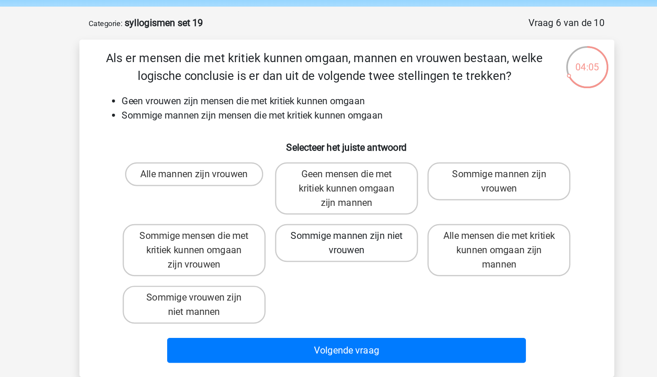
click at [346, 215] on label "Sommige mannen zijn niet vrouwen" at bounding box center [328, 210] width 105 height 28
click at [334, 210] on input "Sommige mannen zijn niet vrouwen" at bounding box center [331, 207] width 6 height 6
radio input "true"
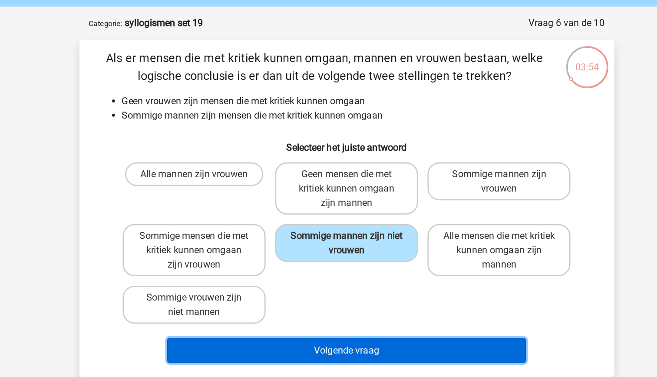
click at [349, 285] on button "Volgende vraag" at bounding box center [328, 288] width 263 height 18
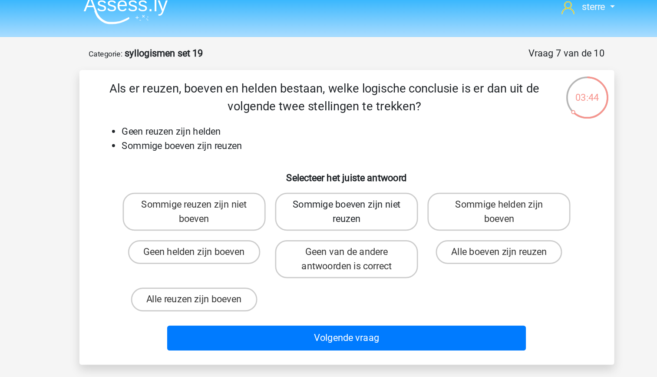
click at [347, 169] on label "Sommige boeven zijn niet reuzen" at bounding box center [328, 165] width 105 height 28
click at [334, 165] on input "Sommige boeven zijn niet reuzen" at bounding box center [331, 162] width 6 height 6
radio input "true"
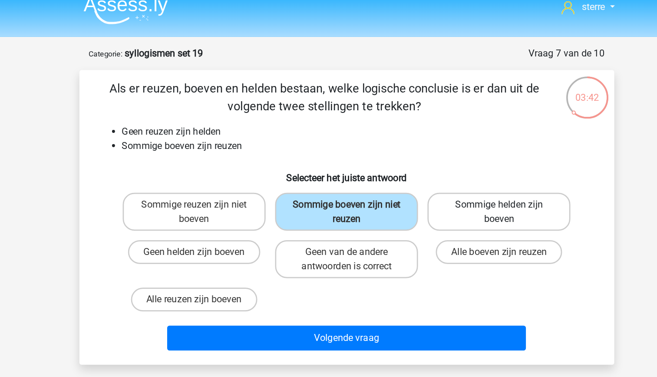
click at [421, 168] on label "Sommige helden zijn boeven" at bounding box center [440, 165] width 105 height 28
click at [440, 165] on input "Sommige helden zijn boeven" at bounding box center [443, 162] width 6 height 6
radio input "true"
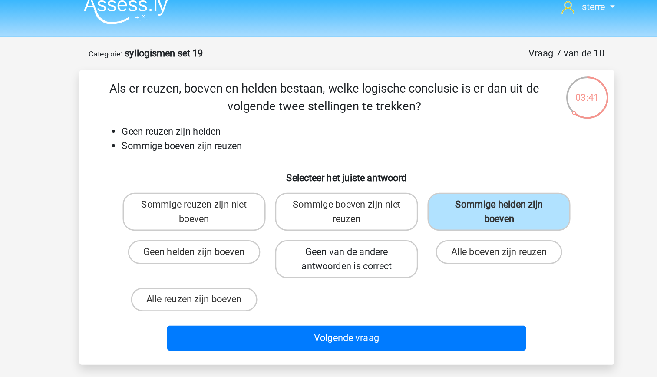
click at [349, 201] on label "Geen van de andere antwoorden is correct" at bounding box center [328, 199] width 105 height 28
click at [334, 200] on input "Geen van de andere antwoorden is correct" at bounding box center [331, 197] width 6 height 6
radio input "true"
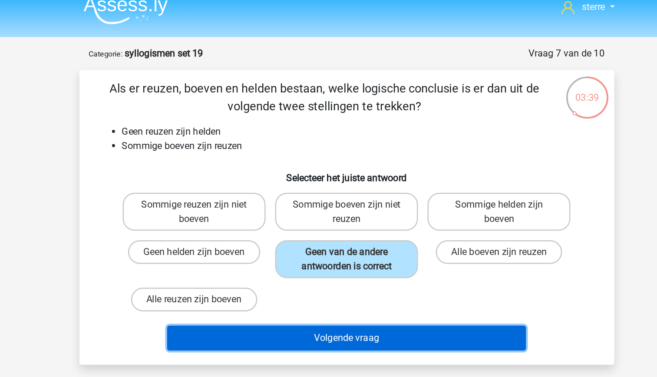
click at [337, 258] on button "Volgende vraag" at bounding box center [328, 257] width 263 height 18
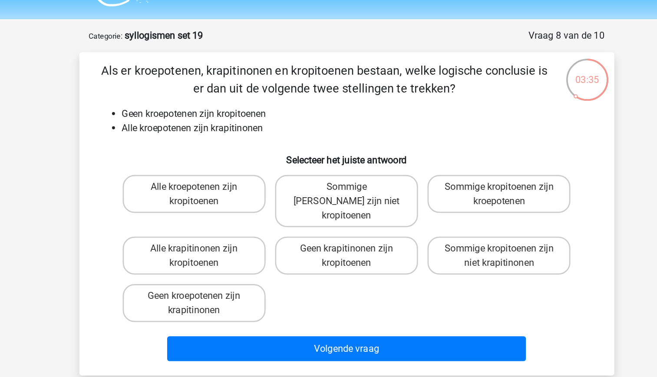
click at [270, 118] on li "Alle kroepotenen zijn krapitinonen" at bounding box center [337, 116] width 346 height 10
drag, startPoint x: 270, startPoint y: 118, endPoint x: 239, endPoint y: 119, distance: 30.4
click at [239, 119] on li "Alle kroepotenen zijn krapitinonen" at bounding box center [337, 116] width 346 height 10
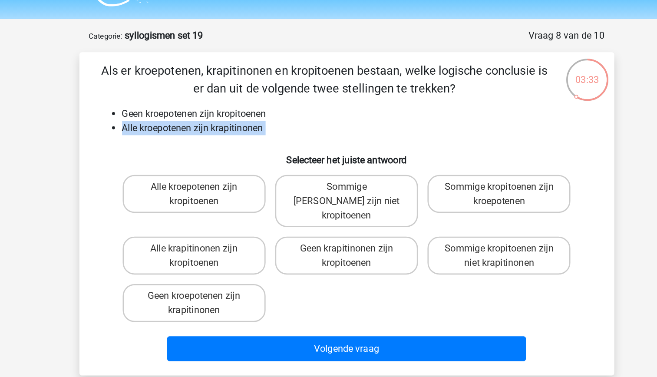
click at [227, 132] on h6 "Selecteer het juiste antwoord" at bounding box center [329, 135] width 364 height 15
click at [261, 121] on li "Alle kroepotenen zijn krapitinonen" at bounding box center [337, 116] width 346 height 10
drag, startPoint x: 261, startPoint y: 121, endPoint x: 244, endPoint y: 126, distance: 18.4
click at [244, 126] on div "Als er kroepotenen, krapitinonen en kropitoenen bestaan, welke logische conclus…" at bounding box center [328, 179] width 385 height 223
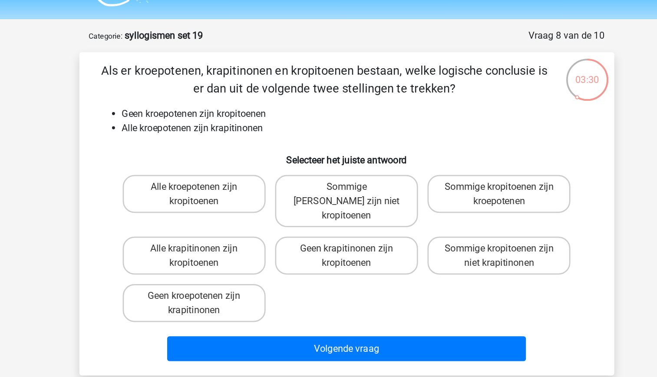
click at [243, 119] on li "Alle kroepotenen zijn krapitinonen" at bounding box center [337, 116] width 346 height 10
click at [322, 198] on label "Geen krapitinonen zijn kropitoenen" at bounding box center [328, 210] width 105 height 28
click at [328, 204] on input "Geen krapitinonen zijn kropitoenen" at bounding box center [331, 207] width 6 height 6
radio input "true"
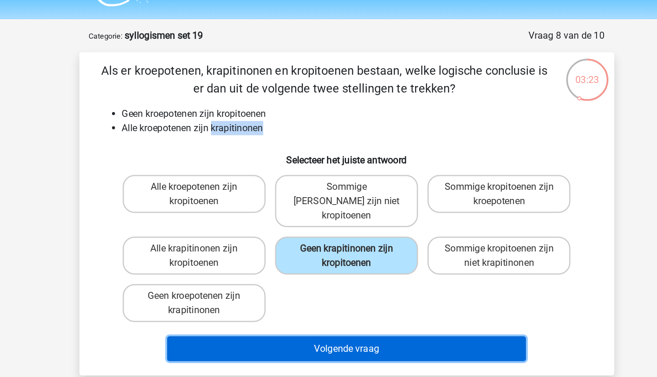
click at [346, 272] on button "Volgende vraag" at bounding box center [328, 278] width 263 height 18
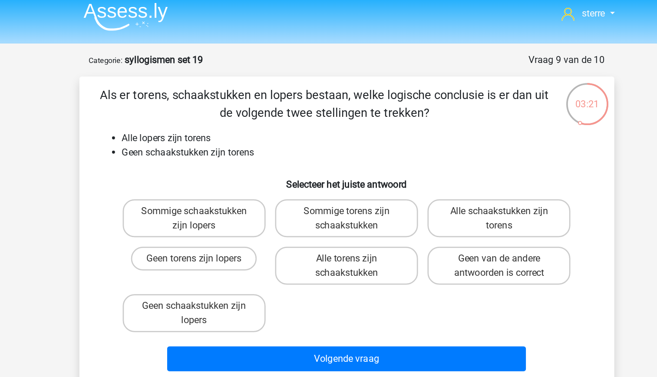
click at [227, 114] on li "Geen schaakstukken zijn torens" at bounding box center [337, 116] width 346 height 10
drag, startPoint x: 227, startPoint y: 114, endPoint x: 221, endPoint y: 132, distance: 19.2
click at [221, 132] on h6 "Selecteer het juiste antwoord" at bounding box center [329, 135] width 364 height 15
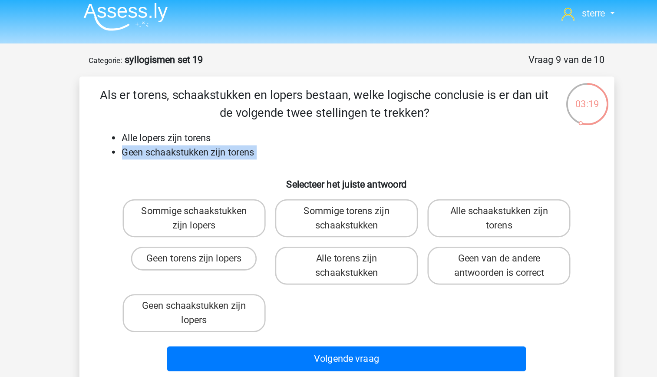
click at [194, 127] on div "Als er torens, schaakstukken en lopers bestaan, welke logische conclusie is er …" at bounding box center [328, 174] width 385 height 212
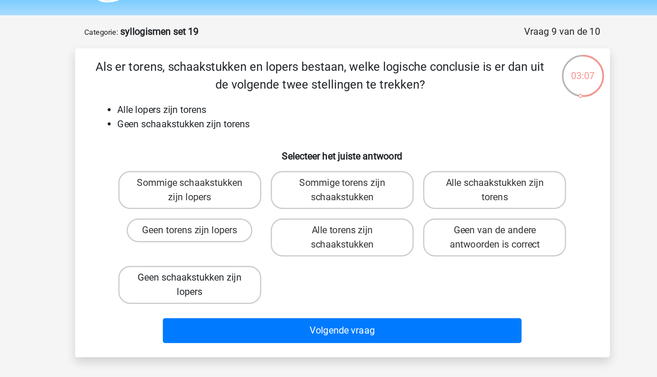
click at [242, 236] on label "Geen schaakstukken zijn lopers" at bounding box center [217, 234] width 105 height 28
click at [222, 234] on input "Geen schaakstukken zijn lopers" at bounding box center [220, 232] width 6 height 6
radio input "true"
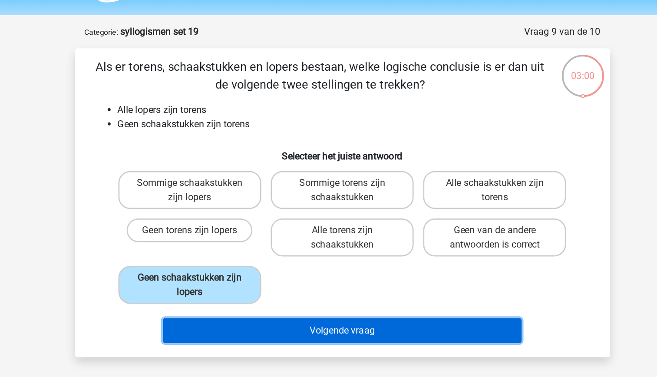
click at [323, 268] on button "Volgende vraag" at bounding box center [328, 267] width 263 height 18
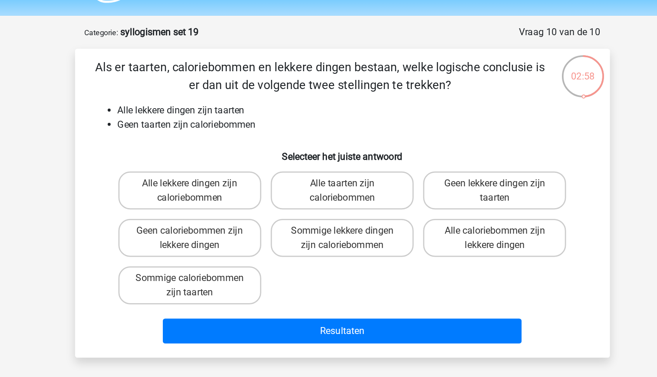
click at [255, 111] on li "Geen taarten zijn caloriebommen" at bounding box center [337, 116] width 346 height 10
click at [255, 111] on ul "Alle lekkere dingen zijn taarten Geen taarten zijn caloriebommen" at bounding box center [329, 111] width 364 height 21
drag, startPoint x: 255, startPoint y: 111, endPoint x: 253, endPoint y: 116, distance: 5.9
click at [253, 116] on li "Geen taarten zijn caloriebommen" at bounding box center [337, 116] width 346 height 10
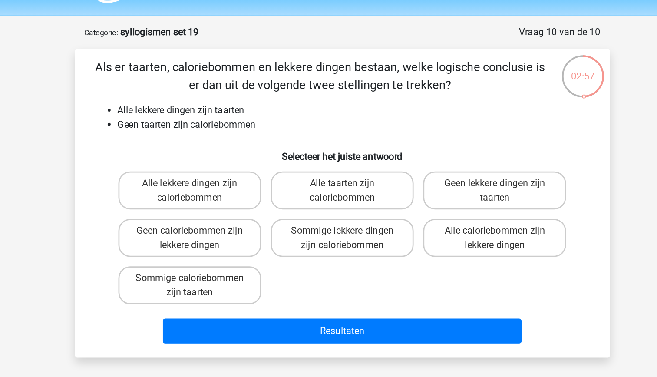
click at [253, 116] on li "Geen taarten zijn caloriebommen" at bounding box center [337, 116] width 346 height 10
drag, startPoint x: 253, startPoint y: 116, endPoint x: 233, endPoint y: 118, distance: 20.5
click at [233, 118] on li "Geen taarten zijn caloriebommen" at bounding box center [337, 116] width 346 height 10
click at [207, 117] on li "Geen taarten zijn caloriebommen" at bounding box center [337, 116] width 346 height 10
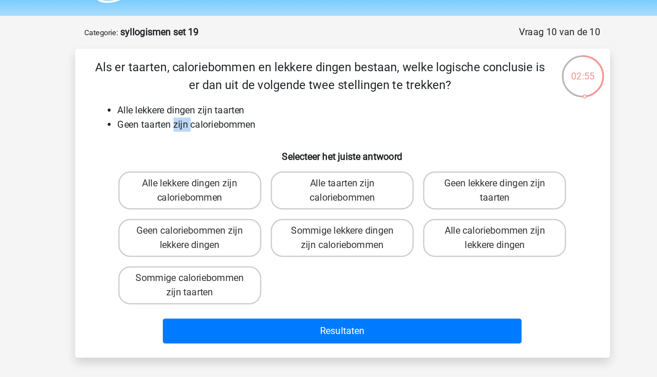
click at [207, 117] on li "Geen taarten zijn caloriebommen" at bounding box center [337, 116] width 346 height 10
drag, startPoint x: 207, startPoint y: 117, endPoint x: 210, endPoint y: 134, distance: 17.2
click at [210, 134] on h6 "Selecteer het juiste antwoord" at bounding box center [329, 135] width 364 height 15
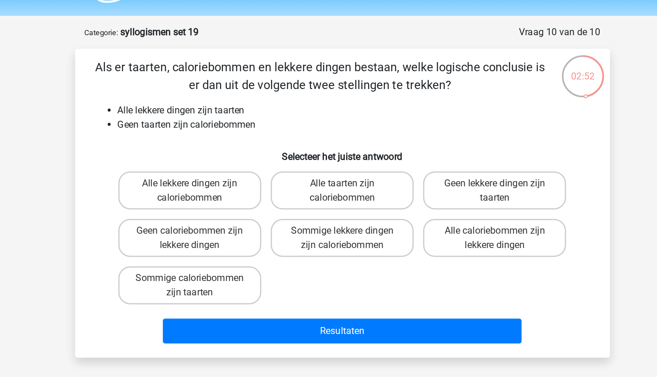
drag, startPoint x: 210, startPoint y: 134, endPoint x: 194, endPoint y: 111, distance: 27.8
click at [194, 111] on li "Alle lekkere dingen zijn taarten" at bounding box center [337, 106] width 346 height 10
click at [240, 200] on label "Geen caloriebommen zijn lekkere dingen" at bounding box center [217, 199] width 105 height 28
click at [222, 200] on input "Geen caloriebommen zijn lekkere dingen" at bounding box center [220, 197] width 6 height 6
radio input "true"
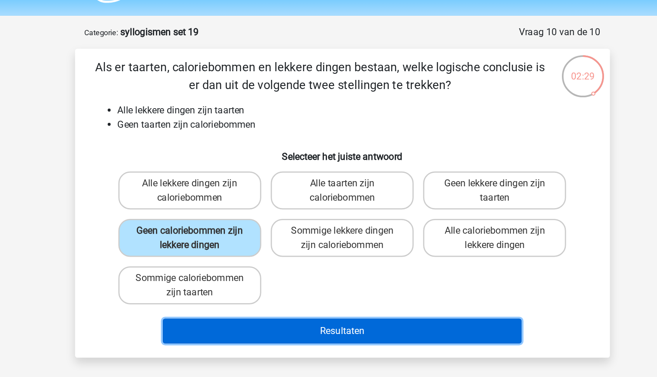
click at [280, 263] on button "Resultaten" at bounding box center [328, 267] width 263 height 18
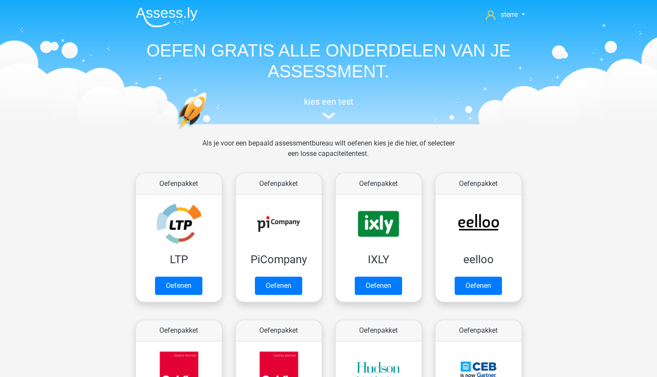
scroll to position [138, 0]
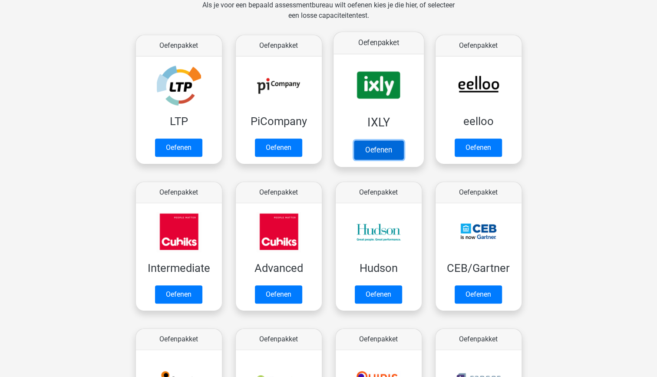
click at [391, 140] on link "Oefenen" at bounding box center [377, 149] width 49 height 19
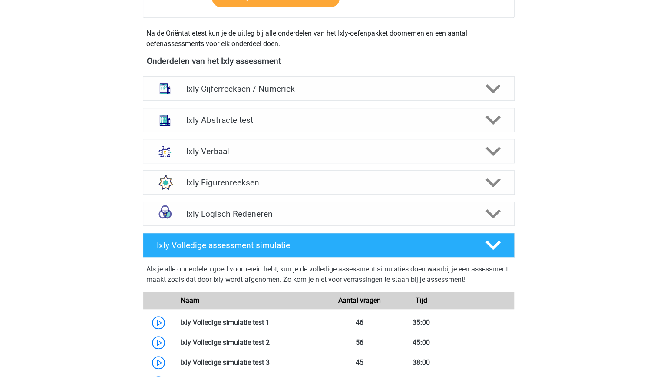
scroll to position [302, 0]
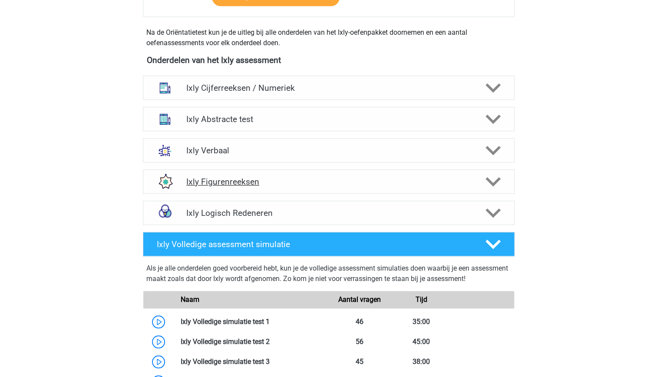
click at [396, 189] on div "Ixly Figurenreeksen" at bounding box center [329, 181] width 372 height 24
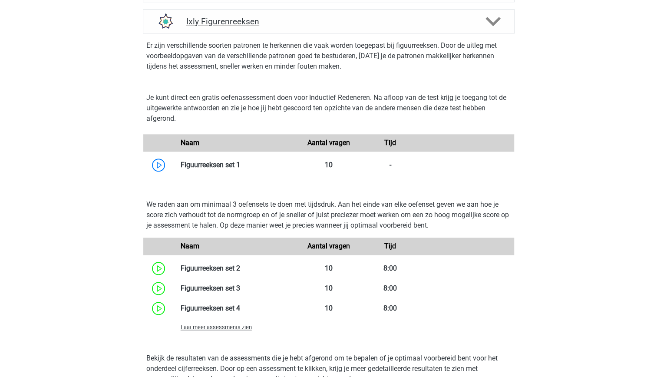
scroll to position [472, 0]
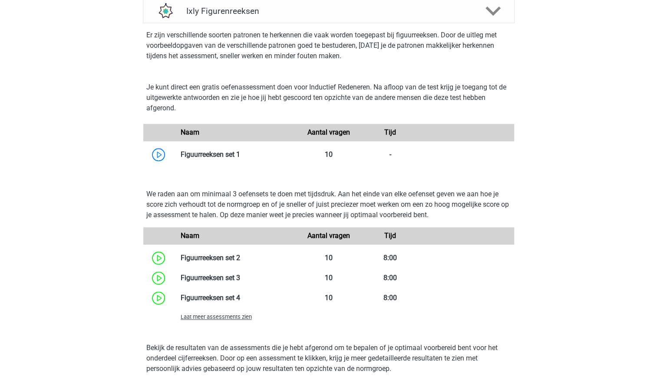
click at [240, 315] on span "Laat meer assessments zien" at bounding box center [216, 316] width 71 height 7
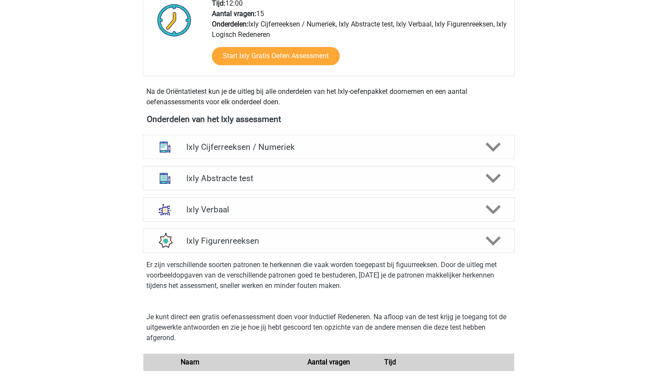
scroll to position [259, 0]
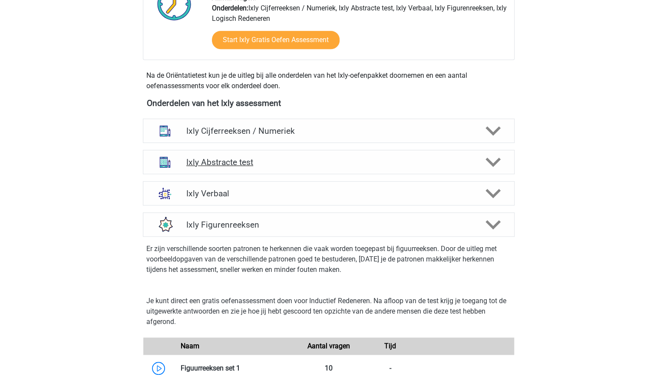
click at [330, 164] on h4 "Ixly Abstracte test" at bounding box center [328, 162] width 284 height 10
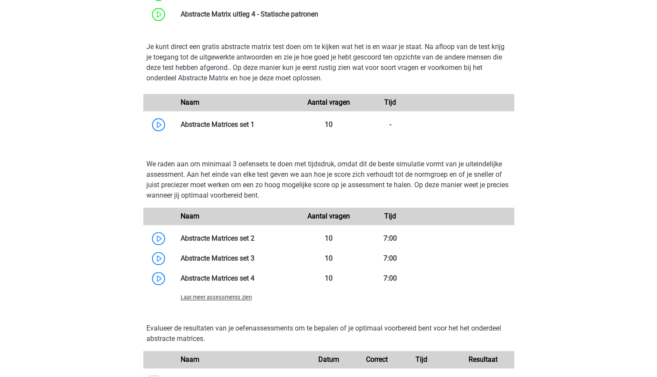
scroll to position [535, 0]
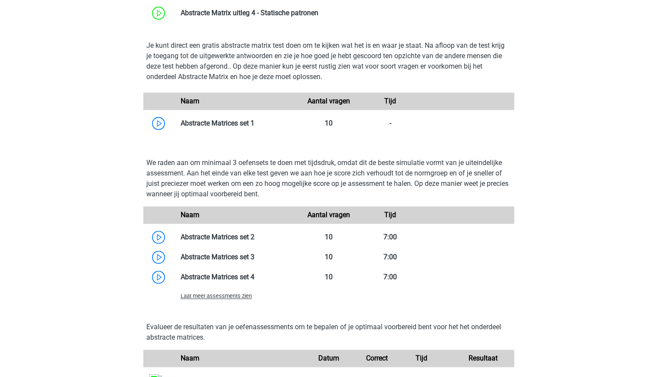
click at [234, 297] on span "Laat meer assessments zien" at bounding box center [216, 296] width 71 height 7
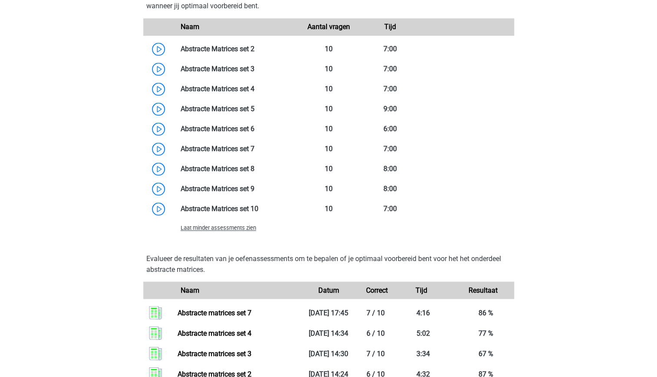
scroll to position [723, 0]
click at [254, 111] on link at bounding box center [254, 108] width 0 height 8
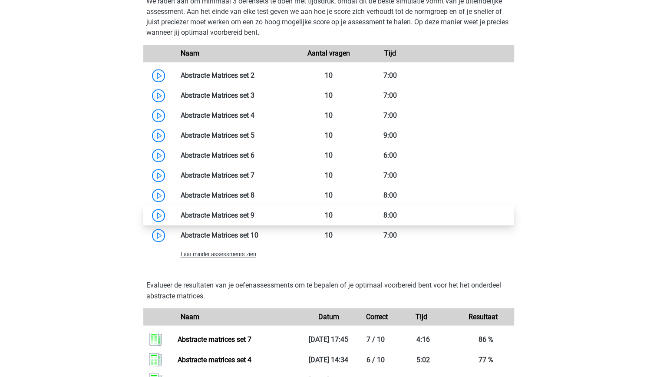
scroll to position [694, 0]
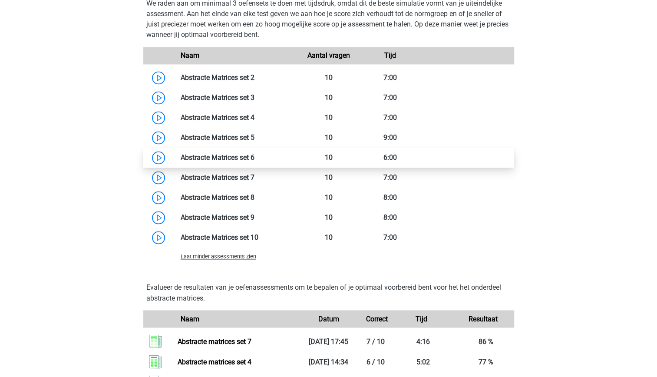
click at [254, 161] on link at bounding box center [254, 157] width 0 height 8
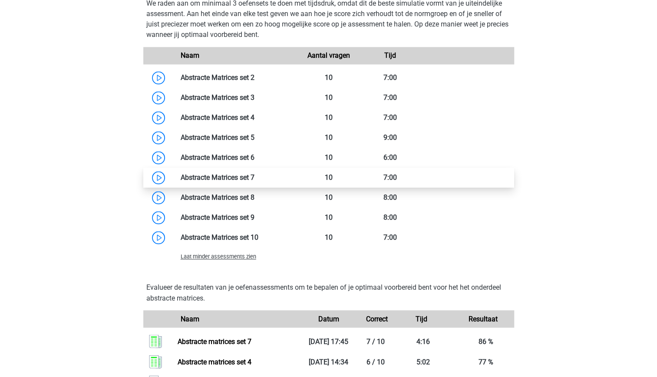
click at [254, 181] on link at bounding box center [254, 177] width 0 height 8
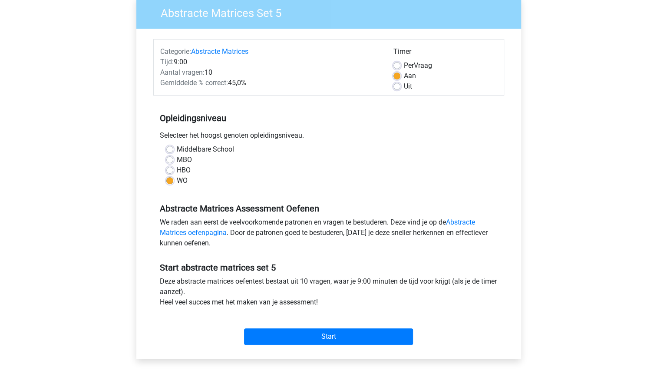
scroll to position [76, 0]
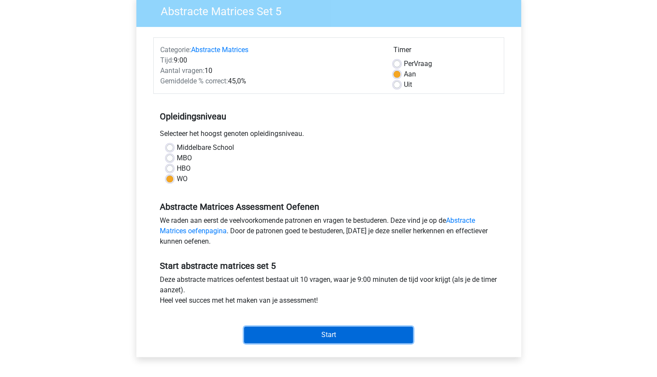
click at [328, 334] on input "Start" at bounding box center [328, 334] width 169 height 16
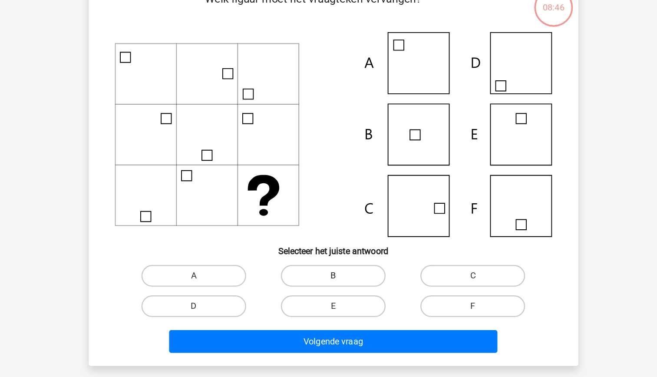
scroll to position [1, 0]
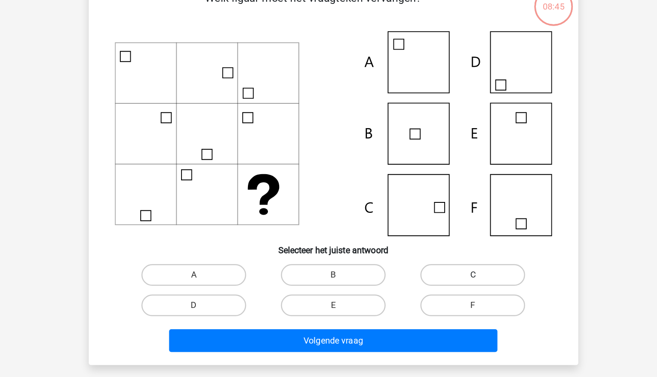
click at [454, 293] on label "C" at bounding box center [440, 294] width 84 height 17
click at [446, 295] on input "C" at bounding box center [443, 298] width 6 height 6
radio input "true"
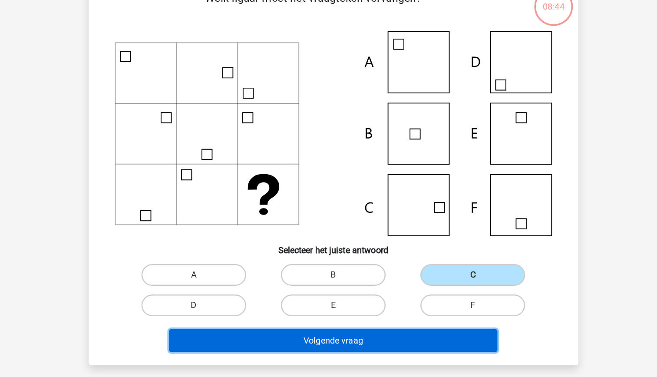
click at [384, 348] on button "Volgende vraag" at bounding box center [328, 347] width 263 height 18
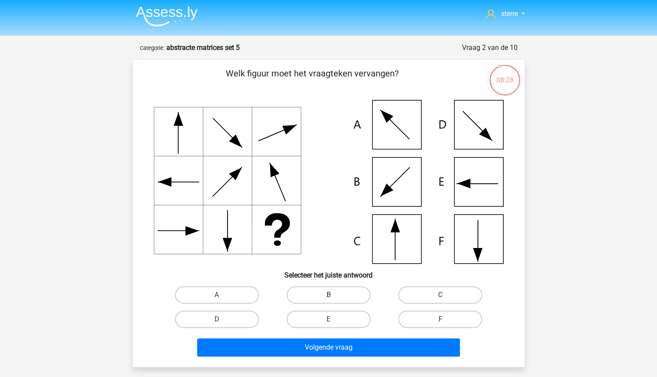
click at [324, 299] on label "B" at bounding box center [328, 294] width 84 height 17
click at [328, 299] on input "B" at bounding box center [331, 298] width 6 height 6
radio input "true"
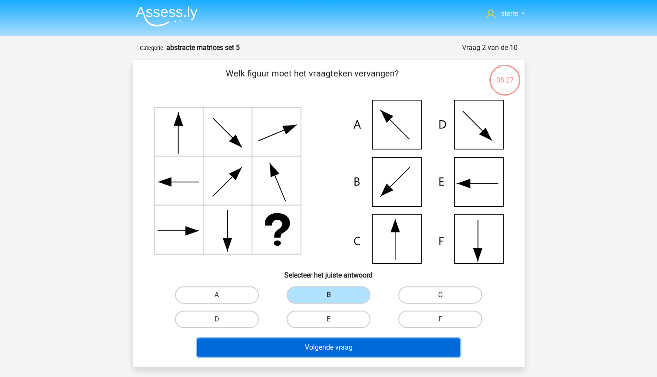
click at [353, 346] on button "Volgende vraag" at bounding box center [328, 347] width 263 height 18
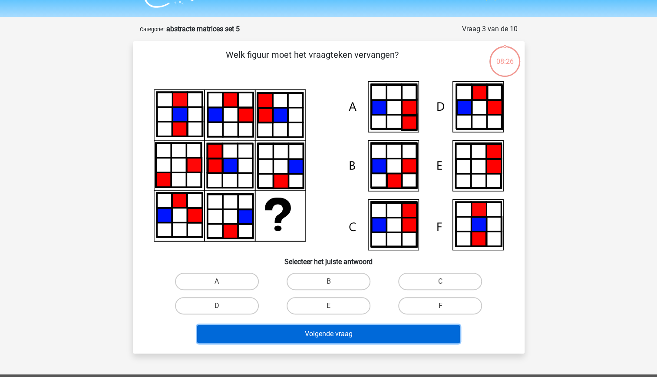
click at [353, 343] on button "Volgende vraag" at bounding box center [328, 334] width 263 height 18
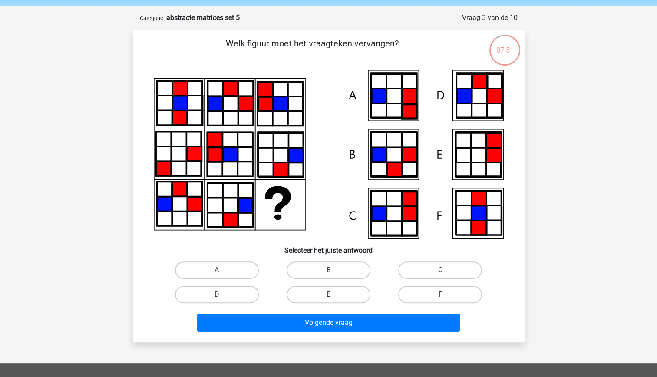
scroll to position [31, 0]
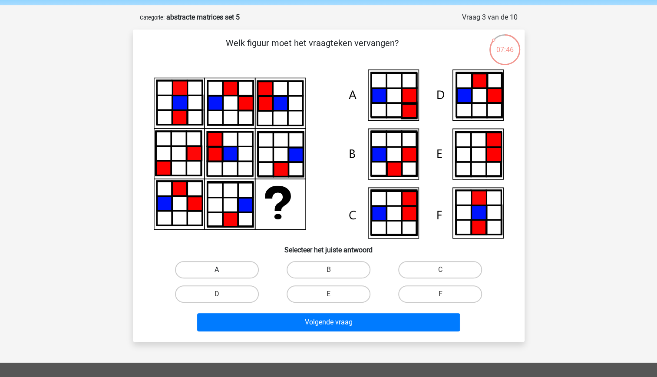
click at [226, 270] on label "A" at bounding box center [217, 269] width 84 height 17
click at [222, 270] on input "A" at bounding box center [220, 273] width 6 height 6
radio input "true"
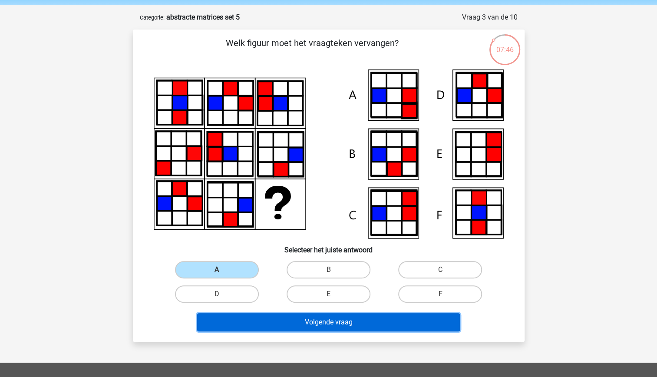
click at [275, 314] on button "Volgende vraag" at bounding box center [328, 322] width 263 height 18
click at [330, 323] on button "Volgende vraag" at bounding box center [328, 322] width 263 height 18
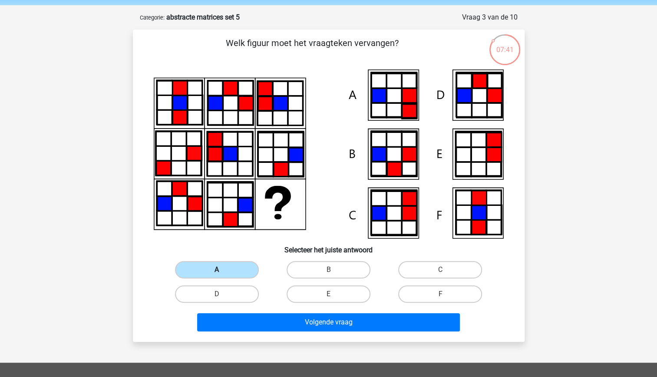
click at [229, 267] on label "A" at bounding box center [217, 269] width 84 height 17
click at [222, 270] on input "A" at bounding box center [220, 273] width 6 height 6
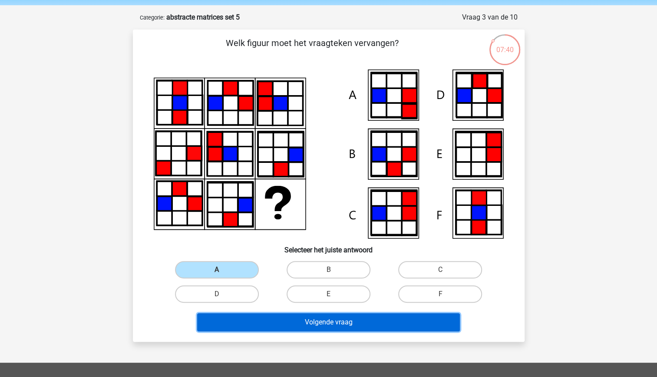
click at [305, 323] on button "Volgende vraag" at bounding box center [328, 322] width 263 height 18
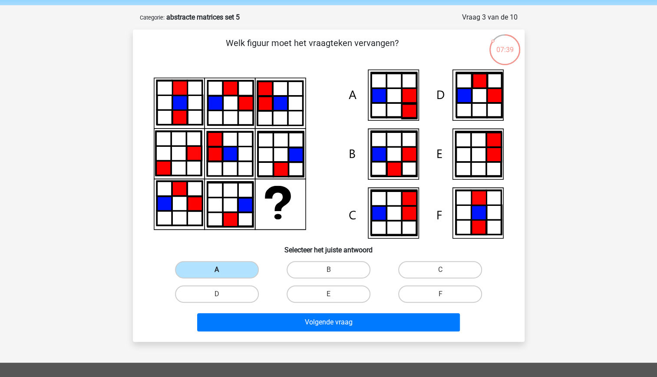
click at [223, 262] on label "A" at bounding box center [217, 269] width 84 height 17
click at [222, 270] on input "A" at bounding box center [220, 273] width 6 height 6
click at [223, 262] on label "A" at bounding box center [217, 269] width 84 height 17
click at [222, 270] on input "A" at bounding box center [220, 273] width 6 height 6
click at [319, 225] on icon at bounding box center [329, 153] width 350 height 169
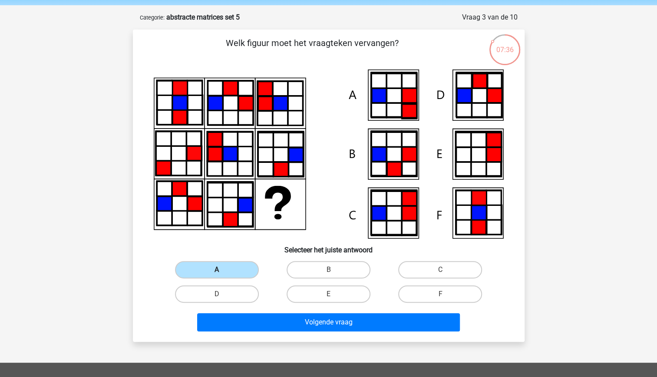
click at [225, 270] on label "A" at bounding box center [217, 269] width 84 height 17
click at [222, 270] on input "A" at bounding box center [220, 273] width 6 height 6
click at [421, 275] on label "C" at bounding box center [440, 269] width 84 height 17
click at [440, 275] on input "C" at bounding box center [443, 273] width 6 height 6
radio input "true"
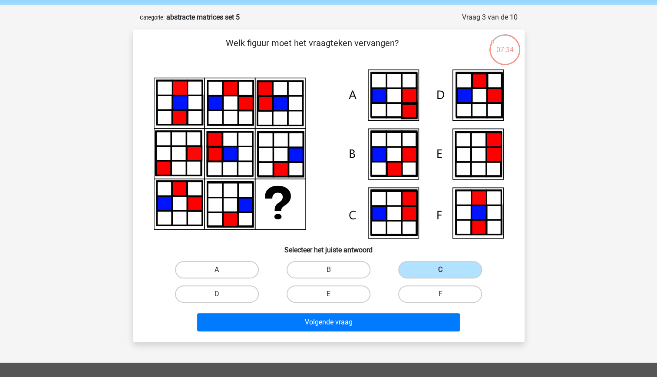
click at [215, 267] on label "A" at bounding box center [217, 269] width 84 height 17
click at [217, 270] on input "A" at bounding box center [220, 273] width 6 height 6
radio input "true"
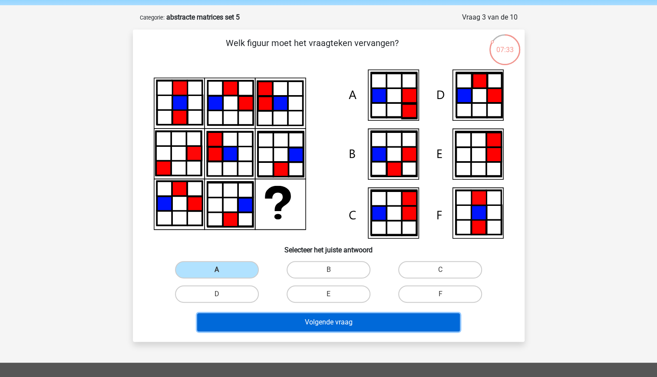
click at [327, 325] on button "Volgende vraag" at bounding box center [328, 322] width 263 height 18
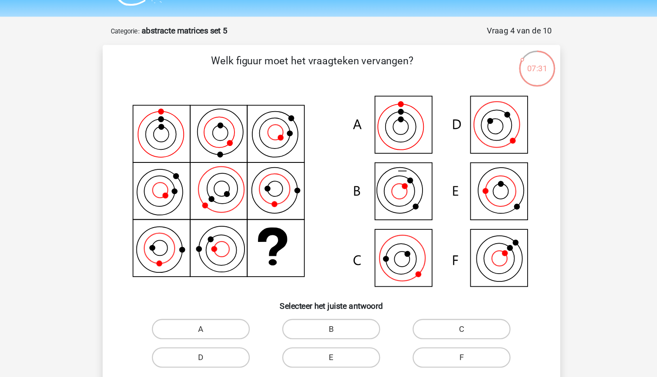
scroll to position [9, 0]
click at [266, 227] on icon at bounding box center [329, 178] width 350 height 172
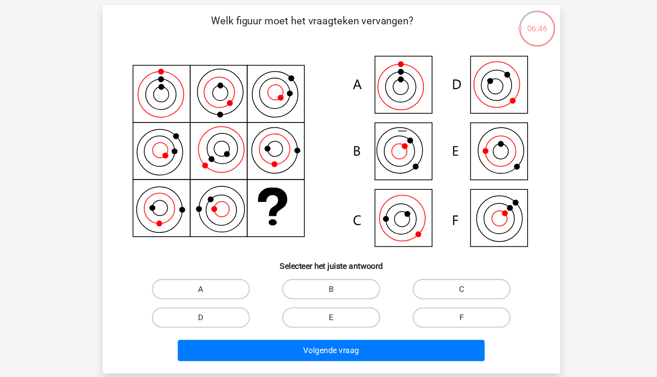
scroll to position [10, 0]
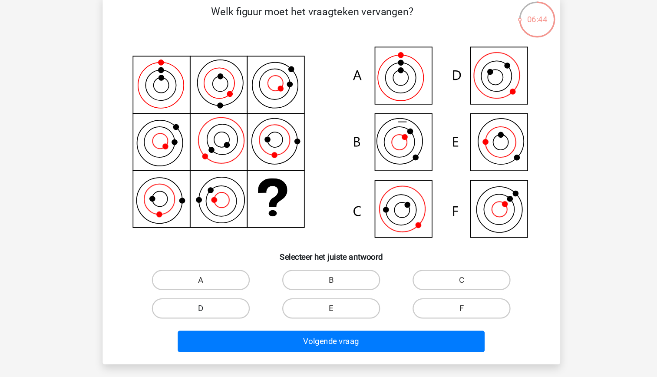
click at [235, 317] on label "D" at bounding box center [217, 317] width 84 height 17
click at [222, 318] on input "D" at bounding box center [220, 321] width 6 height 6
radio input "true"
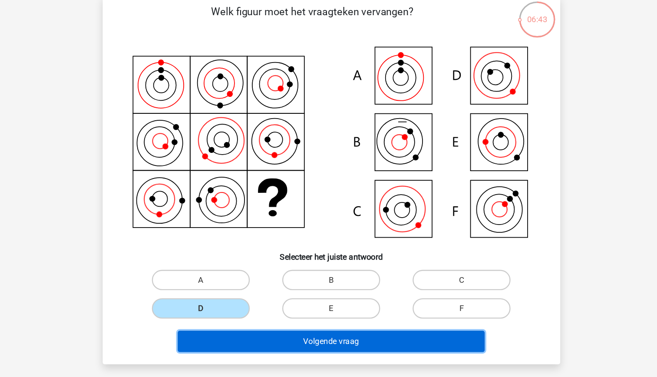
click at [295, 342] on button "Volgende vraag" at bounding box center [328, 346] width 263 height 18
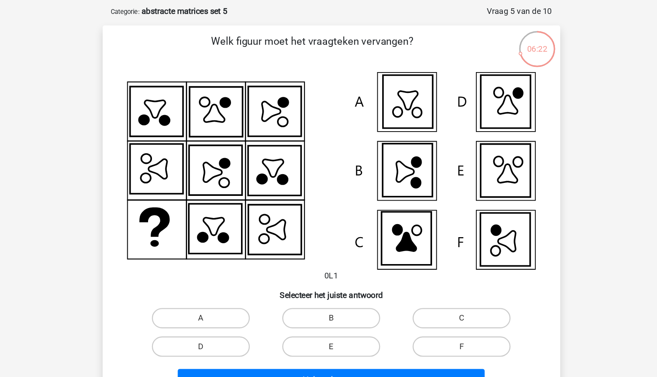
scroll to position [17, 0]
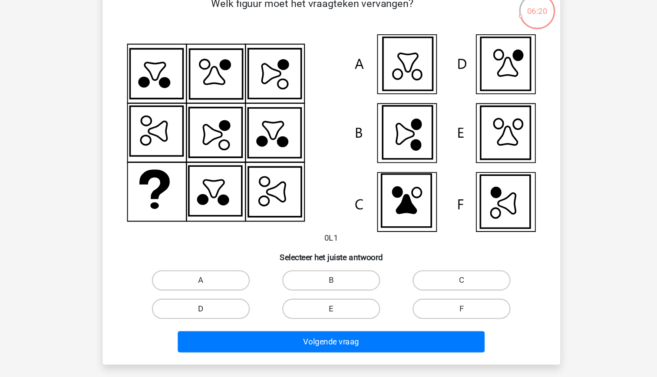
click at [236, 318] on label "D" at bounding box center [217, 318] width 84 height 17
click at [222, 318] on input "D" at bounding box center [220, 321] width 6 height 6
radio input "true"
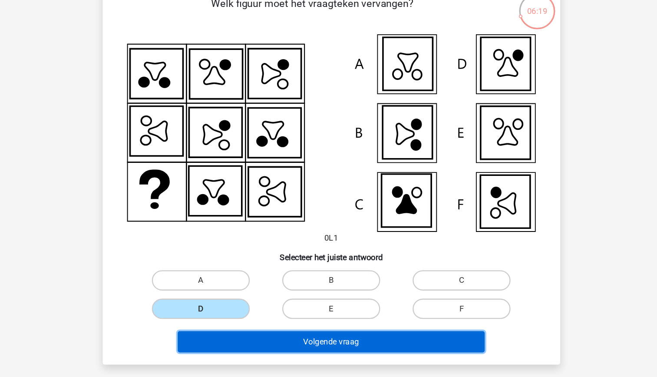
click at [291, 346] on button "Volgende vraag" at bounding box center [328, 346] width 263 height 18
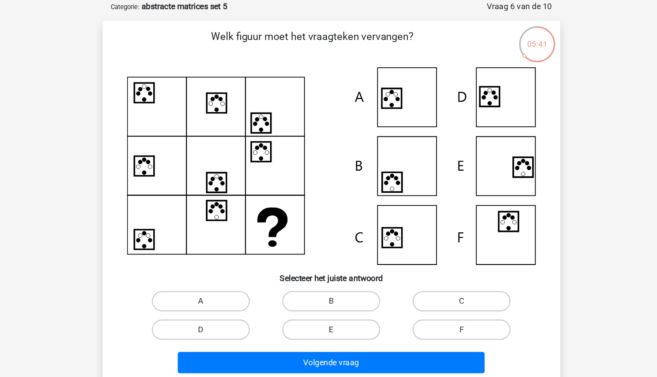
click at [264, 210] on icon at bounding box center [329, 167] width 350 height 169
click at [231, 286] on label "A" at bounding box center [217, 283] width 84 height 17
click at [222, 286] on input "A" at bounding box center [220, 286] width 6 height 6
radio input "true"
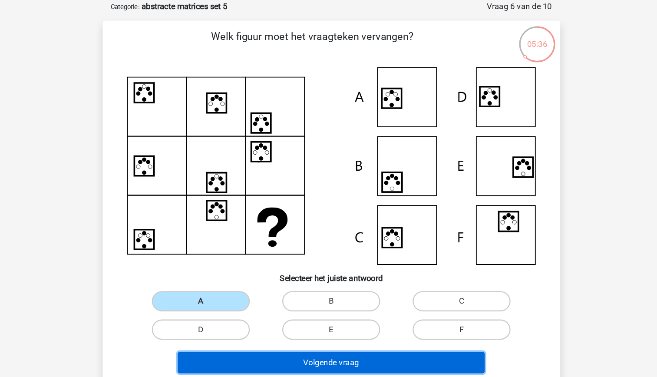
click at [283, 332] on button "Volgende vraag" at bounding box center [328, 336] width 263 height 18
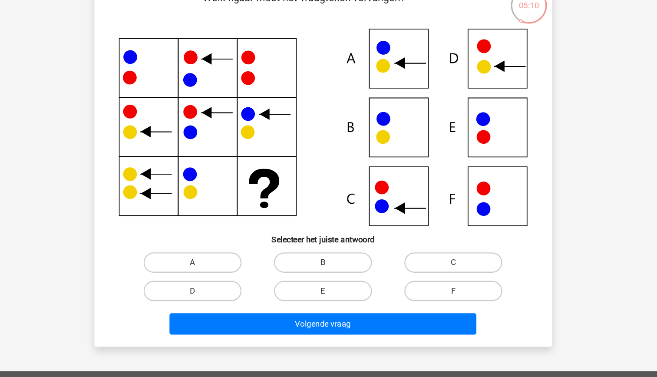
scroll to position [23, 0]
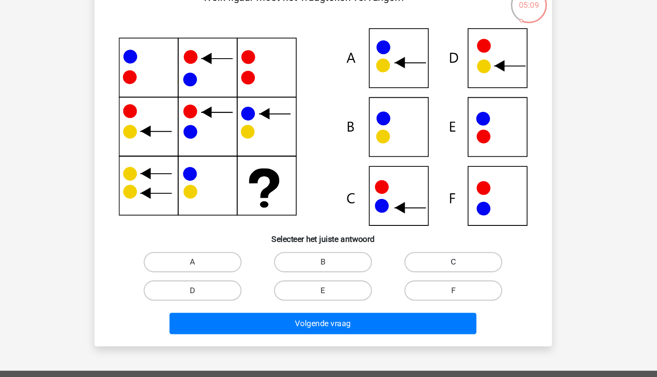
click at [436, 282] on label "C" at bounding box center [440, 278] width 84 height 17
click at [440, 282] on input "C" at bounding box center [443, 281] width 6 height 6
radio input "true"
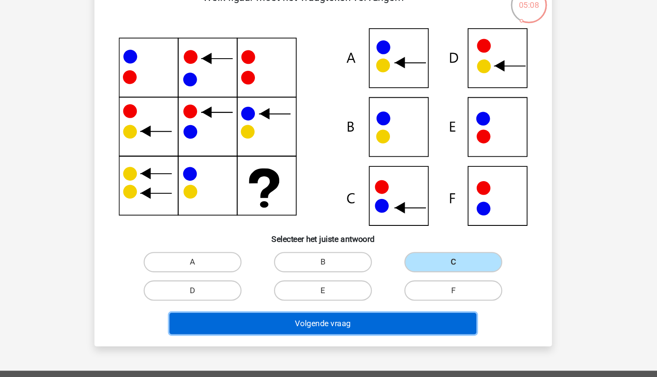
click at [408, 326] on button "Volgende vraag" at bounding box center [328, 331] width 263 height 18
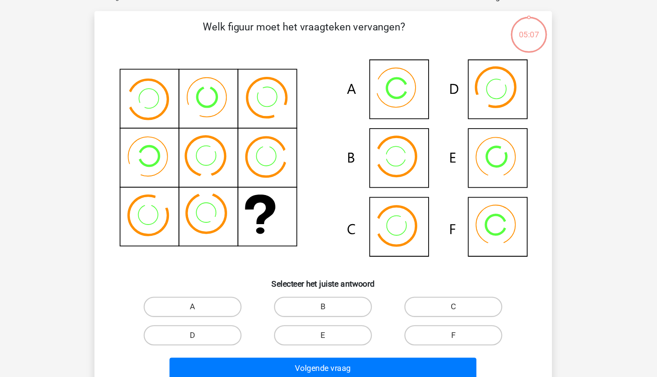
scroll to position [22, 0]
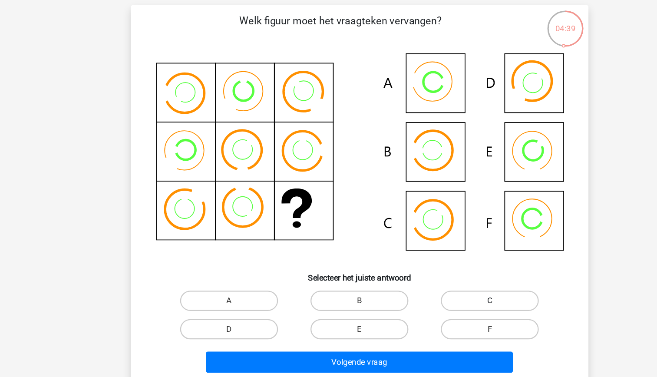
click at [440, 288] on label "C" at bounding box center [440, 291] width 84 height 17
click at [440, 292] on input "C" at bounding box center [443, 295] width 6 height 6
radio input "true"
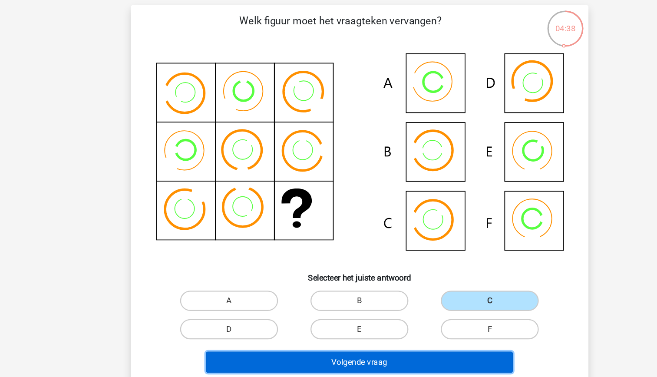
click at [379, 345] on button "Volgende vraag" at bounding box center [328, 344] width 263 height 18
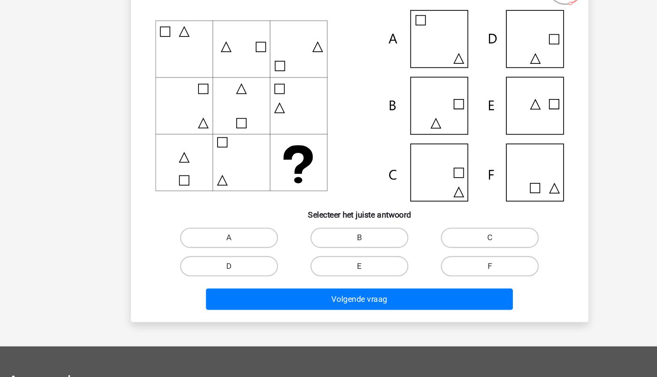
scroll to position [39, 0]
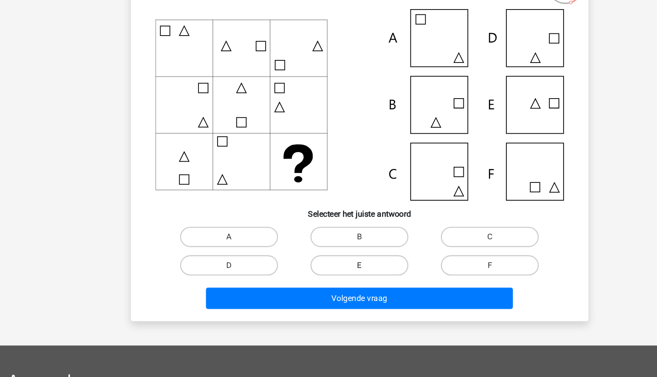
click at [351, 281] on label "E" at bounding box center [328, 280] width 84 height 17
click at [334, 281] on input "E" at bounding box center [331, 284] width 6 height 6
radio input "true"
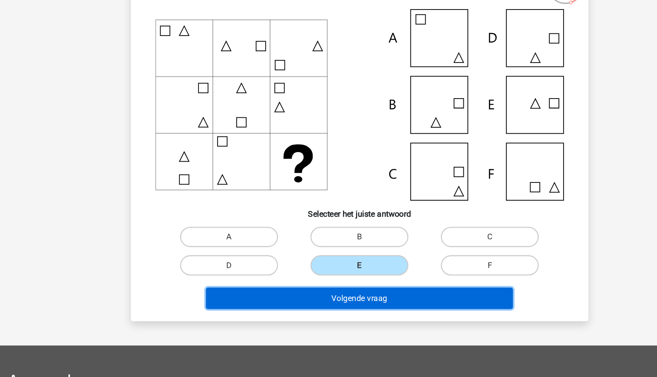
click at [362, 310] on button "Volgende vraag" at bounding box center [328, 309] width 263 height 18
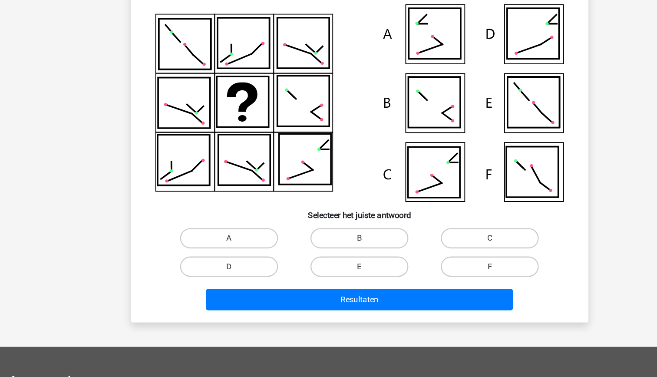
scroll to position [43, 0]
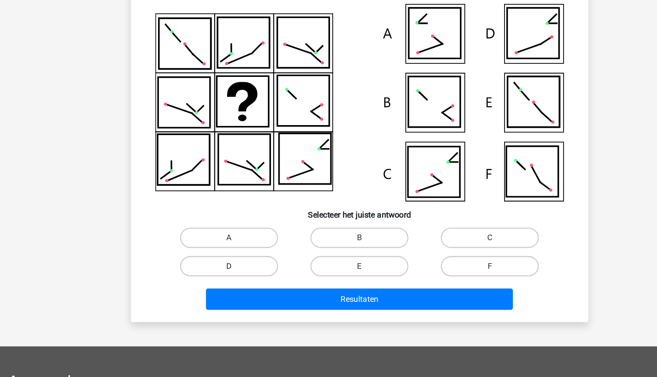
click at [219, 276] on label "D" at bounding box center [217, 281] width 84 height 17
click at [219, 282] on input "D" at bounding box center [220, 285] width 6 height 6
radio input "true"
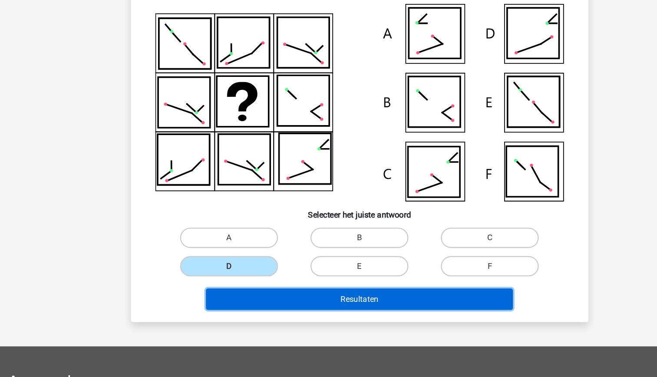
click at [279, 308] on button "Resultaten" at bounding box center [328, 310] width 263 height 18
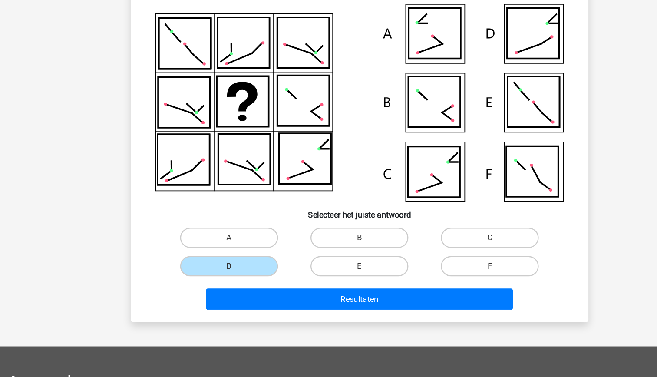
scroll to position [0, 0]
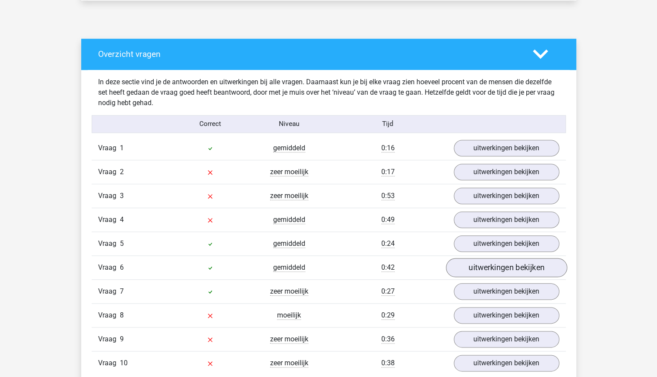
scroll to position [452, 0]
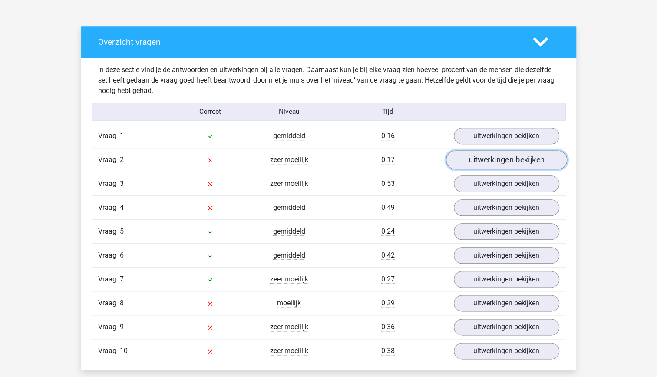
click at [524, 163] on link "uitwerkingen bekijken" at bounding box center [505, 159] width 121 height 19
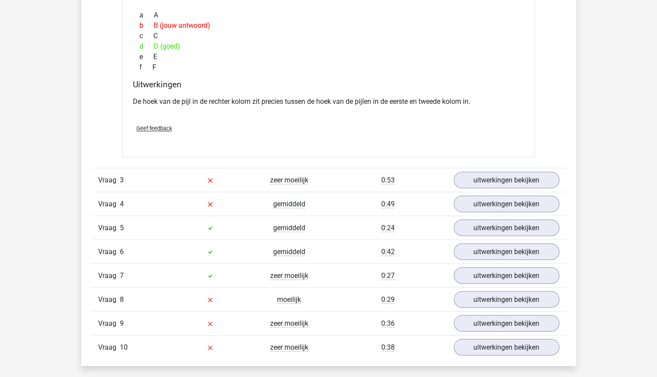
scroll to position [833, 0]
click at [494, 182] on link "uitwerkingen bekijken" at bounding box center [505, 179] width 121 height 19
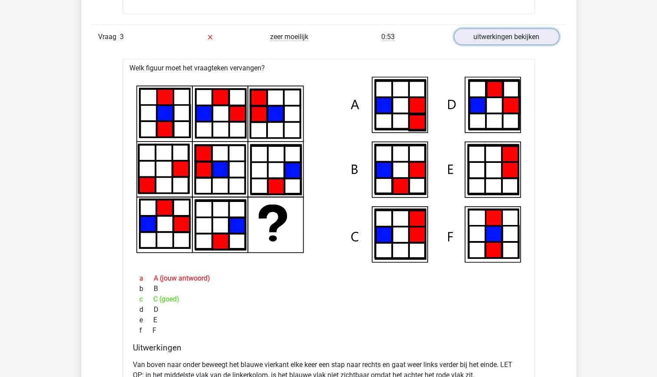
scroll to position [978, 0]
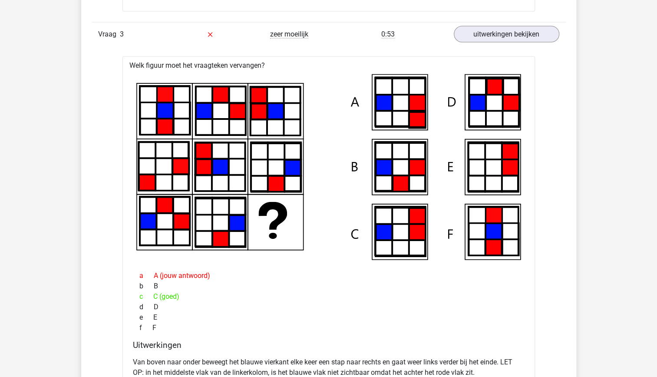
click at [398, 89] on icon at bounding box center [399, 102] width 49 height 48
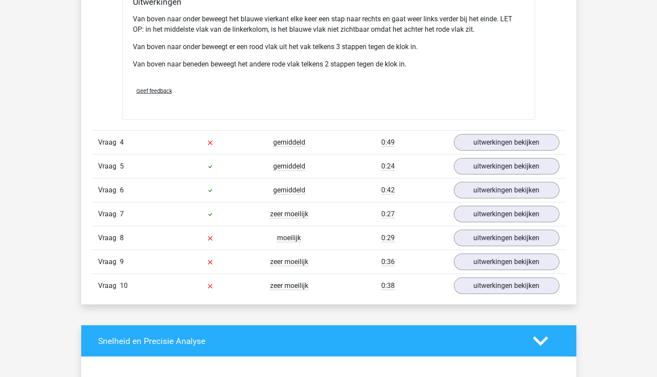
scroll to position [1321, 0]
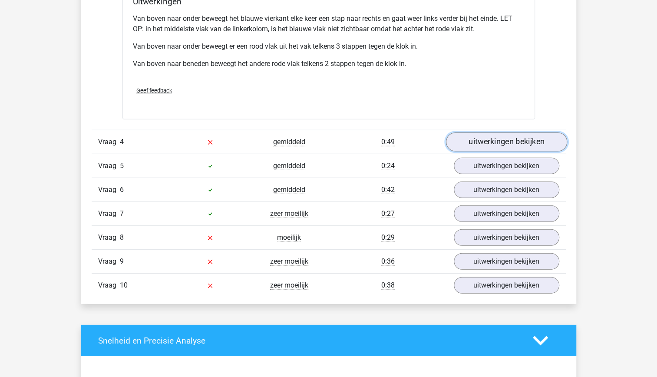
click at [482, 144] on link "uitwerkingen bekijken" at bounding box center [505, 142] width 121 height 19
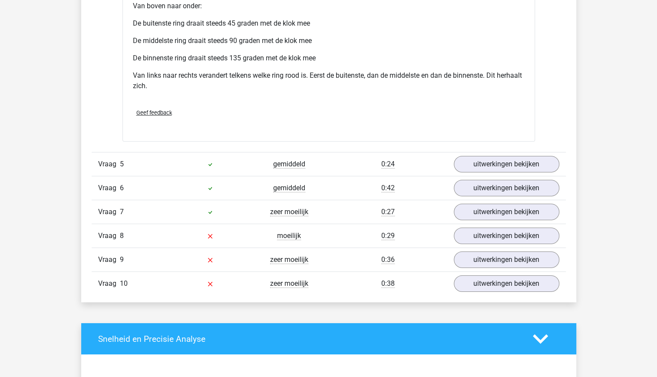
scroll to position [1811, 0]
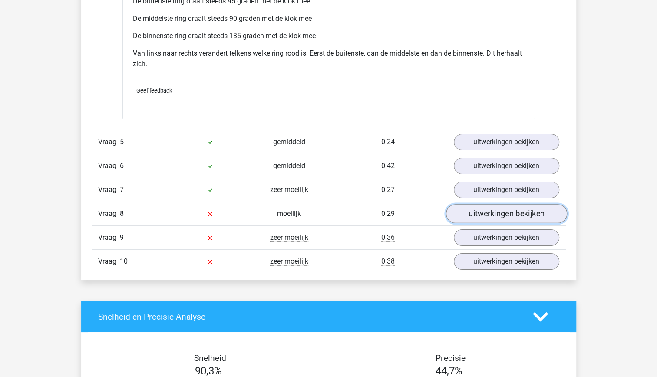
click at [510, 207] on link "uitwerkingen bekijken" at bounding box center [505, 213] width 121 height 19
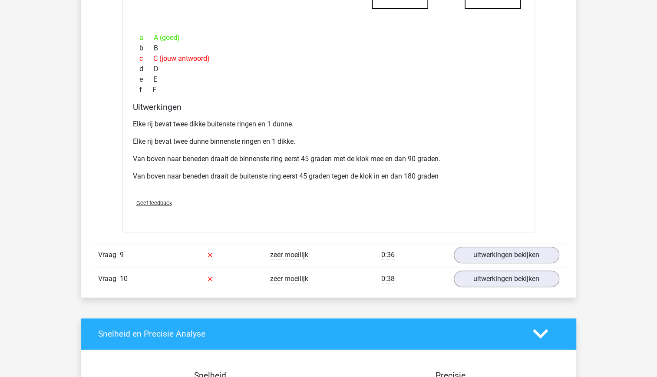
scroll to position [2243, 0]
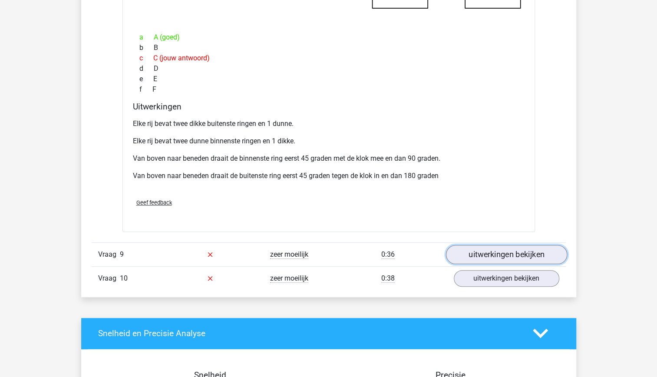
click at [511, 250] on link "uitwerkingen bekijken" at bounding box center [505, 254] width 121 height 19
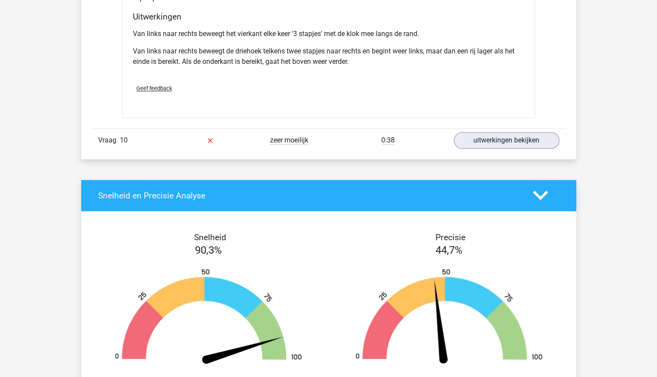
scroll to position [2786, 0]
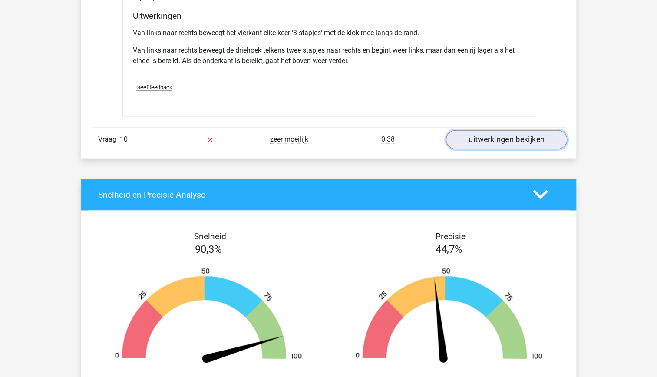
click at [490, 130] on link "uitwerkingen bekijken" at bounding box center [505, 139] width 121 height 19
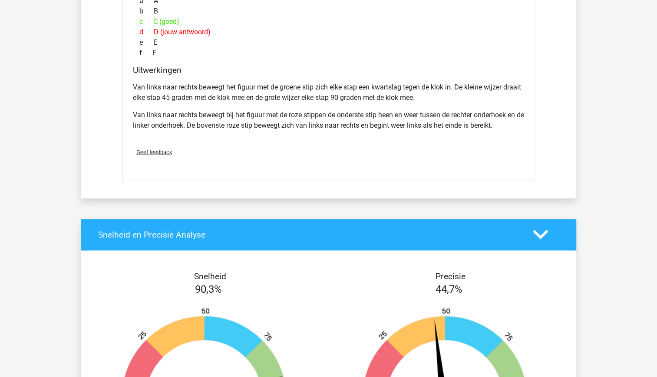
scroll to position [3174, 0]
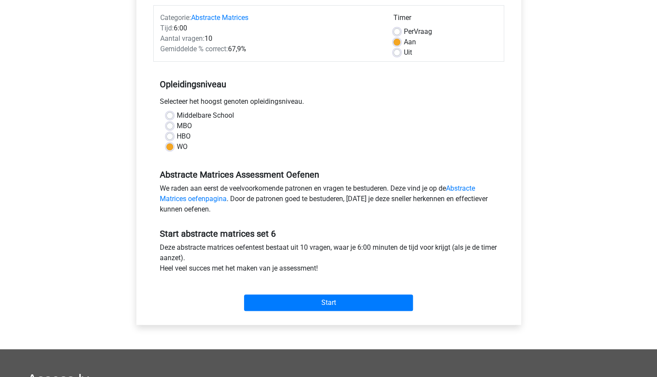
scroll to position [107, 0]
click at [342, 295] on input "Start" at bounding box center [328, 303] width 169 height 16
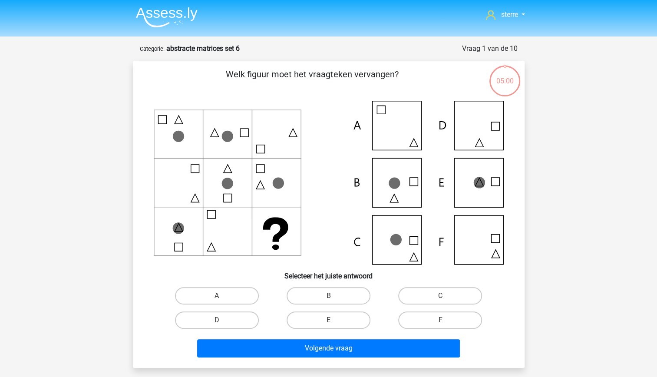
click at [278, 234] on icon at bounding box center [275, 229] width 25 height 25
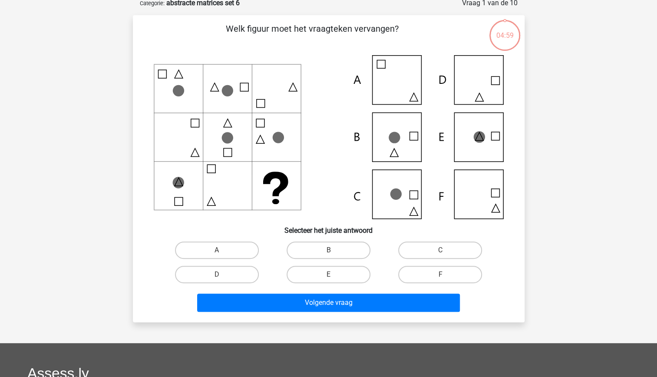
scroll to position [47, 0]
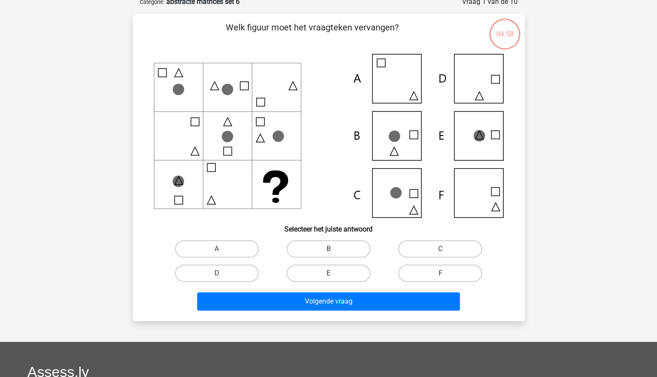
click at [441, 250] on input "C" at bounding box center [443, 252] width 6 height 6
radio input "true"
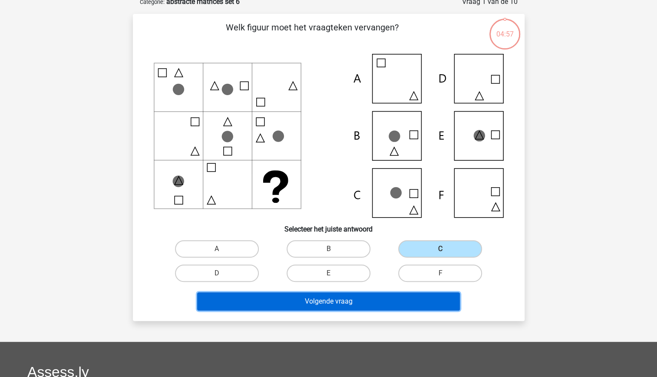
click at [367, 304] on button "Volgende vraag" at bounding box center [328, 301] width 263 height 18
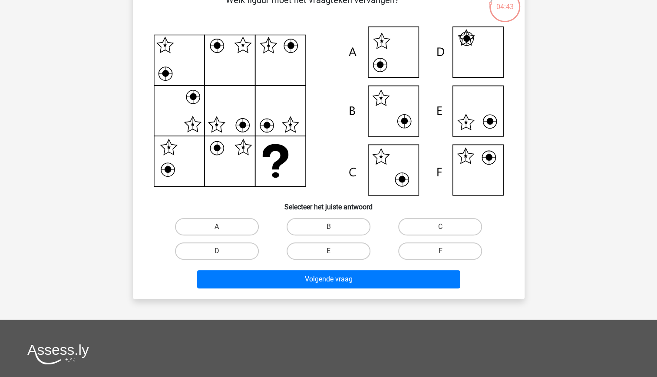
scroll to position [75, 0]
click at [438, 249] on label "F" at bounding box center [440, 250] width 84 height 17
click at [440, 250] on input "F" at bounding box center [443, 253] width 6 height 6
radio input "true"
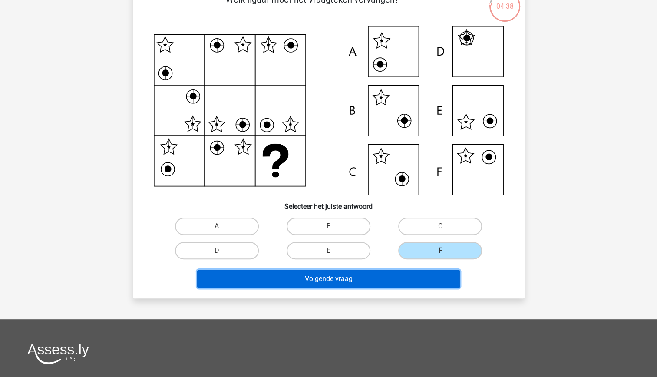
click at [412, 282] on button "Volgende vraag" at bounding box center [328, 279] width 263 height 18
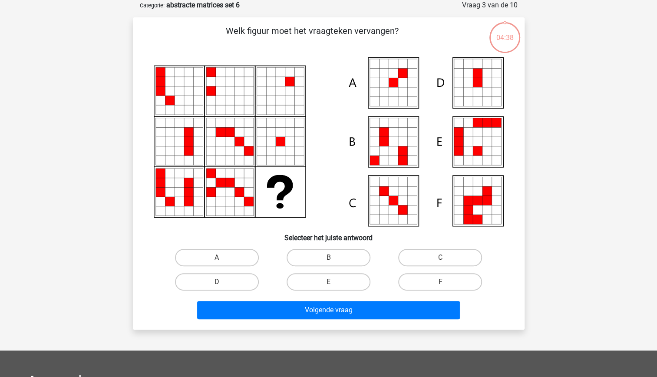
scroll to position [28, 0]
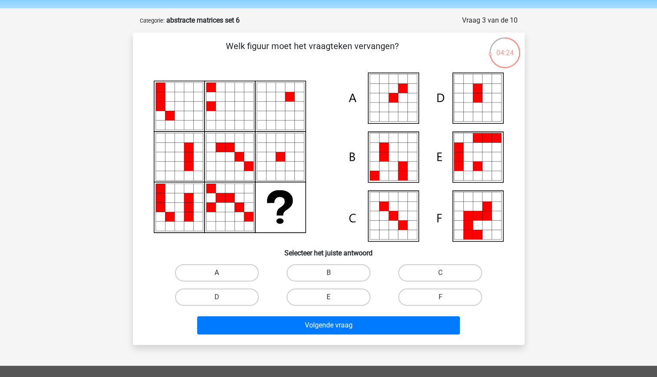
click at [222, 276] on label "A" at bounding box center [217, 272] width 84 height 17
click at [222, 276] on input "A" at bounding box center [220, 276] width 6 height 6
radio input "true"
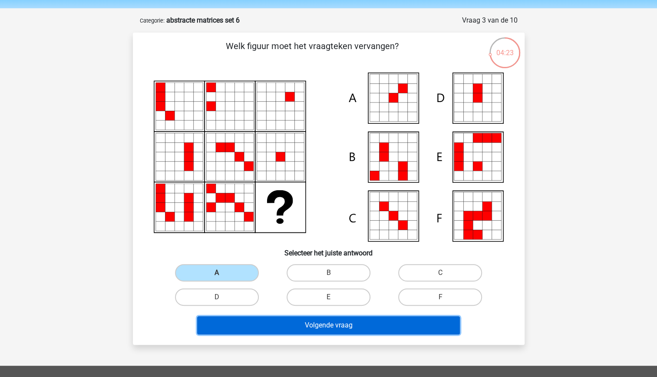
click at [270, 323] on button "Volgende vraag" at bounding box center [328, 325] width 263 height 18
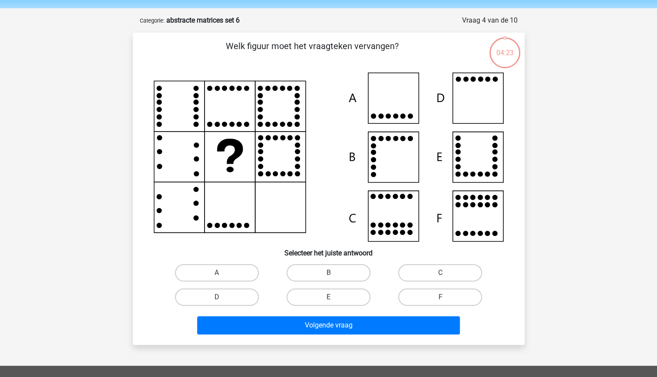
scroll to position [26, 0]
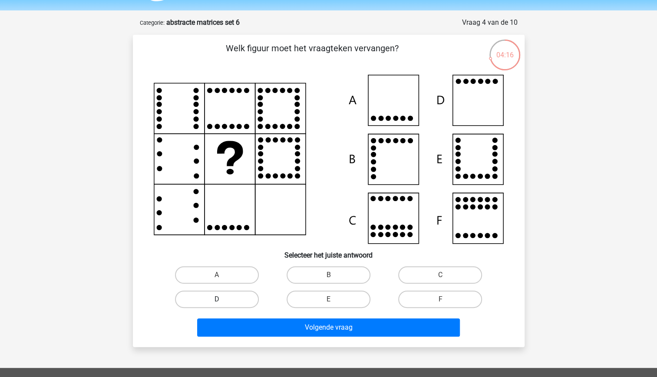
click at [247, 302] on label "D" at bounding box center [217, 298] width 84 height 17
click at [222, 302] on input "D" at bounding box center [220, 302] width 6 height 6
radio input "true"
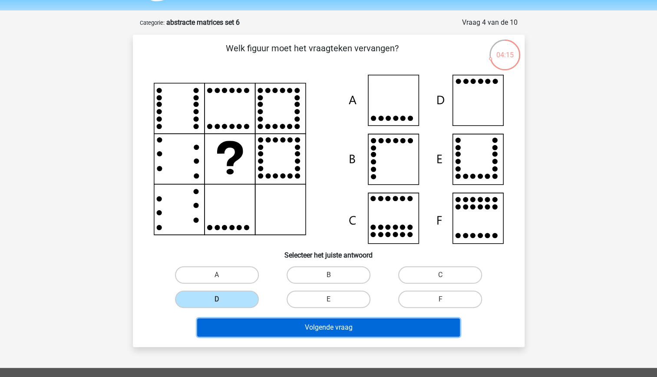
click at [288, 324] on button "Volgende vraag" at bounding box center [328, 327] width 263 height 18
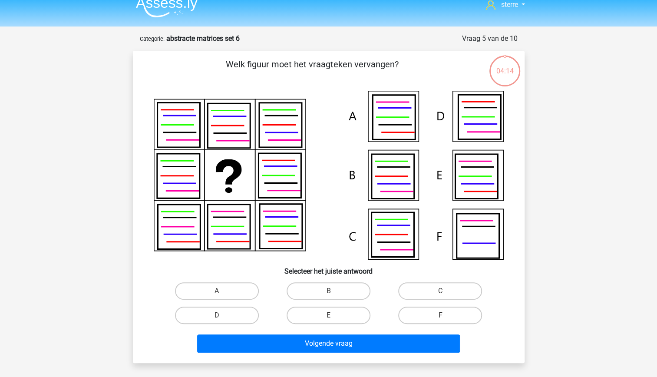
scroll to position [10, 0]
click at [231, 312] on label "D" at bounding box center [217, 315] width 84 height 17
click at [222, 316] on input "D" at bounding box center [220, 319] width 6 height 6
radio input "true"
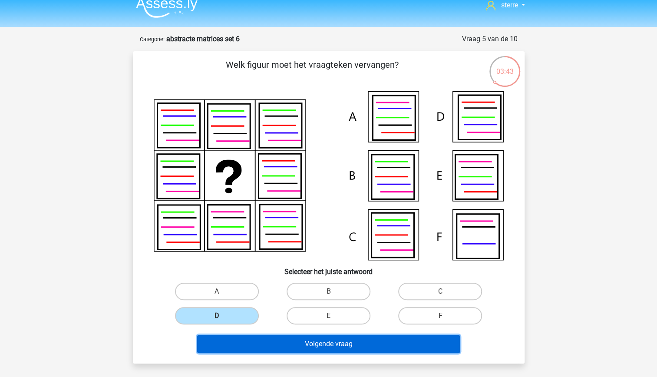
click at [316, 346] on button "Volgende vraag" at bounding box center [328, 344] width 263 height 18
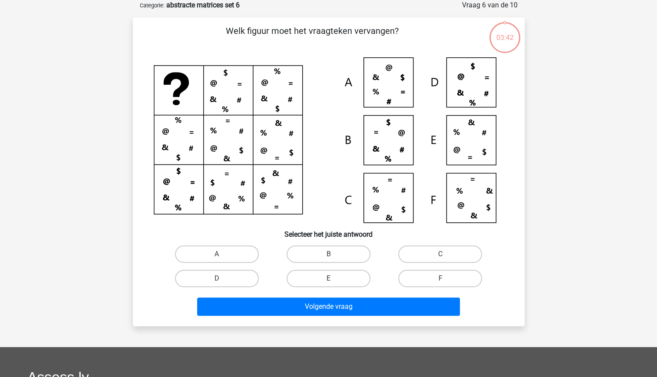
scroll to position [19, 0]
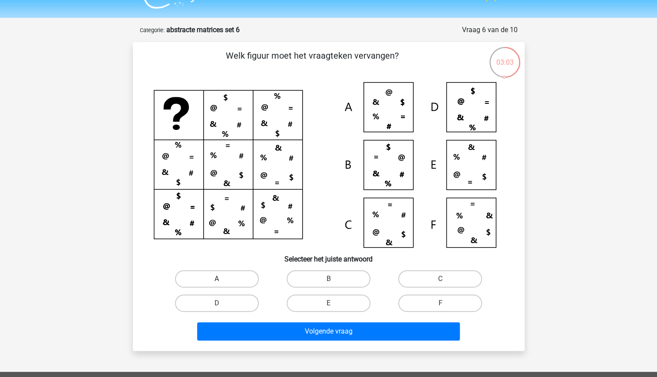
click at [237, 271] on label "A" at bounding box center [217, 278] width 84 height 17
click at [222, 279] on input "A" at bounding box center [220, 282] width 6 height 6
radio input "true"
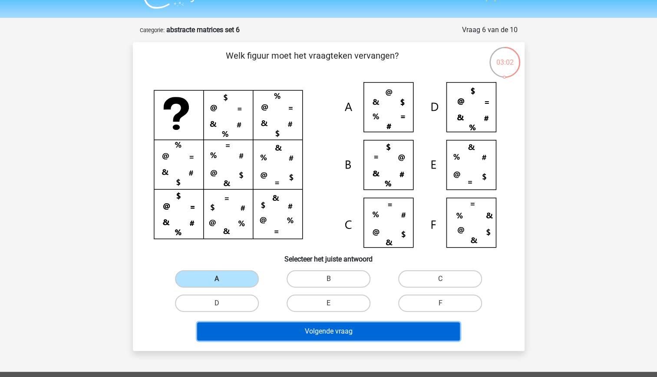
click at [304, 330] on button "Volgende vraag" at bounding box center [328, 331] width 263 height 18
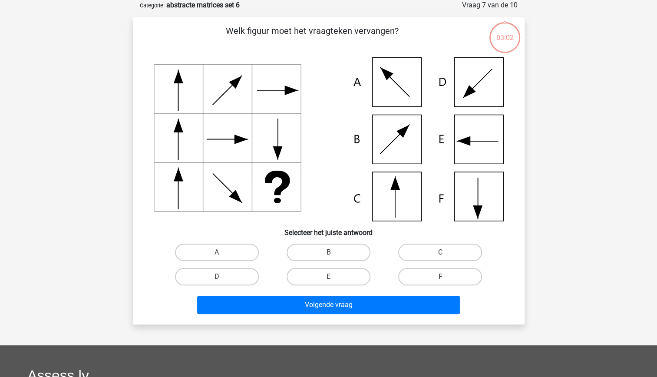
scroll to position [21, 0]
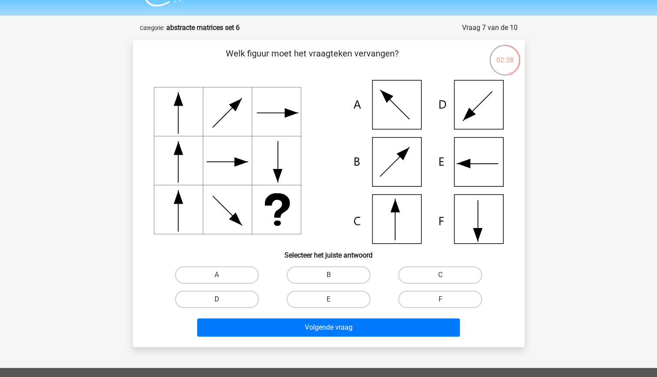
click at [204, 303] on label "D" at bounding box center [217, 298] width 84 height 17
click at [217, 303] on input "D" at bounding box center [220, 302] width 6 height 6
radio input "true"
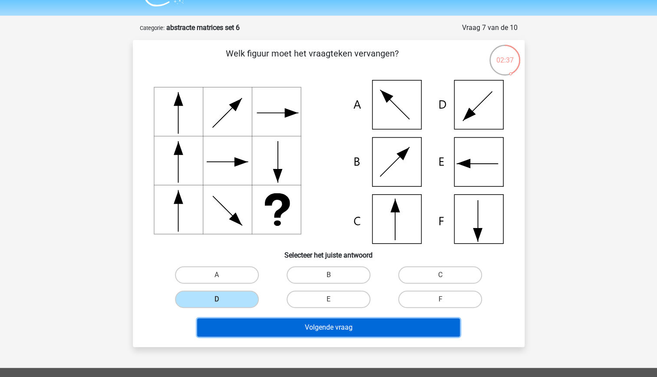
click at [271, 323] on button "Volgende vraag" at bounding box center [328, 327] width 263 height 18
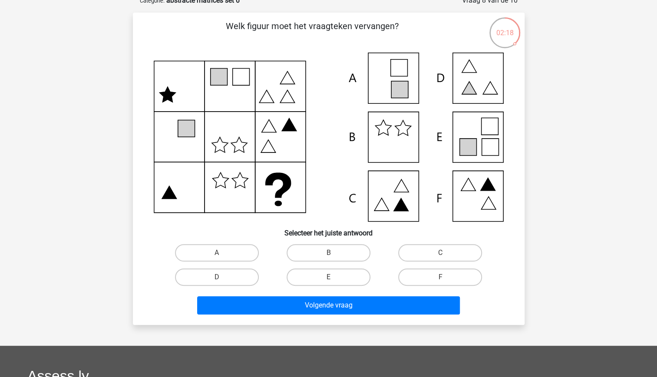
scroll to position [50, 0]
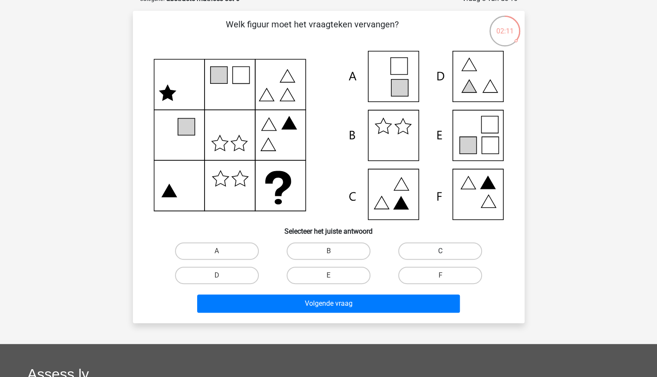
click at [460, 250] on label "C" at bounding box center [440, 250] width 84 height 17
click at [446, 251] on input "C" at bounding box center [443, 254] width 6 height 6
radio input "true"
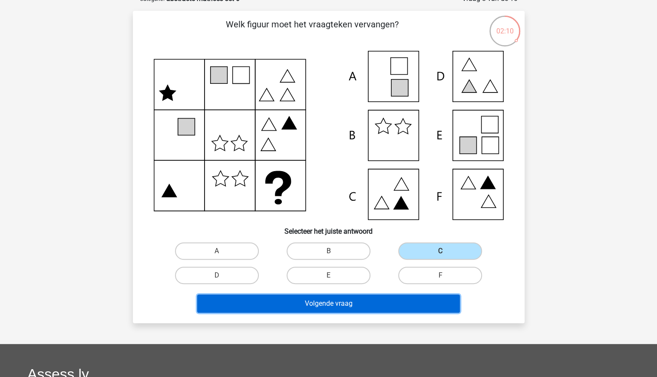
click at [388, 310] on button "Volgende vraag" at bounding box center [328, 303] width 263 height 18
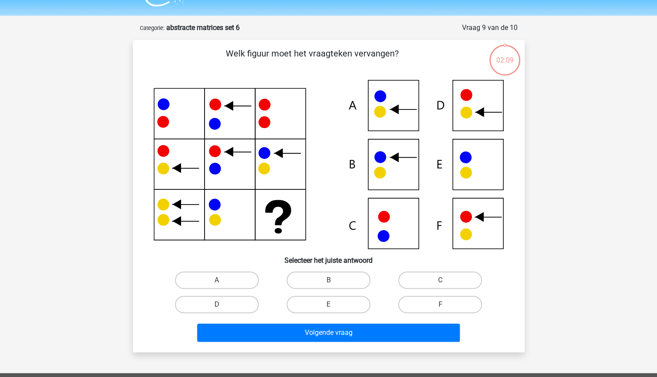
scroll to position [18, 0]
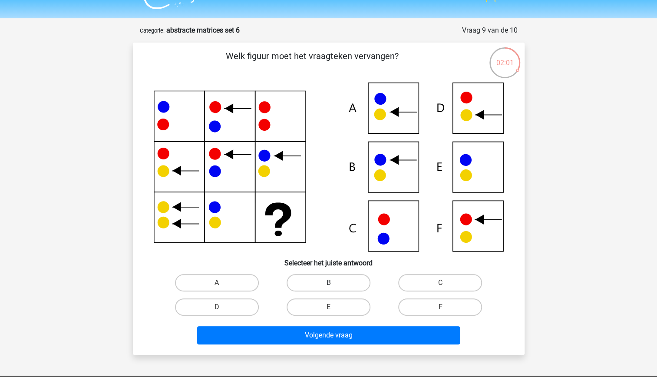
click at [310, 282] on label "B" at bounding box center [328, 282] width 84 height 17
click at [328, 283] on input "B" at bounding box center [331, 286] width 6 height 6
radio input "true"
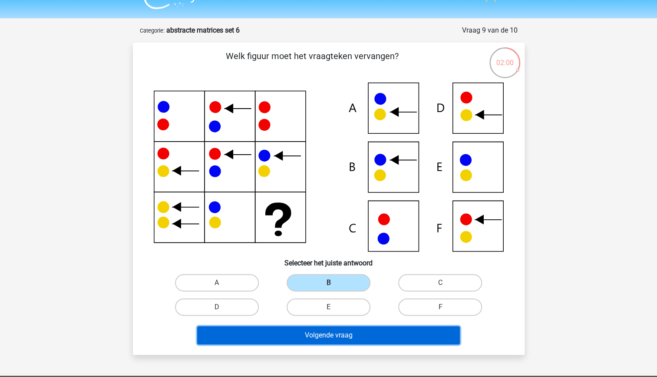
click at [327, 336] on button "Volgende vraag" at bounding box center [328, 335] width 263 height 18
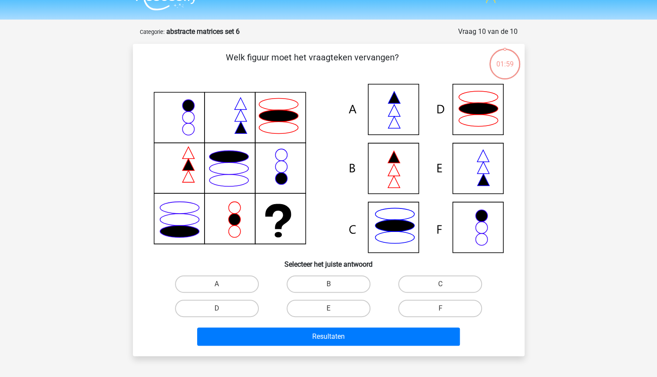
scroll to position [16, 0]
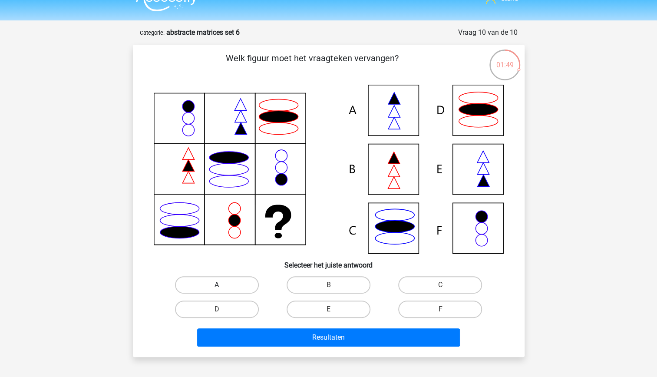
click at [235, 280] on label "A" at bounding box center [217, 284] width 84 height 17
click at [222, 285] on input "A" at bounding box center [220, 288] width 6 height 6
radio input "true"
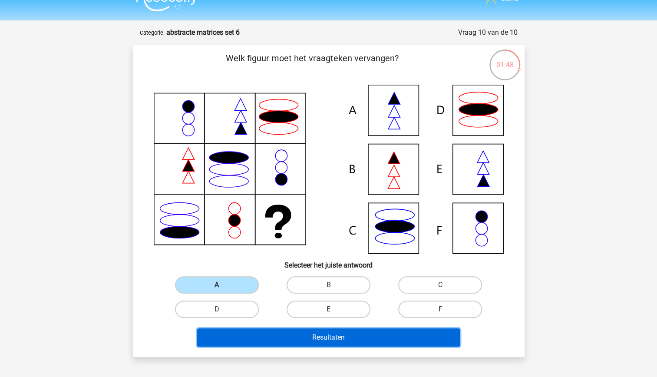
click at [306, 339] on button "Resultaten" at bounding box center [328, 337] width 263 height 18
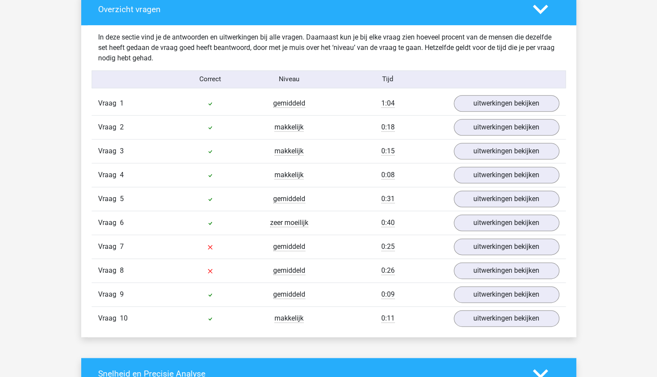
scroll to position [508, 0]
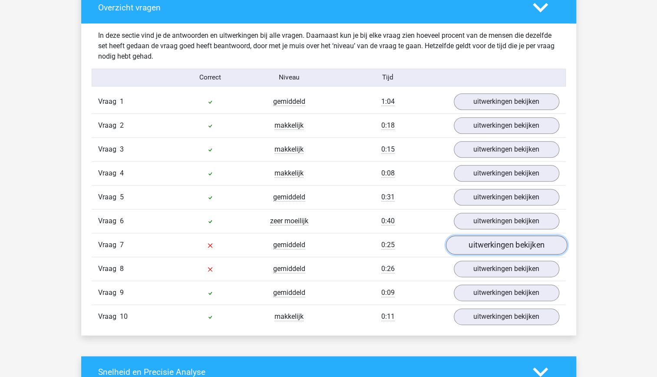
click at [478, 239] on link "uitwerkingen bekijken" at bounding box center [505, 244] width 121 height 19
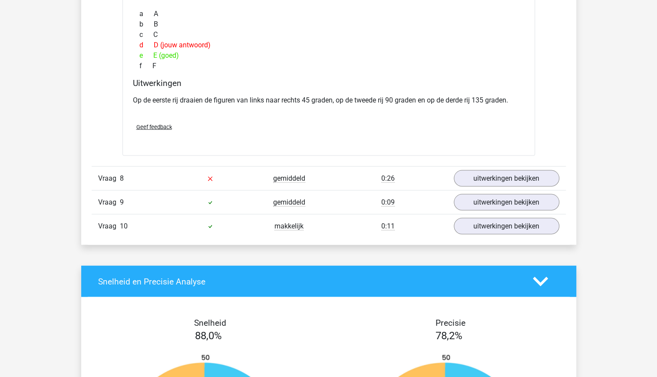
scroll to position [987, 0]
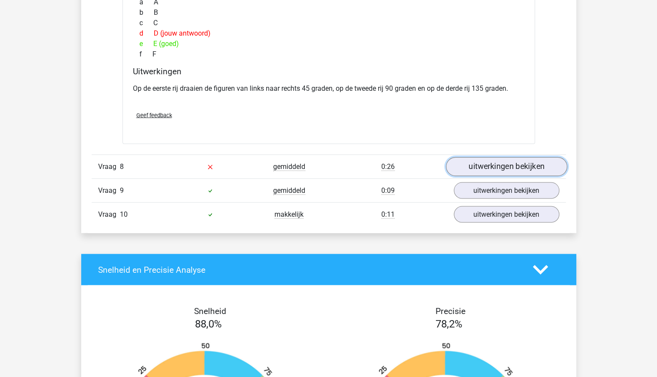
click at [514, 164] on link "uitwerkingen bekijken" at bounding box center [505, 166] width 121 height 19
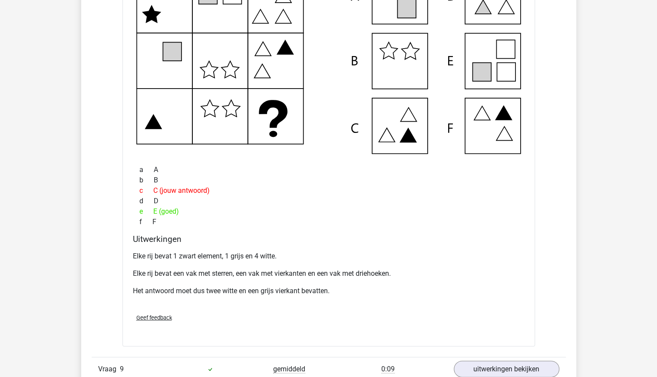
scroll to position [1226, 0]
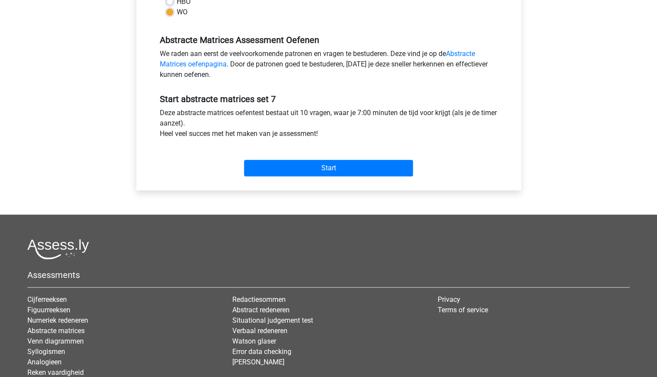
scroll to position [243, 0]
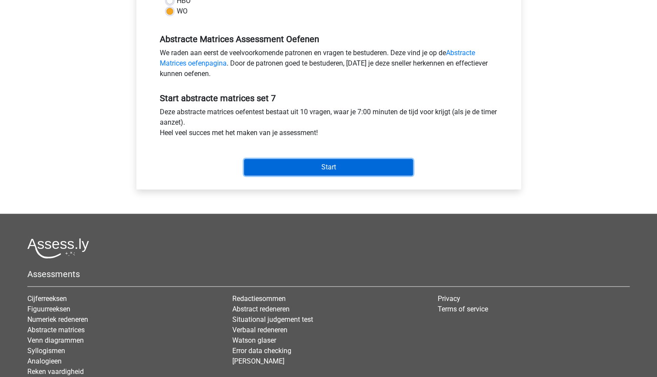
click at [319, 171] on input "Start" at bounding box center [328, 167] width 169 height 16
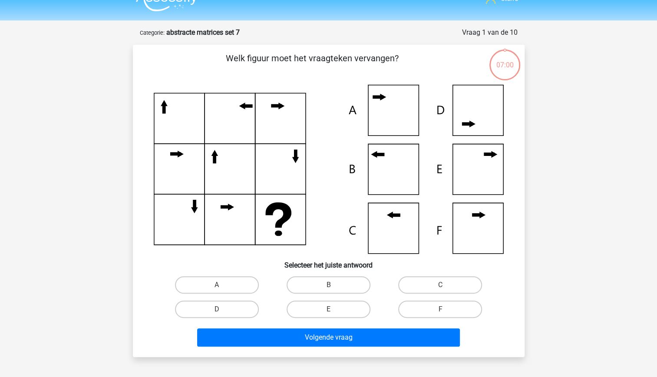
scroll to position [17, 0]
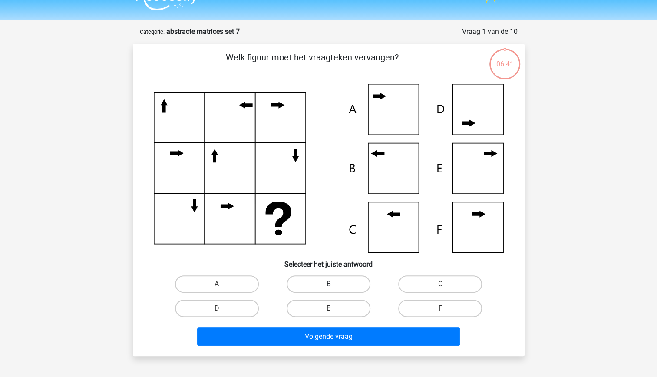
click at [320, 287] on label "B" at bounding box center [328, 283] width 84 height 17
click at [328, 287] on input "B" at bounding box center [331, 287] width 6 height 6
radio input "true"
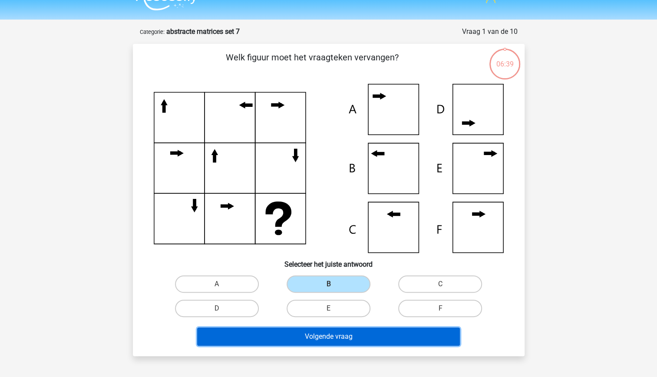
click at [327, 338] on button "Volgende vraag" at bounding box center [328, 336] width 263 height 18
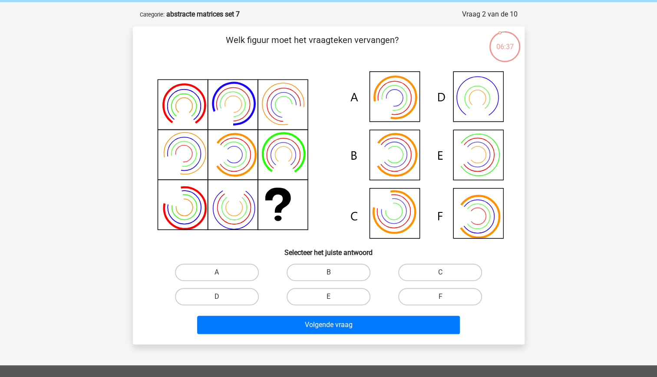
scroll to position [34, 0]
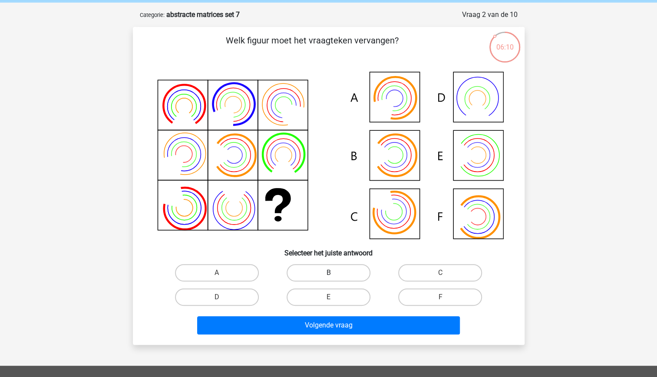
click at [321, 277] on label "B" at bounding box center [328, 272] width 84 height 17
click at [328, 277] on input "B" at bounding box center [331, 276] width 6 height 6
radio input "true"
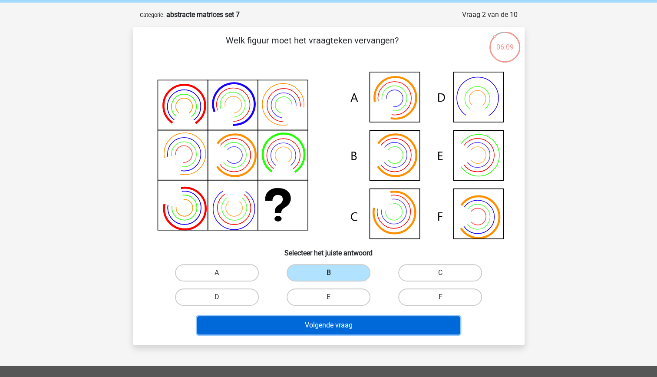
click at [336, 328] on button "Volgende vraag" at bounding box center [328, 325] width 263 height 18
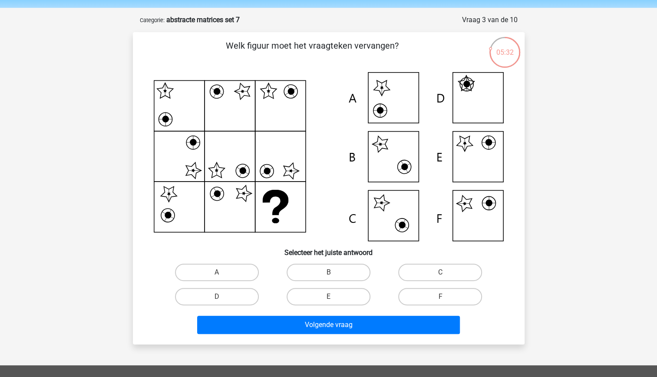
scroll to position [29, 0]
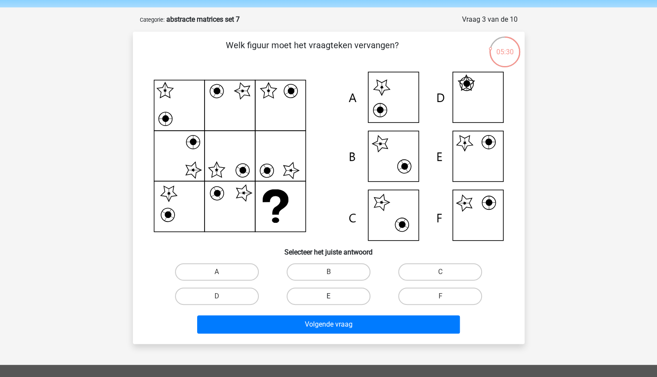
click at [348, 304] on label "E" at bounding box center [328, 295] width 84 height 17
click at [334, 302] on input "E" at bounding box center [331, 299] width 6 height 6
radio input "true"
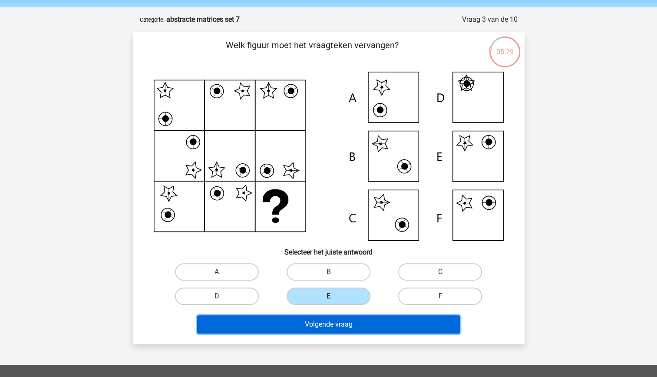
click at [357, 321] on button "Volgende vraag" at bounding box center [328, 324] width 263 height 18
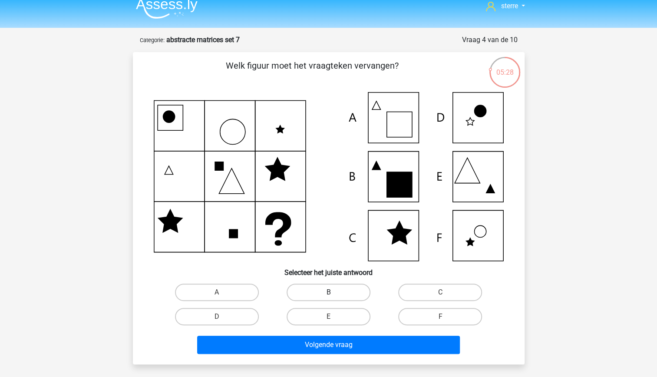
scroll to position [8, 0]
click at [234, 319] on label "D" at bounding box center [217, 316] width 84 height 17
click at [222, 319] on input "D" at bounding box center [220, 320] width 6 height 6
radio input "true"
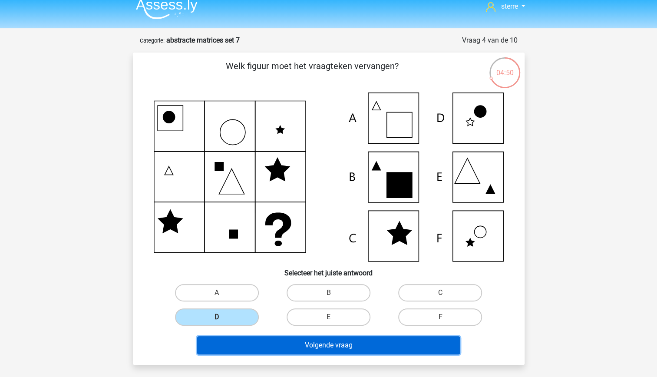
click at [306, 348] on button "Volgende vraag" at bounding box center [328, 345] width 263 height 18
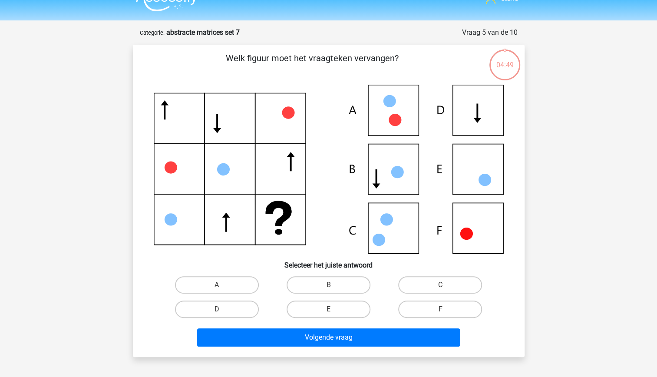
scroll to position [16, 0]
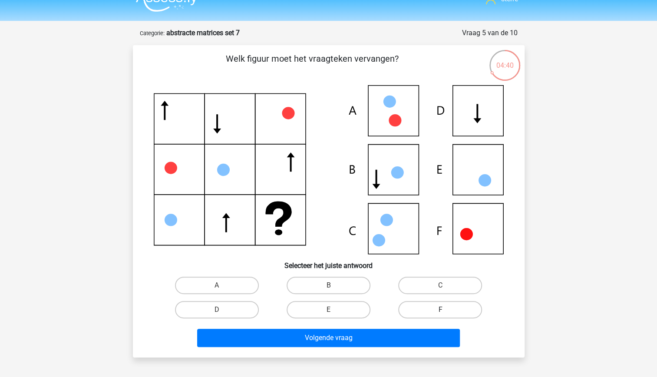
click at [424, 307] on label "F" at bounding box center [440, 309] width 84 height 17
click at [440, 310] on input "F" at bounding box center [443, 313] width 6 height 6
radio input "true"
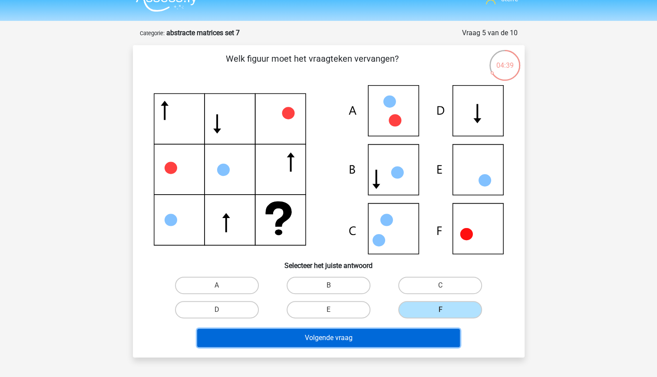
click at [404, 338] on button "Volgende vraag" at bounding box center [328, 338] width 263 height 18
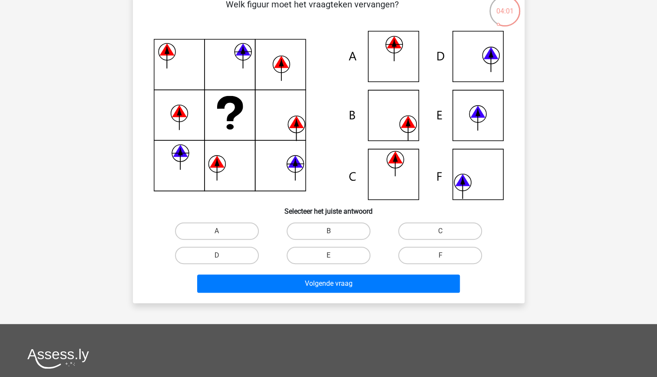
scroll to position [71, 0]
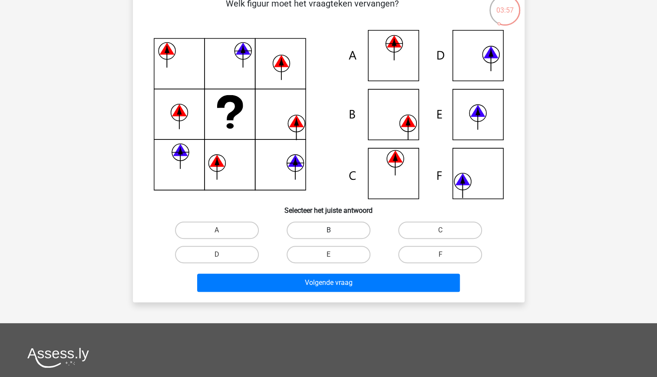
click at [319, 233] on label "B" at bounding box center [328, 229] width 84 height 17
click at [328, 233] on input "B" at bounding box center [331, 233] width 6 height 6
radio input "true"
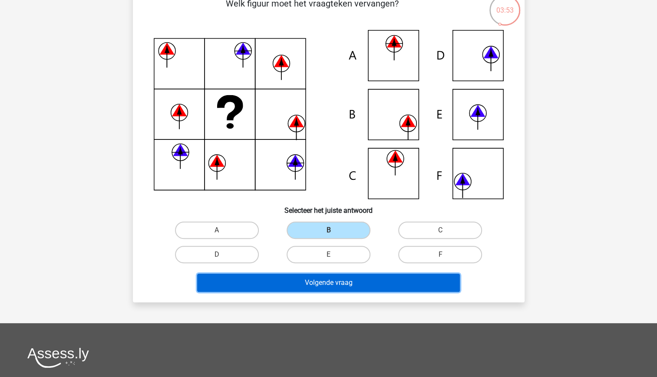
click at [339, 283] on button "Volgende vraag" at bounding box center [328, 282] width 263 height 18
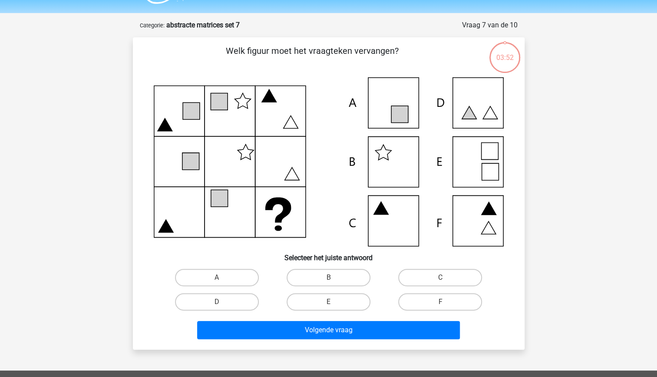
scroll to position [22, 0]
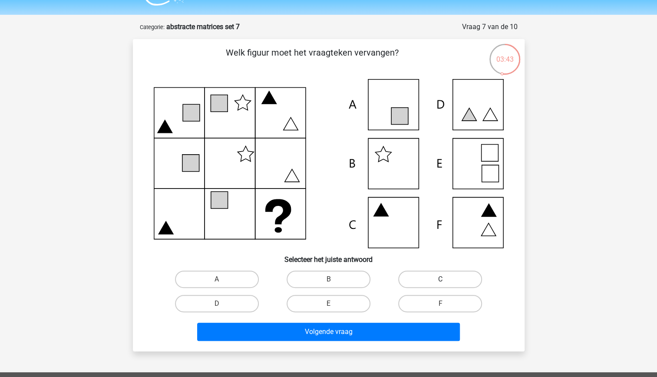
click at [429, 277] on label "C" at bounding box center [440, 278] width 84 height 17
click at [440, 279] on input "C" at bounding box center [443, 282] width 6 height 6
radio input "true"
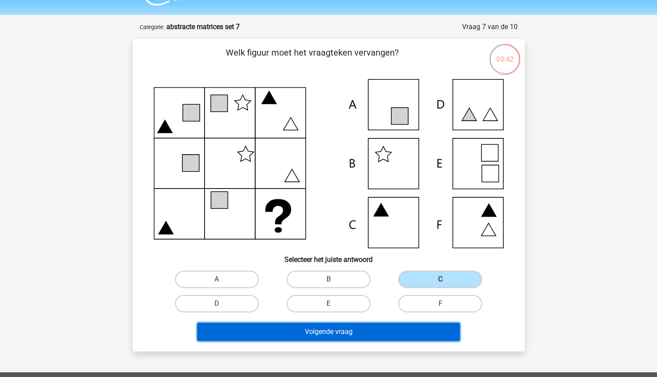
click at [375, 329] on button "Volgende vraag" at bounding box center [328, 332] width 263 height 18
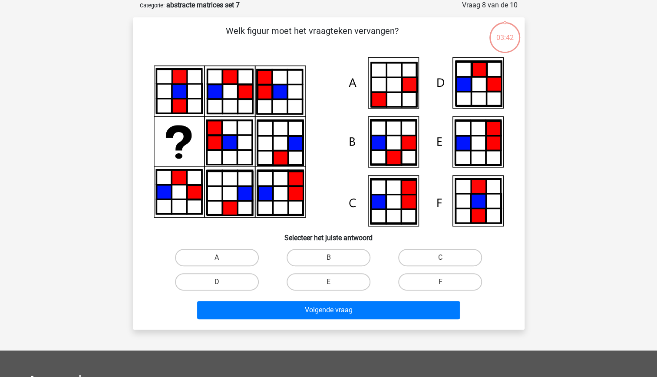
scroll to position [7, 0]
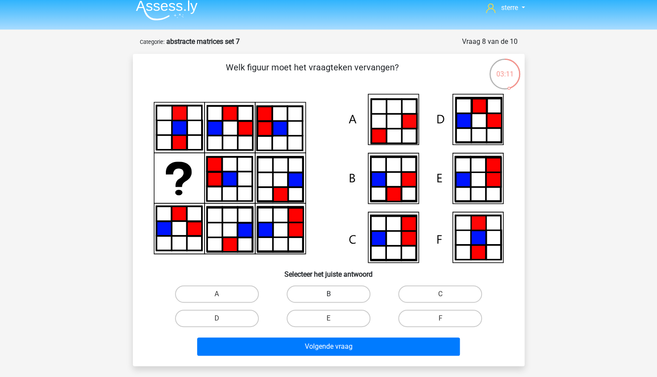
click at [322, 295] on label "B" at bounding box center [328, 293] width 84 height 17
click at [328, 295] on input "B" at bounding box center [331, 297] width 6 height 6
radio input "true"
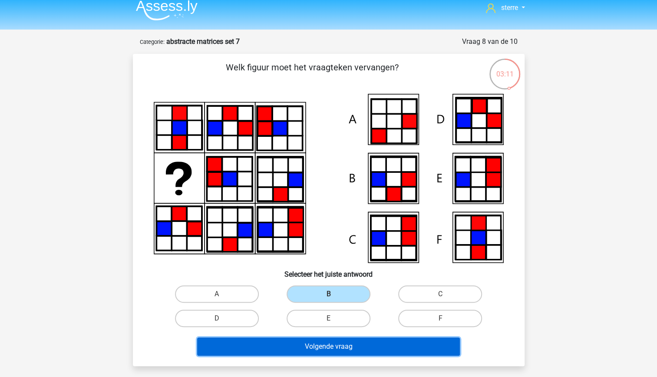
click at [338, 348] on button "Volgende vraag" at bounding box center [328, 346] width 263 height 18
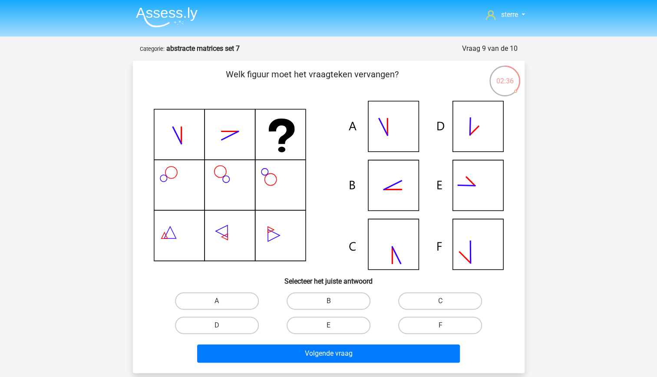
scroll to position [29, 0]
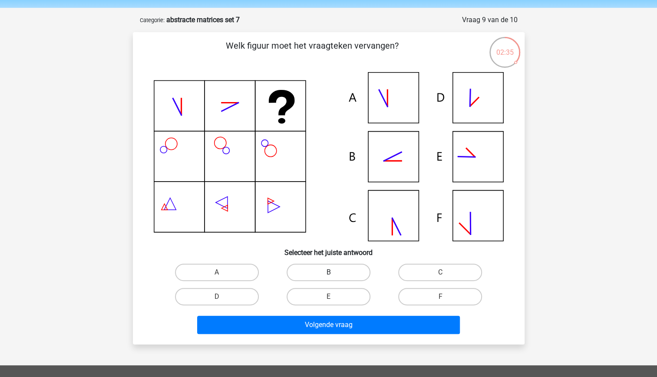
click at [313, 276] on label "B" at bounding box center [328, 271] width 84 height 17
click at [328, 276] on input "B" at bounding box center [331, 275] width 6 height 6
radio input "true"
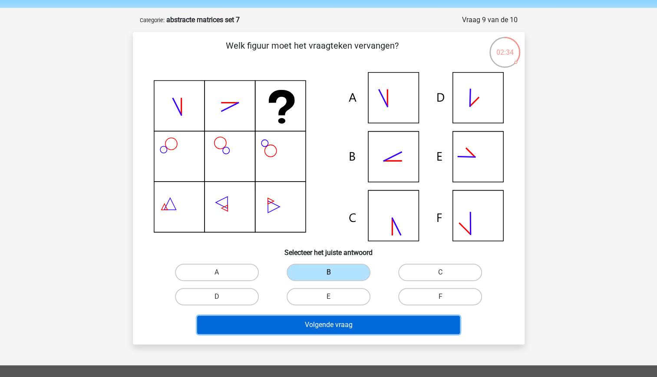
click at [329, 319] on button "Volgende vraag" at bounding box center [328, 325] width 263 height 18
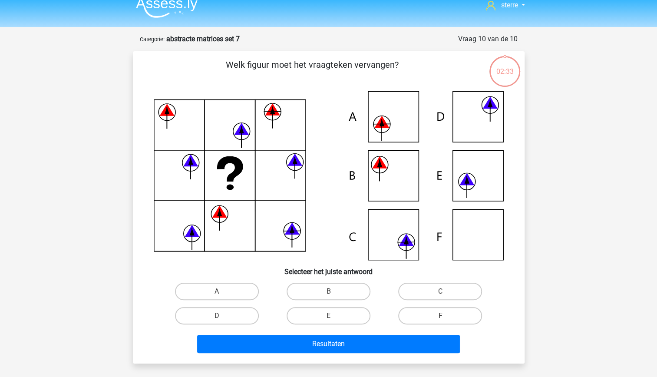
scroll to position [5, 0]
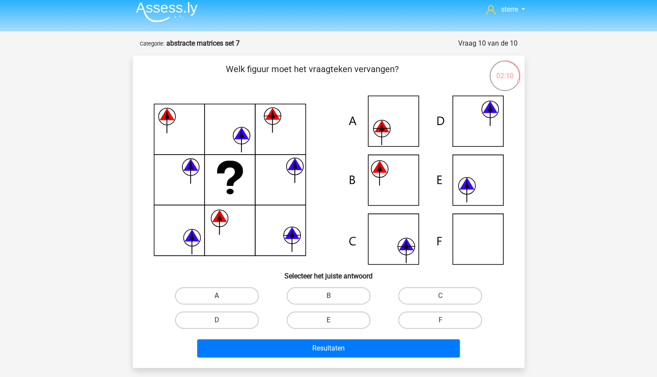
click at [229, 295] on label "A" at bounding box center [217, 295] width 84 height 17
click at [222, 296] on input "A" at bounding box center [220, 299] width 6 height 6
radio input "true"
click at [305, 362] on div "Welk figuur moet het vraagteken vervangen?" at bounding box center [329, 212] width 392 height 312
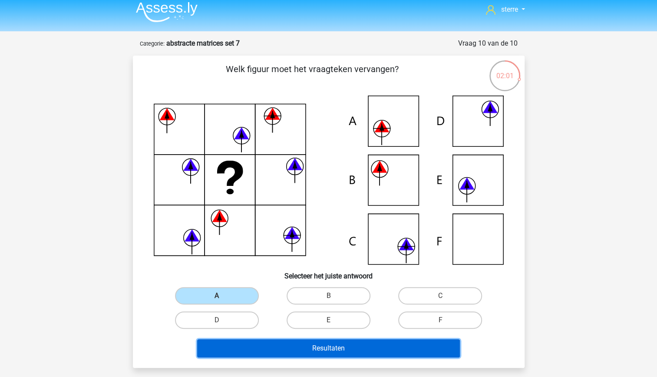
click at [295, 347] on button "Resultaten" at bounding box center [328, 348] width 263 height 18
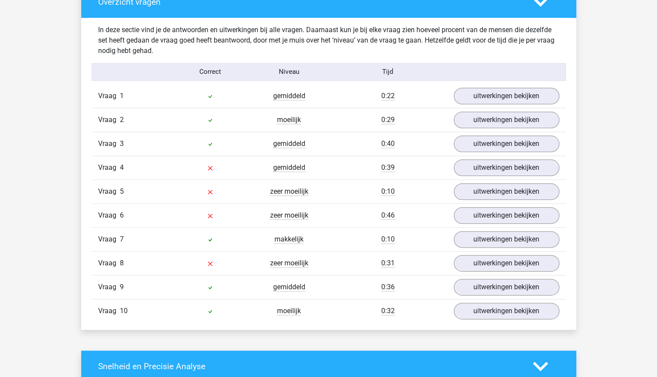
scroll to position [514, 0]
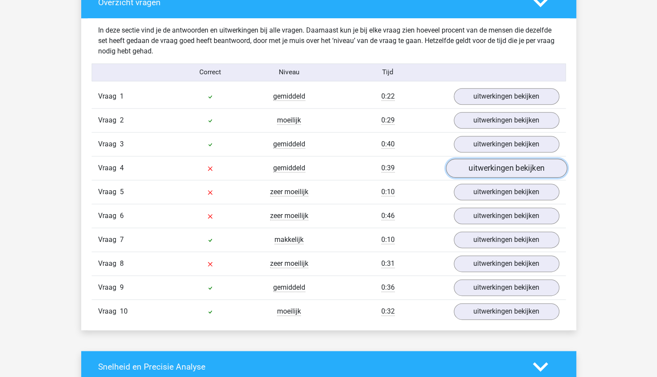
click at [547, 164] on link "uitwerkingen bekijken" at bounding box center [505, 167] width 121 height 19
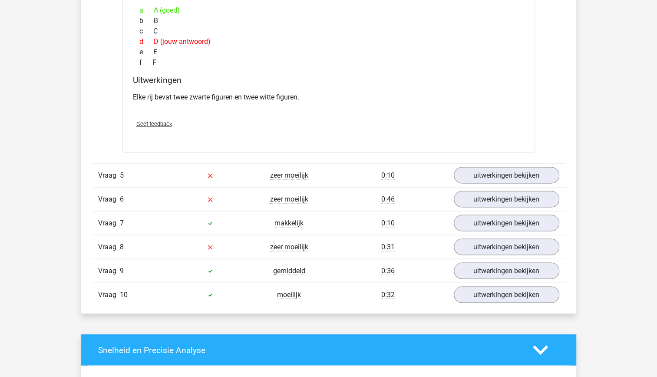
scroll to position [913, 0]
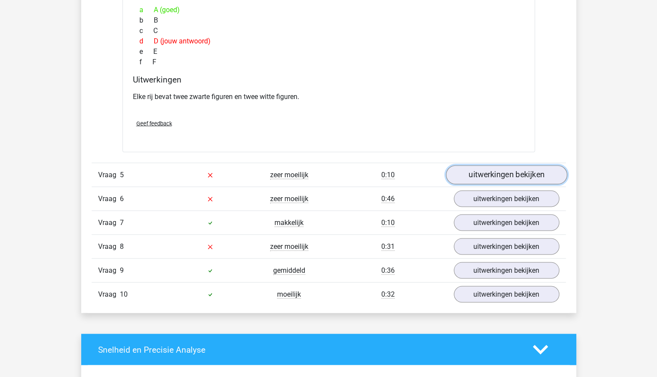
click at [484, 168] on link "uitwerkingen bekijken" at bounding box center [505, 174] width 121 height 19
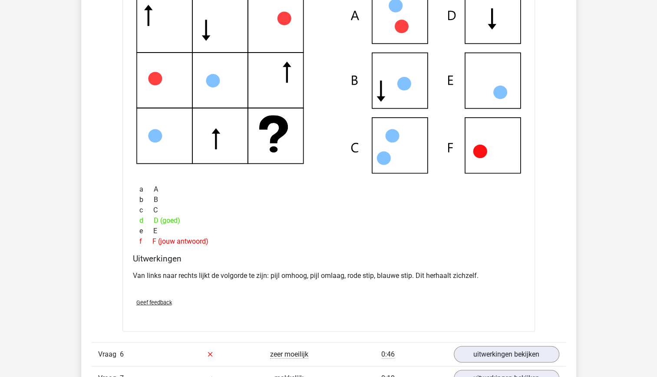
scroll to position [1141, 0]
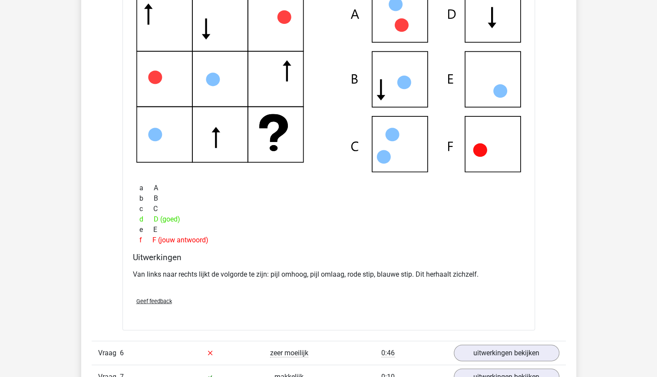
click at [326, 280] on div "Van links naar rechts lijkt de volgorde te zijn: pijl omhoog, pijl omlaag, rode…" at bounding box center [329, 278] width 392 height 24
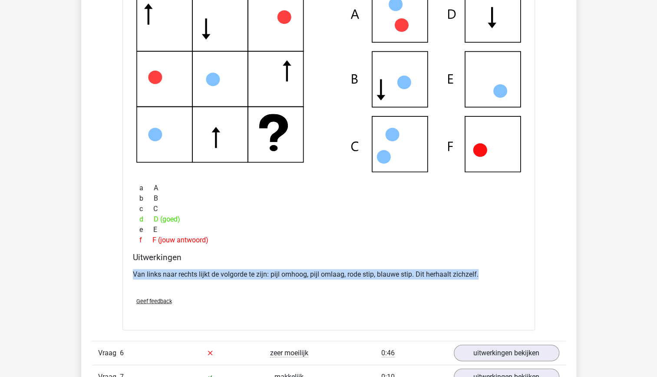
click at [326, 280] on div "Van links naar rechts lijkt de volgorde te zijn: pijl omhoog, pijl omlaag, rode…" at bounding box center [329, 278] width 392 height 24
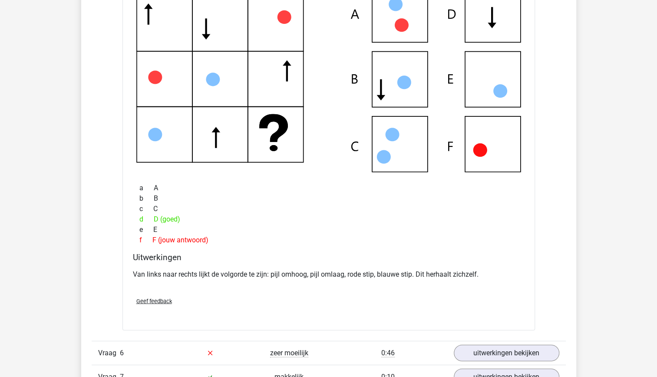
drag, startPoint x: 326, startPoint y: 280, endPoint x: 313, endPoint y: 296, distance: 20.3
click at [313, 296] on div "Geef feedback" at bounding box center [328, 301] width 398 height 22
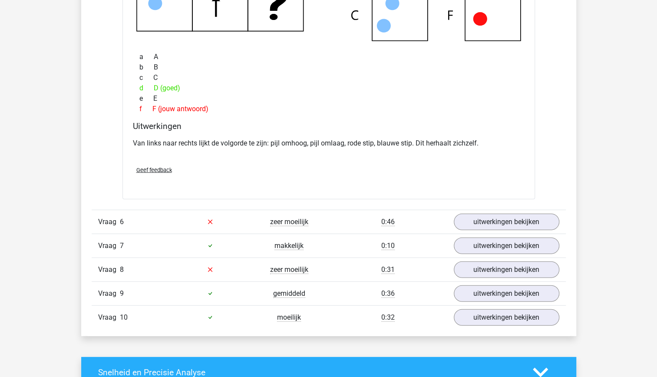
scroll to position [1322, 0]
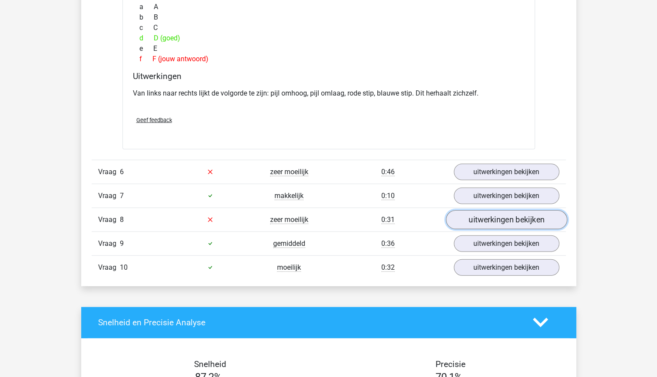
click at [491, 223] on link "uitwerkingen bekijken" at bounding box center [505, 219] width 121 height 19
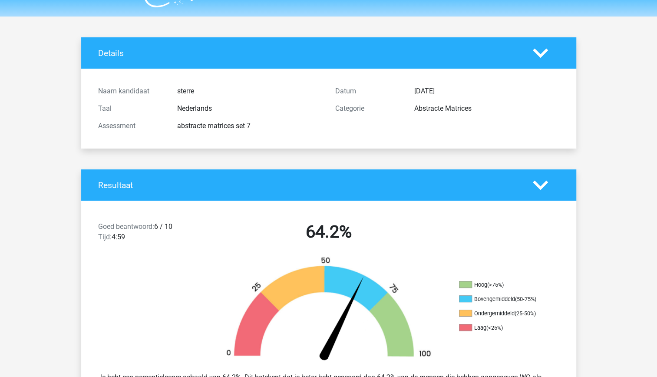
scroll to position [0, 0]
